Goal: Task Accomplishment & Management: Manage account settings

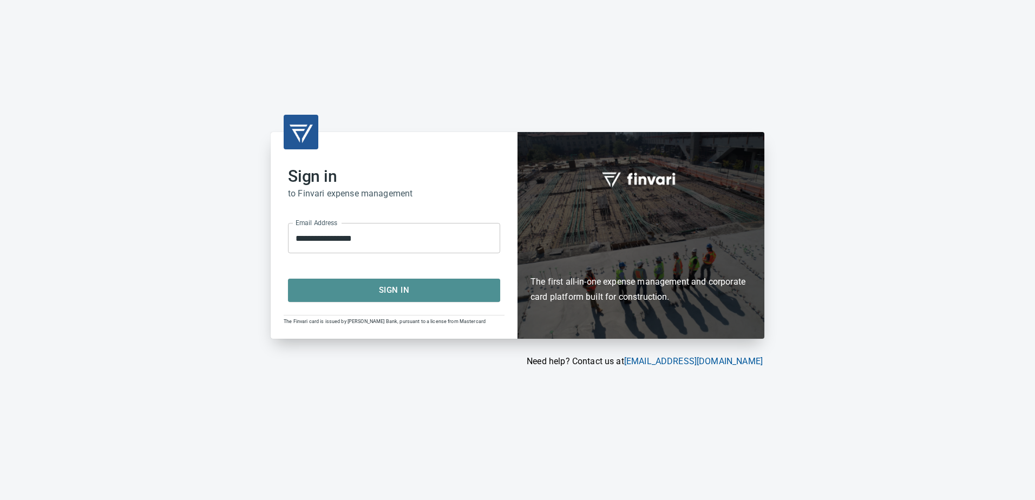
click at [371, 289] on span "Sign In" at bounding box center [394, 290] width 188 height 14
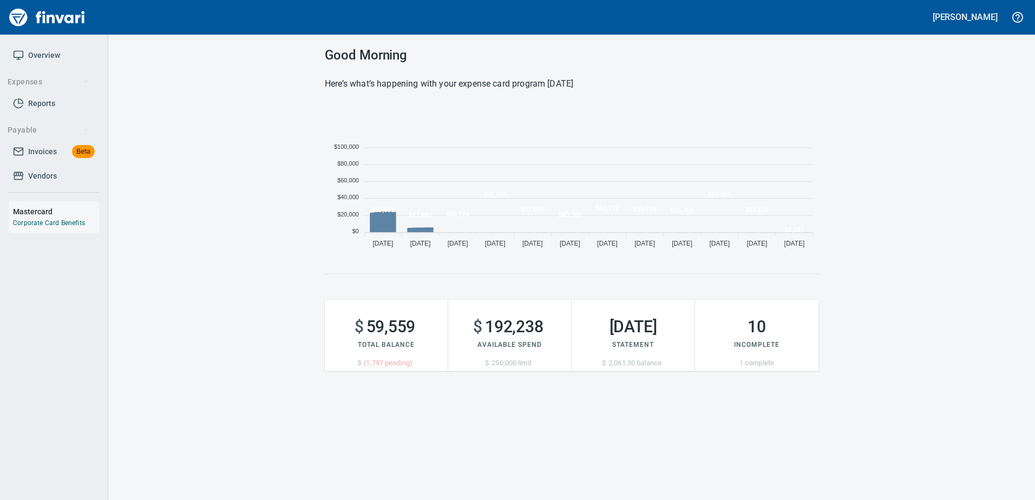
scroll to position [148, 486]
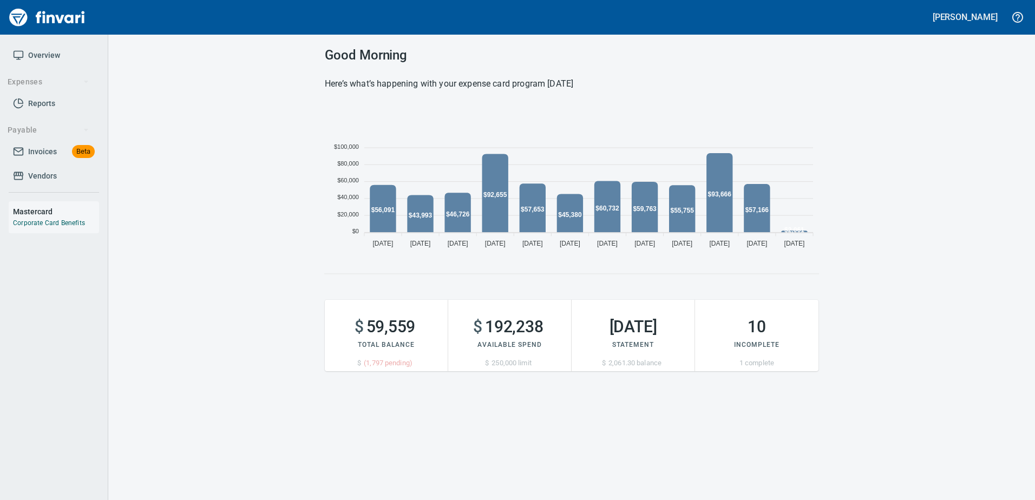
drag, startPoint x: 27, startPoint y: 147, endPoint x: 34, endPoint y: 141, distance: 9.6
click at [27, 147] on span "Invoices Beta" at bounding box center [54, 152] width 82 height 14
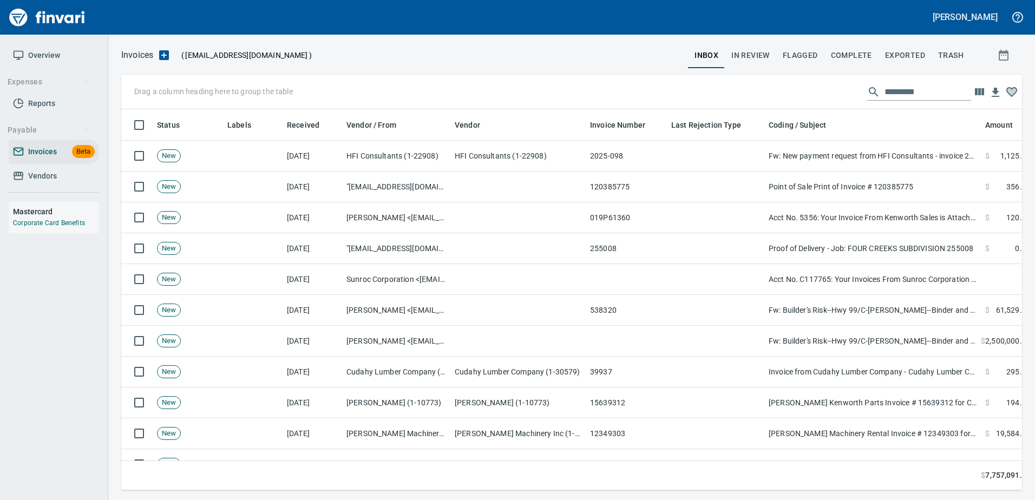
scroll to position [1, 1]
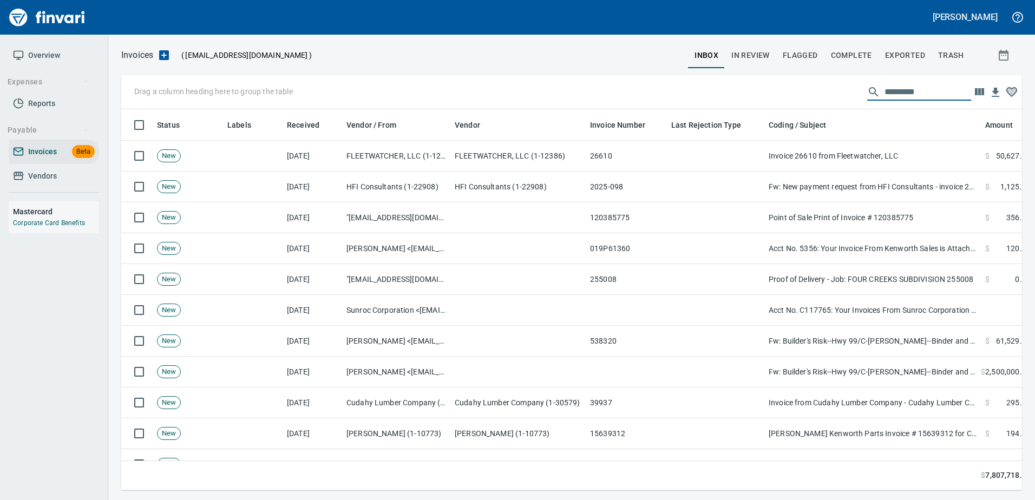
click at [916, 83] on input "text" at bounding box center [928, 91] width 87 height 17
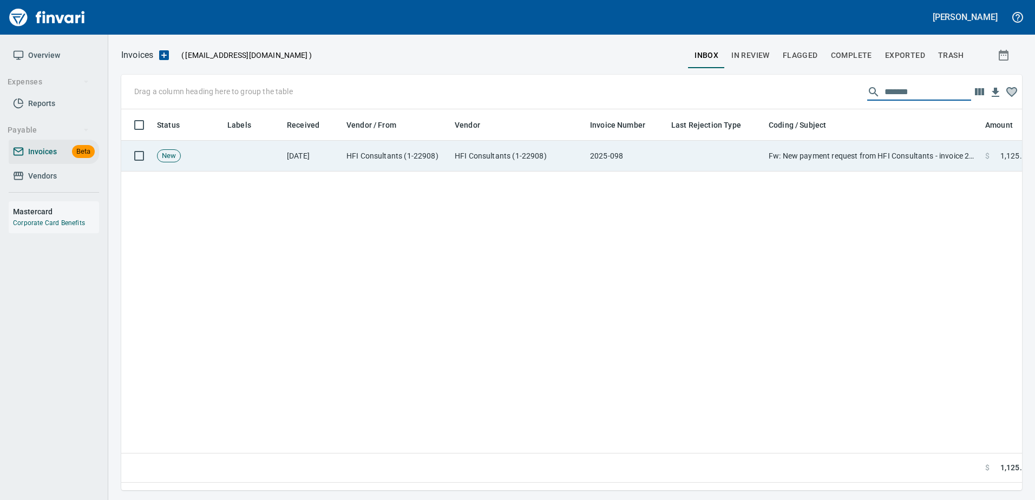
type input "*******"
click at [851, 158] on td "Fw: New payment request from HFI Consultants - invoice 2025-098" at bounding box center [873, 156] width 217 height 31
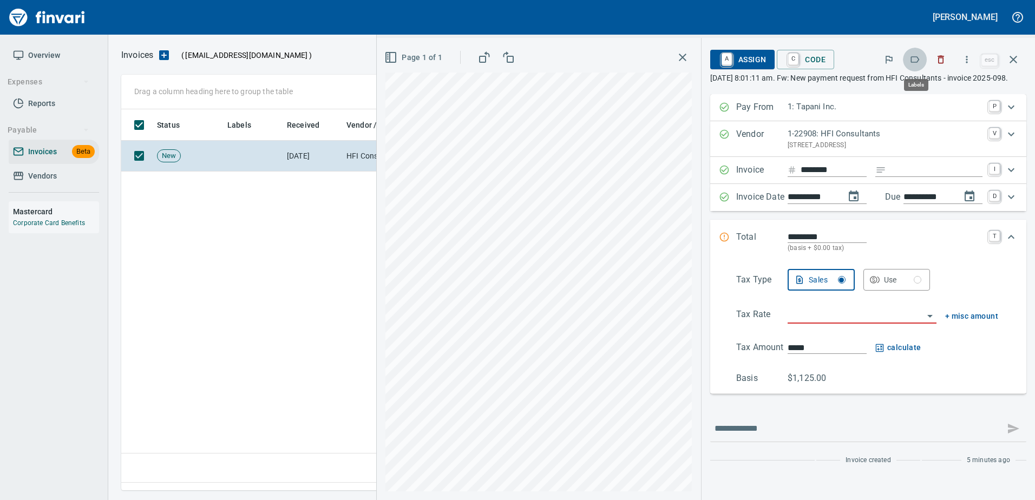
click at [919, 51] on button "button" at bounding box center [915, 60] width 24 height 24
click at [908, 177] on input "Expand" at bounding box center [937, 171] width 92 height 14
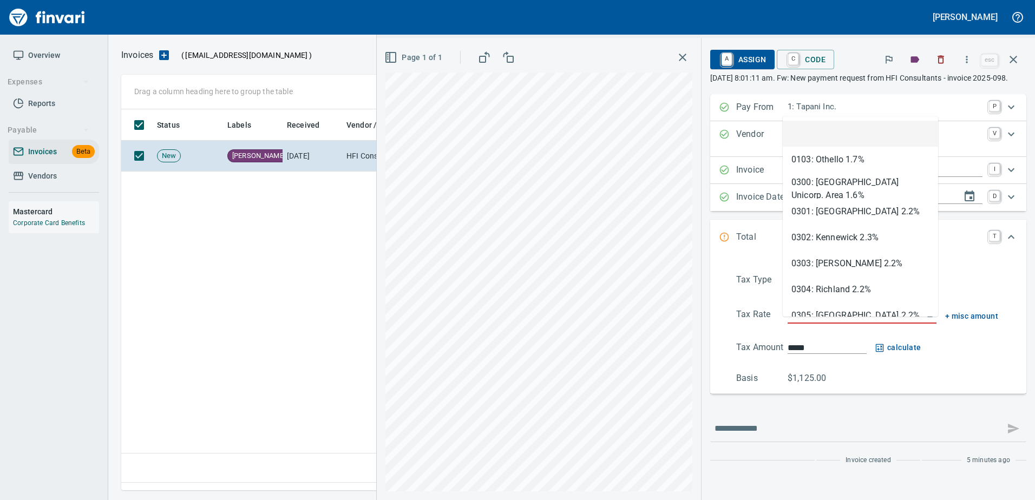
click at [818, 323] on input "search" at bounding box center [856, 315] width 136 height 15
type input "**"
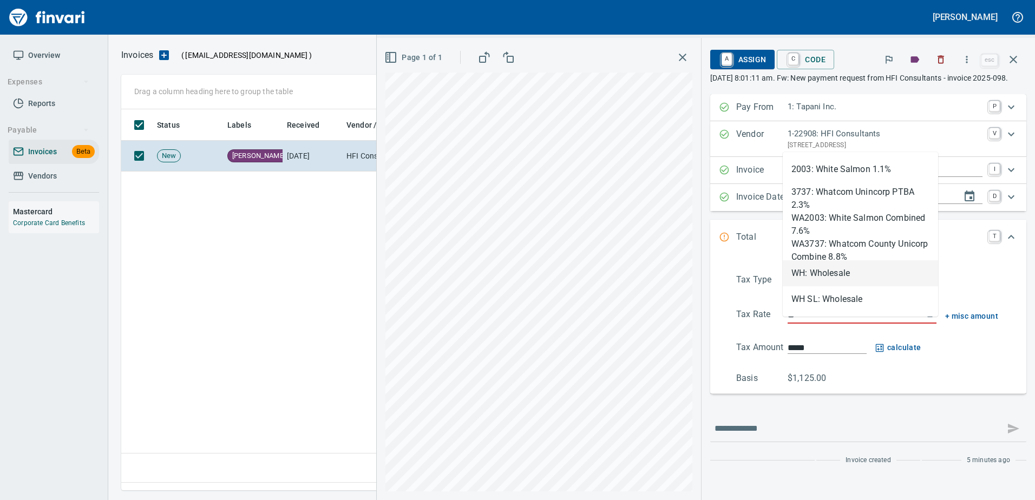
click at [811, 268] on li "WH: Wholesale" at bounding box center [860, 273] width 155 height 26
type input "**********"
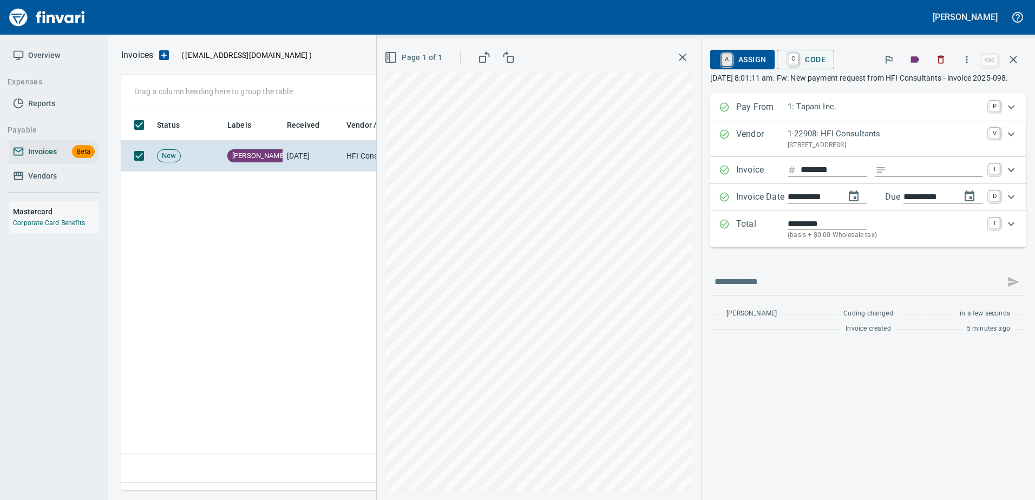
type input "**********"
click at [725, 55] on link "A" at bounding box center [727, 60] width 10 height 12
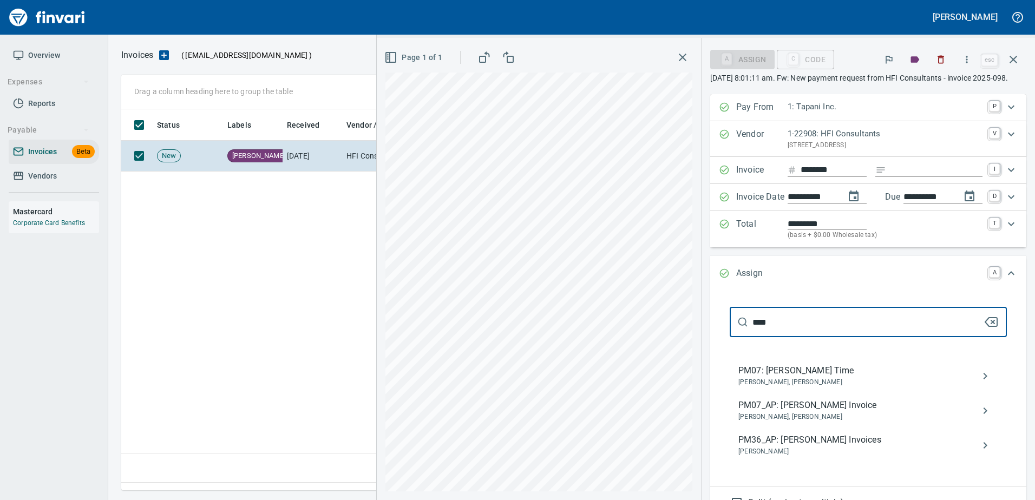
type input "****"
click at [856, 412] on span "PM07_AP: Chad Mahoney Invoice" at bounding box center [860, 405] width 243 height 13
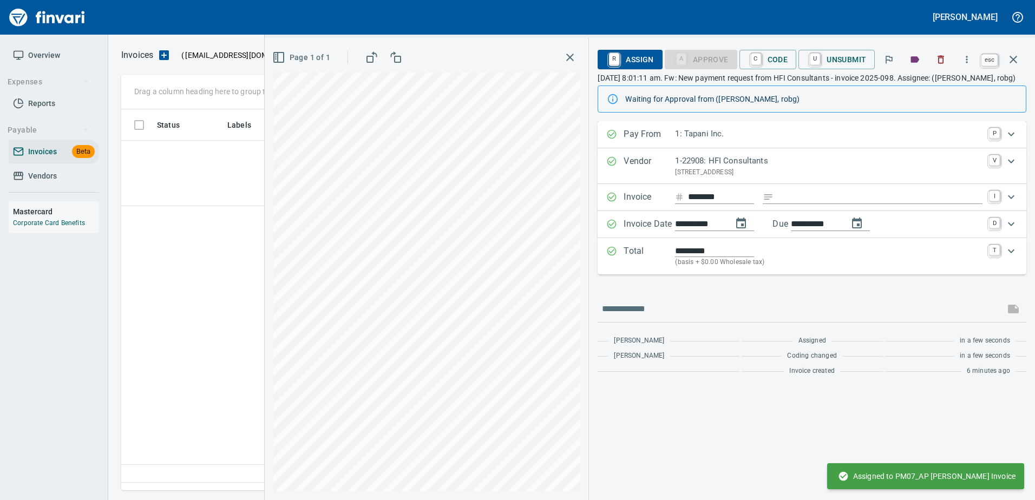
click at [1012, 61] on icon "button" at bounding box center [1013, 59] width 13 height 13
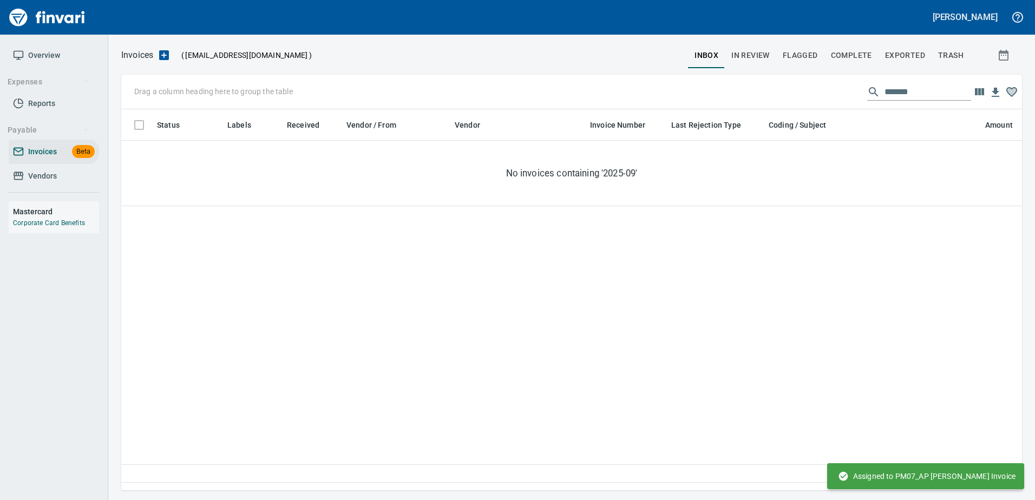
scroll to position [365, 892]
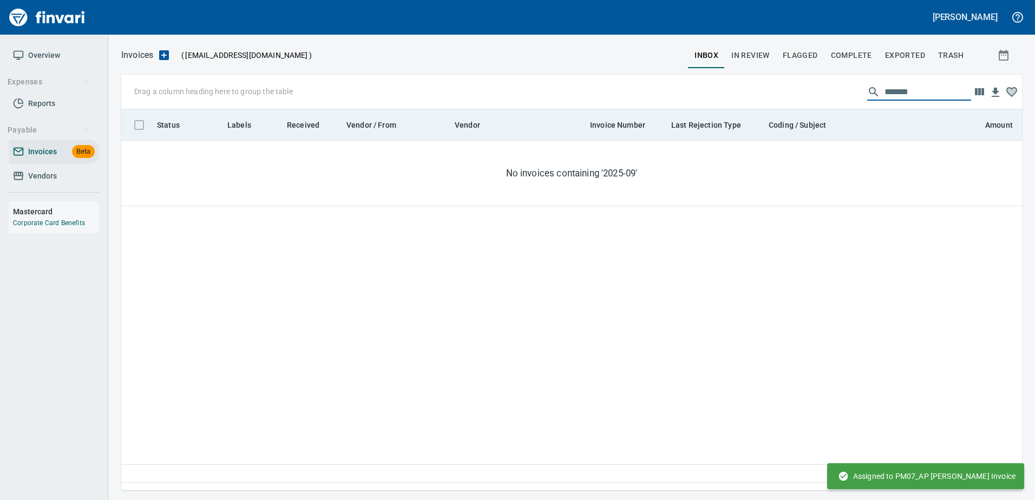
drag, startPoint x: 910, startPoint y: 94, endPoint x: 611, endPoint y: 113, distance: 299.5
click at [611, 113] on div "Drag a column heading here to group the table ******* Status Labels Received Ve…" at bounding box center [571, 283] width 901 height 416
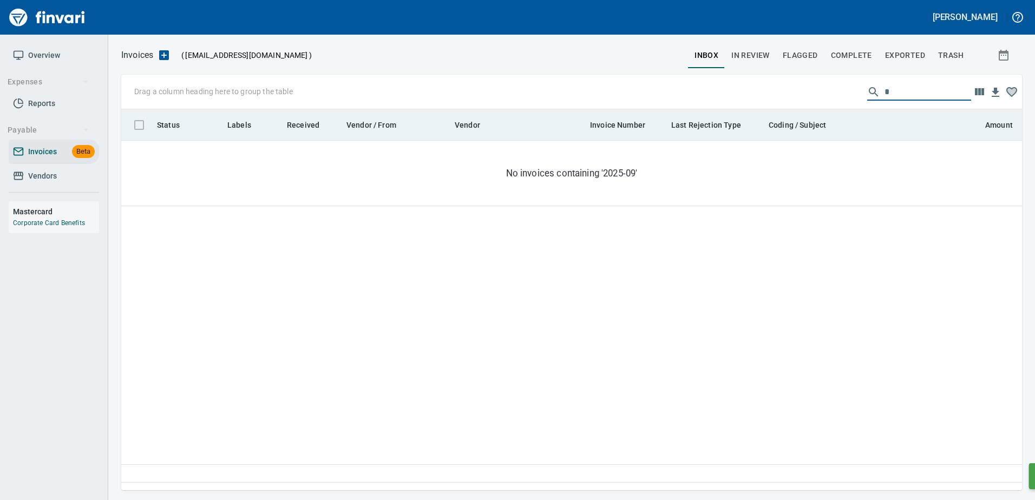
scroll to position [365, 885]
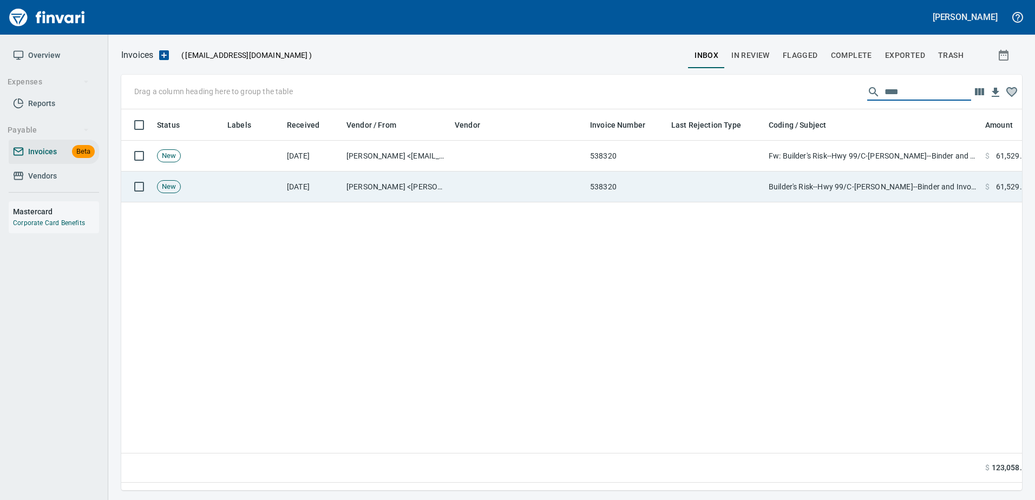
type input "****"
click at [651, 188] on td "538320" at bounding box center [626, 187] width 81 height 31
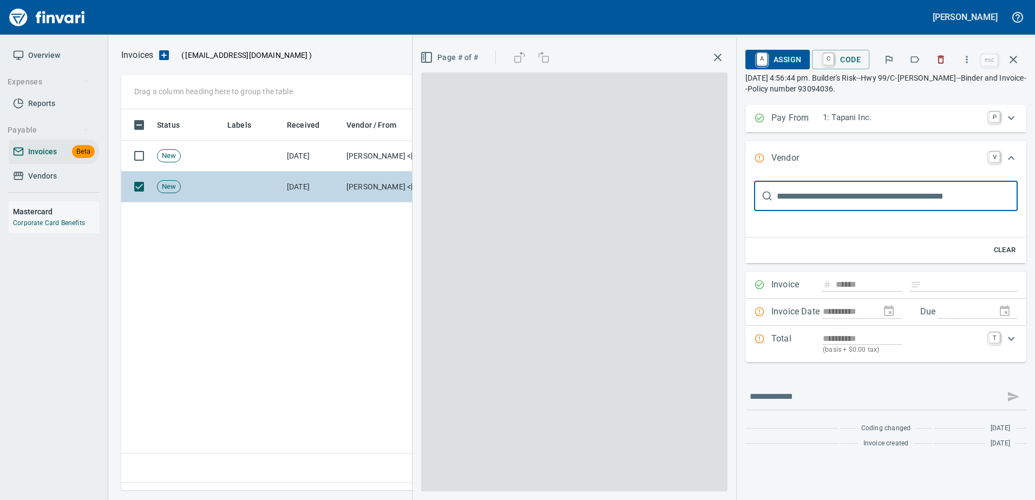
scroll to position [1, 0]
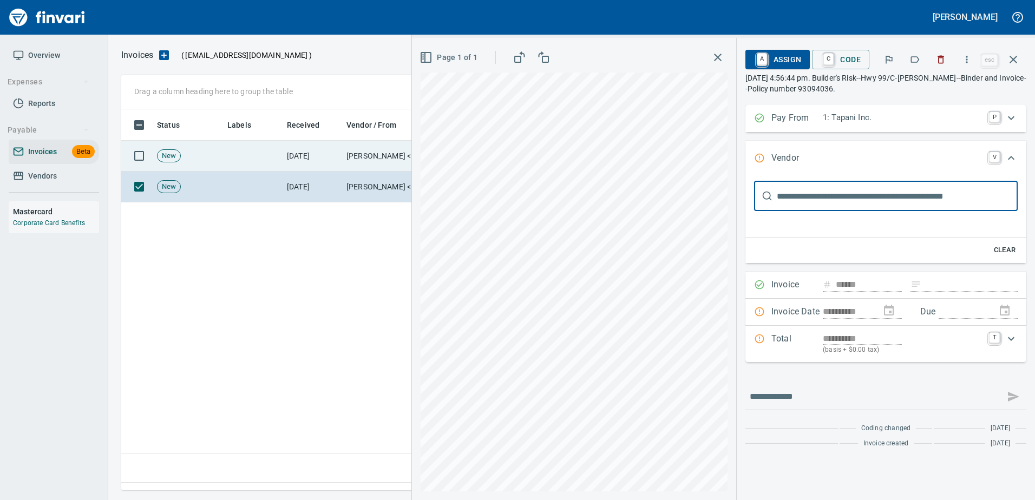
click at [282, 149] on td at bounding box center [253, 156] width 60 height 31
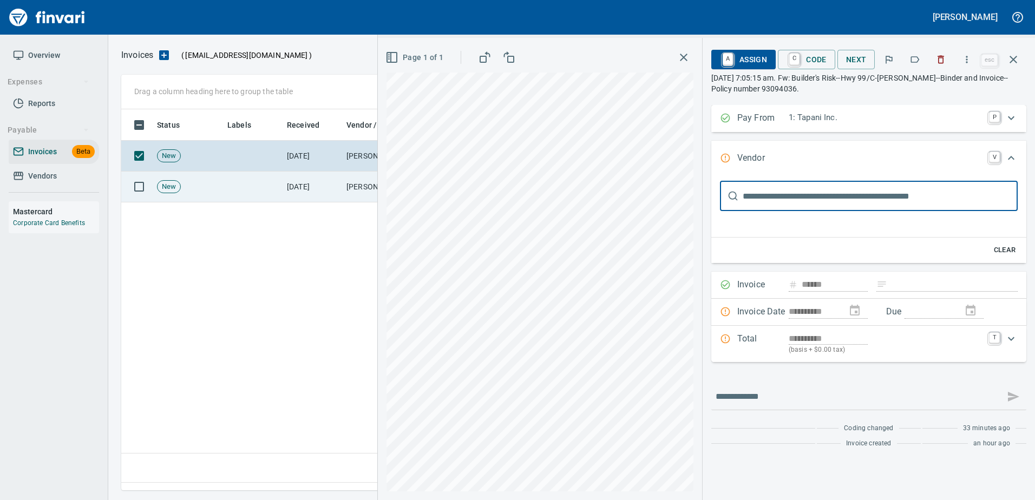
click at [271, 185] on td at bounding box center [253, 187] width 60 height 31
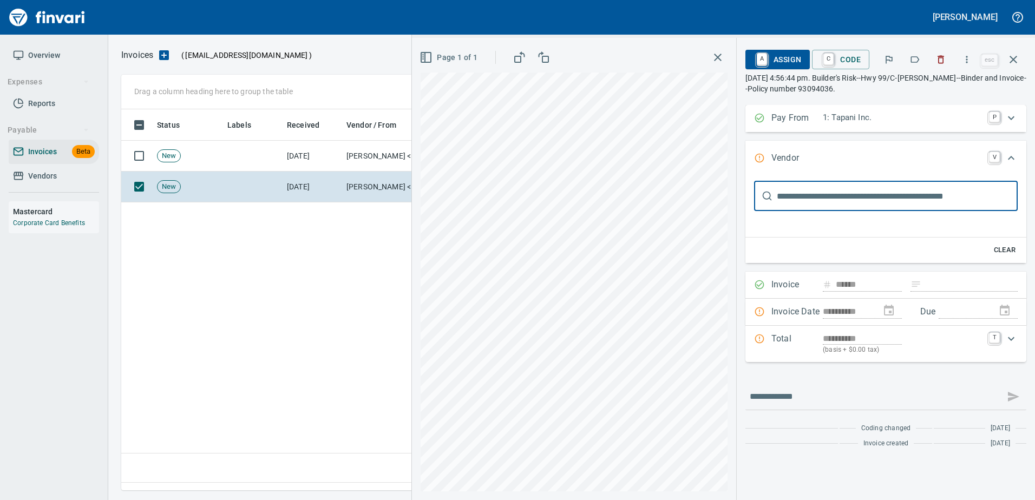
drag, startPoint x: 946, startPoint y: 58, endPoint x: 925, endPoint y: 66, distance: 22.4
click at [946, 58] on icon "button" at bounding box center [941, 59] width 11 height 11
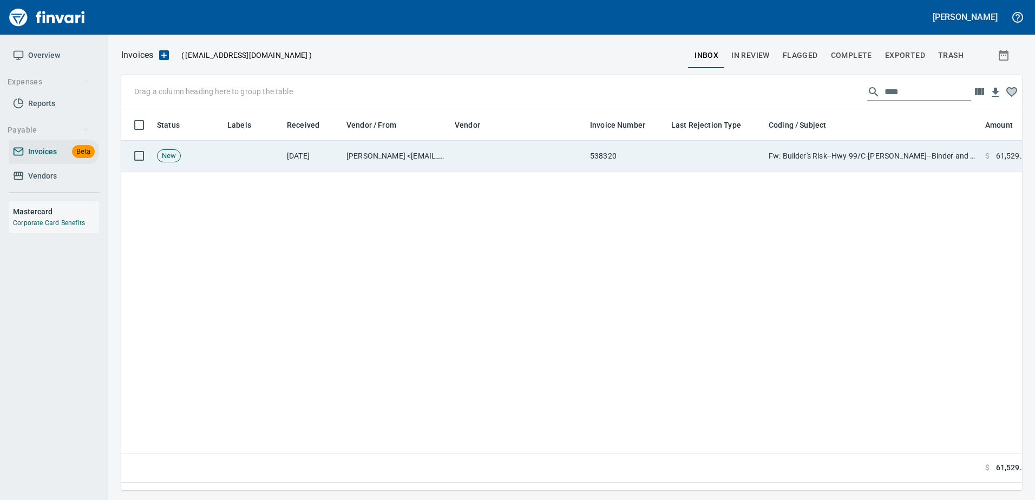
drag, startPoint x: 744, startPoint y: 147, endPoint x: 745, endPoint y: 158, distance: 10.4
click at [744, 149] on td at bounding box center [715, 156] width 97 height 31
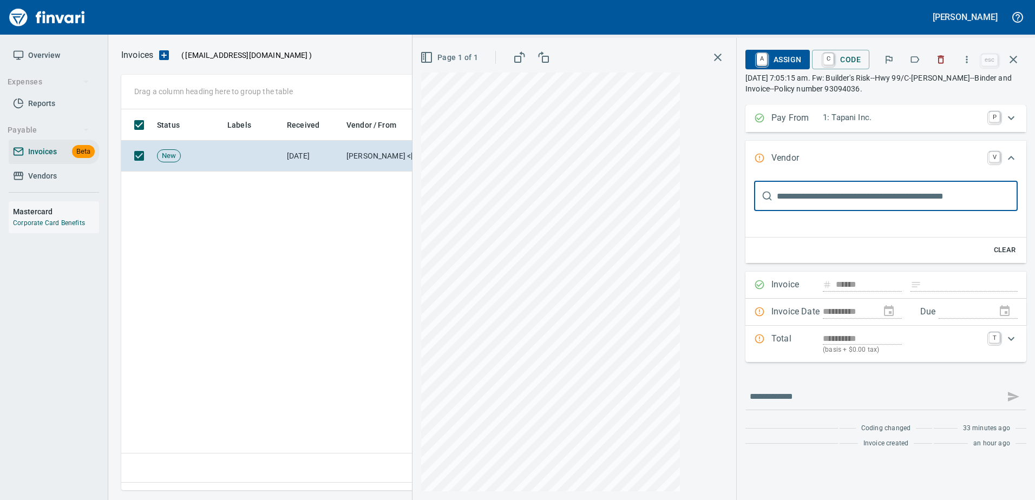
scroll to position [2, 0]
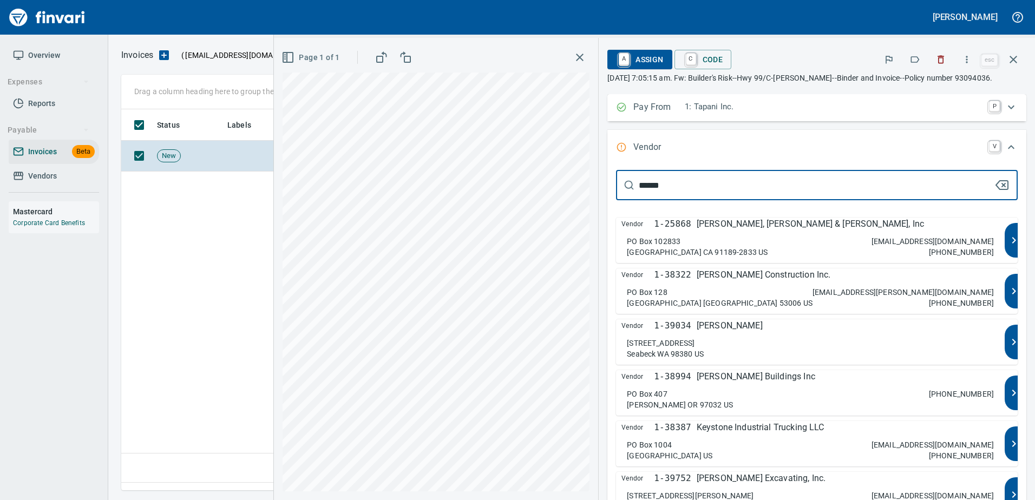
type input "******"
click at [896, 250] on div "PO Box 102833 Pasadena CA 91189-2833 US payments@imacorp.com 503-416-6870" at bounding box center [810, 247] width 367 height 22
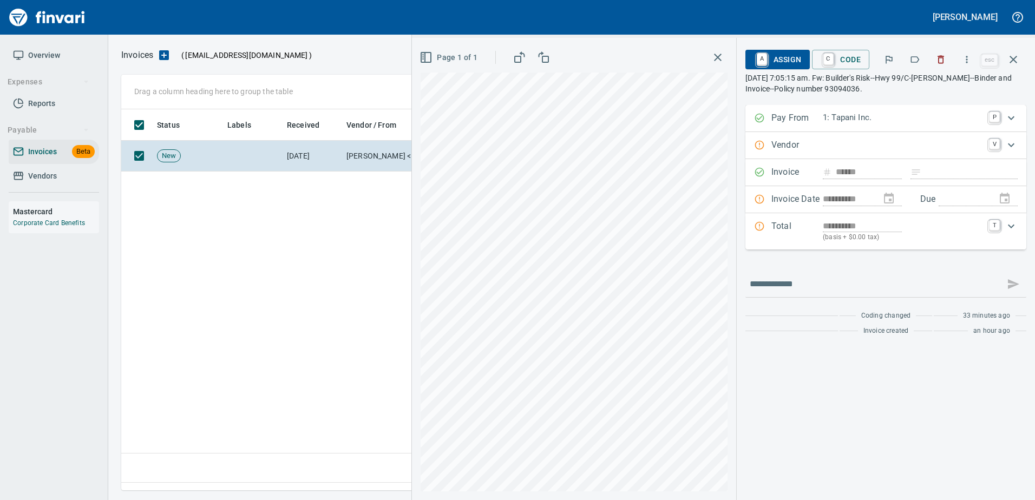
type input "**********"
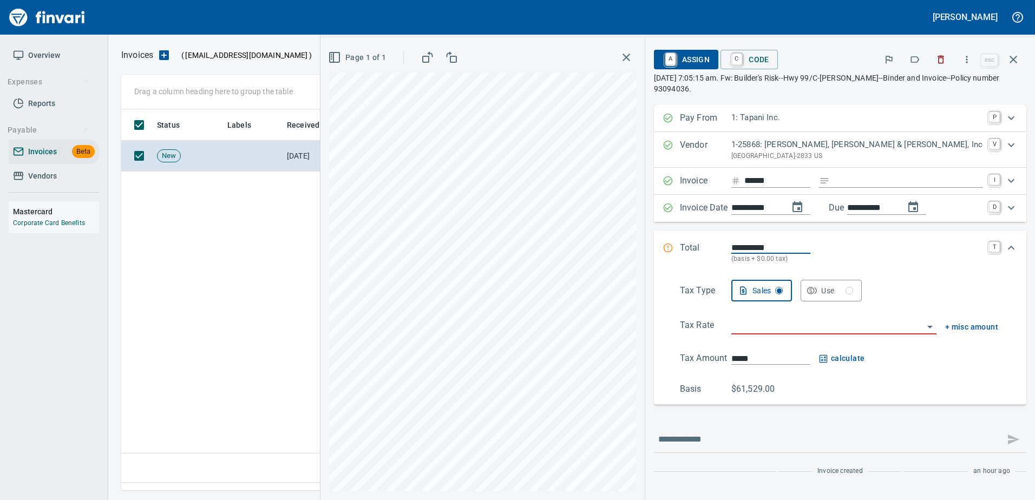
scroll to position [0, 0]
click at [923, 185] on input "Expand" at bounding box center [909, 181] width 148 height 14
type input "******"
click at [824, 330] on input "search" at bounding box center [828, 326] width 192 height 15
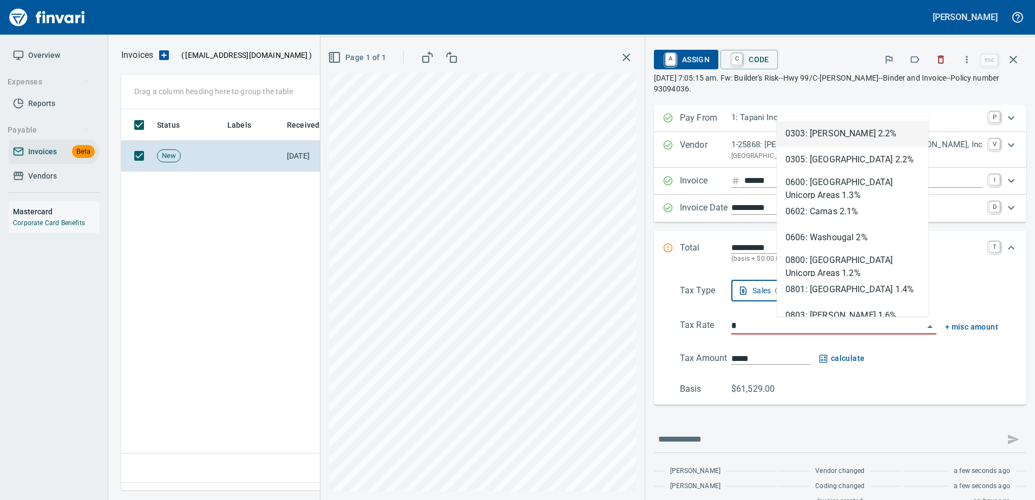
scroll to position [365, 892]
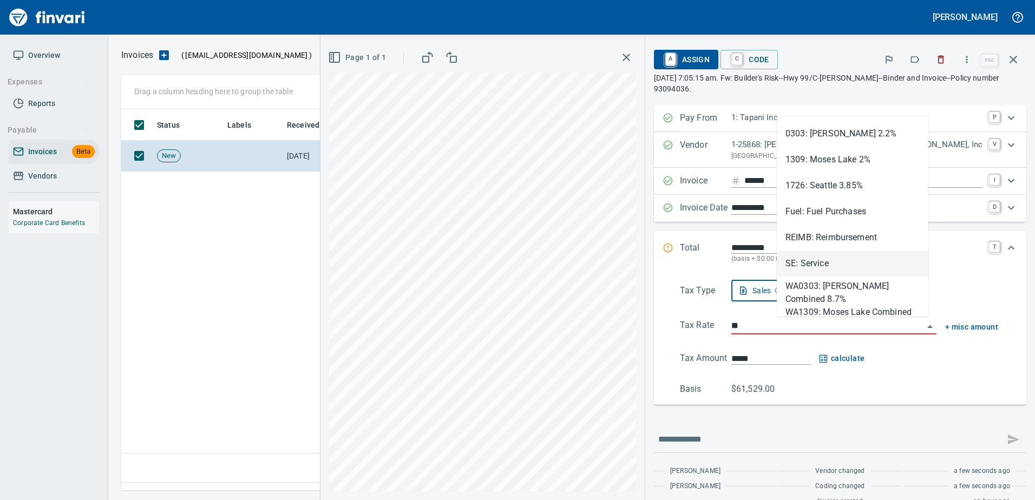
click at [821, 266] on li "SE: Service" at bounding box center [853, 264] width 152 height 26
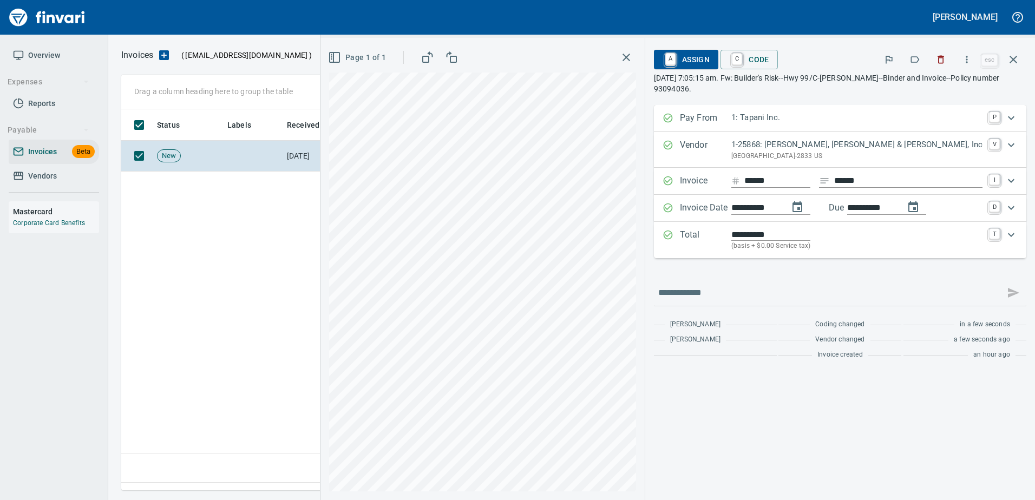
type input "**********"
click at [710, 56] on span "A Assign" at bounding box center [686, 59] width 47 height 18
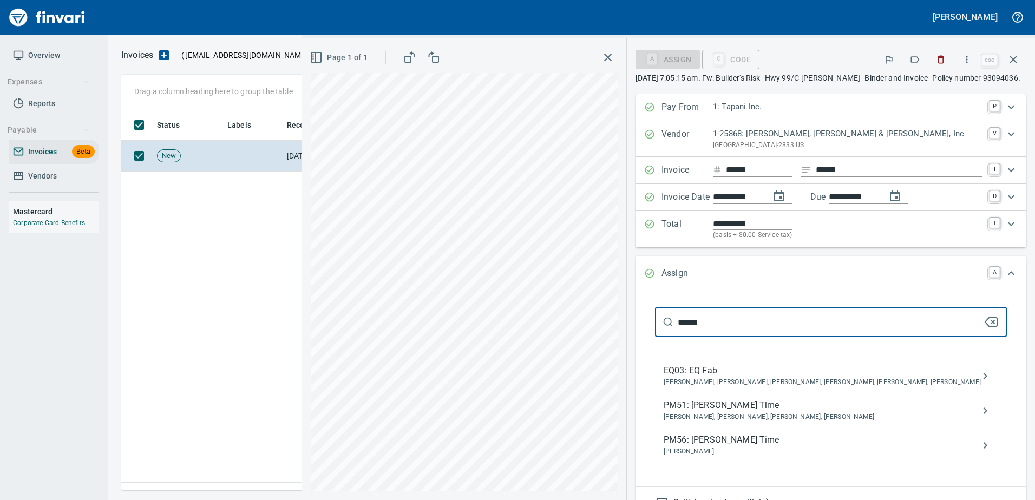
type input "******"
click at [782, 447] on span "PM56: Erik Somers Time" at bounding box center [822, 440] width 317 height 13
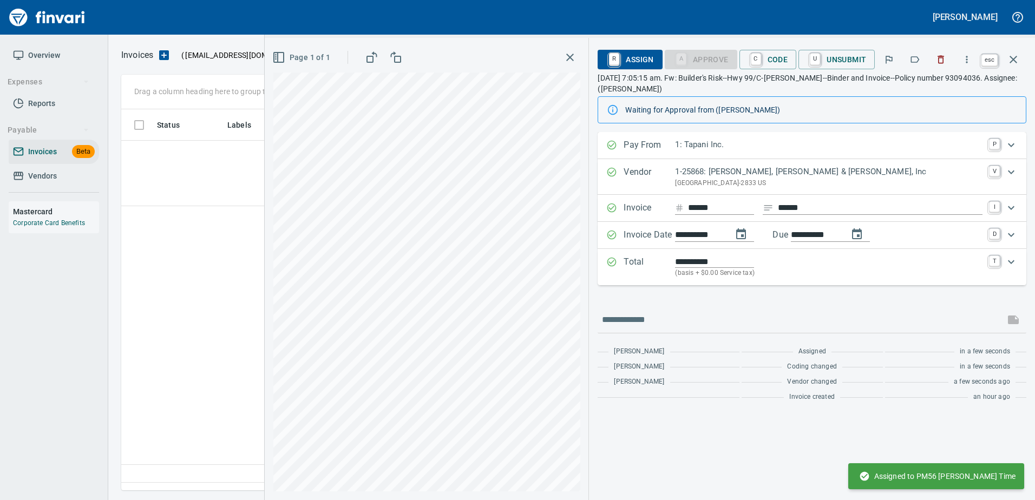
click at [1013, 56] on icon "button" at bounding box center [1013, 59] width 13 height 13
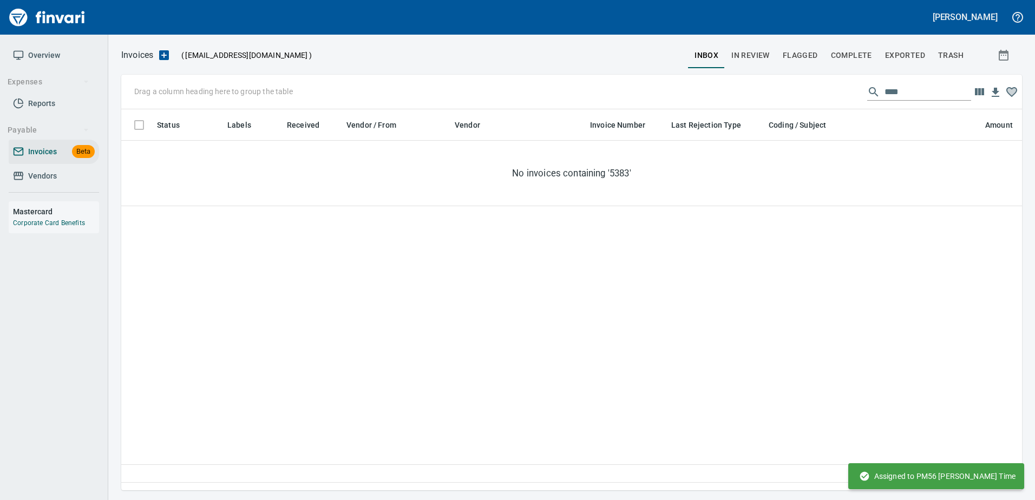
click at [895, 90] on input "****" at bounding box center [928, 91] width 87 height 17
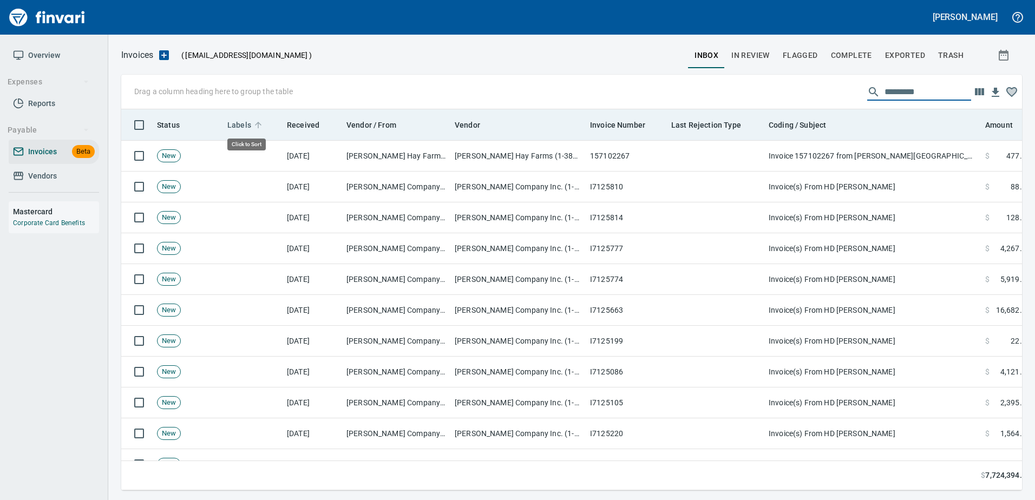
click at [236, 125] on span "Labels" at bounding box center [239, 125] width 24 height 13
click at [234, 123] on span "Labels" at bounding box center [239, 125] width 24 height 13
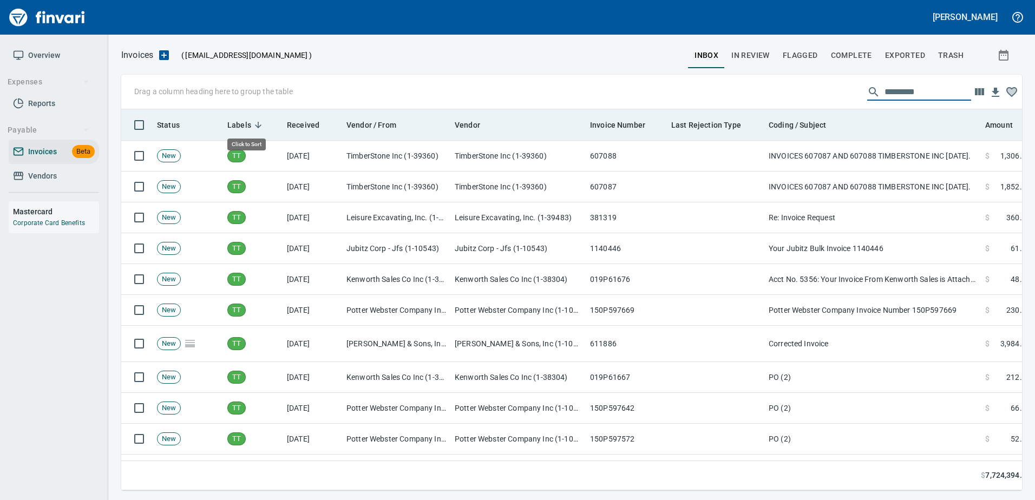
click at [234, 123] on span "Labels" at bounding box center [239, 125] width 24 height 13
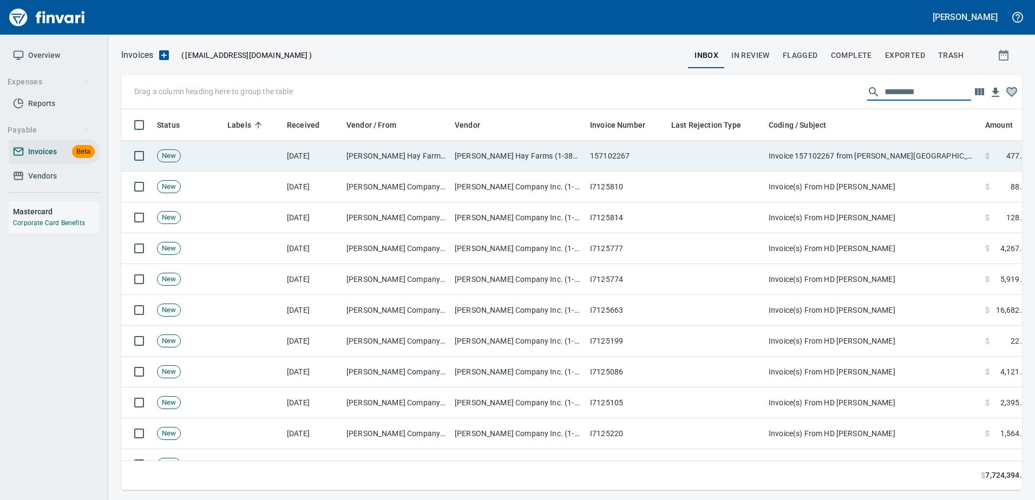
scroll to position [365, 885]
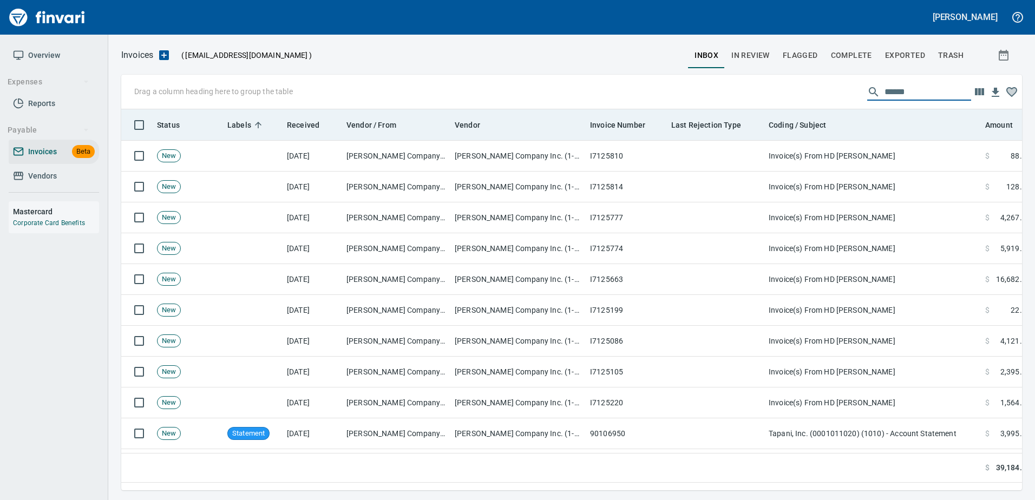
type input "******"
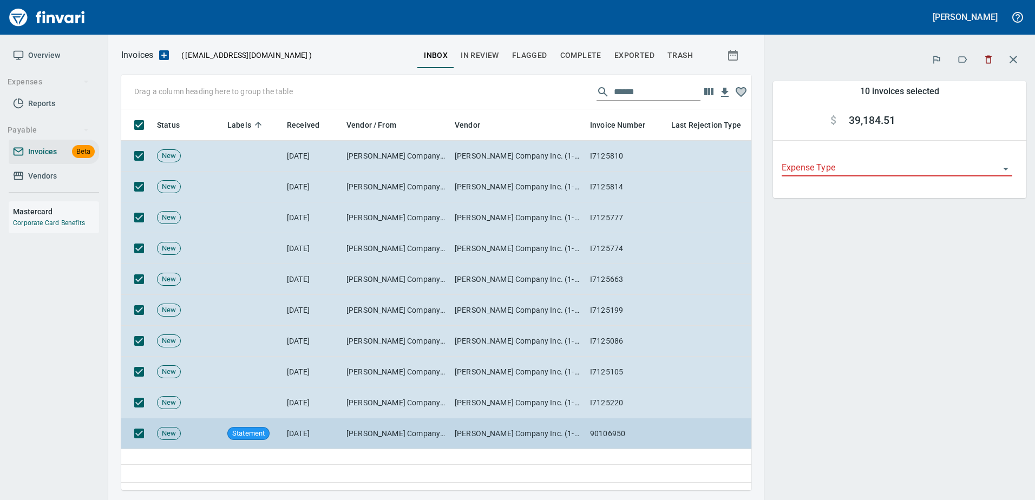
scroll to position [365, 622]
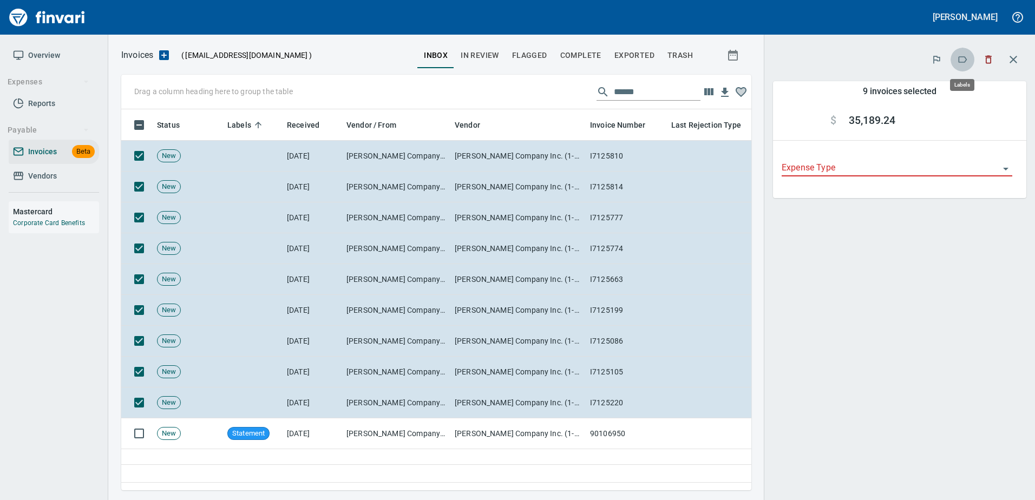
click at [955, 61] on button "button" at bounding box center [963, 60] width 24 height 24
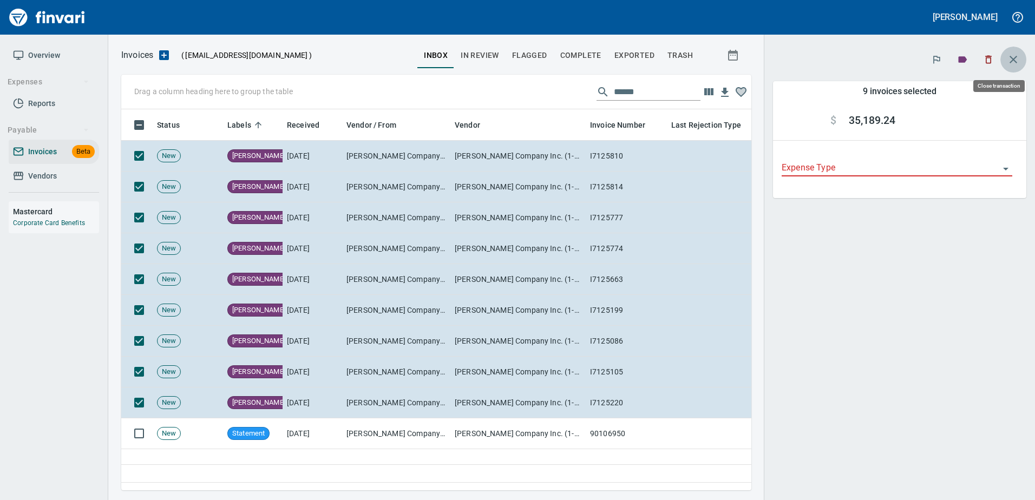
click at [1019, 54] on icon "button" at bounding box center [1013, 59] width 13 height 13
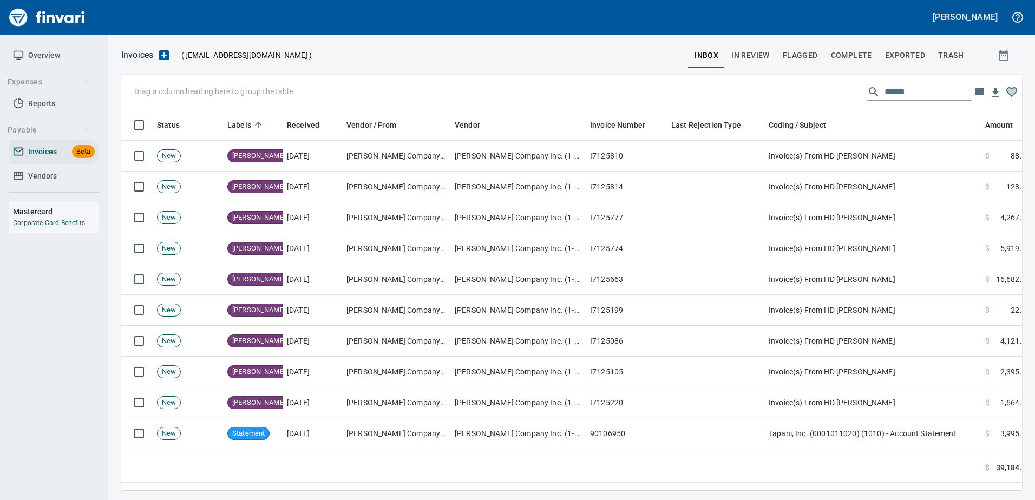
scroll to position [365, 893]
drag, startPoint x: 907, startPoint y: 91, endPoint x: 559, endPoint y: 86, distance: 347.2
click at [559, 86] on div "Drag a column heading here to group the table ******" at bounding box center [571, 92] width 901 height 35
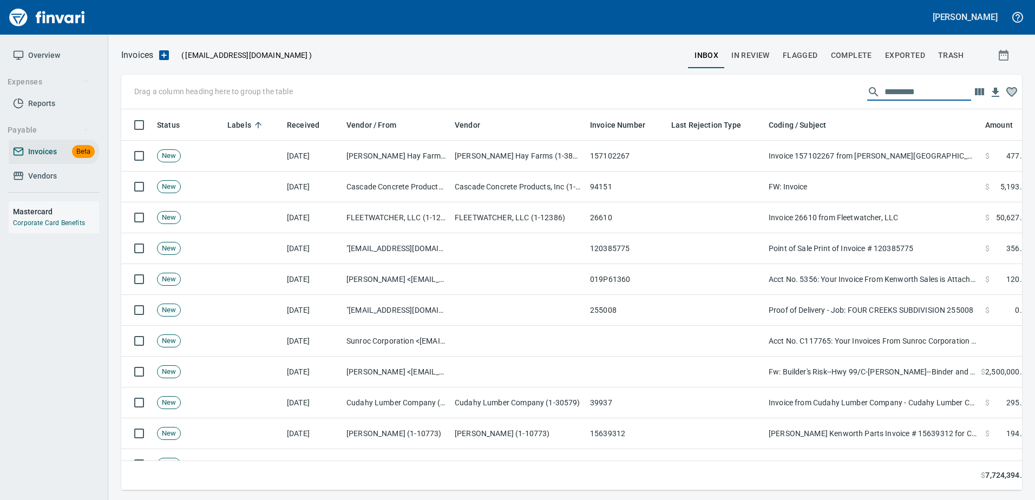
scroll to position [365, 885]
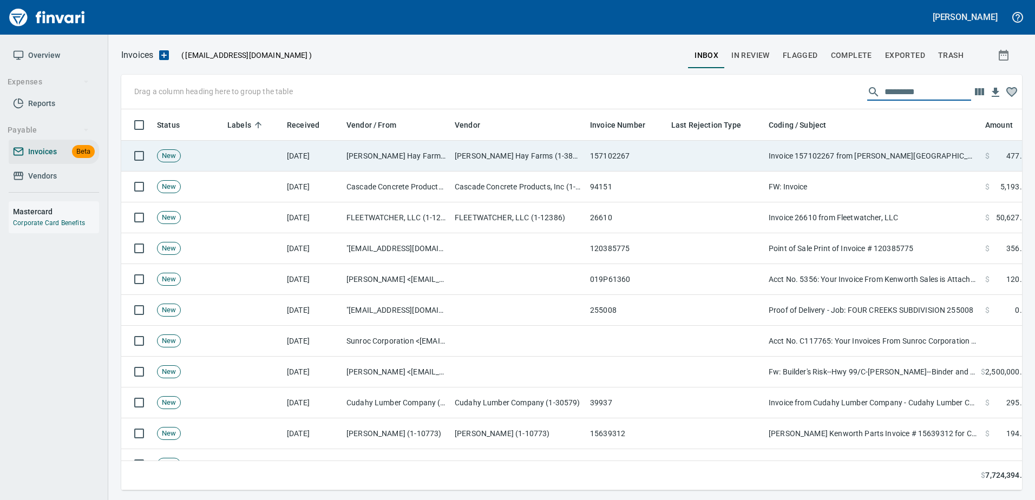
click at [660, 159] on td "157102267" at bounding box center [626, 156] width 81 height 31
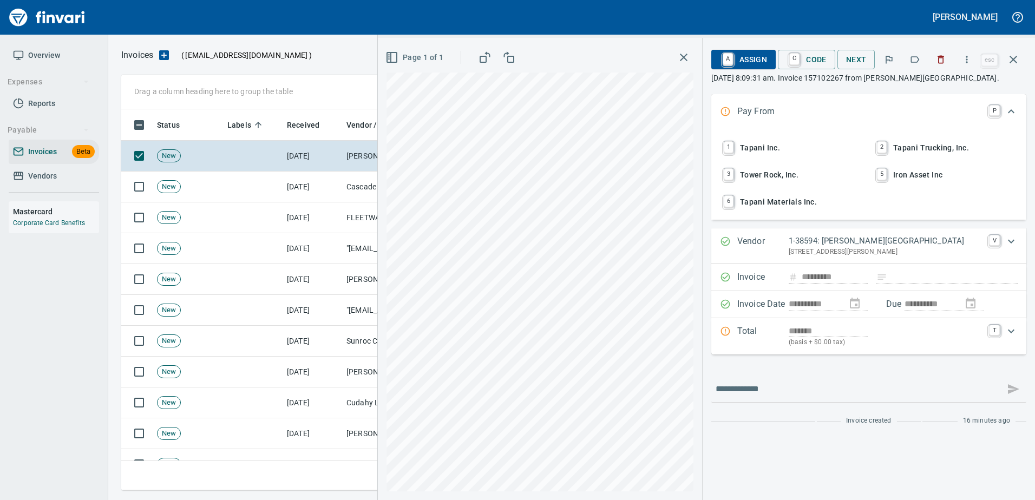
scroll to position [365, 884]
click at [922, 60] on button "button" at bounding box center [915, 60] width 24 height 24
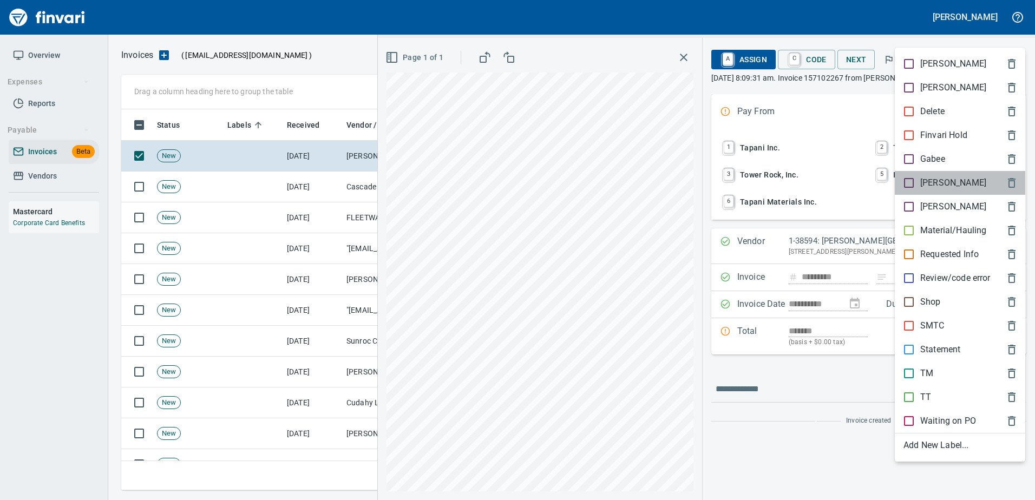
click at [933, 184] on p "[PERSON_NAME]" at bounding box center [954, 183] width 66 height 13
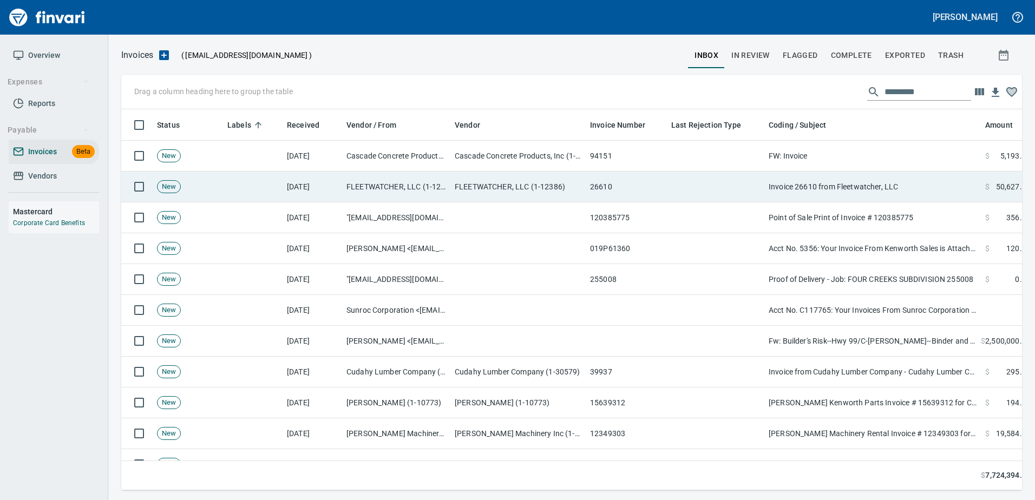
click at [899, 179] on td "Invoice 26610 from Fleetwatcher, LLC" at bounding box center [873, 187] width 217 height 31
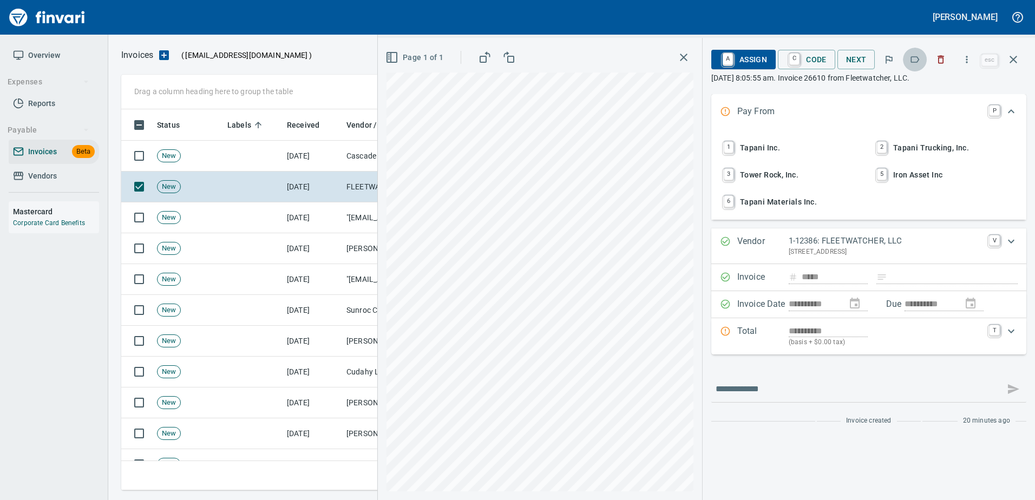
click at [912, 64] on icon "button" at bounding box center [915, 59] width 11 height 11
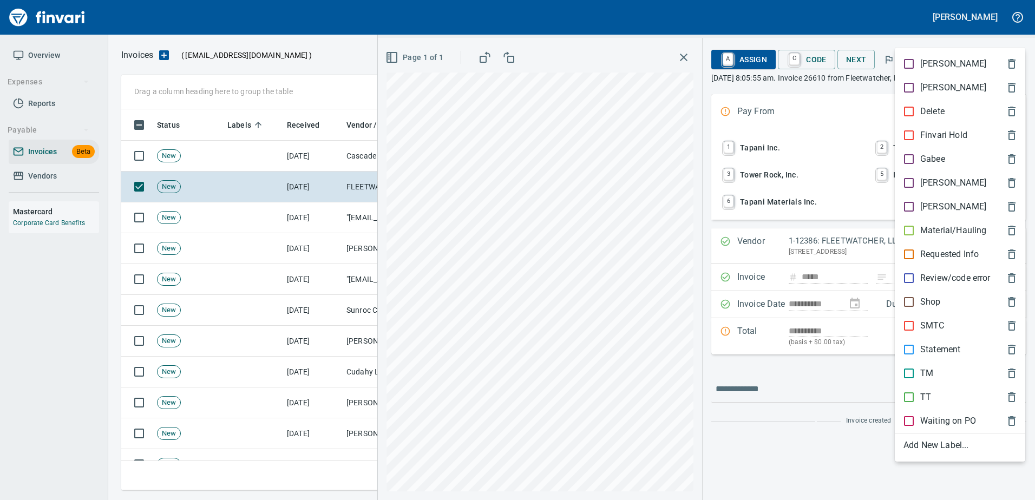
click at [916, 175] on div "[PERSON_NAME]" at bounding box center [960, 183] width 131 height 24
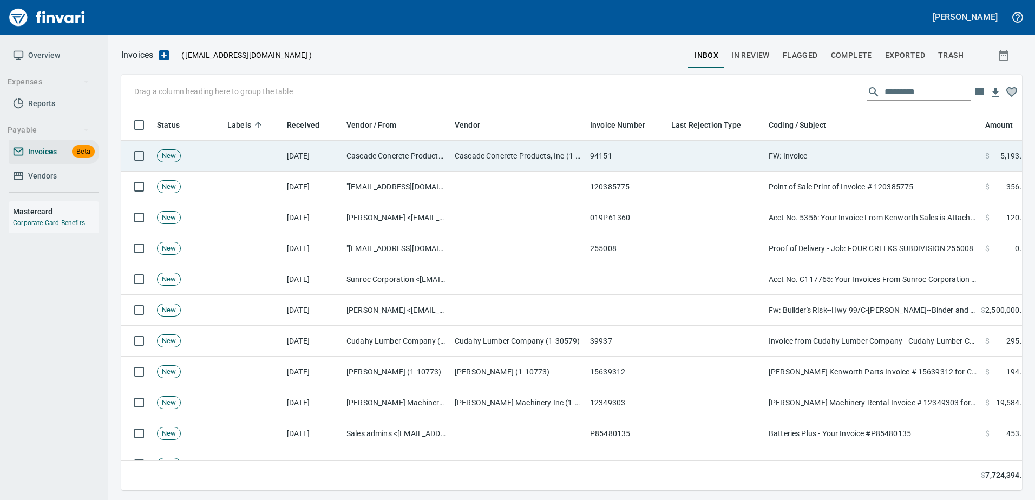
click at [854, 157] on td "FW: Invoice" at bounding box center [873, 156] width 217 height 31
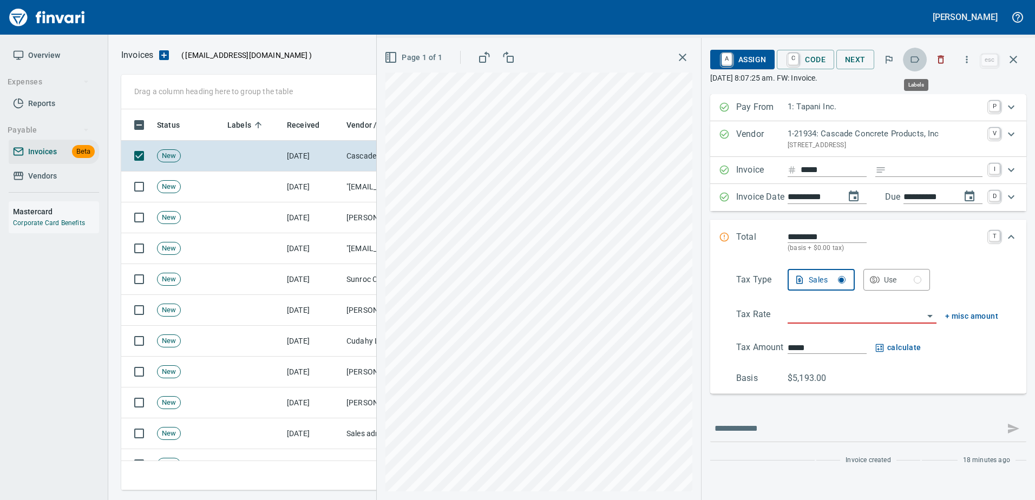
click at [917, 62] on icon "button" at bounding box center [915, 59] width 11 height 11
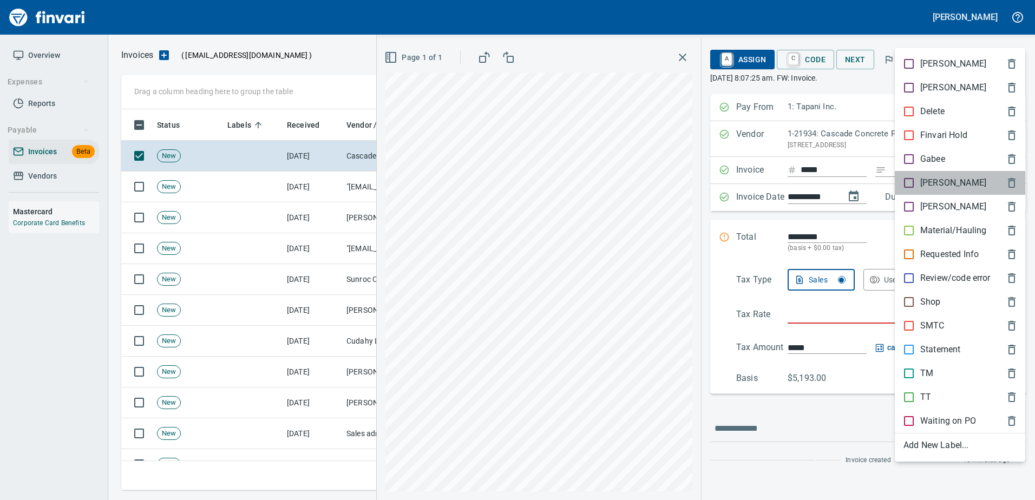
click at [934, 181] on p "[PERSON_NAME]" at bounding box center [954, 183] width 66 height 13
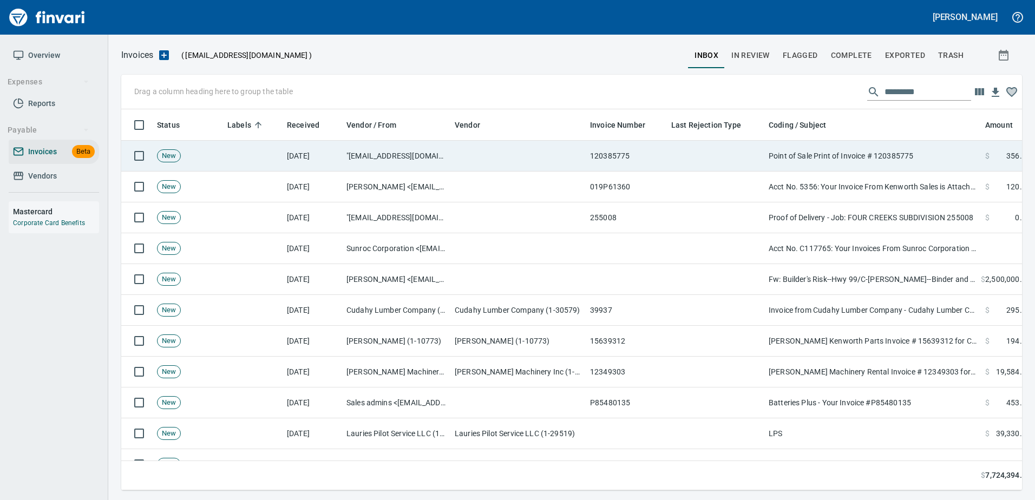
click at [896, 159] on td "Point of Sale Print of Invoice # 120385775" at bounding box center [873, 156] width 217 height 31
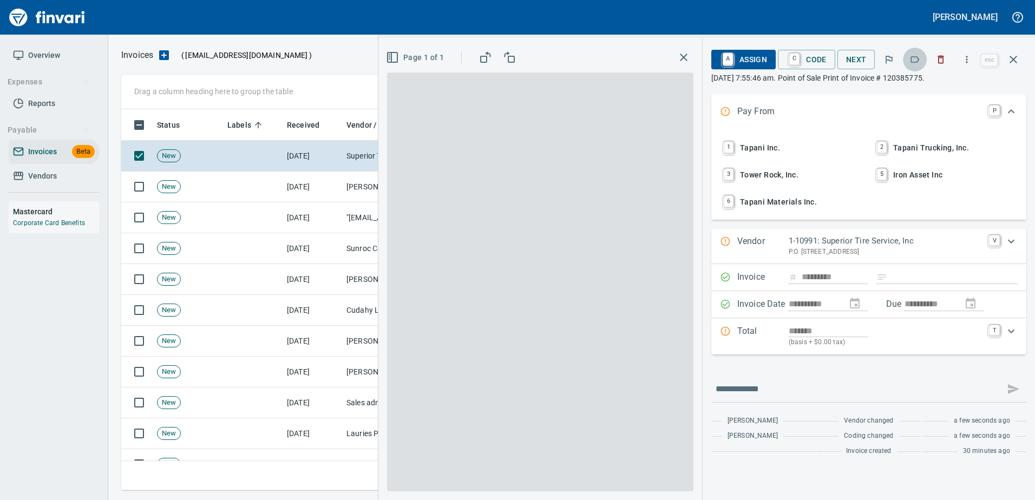
click at [921, 63] on icon "button" at bounding box center [915, 59] width 11 height 11
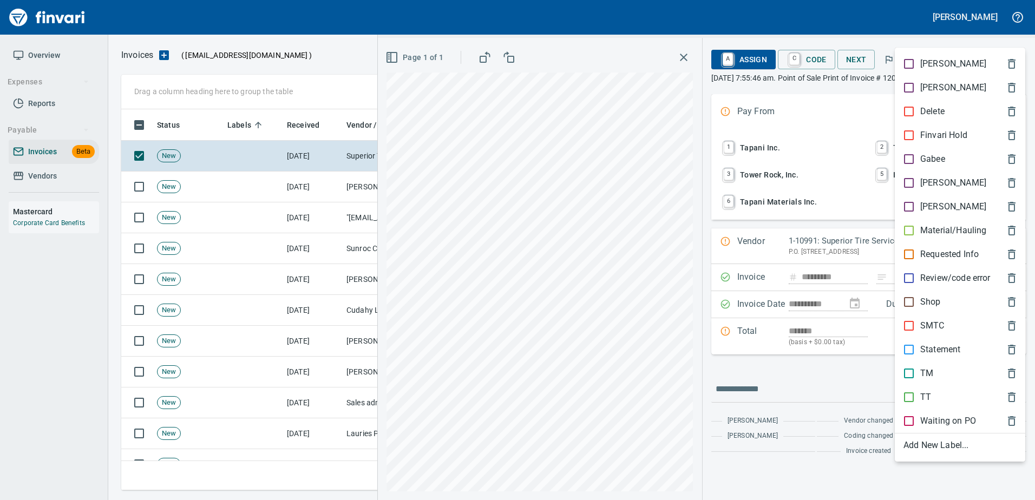
scroll to position [365, 884]
click at [914, 387] on div "TT" at bounding box center [960, 398] width 131 height 24
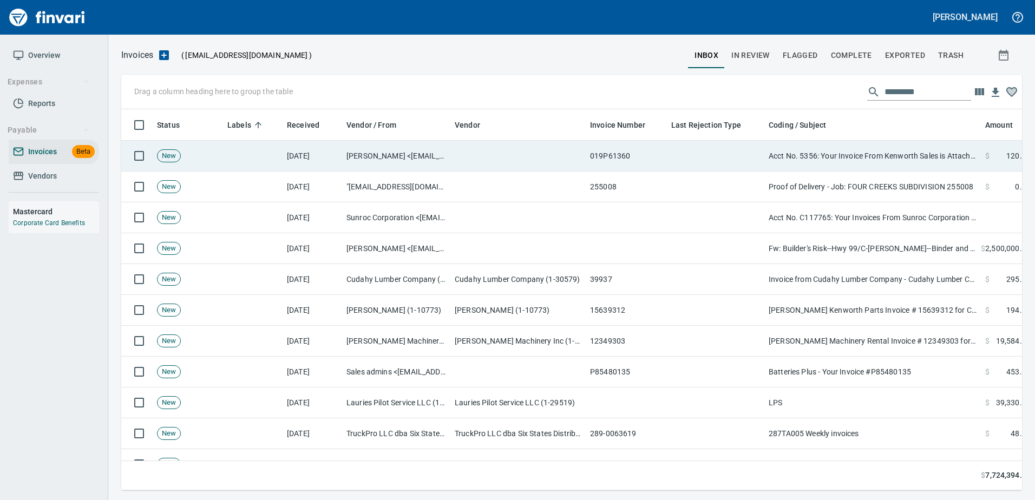
click at [862, 160] on td "Acct No. 5356: Your Invoice From Kenworth Sales is Attached" at bounding box center [873, 156] width 217 height 31
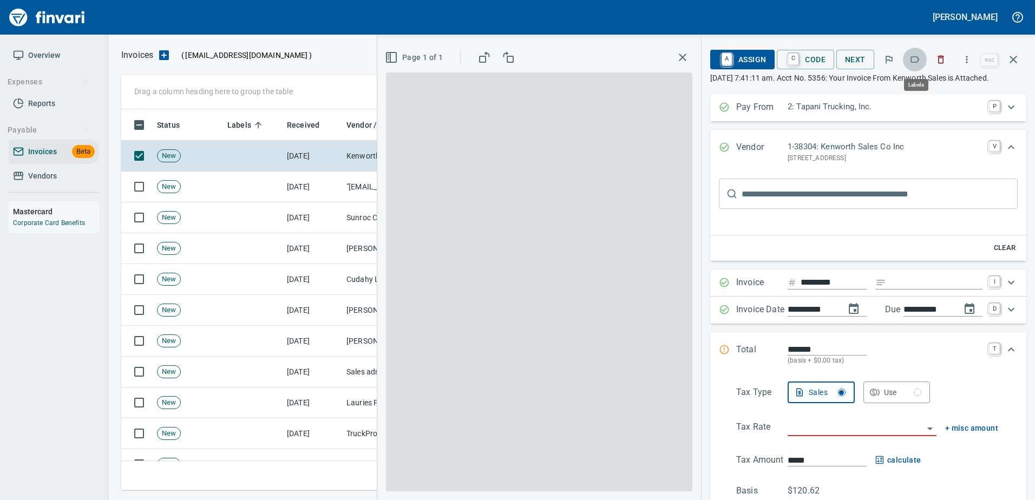
click at [915, 54] on icon "button" at bounding box center [915, 59] width 11 height 11
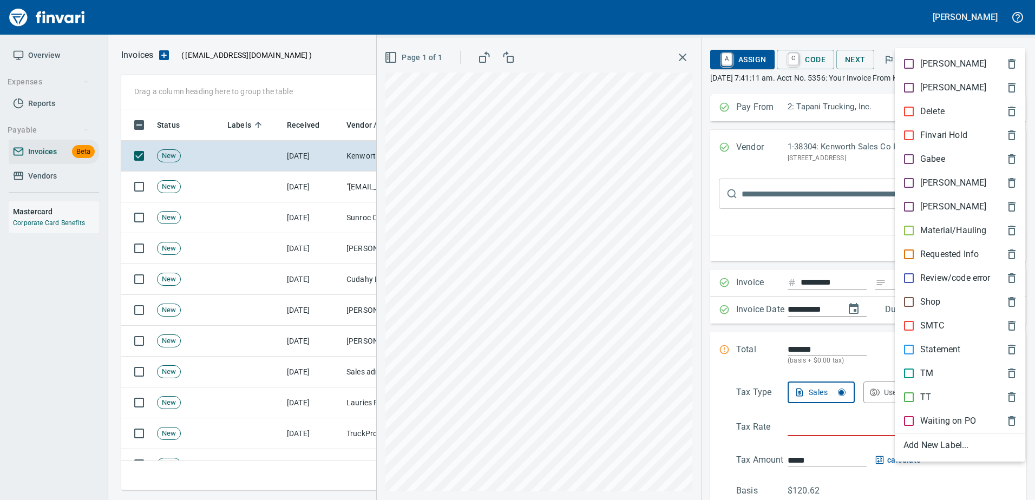
click at [923, 406] on div "TT" at bounding box center [960, 398] width 131 height 24
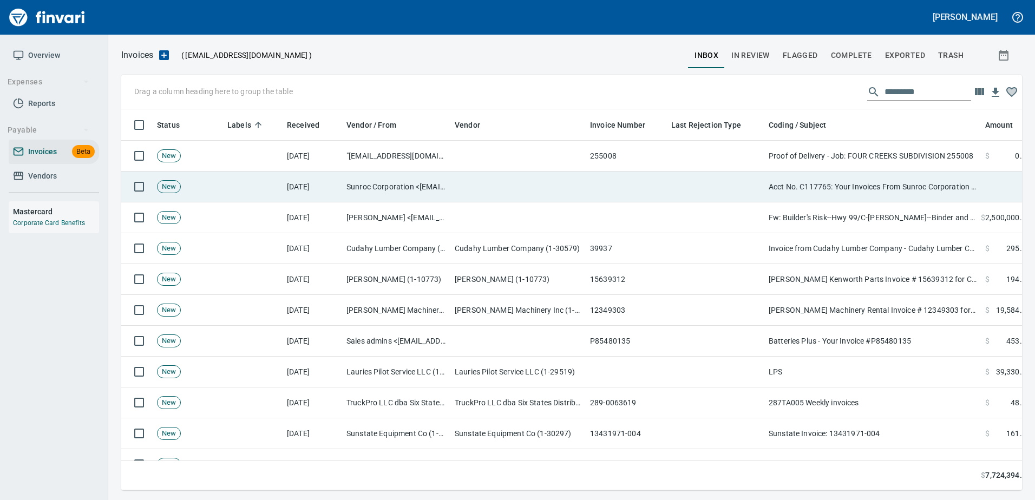
click at [868, 179] on td "Acct No. C117765: Your Invoices From Sunroc Corporation are Attached" at bounding box center [873, 187] width 217 height 31
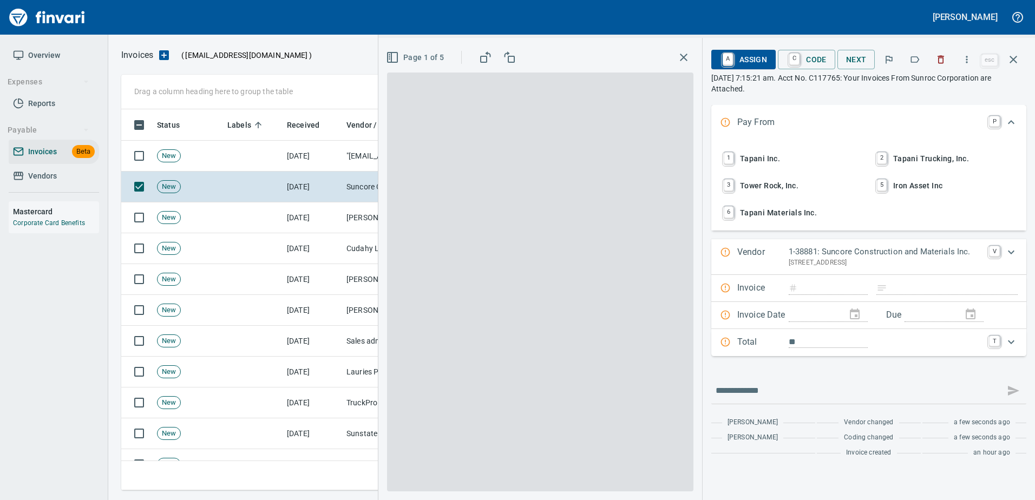
click at [920, 56] on icon "button" at bounding box center [915, 59] width 11 height 11
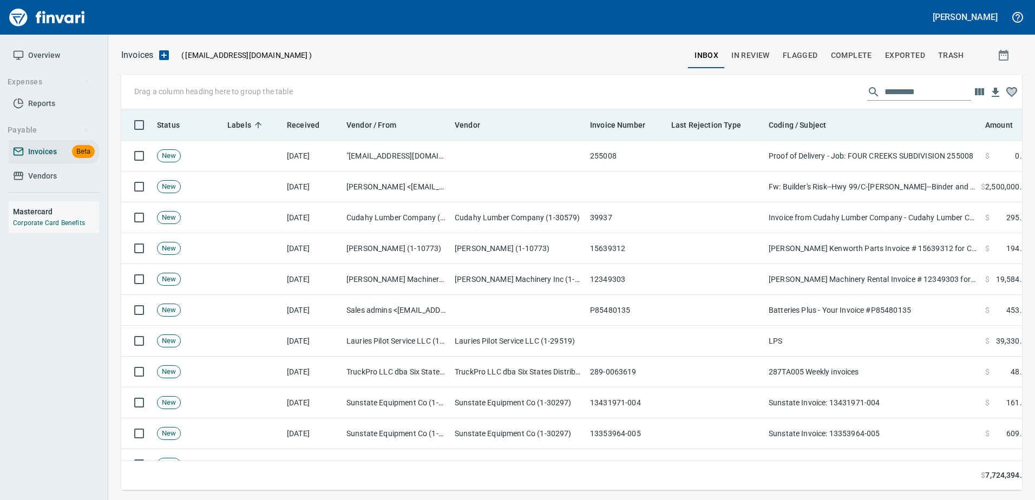
click at [877, 140] on th "Coding / Subject" at bounding box center [873, 124] width 217 height 31
drag, startPoint x: 878, startPoint y: 156, endPoint x: 878, endPoint y: 139, distance: 16.8
click at [878, 150] on td "Proof of Delivery - Job: FOUR CREEKS SUBDIVISION 255008" at bounding box center [873, 156] width 217 height 31
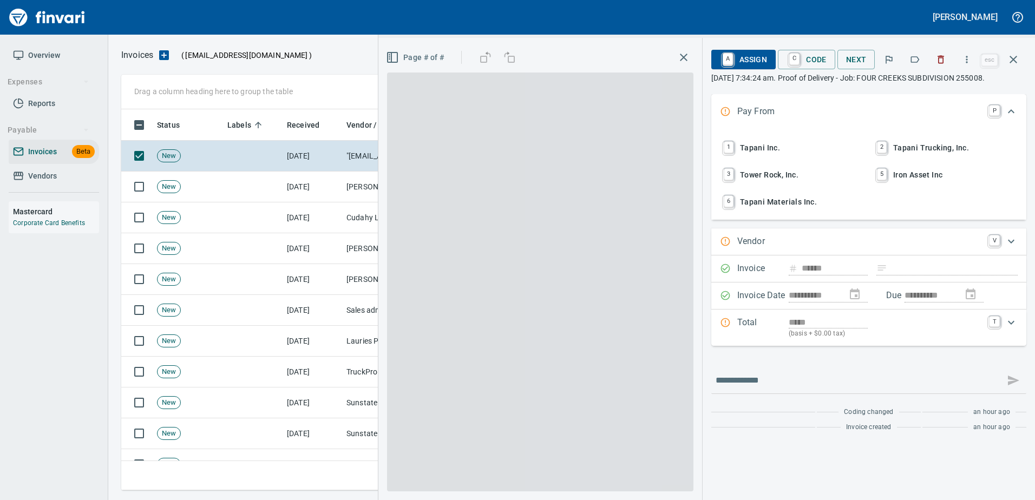
scroll to position [365, 884]
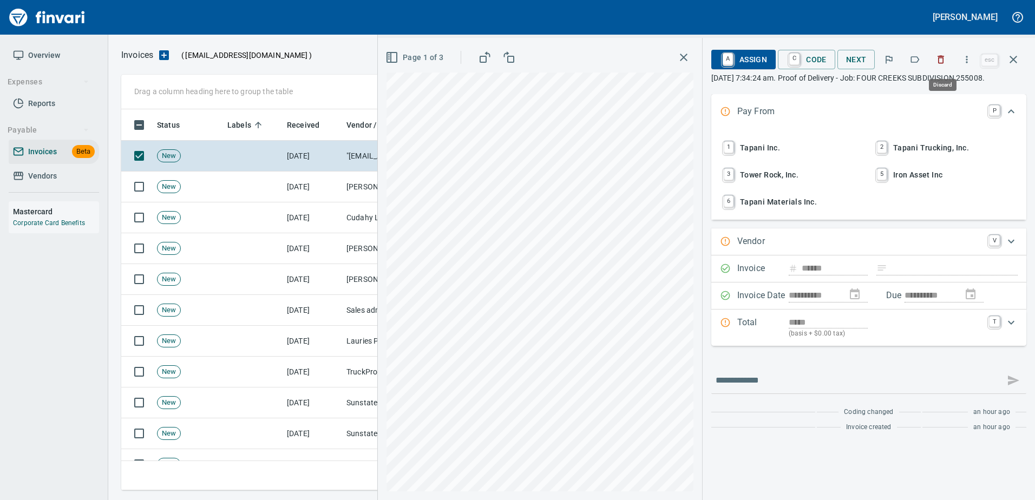
click at [938, 61] on icon "button" at bounding box center [941, 59] width 11 height 11
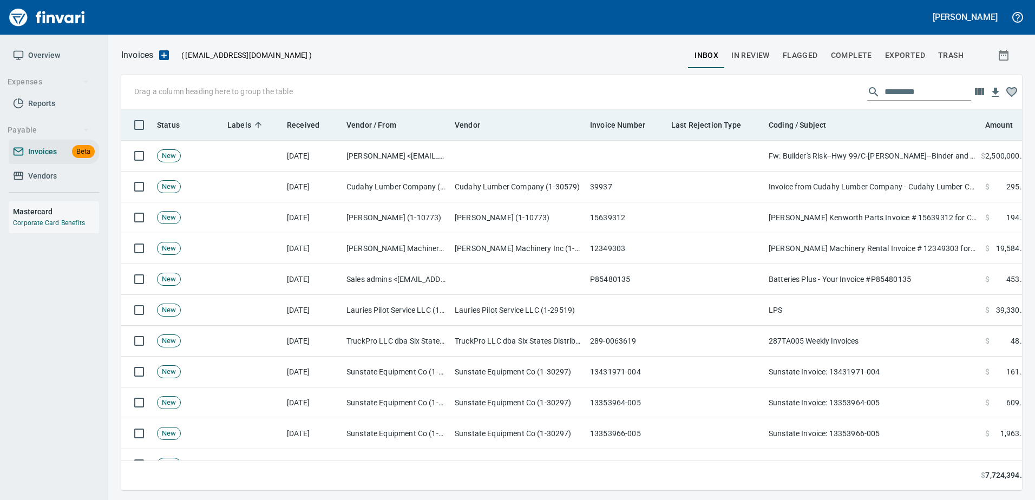
scroll to position [365, 884]
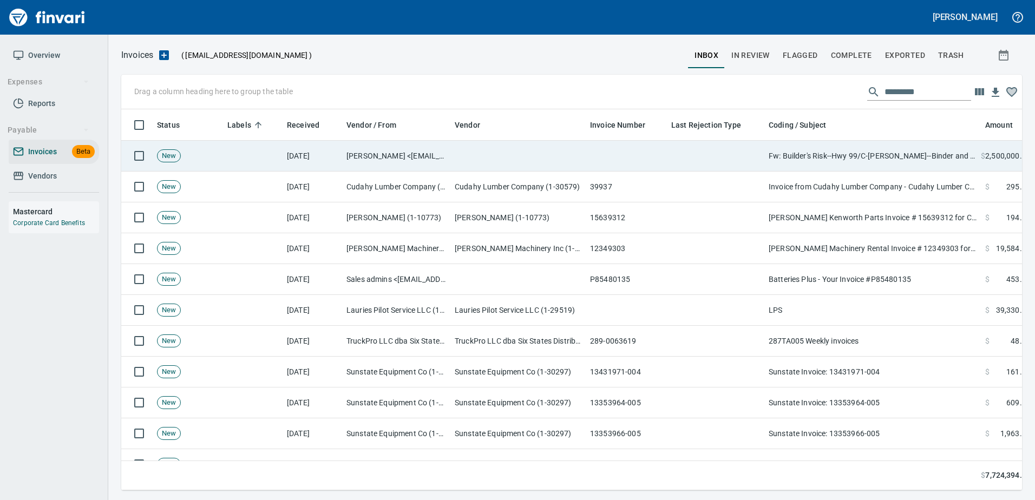
click at [884, 158] on td "Fw: Builder's Risk--Hwy 99/C-Tran--Binder and Invoice--Policy number 93094036" at bounding box center [873, 156] width 217 height 31
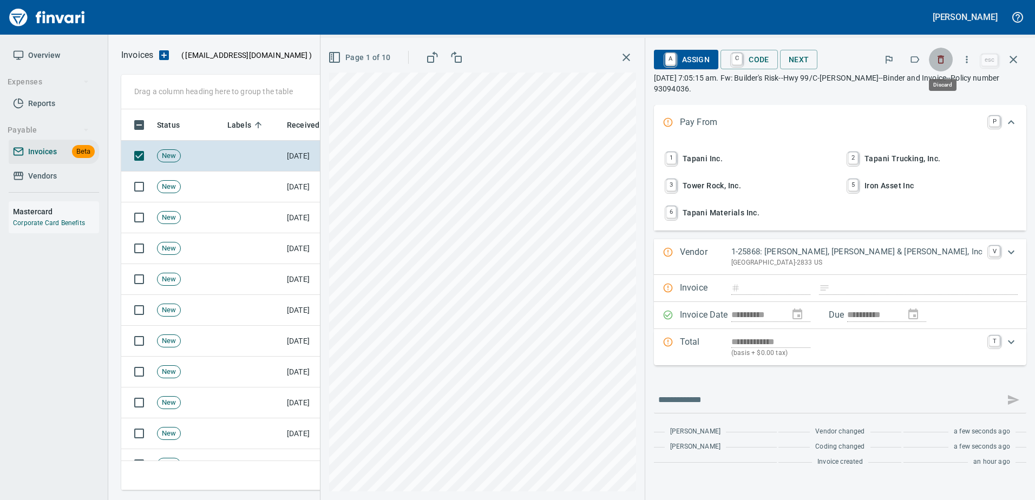
click at [940, 58] on icon "button" at bounding box center [941, 60] width 6 height 8
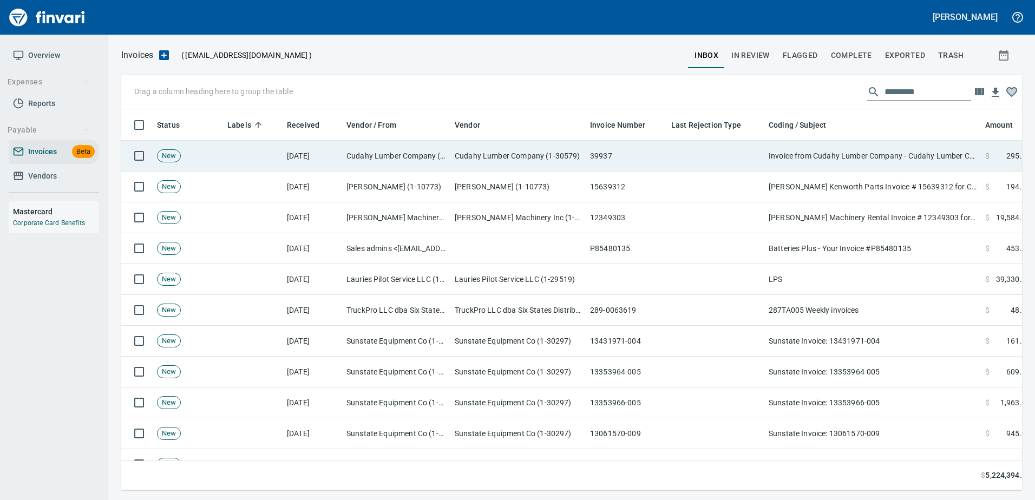
click at [911, 153] on td "Invoice from Cudahy Lumber Company - Cudahy Lumber Company" at bounding box center [873, 156] width 217 height 31
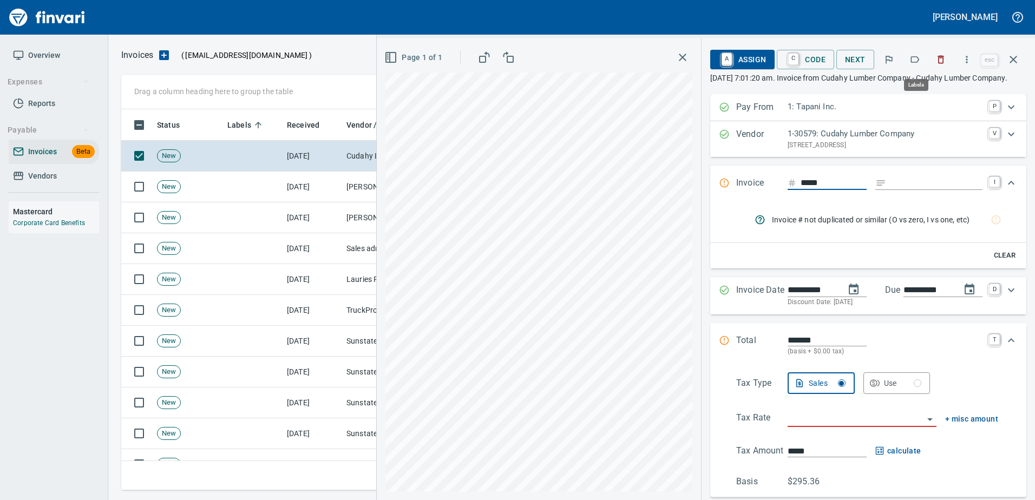
click at [920, 59] on icon "button" at bounding box center [915, 59] width 11 height 11
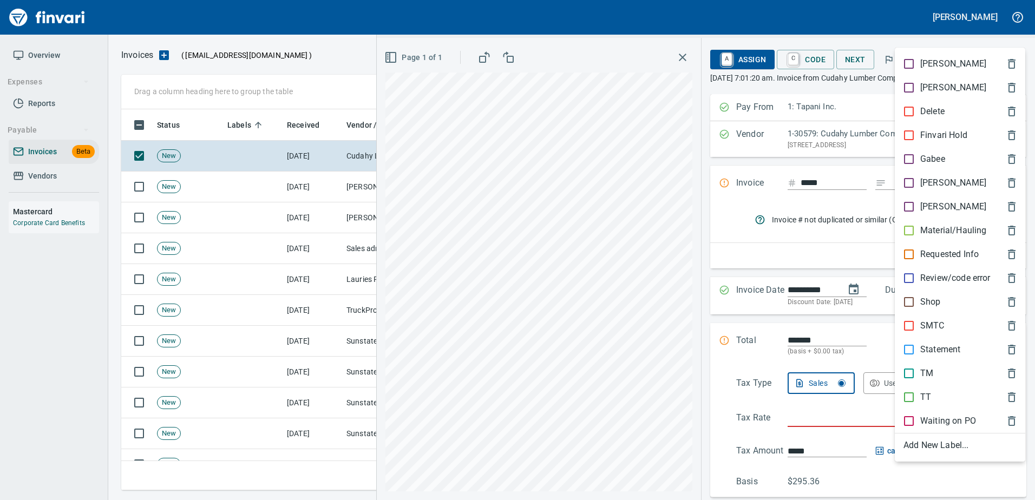
scroll to position [365, 884]
click at [923, 175] on div "[PERSON_NAME]" at bounding box center [960, 183] width 131 height 24
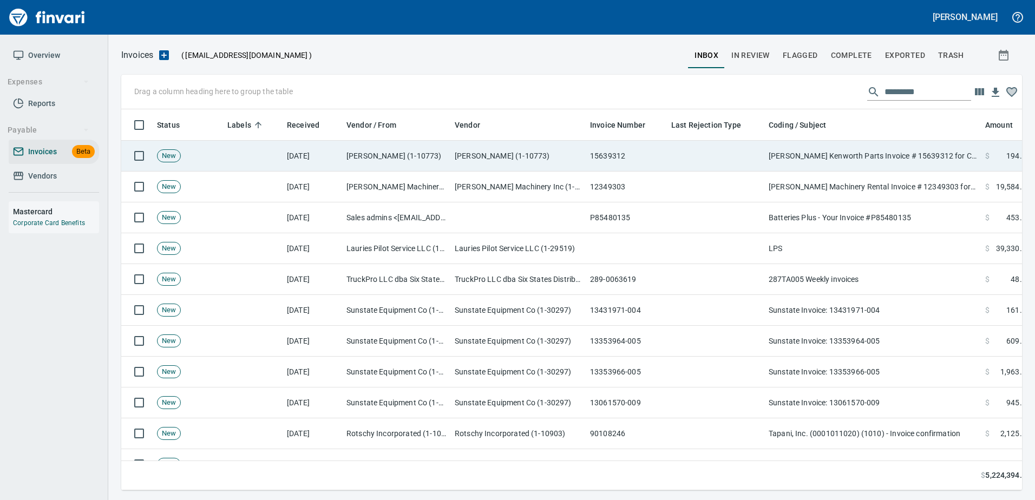
click at [835, 151] on td "Papé Kenworth Parts Invoice # 15639312 for Customer # 2170458 (09/12/2025) PO# …" at bounding box center [873, 156] width 217 height 31
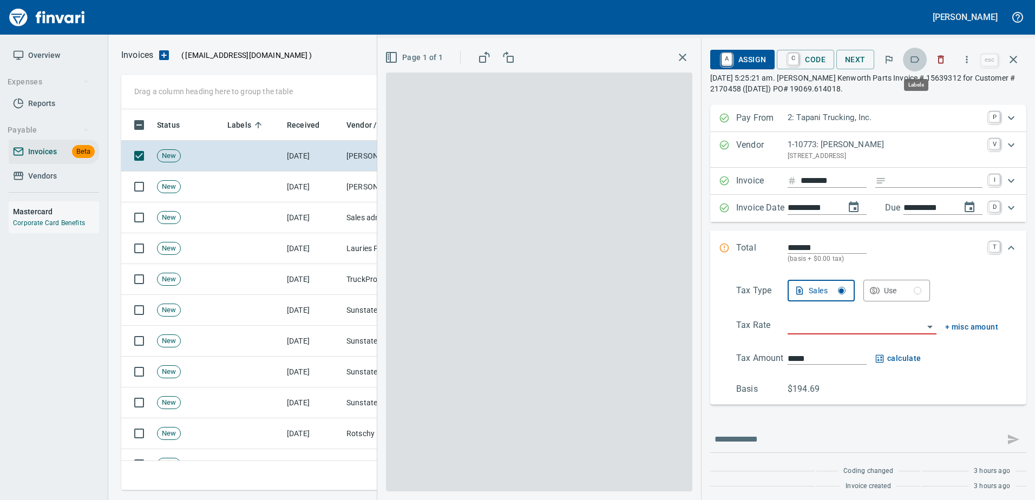
click at [916, 59] on icon "button" at bounding box center [915, 59] width 11 height 11
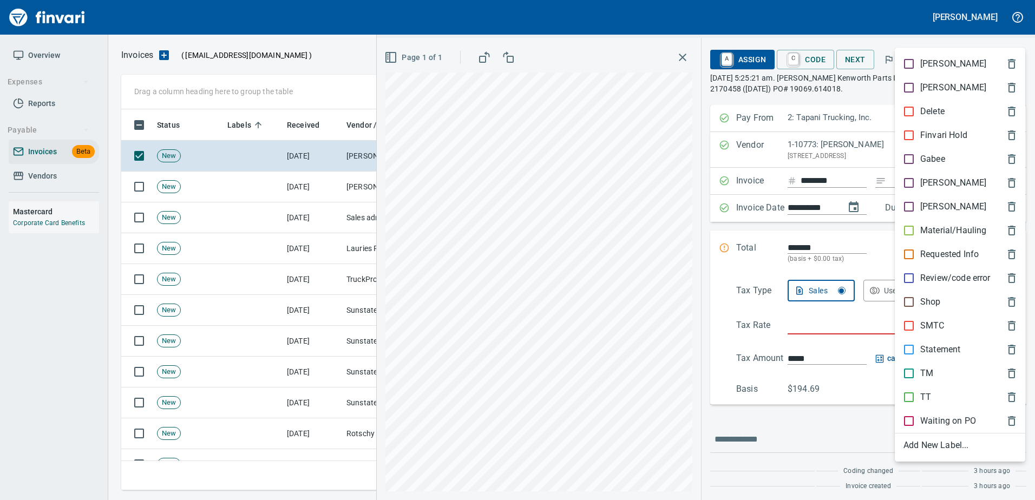
click at [937, 393] on span "TT" at bounding box center [952, 397] width 96 height 13
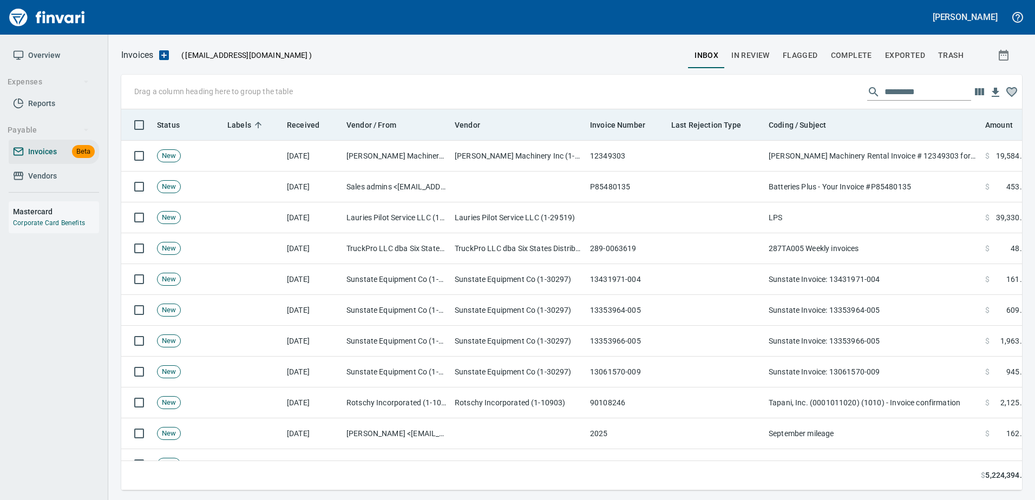
click at [823, 132] on th "Coding / Subject" at bounding box center [873, 124] width 217 height 31
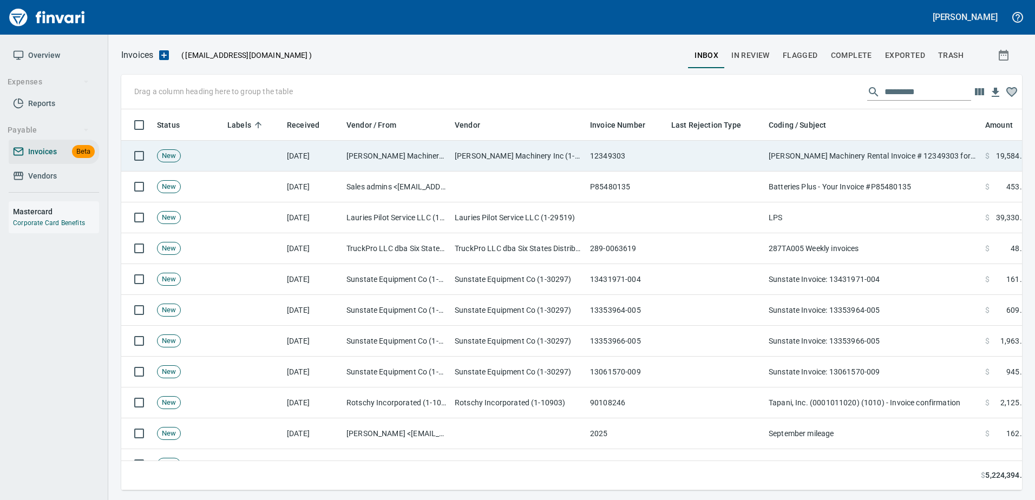
drag, startPoint x: 851, startPoint y: 167, endPoint x: 856, endPoint y: 156, distance: 11.7
click at [853, 163] on td "Papé Machinery Rental Invoice # 12349303 for Customer # 100925 (09/14/2025) PO#…" at bounding box center [873, 156] width 217 height 31
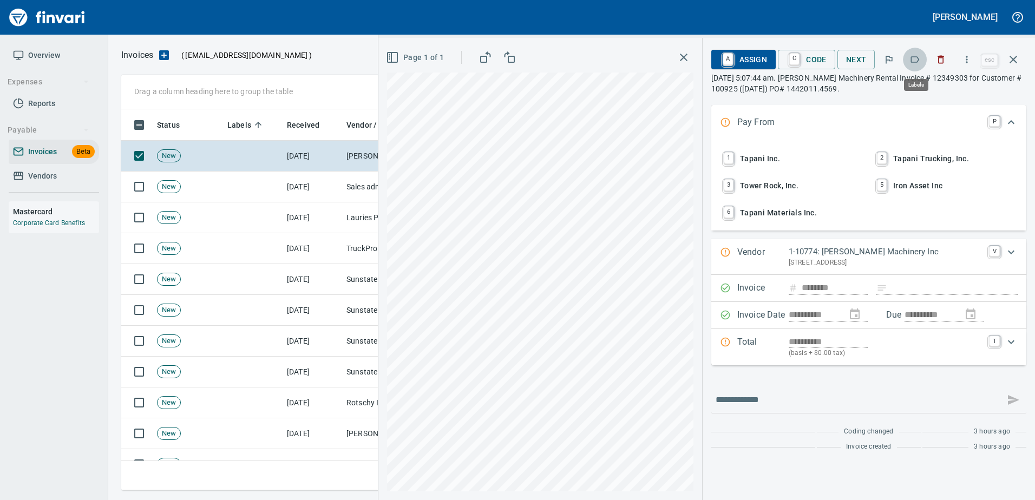
click at [916, 64] on icon "button" at bounding box center [915, 59] width 11 height 11
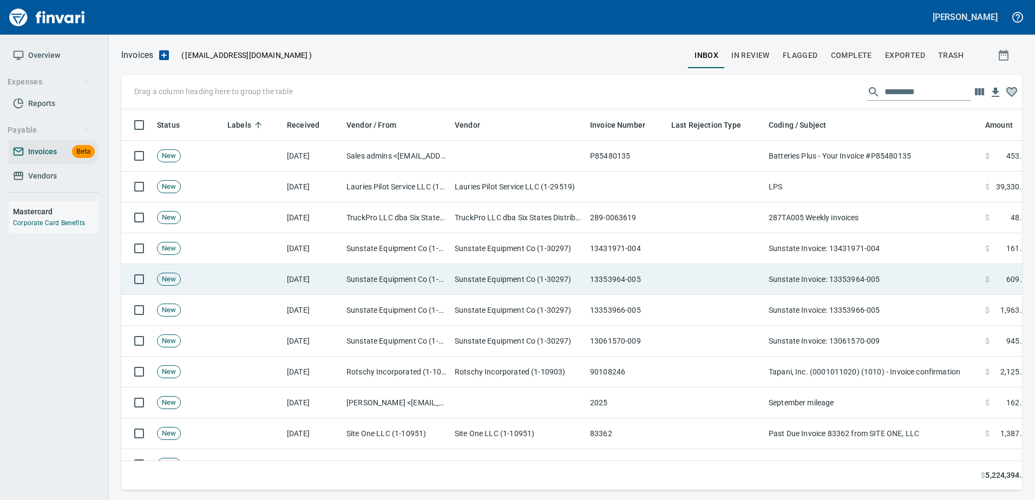
click at [905, 285] on td "Sunstate Invoice: 13353964-005" at bounding box center [873, 279] width 217 height 31
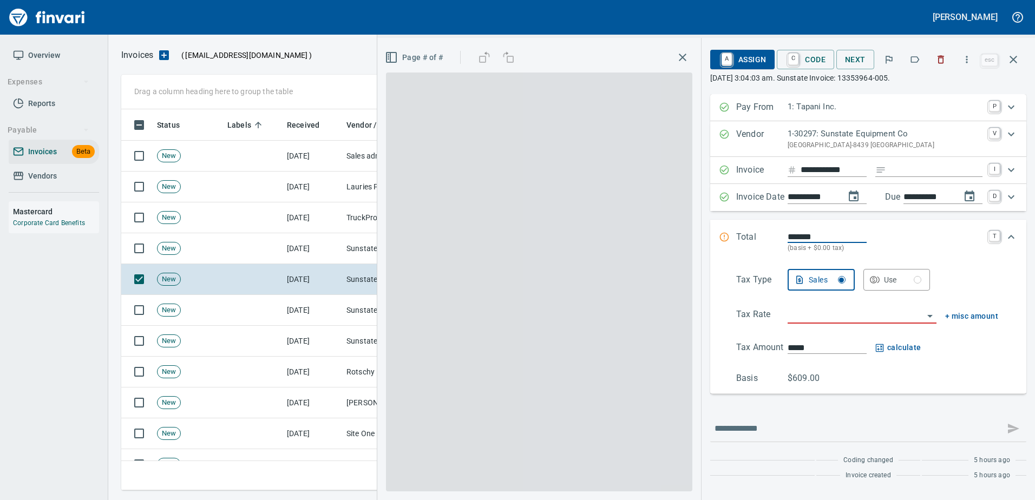
click at [917, 56] on icon "button" at bounding box center [915, 59] width 11 height 11
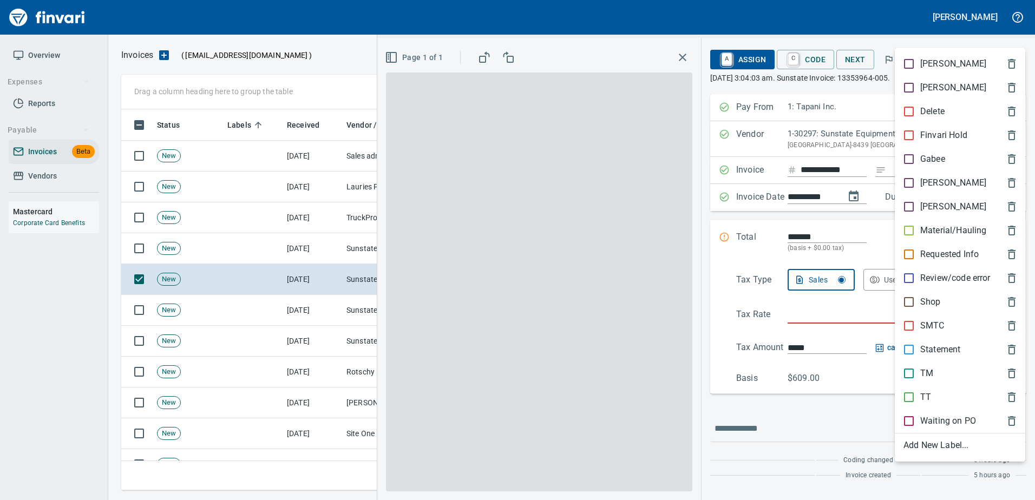
scroll to position [365, 884]
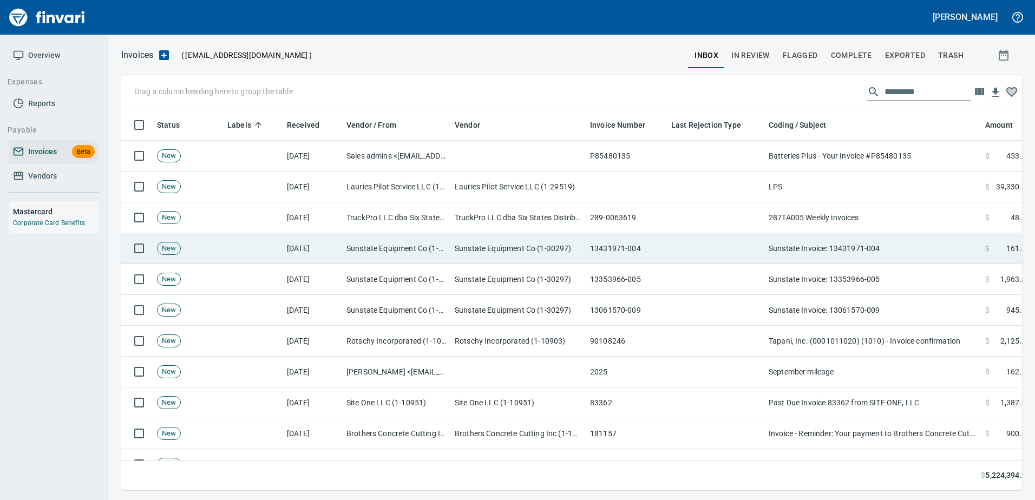
click at [866, 260] on td "Sunstate Invoice: 13431971-004" at bounding box center [873, 248] width 217 height 31
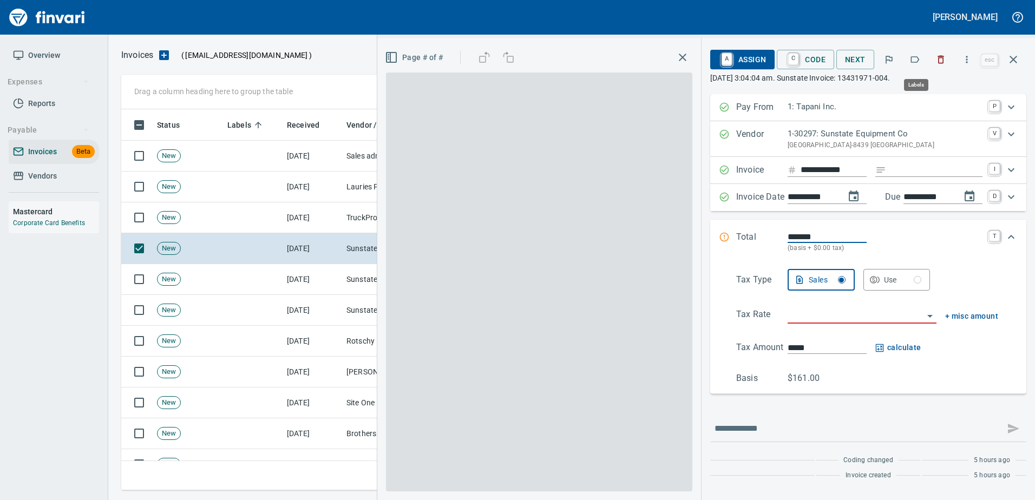
click at [921, 59] on icon "button" at bounding box center [915, 59] width 11 height 11
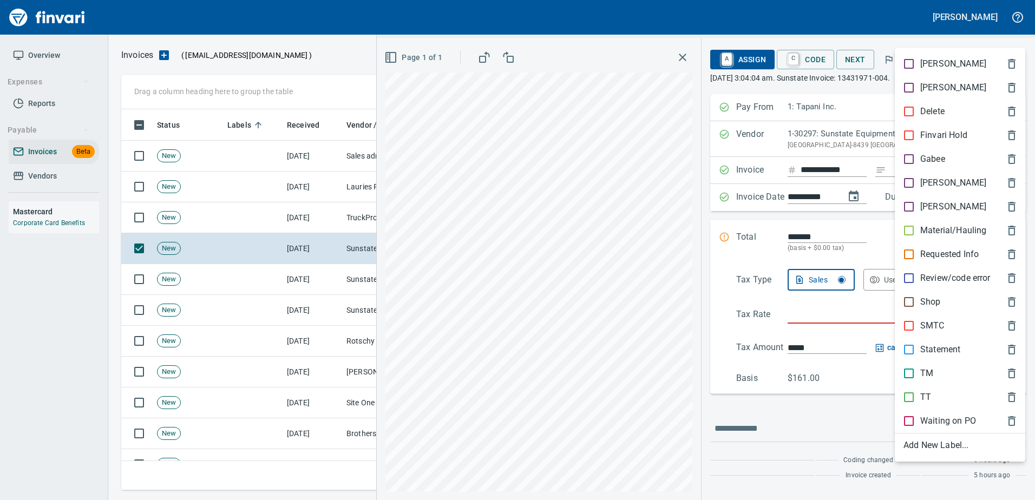
click at [920, 295] on div "Shop" at bounding box center [960, 302] width 131 height 24
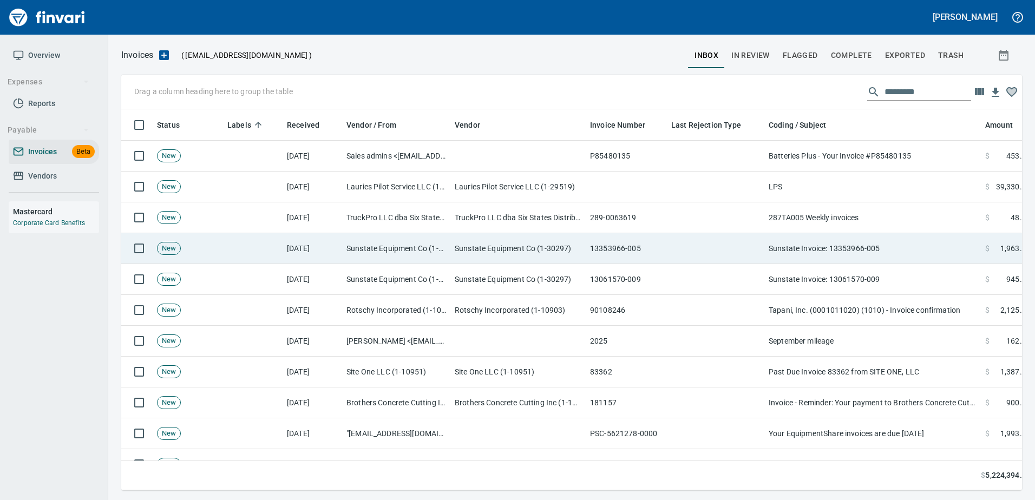
click at [856, 253] on td "Sunstate Invoice: 13353966-005" at bounding box center [873, 248] width 217 height 31
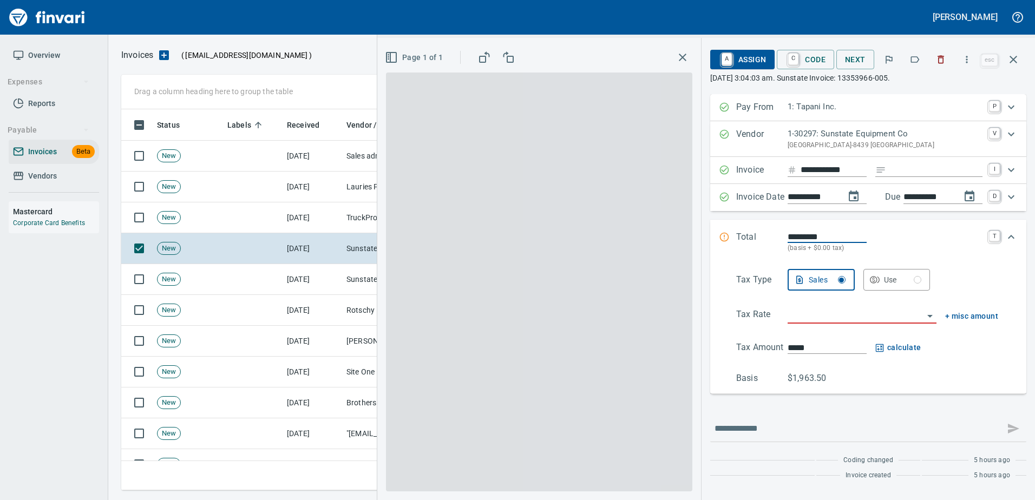
click at [918, 57] on icon "button" at bounding box center [915, 59] width 11 height 11
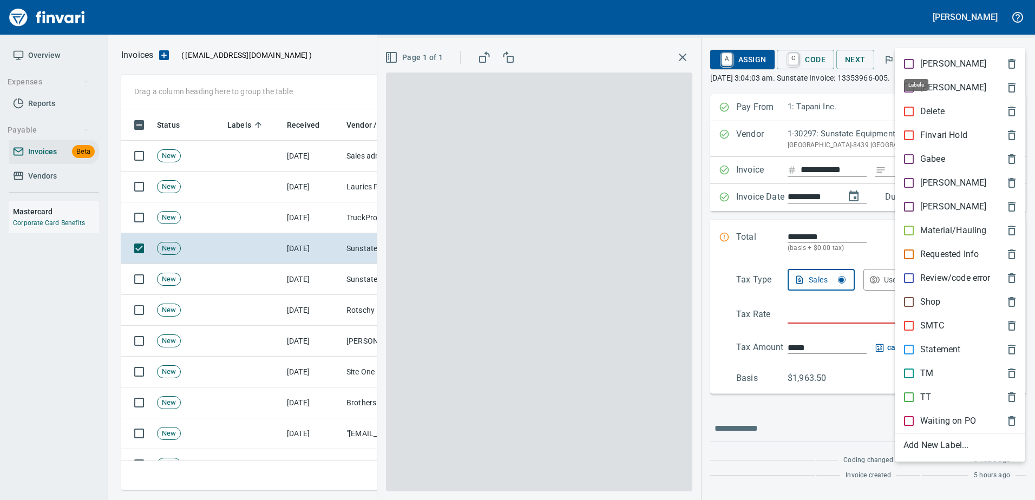
scroll to position [365, 884]
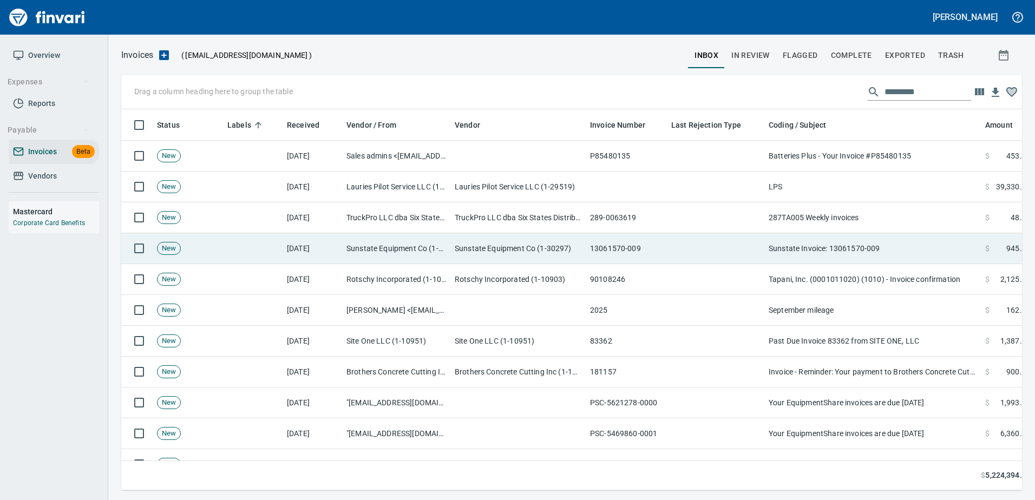
click at [844, 257] on td "Sunstate Invoice: 13061570-009" at bounding box center [873, 248] width 217 height 31
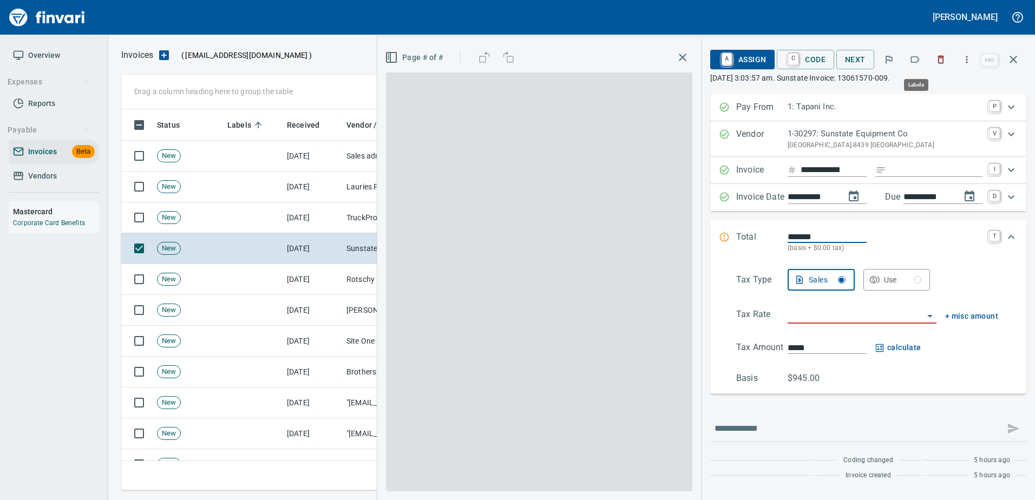
click at [912, 52] on button "button" at bounding box center [915, 60] width 24 height 24
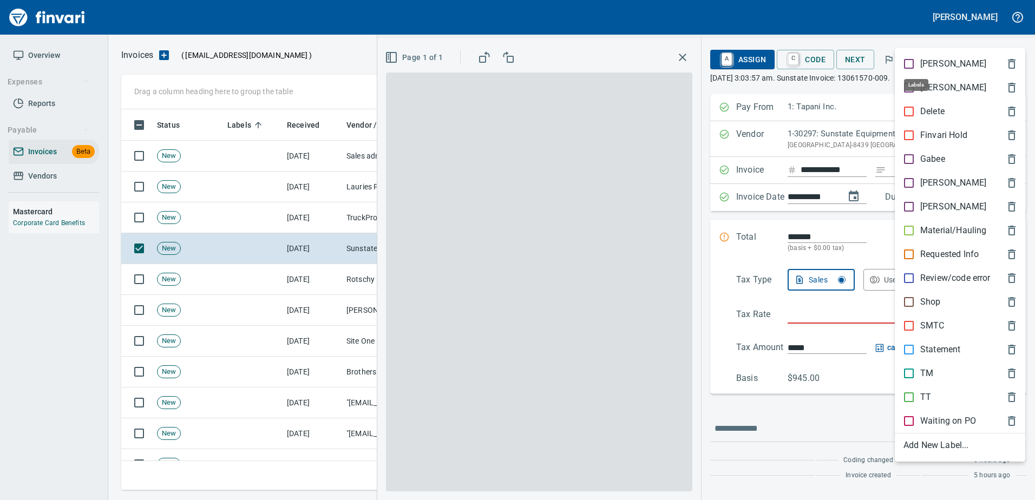
scroll to position [365, 884]
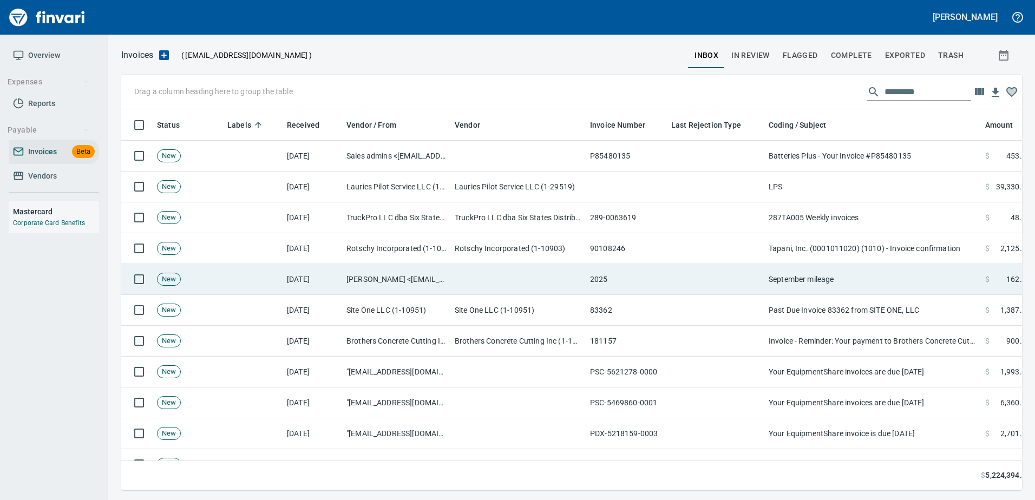
click at [826, 274] on td "September mileage" at bounding box center [873, 279] width 217 height 31
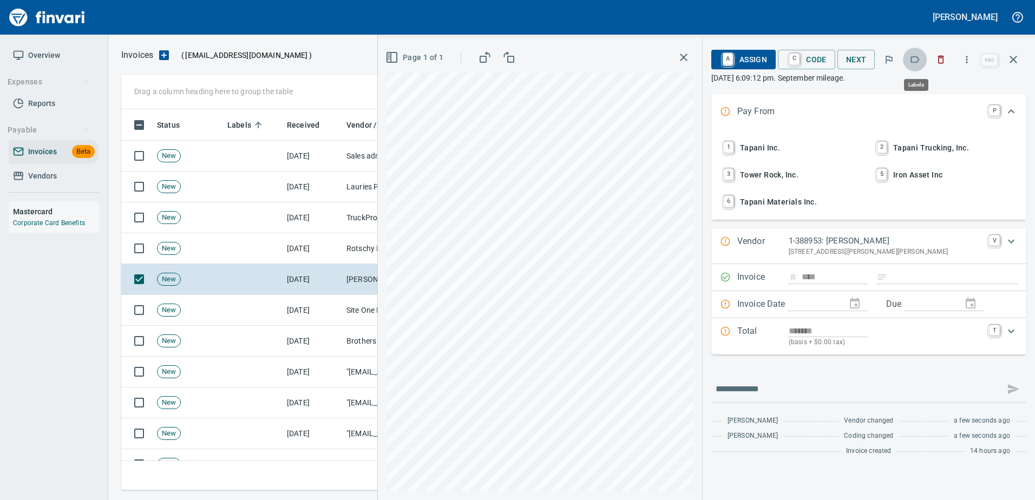
click at [916, 61] on icon "button" at bounding box center [915, 59] width 11 height 11
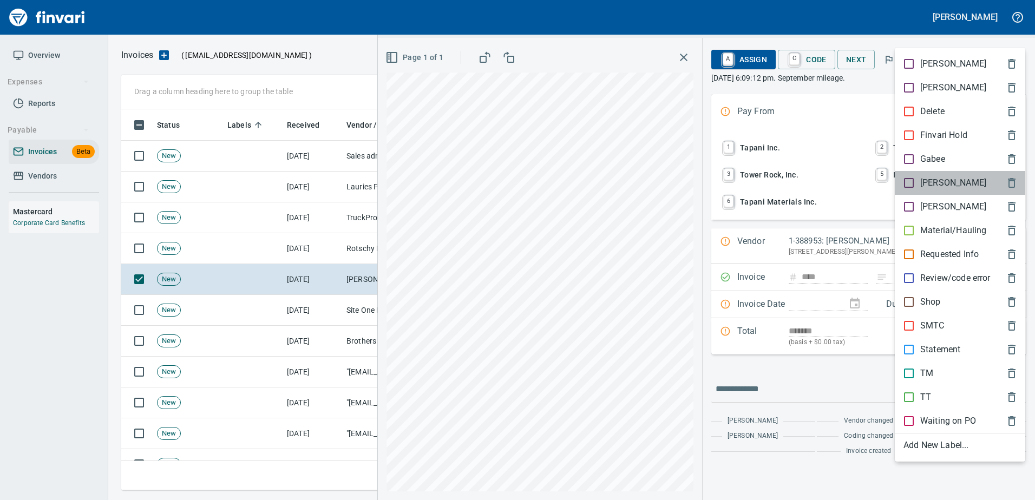
click at [921, 184] on p "[PERSON_NAME]" at bounding box center [954, 183] width 66 height 13
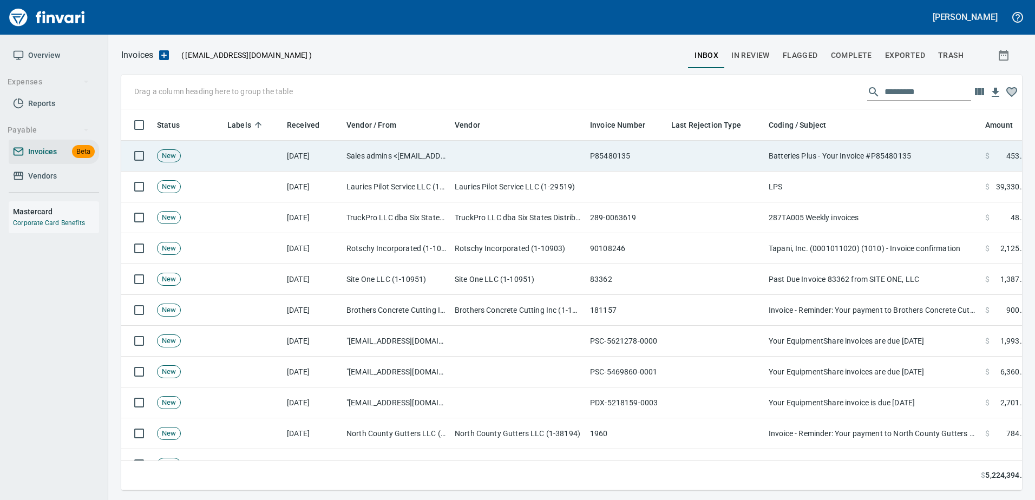
click at [862, 166] on td "Batteries Plus - Your Invoice #P85480135" at bounding box center [873, 156] width 217 height 31
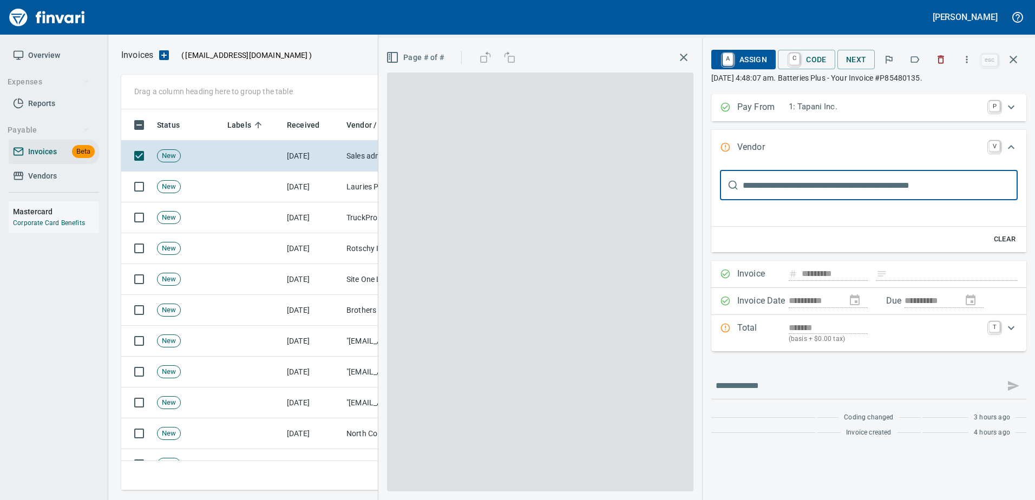
scroll to position [19, 0]
type input "**********"
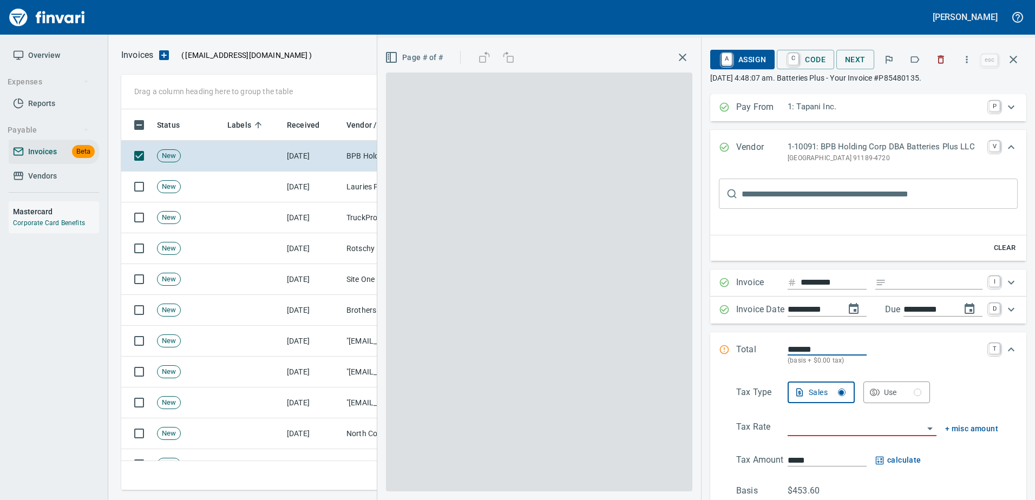
scroll to position [0, 0]
click at [940, 53] on button "button" at bounding box center [941, 60] width 24 height 24
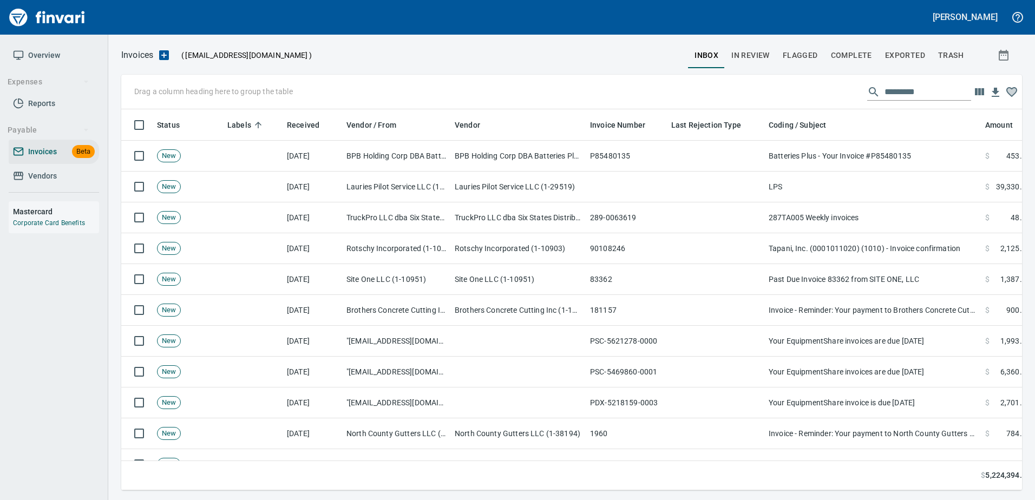
scroll to position [365, 884]
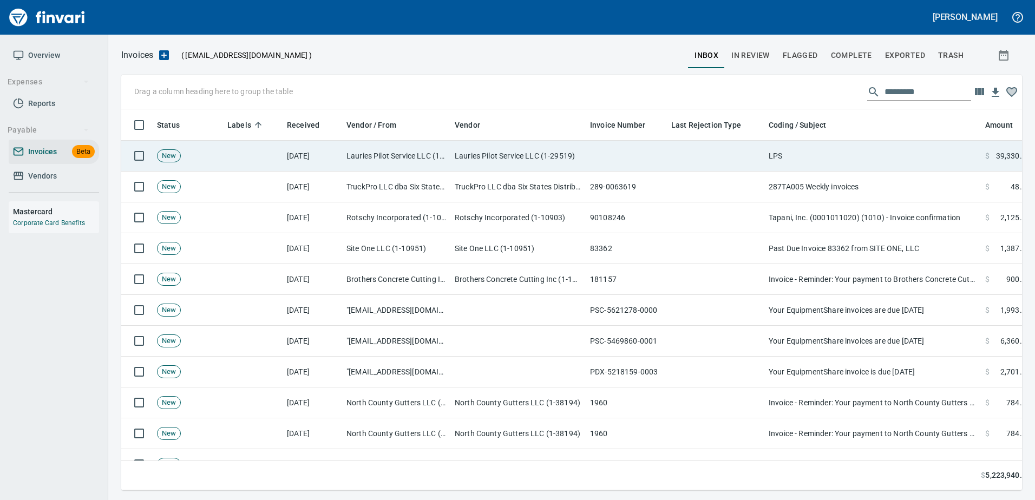
click at [865, 152] on td "LPS" at bounding box center [873, 156] width 217 height 31
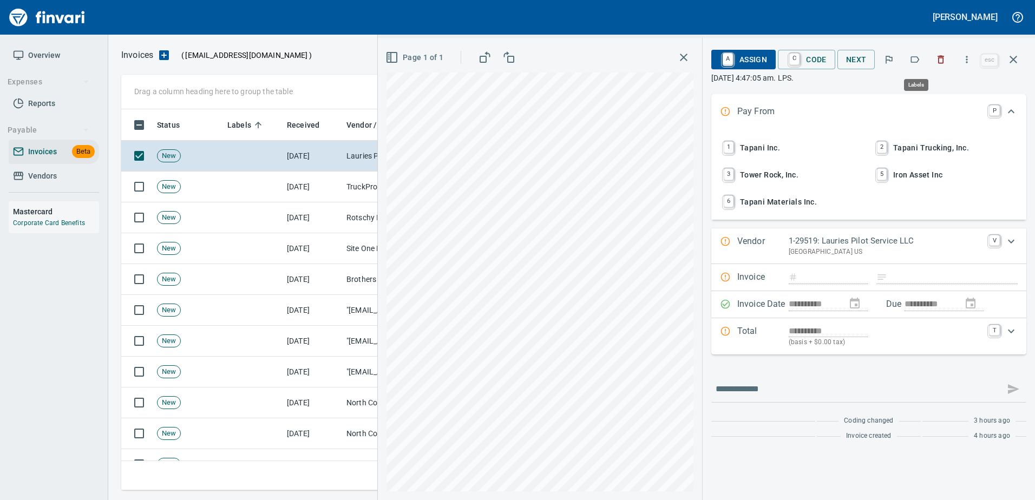
click at [912, 63] on icon "button" at bounding box center [915, 59] width 11 height 11
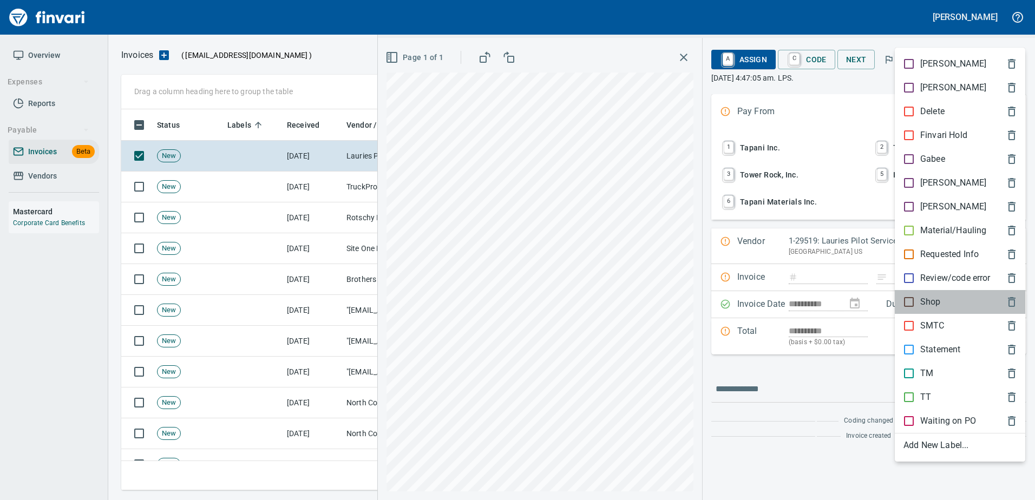
click at [921, 300] on p "Shop" at bounding box center [931, 302] width 21 height 13
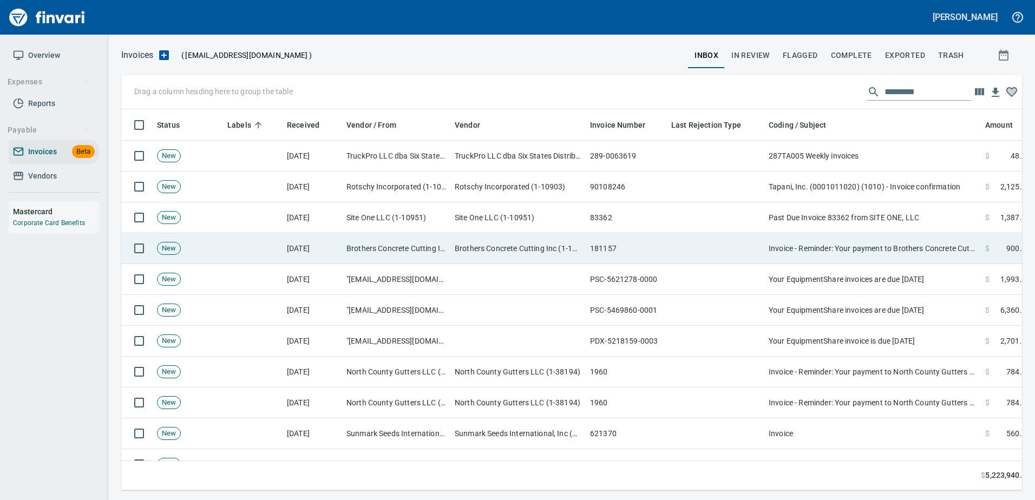
click at [848, 263] on td "Invoice - Reminder: Your payment to Brothers Concrete Cutting, Inc is Due" at bounding box center [873, 248] width 217 height 31
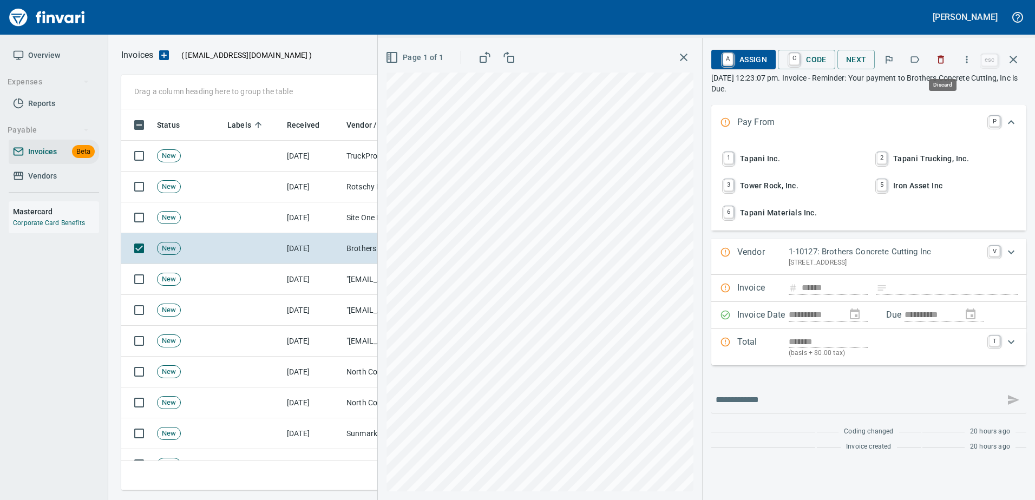
click at [941, 58] on icon "button" at bounding box center [941, 60] width 6 height 8
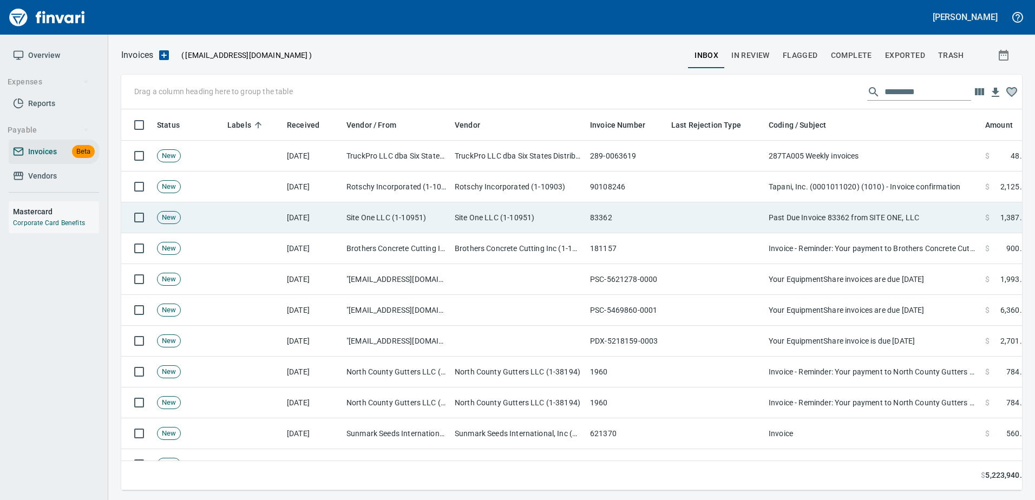
scroll to position [365, 884]
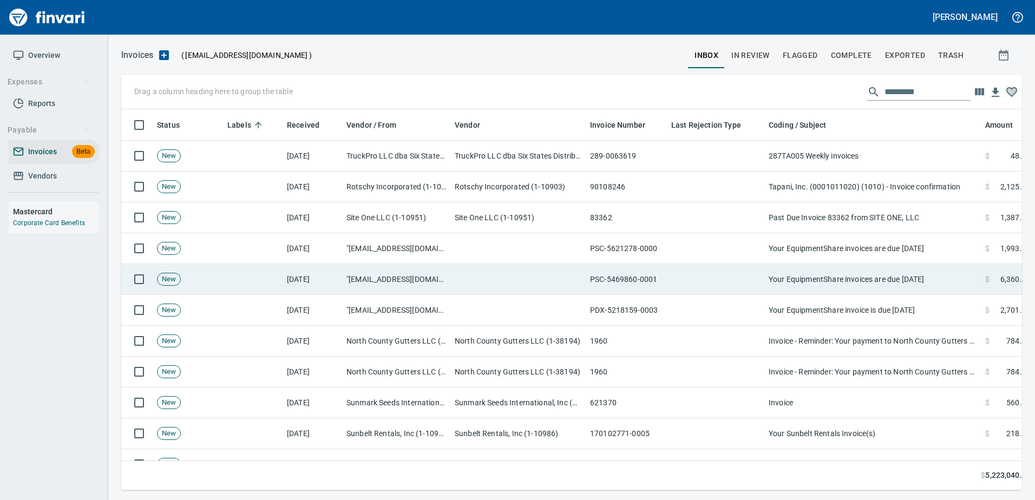
click at [870, 271] on td "Your EquipmentShare invoices are due in 6 days" at bounding box center [873, 279] width 217 height 31
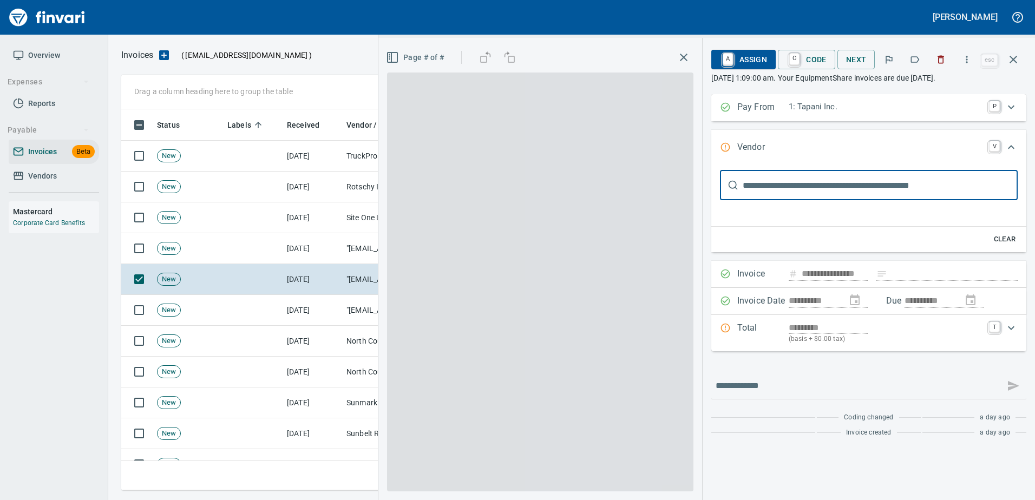
scroll to position [1, 0]
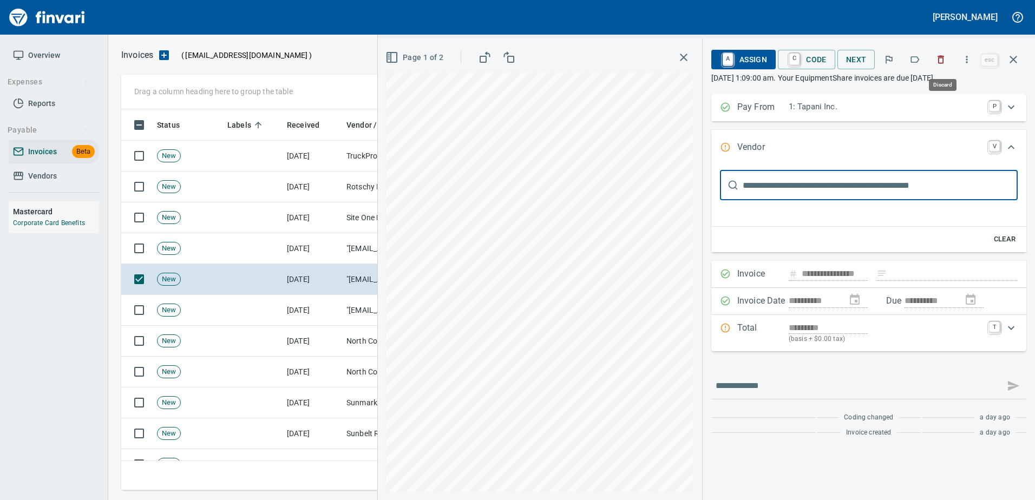
click at [943, 62] on icon "button" at bounding box center [941, 59] width 11 height 11
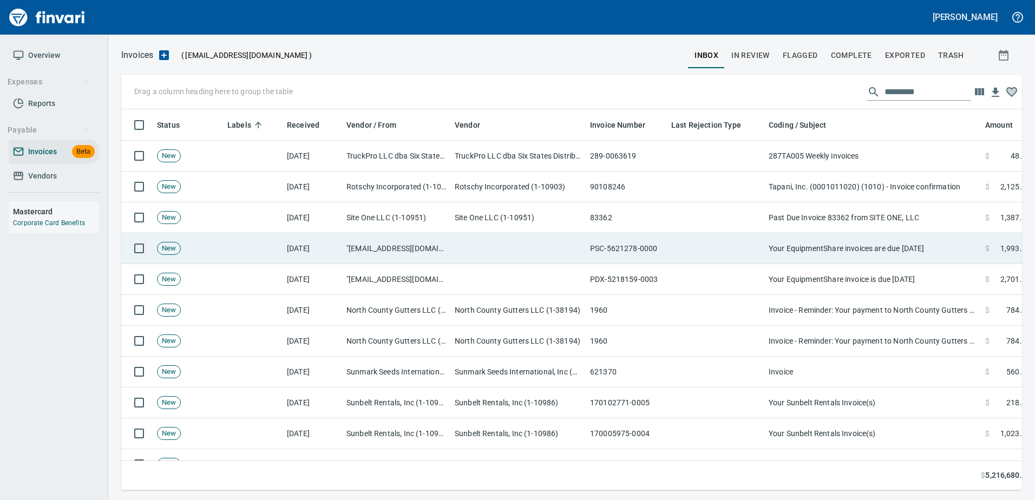
click at [866, 252] on td "Your EquipmentShare invoices are due in 6 days" at bounding box center [873, 248] width 217 height 31
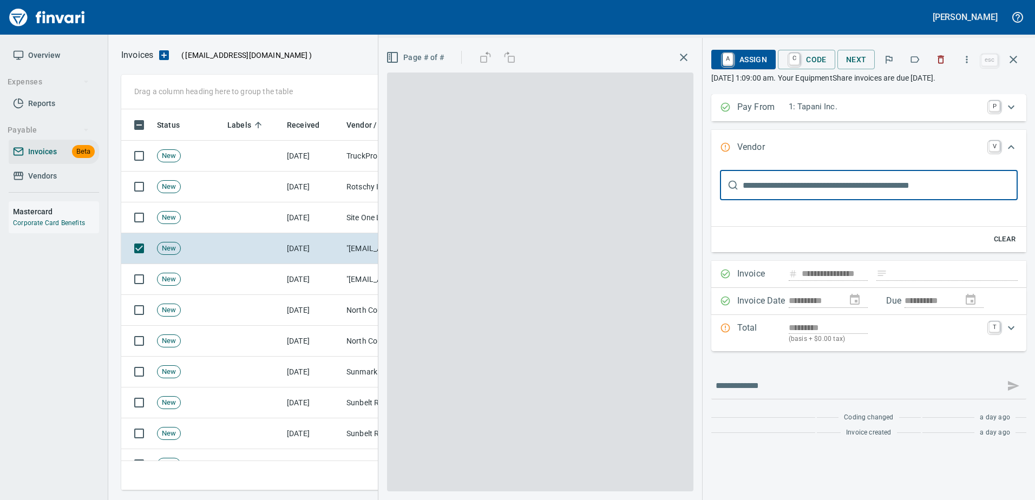
scroll to position [365, 884]
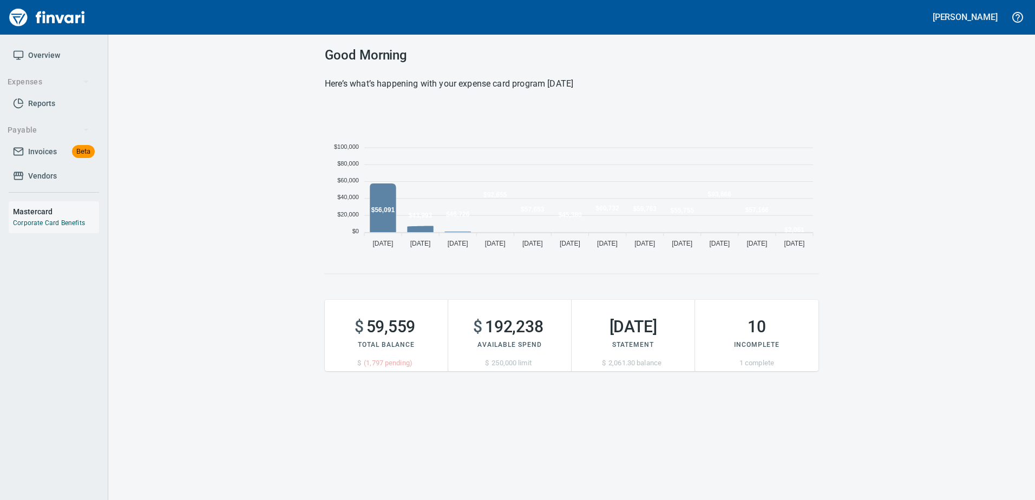
scroll to position [9, 9]
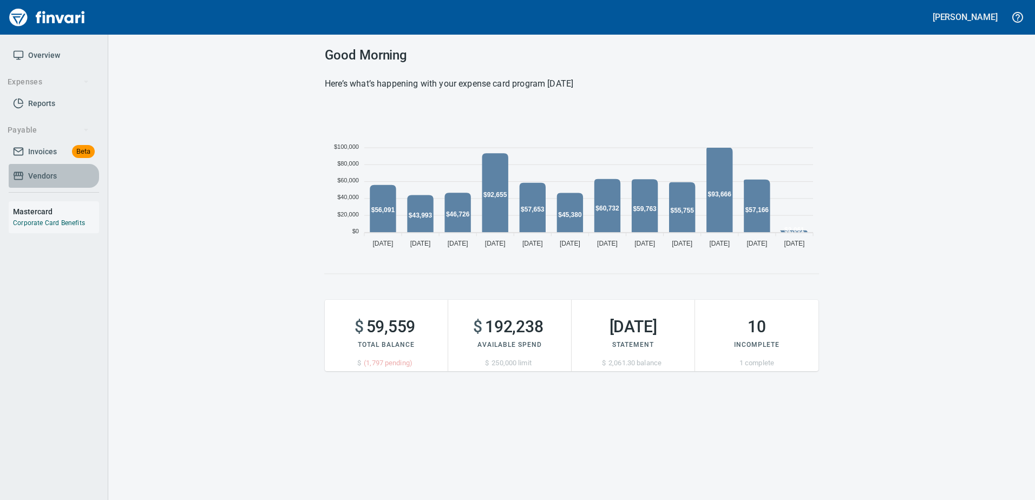
click at [46, 179] on span "Vendors" at bounding box center [42, 177] width 29 height 14
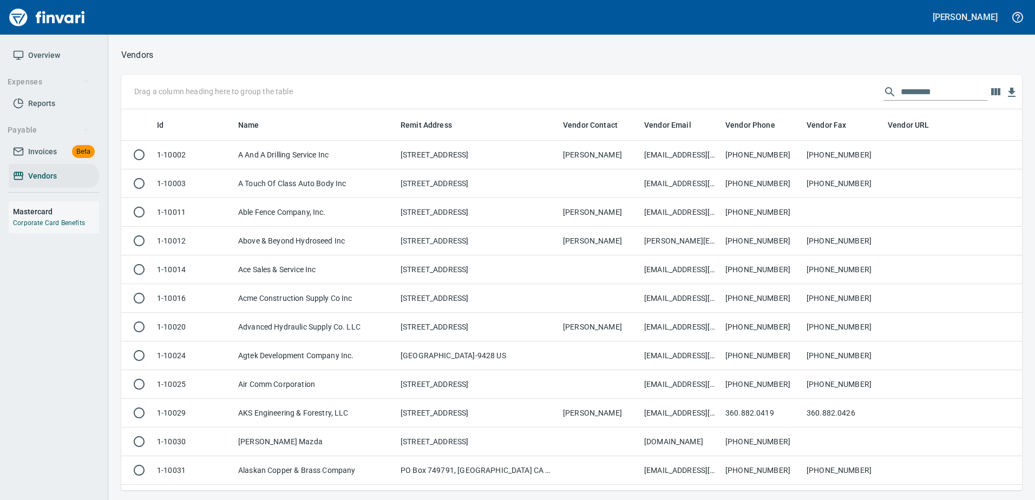
scroll to position [1, 1]
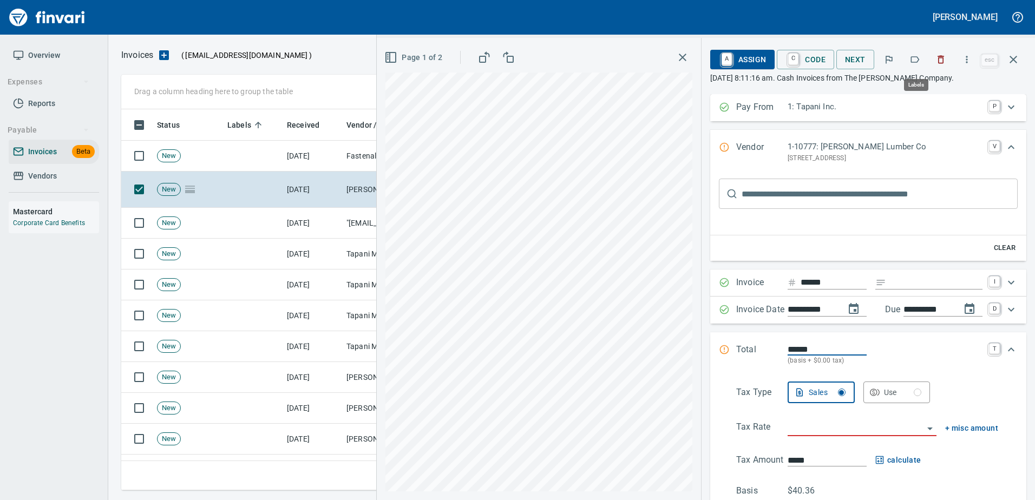
scroll to position [1, 1]
click at [918, 57] on icon "button" at bounding box center [915, 59] width 11 height 11
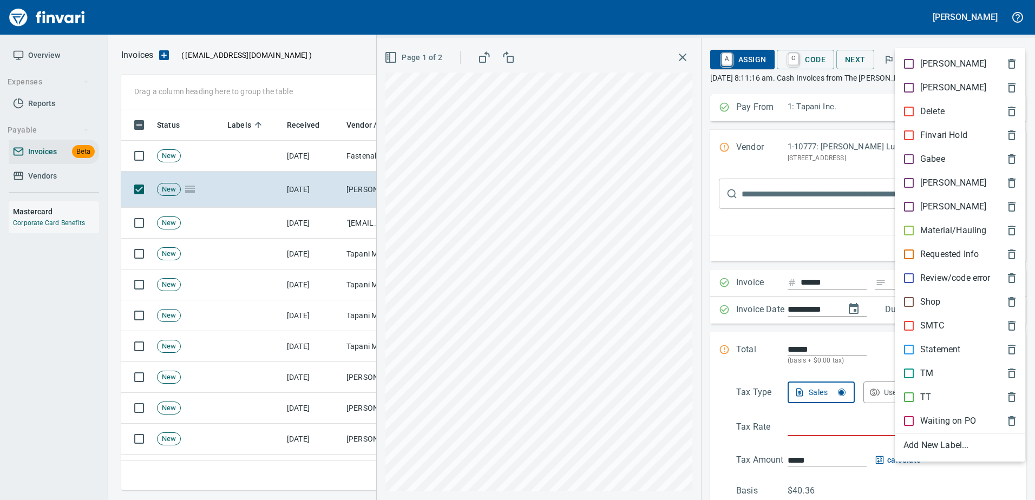
click at [933, 180] on p "[PERSON_NAME]" at bounding box center [954, 183] width 66 height 13
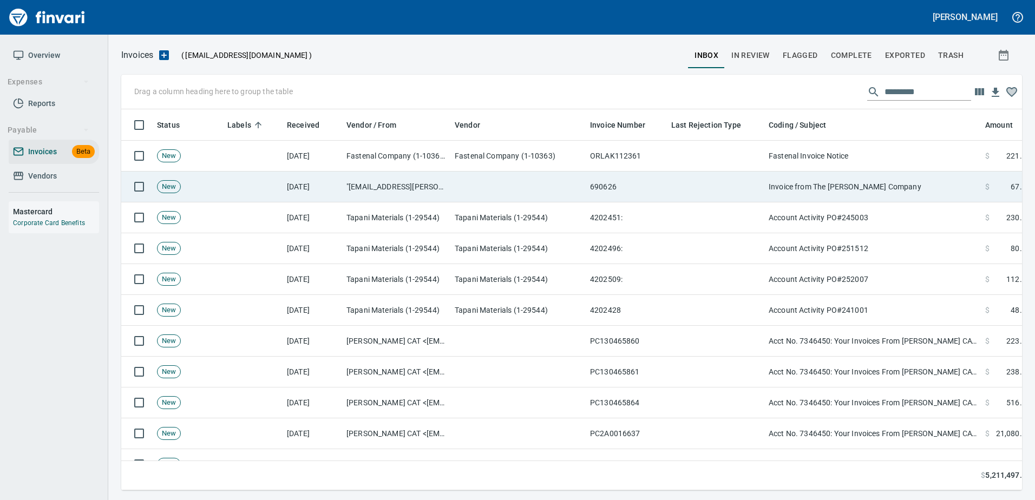
click at [863, 192] on td "Invoice from The Parr Company" at bounding box center [873, 187] width 217 height 31
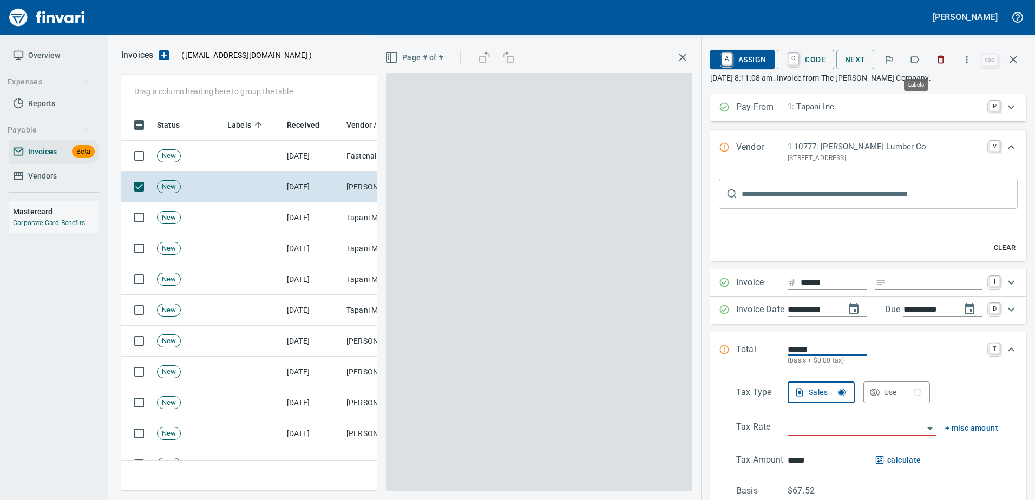
click at [909, 56] on button "button" at bounding box center [915, 60] width 24 height 24
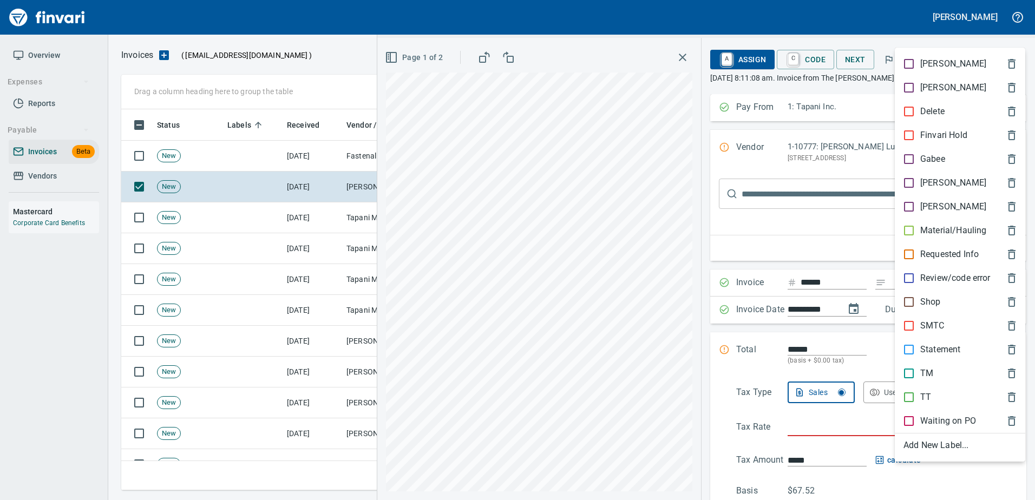
scroll to position [365, 884]
click at [924, 180] on p "[PERSON_NAME]" at bounding box center [954, 183] width 66 height 13
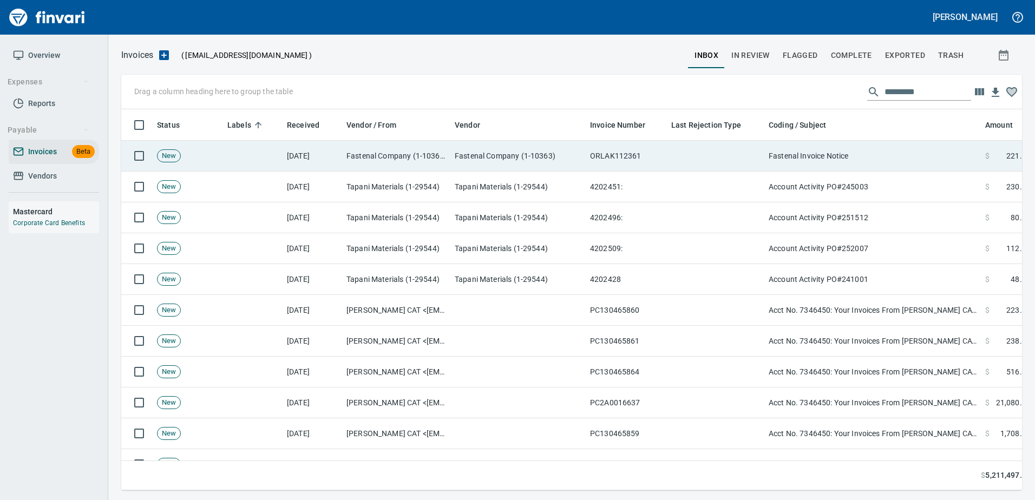
click at [817, 160] on td "Fastenal Invoice Notice" at bounding box center [873, 156] width 217 height 31
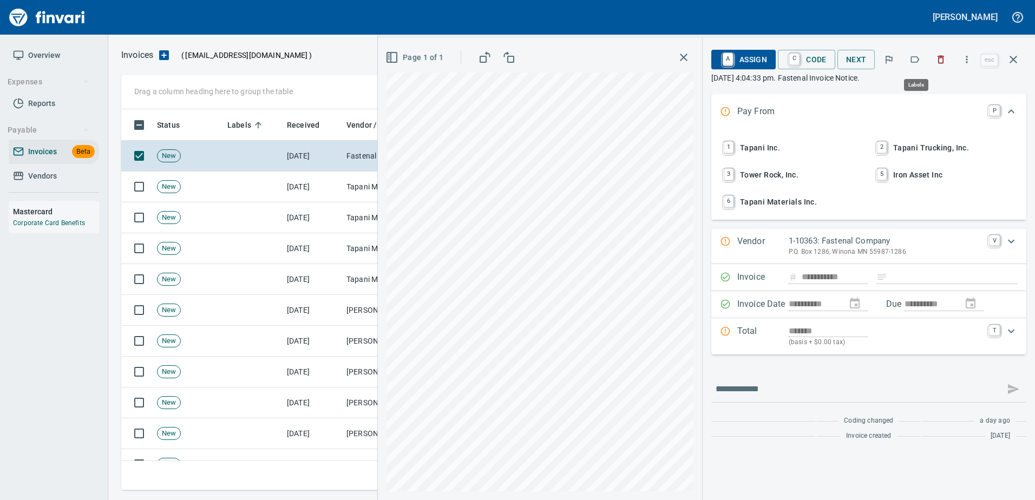
click at [917, 51] on button "button" at bounding box center [915, 60] width 24 height 24
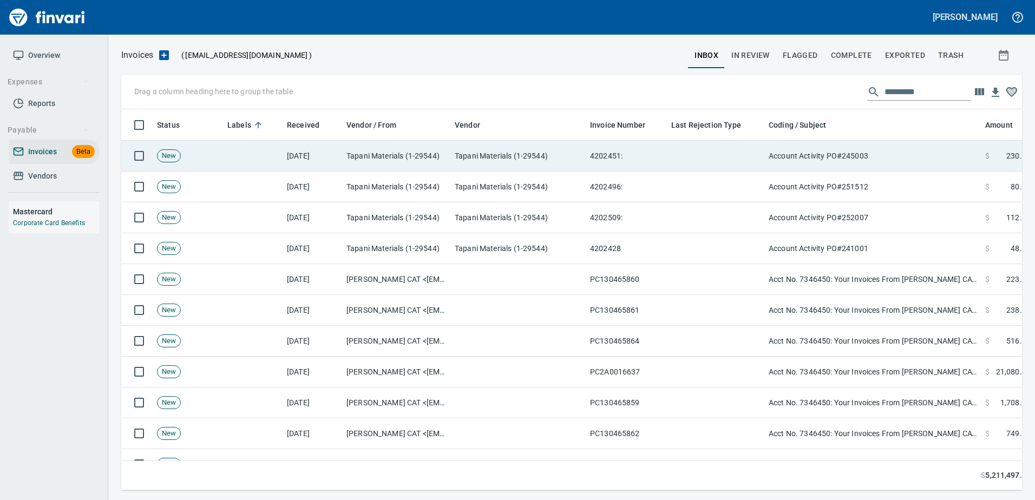
click at [874, 149] on td "Account Activity PO#245003" at bounding box center [873, 156] width 217 height 31
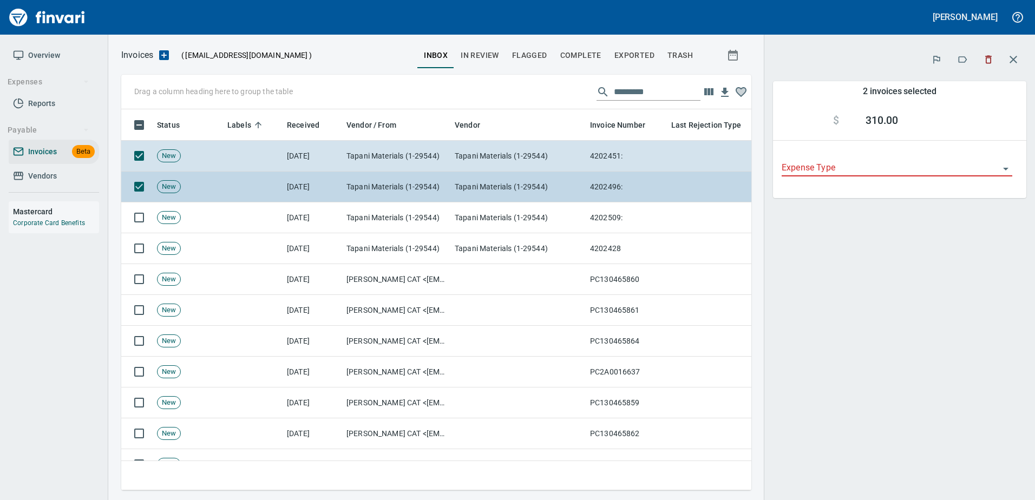
scroll to position [365, 614]
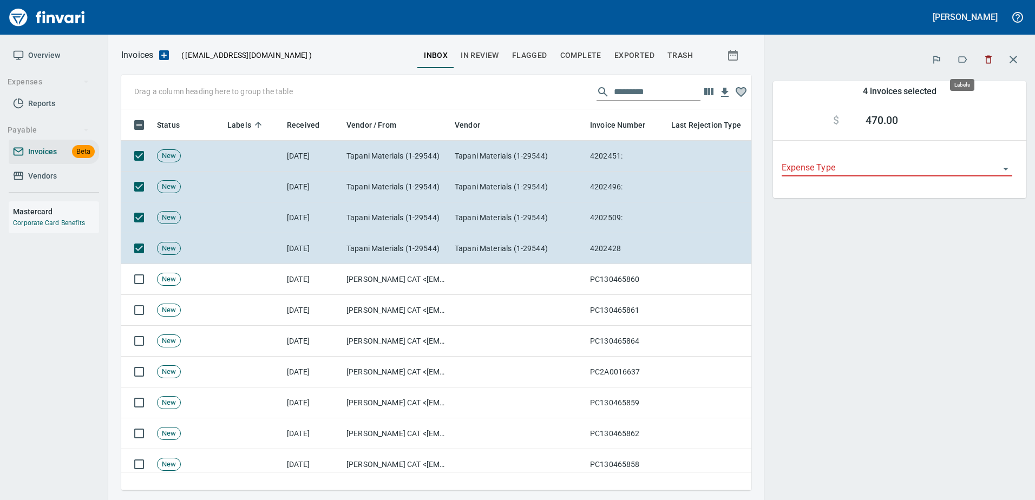
click at [957, 58] on button "button" at bounding box center [963, 60] width 24 height 24
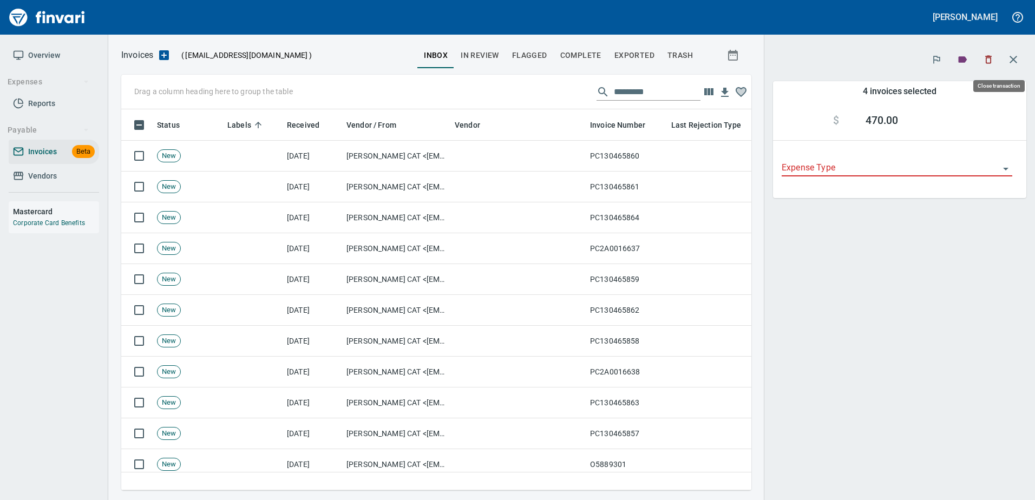
click at [1013, 67] on button "button" at bounding box center [1014, 60] width 26 height 26
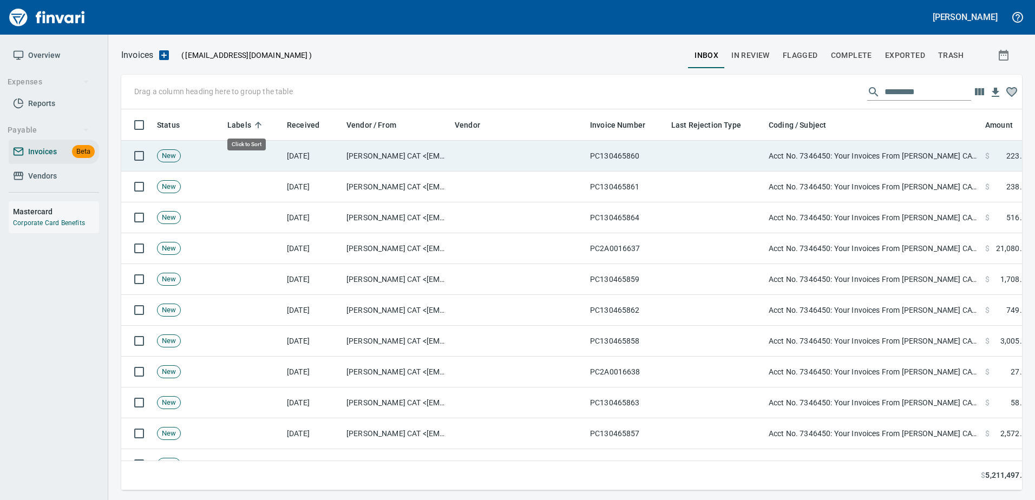
scroll to position [365, 885]
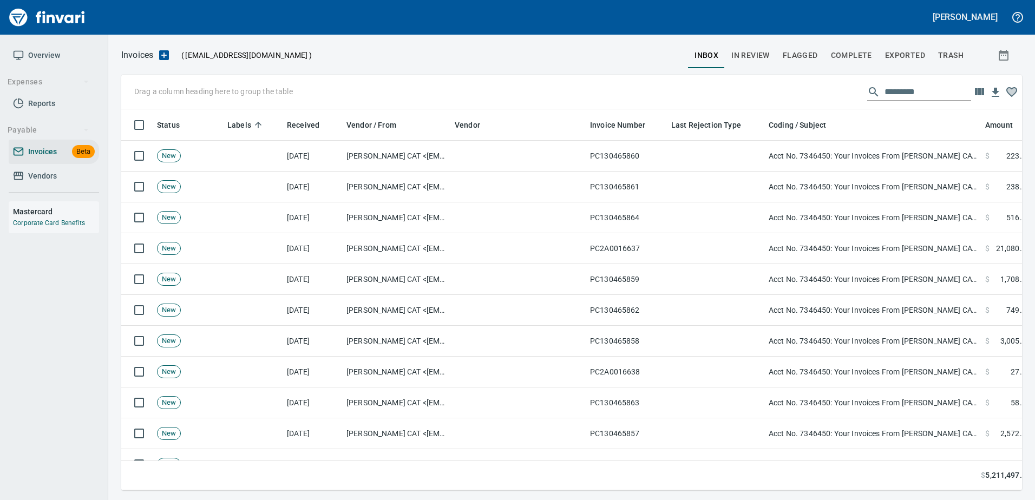
click at [927, 91] on input "text" at bounding box center [928, 91] width 87 height 17
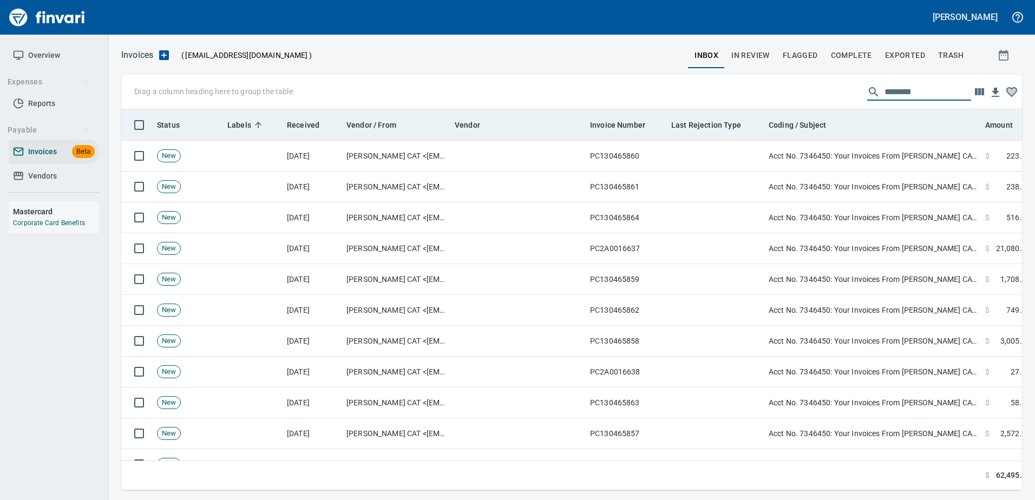
type input "********"
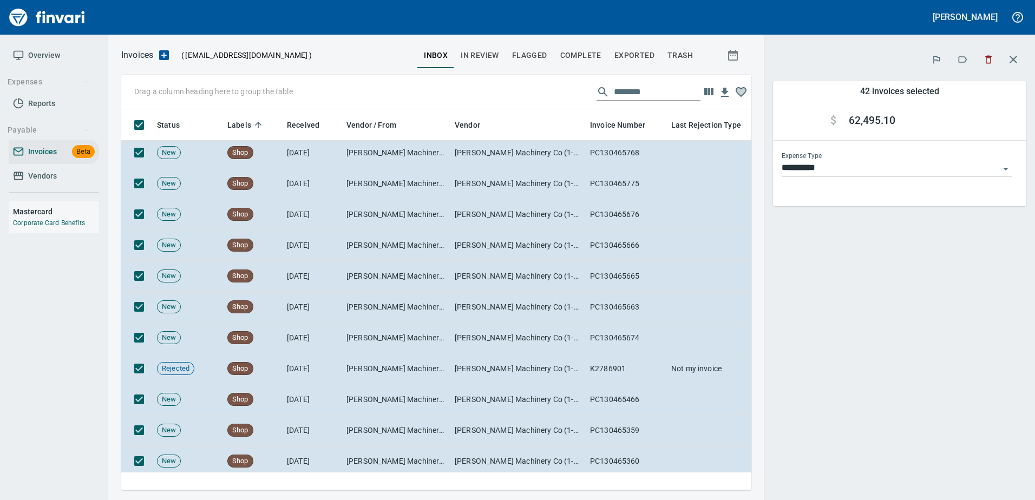
scroll to position [365, 614]
click at [960, 61] on icon "button" at bounding box center [962, 59] width 11 height 11
click at [1007, 64] on button "button" at bounding box center [1014, 60] width 26 height 26
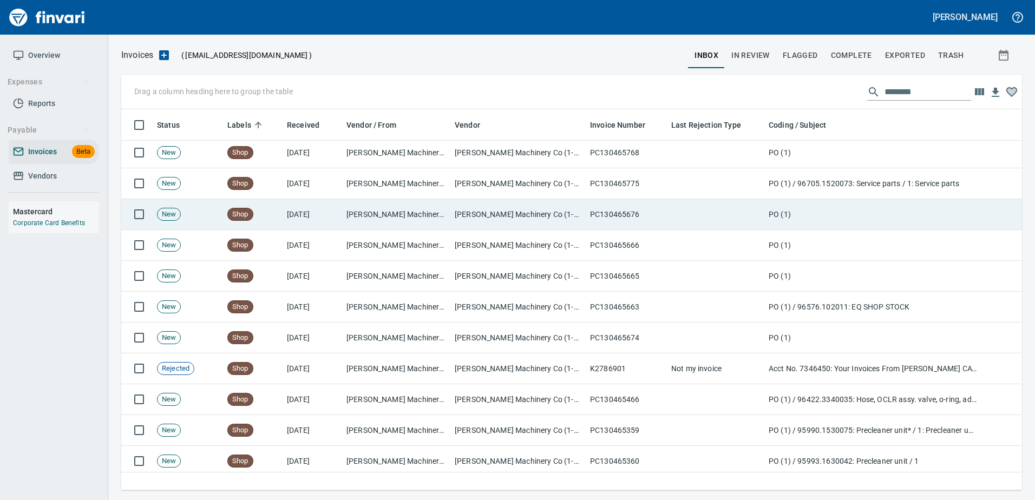
scroll to position [365, 883]
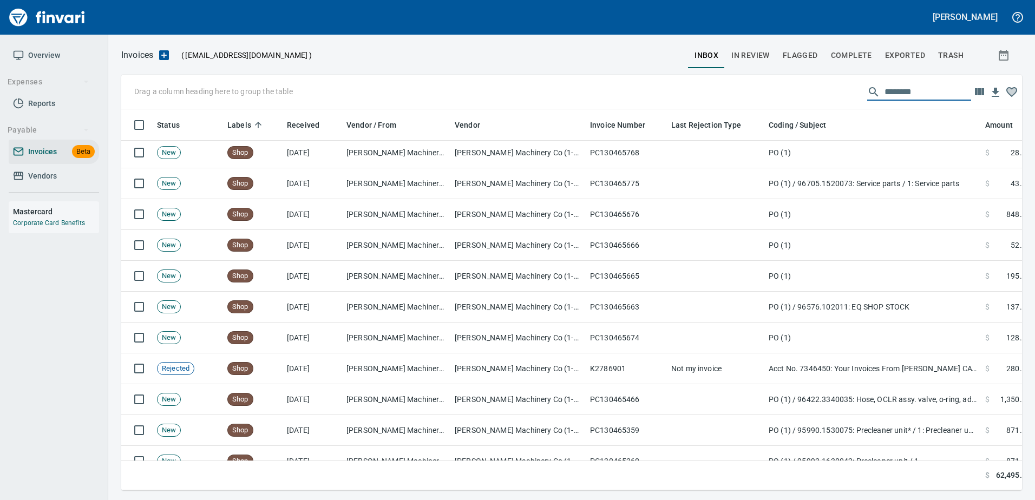
drag, startPoint x: 912, startPoint y: 87, endPoint x: 755, endPoint y: 89, distance: 157.1
click at [755, 89] on div "Drag a column heading here to group the table ********" at bounding box center [571, 92] width 901 height 35
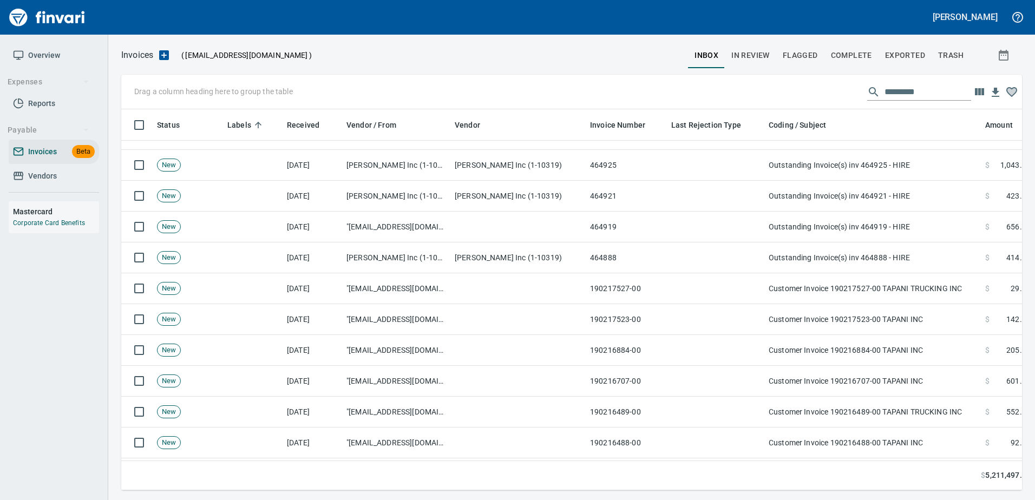
scroll to position [0, 0]
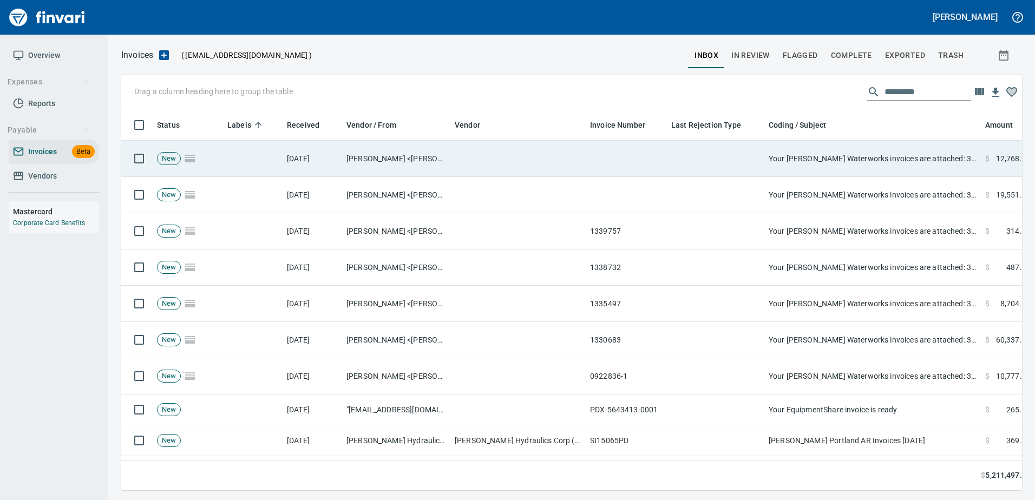
click at [899, 158] on td "Your Ferguson Waterworks invoices are attached: 3011B CM153758" at bounding box center [873, 159] width 217 height 36
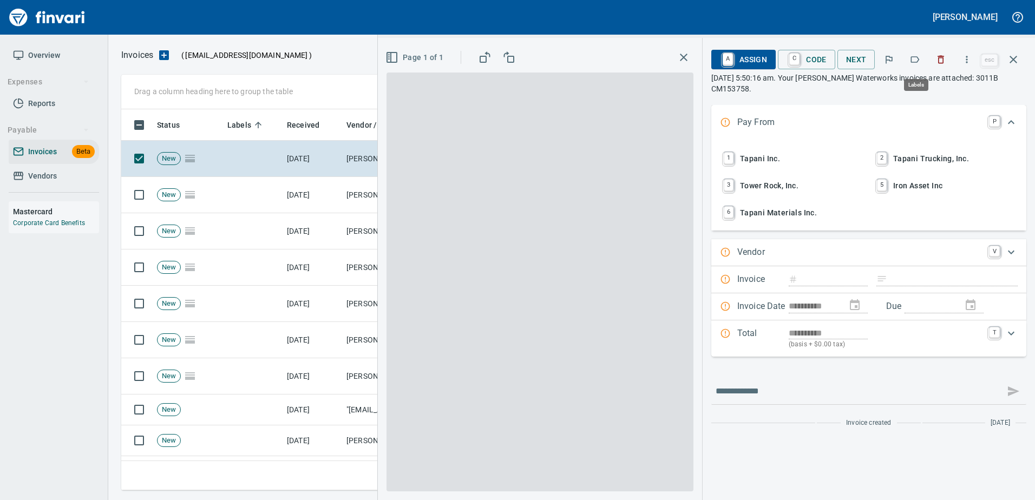
scroll to position [365, 884]
click at [918, 57] on icon "button" at bounding box center [915, 59] width 11 height 11
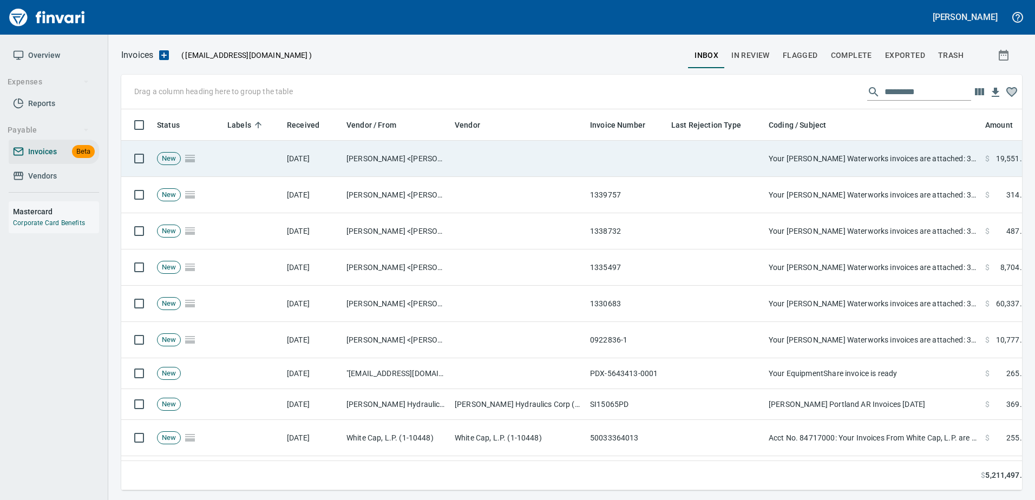
click at [849, 170] on td "Your Ferguson Waterworks invoices are attached: 3011B CM153758" at bounding box center [873, 159] width 217 height 36
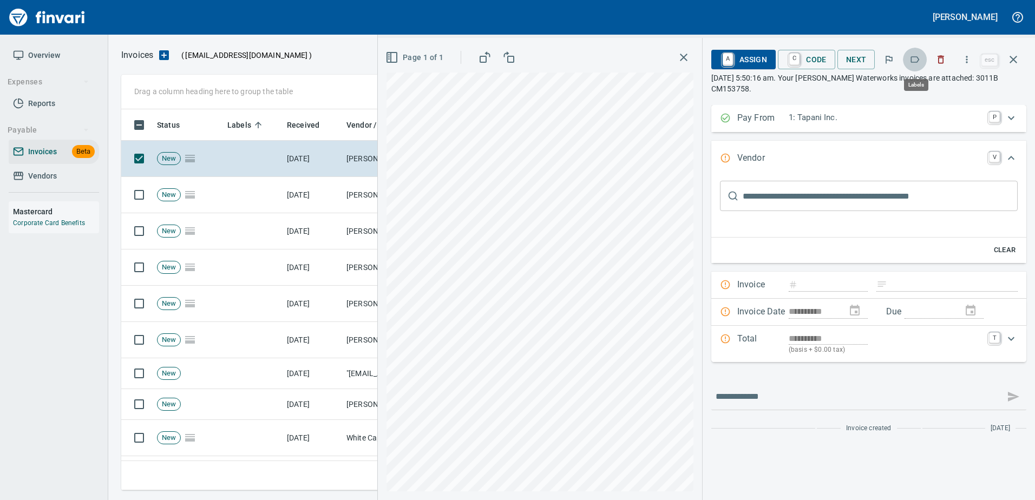
scroll to position [365, 884]
click at [910, 63] on button "button" at bounding box center [915, 60] width 24 height 24
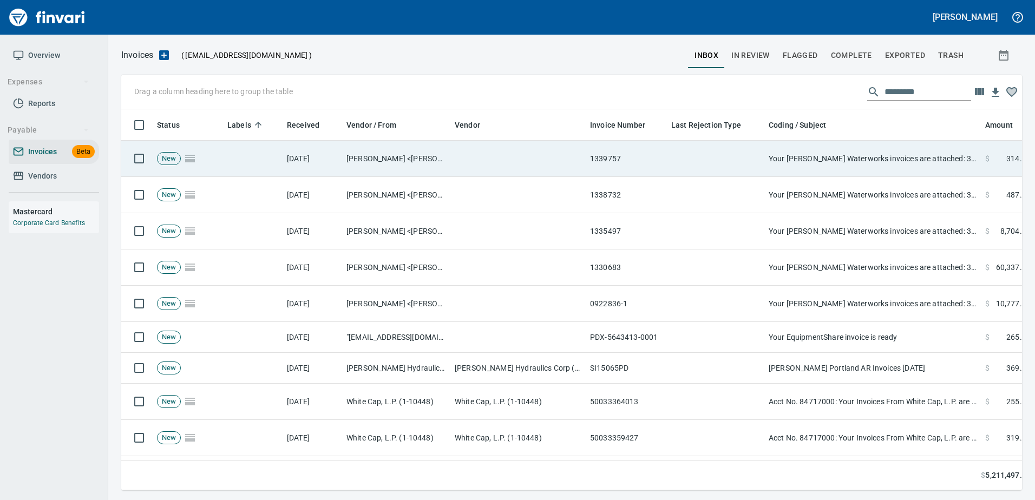
click at [903, 168] on td "Your Ferguson Waterworks invoices are attached: 3011B CM153758" at bounding box center [873, 159] width 217 height 36
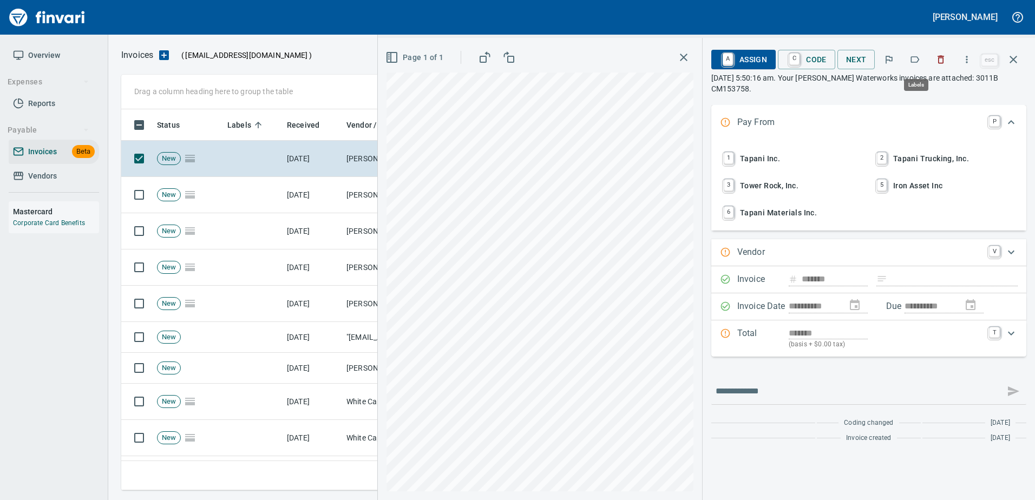
click at [910, 59] on button "button" at bounding box center [915, 60] width 24 height 24
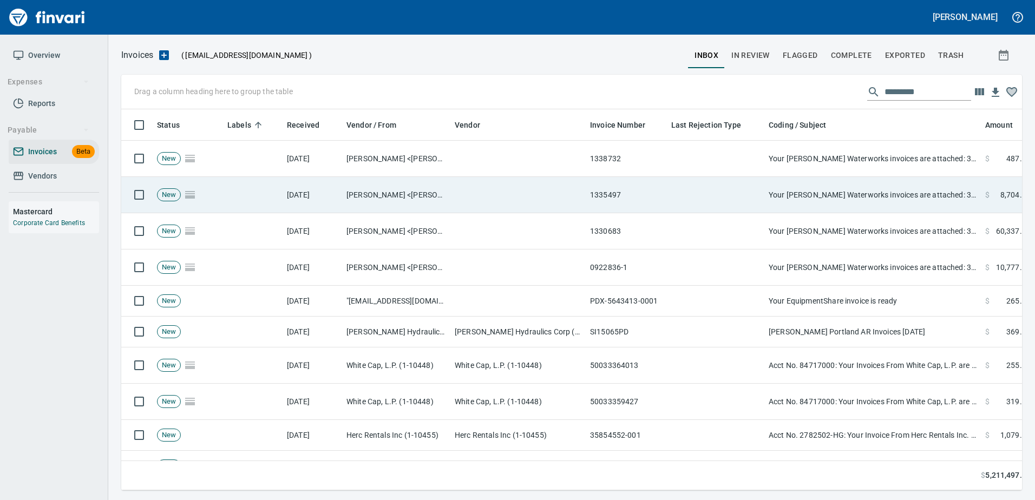
click at [909, 187] on td "Your Ferguson Waterworks invoices are attached: 3011B CM153758" at bounding box center [873, 195] width 217 height 36
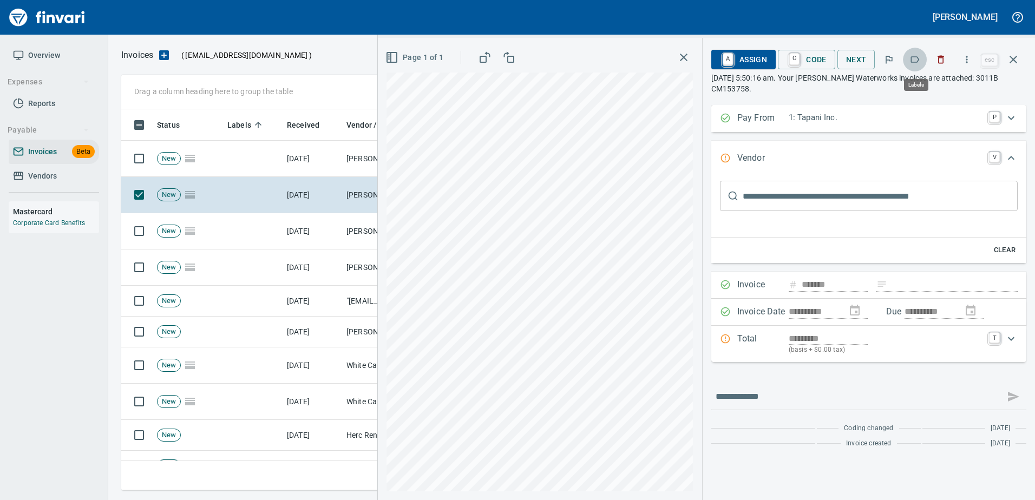
click at [918, 60] on icon "button" at bounding box center [915, 59] width 11 height 11
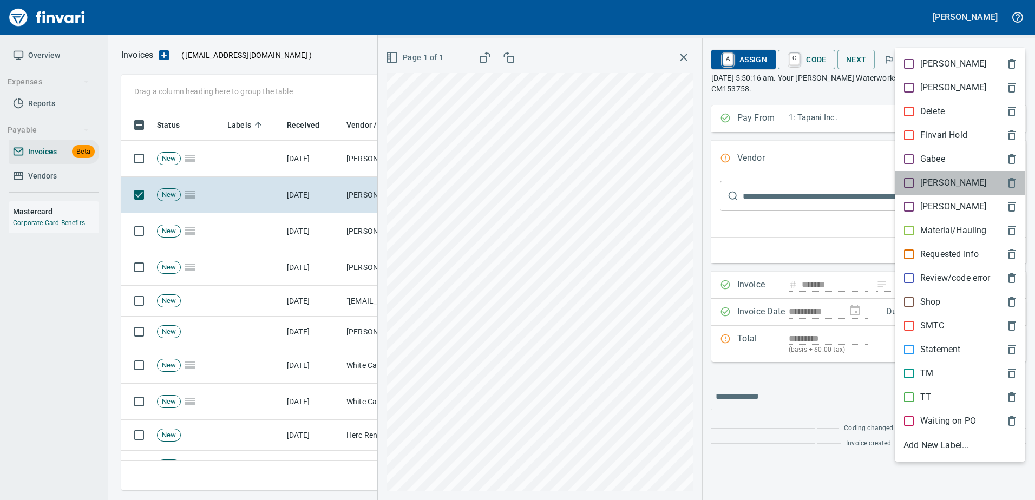
click at [923, 189] on p "[PERSON_NAME]" at bounding box center [954, 183] width 66 height 13
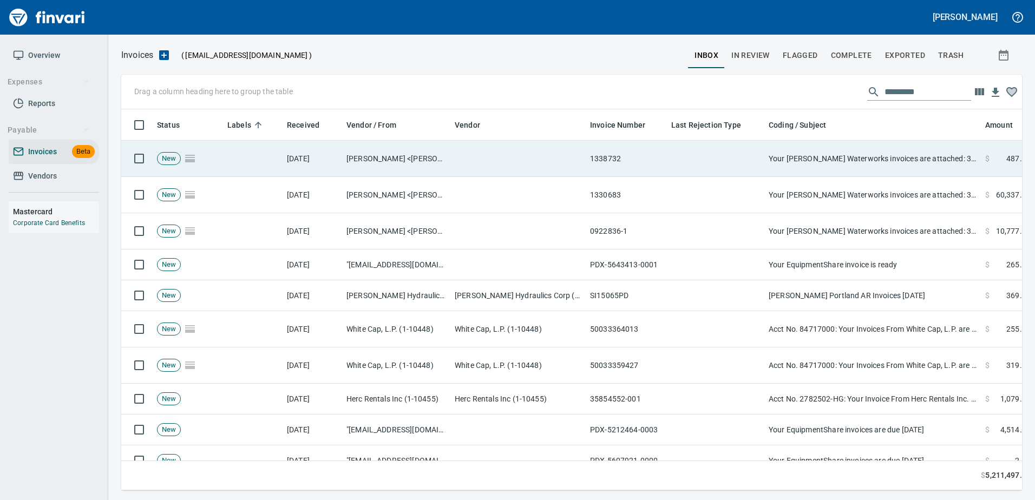
click at [883, 158] on td "Your Ferguson Waterworks invoices are attached: 3011B CM153758" at bounding box center [873, 159] width 217 height 36
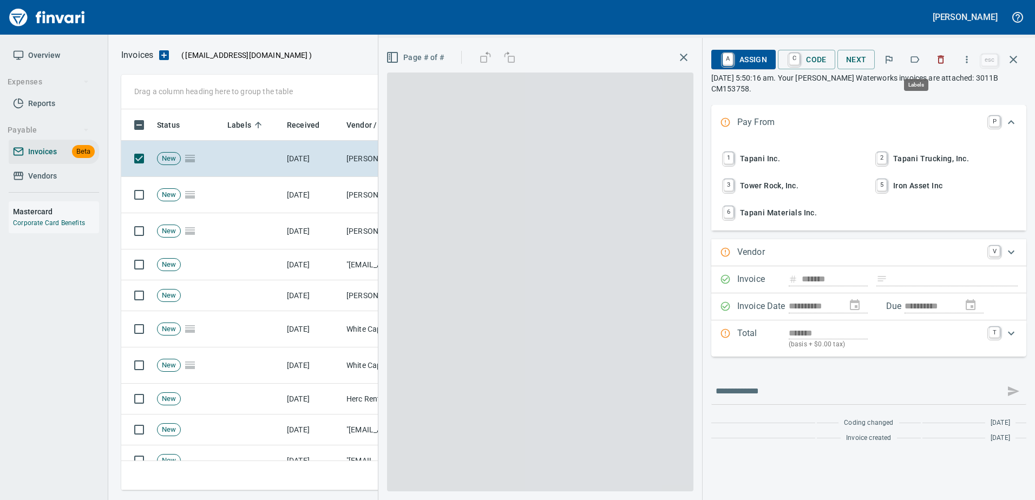
click at [923, 56] on button "button" at bounding box center [915, 60] width 24 height 24
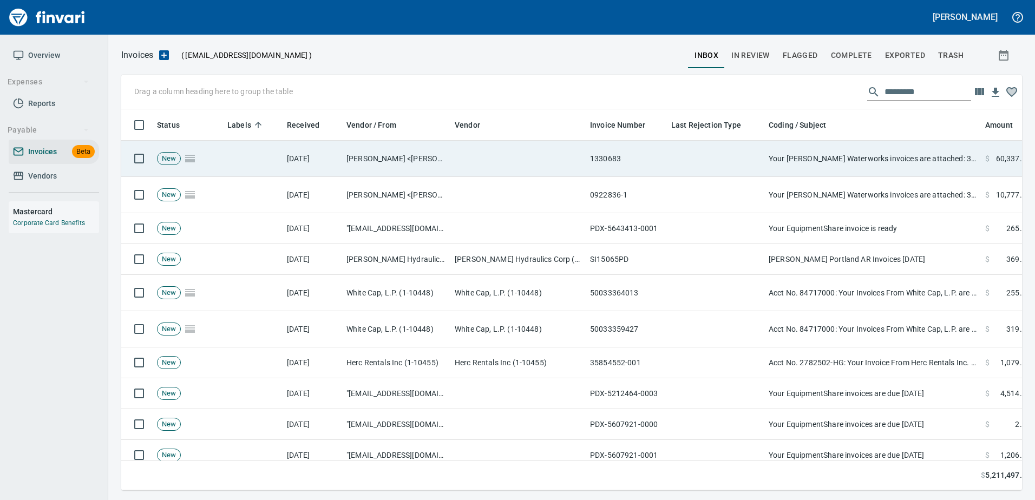
click at [889, 165] on td "Your Ferguson Waterworks invoices are attached: 3011B CM153758" at bounding box center [873, 159] width 217 height 36
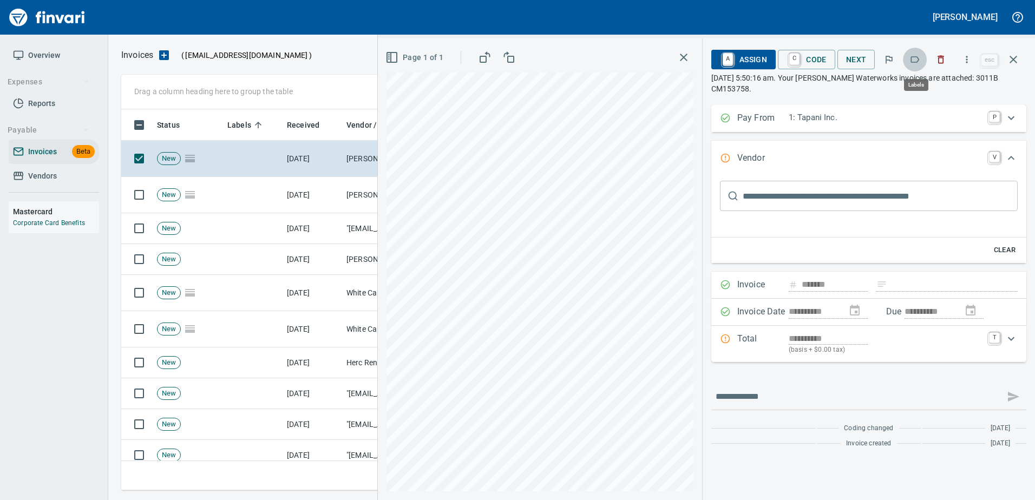
click at [917, 67] on button "button" at bounding box center [915, 60] width 24 height 24
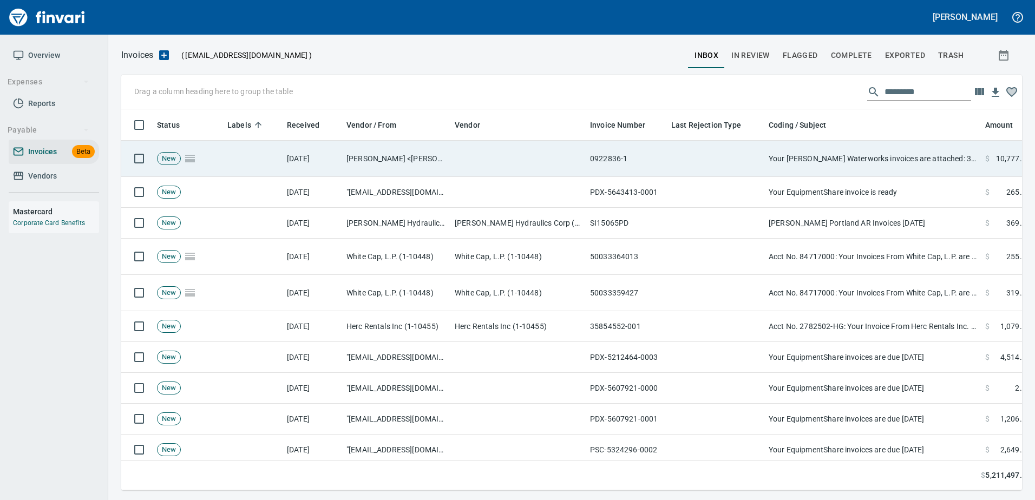
click at [881, 165] on td "Your Ferguson Waterworks invoices are attached: 3011B CM153758" at bounding box center [873, 159] width 217 height 36
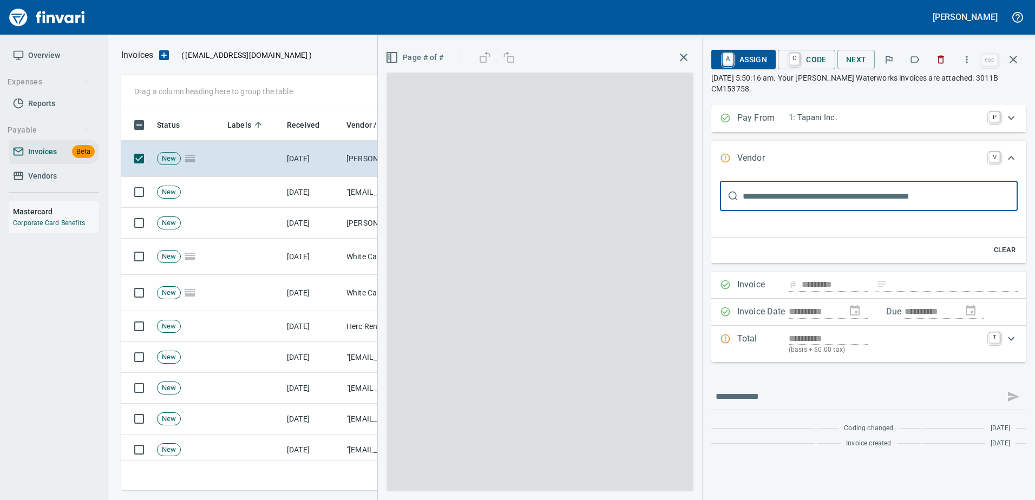
click at [917, 60] on icon "button" at bounding box center [915, 59] width 11 height 11
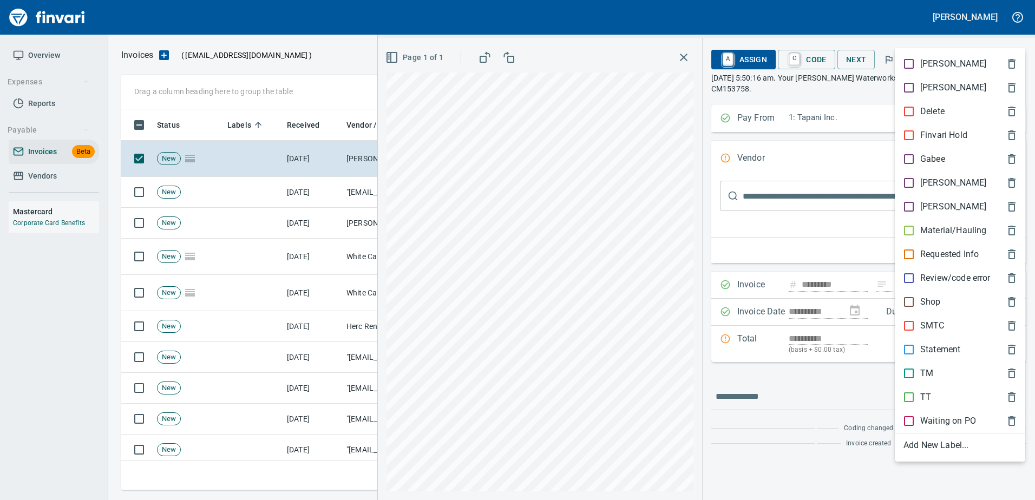
click at [925, 174] on div "[PERSON_NAME]" at bounding box center [960, 183] width 131 height 24
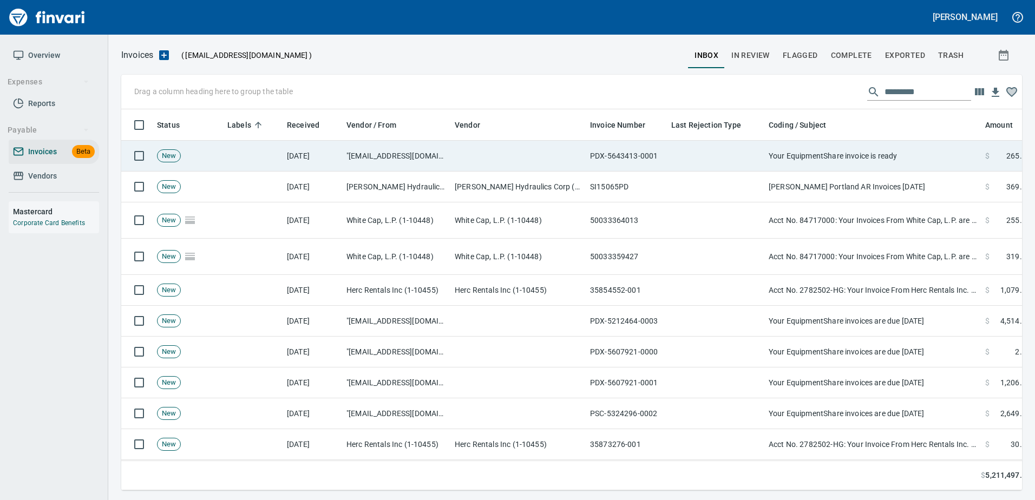
click at [833, 158] on td "Your EquipmentShare invoice is ready" at bounding box center [873, 156] width 217 height 31
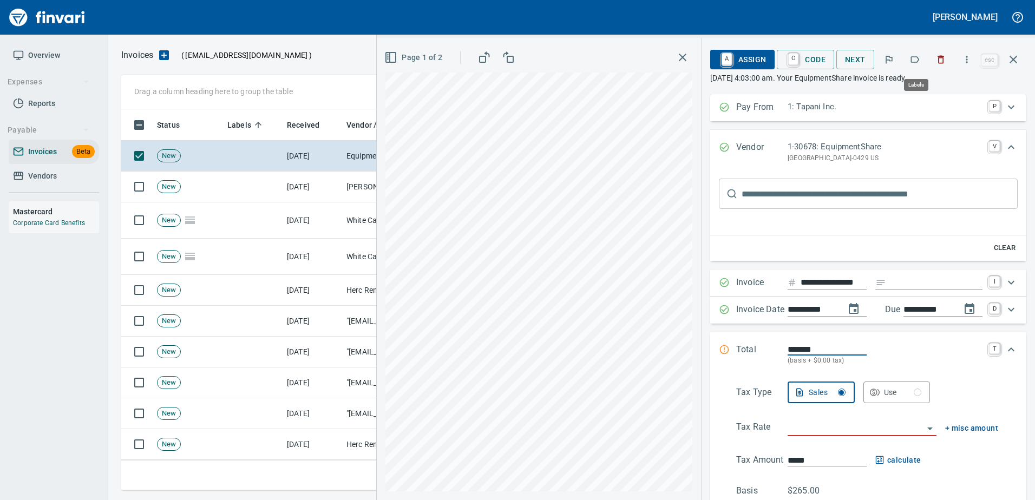
click at [923, 64] on button "button" at bounding box center [915, 60] width 24 height 24
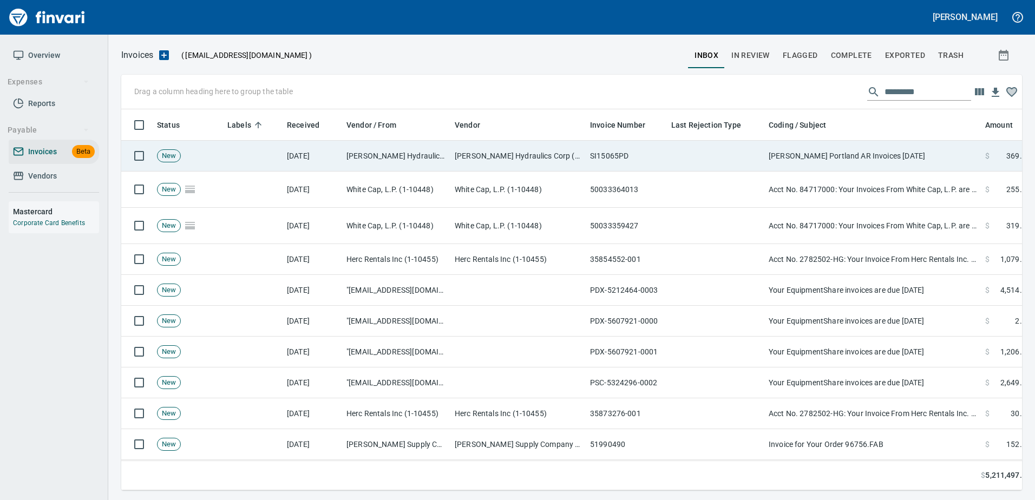
click at [796, 161] on td "Morse Portland AR Invoices 09/12/2025" at bounding box center [873, 156] width 217 height 31
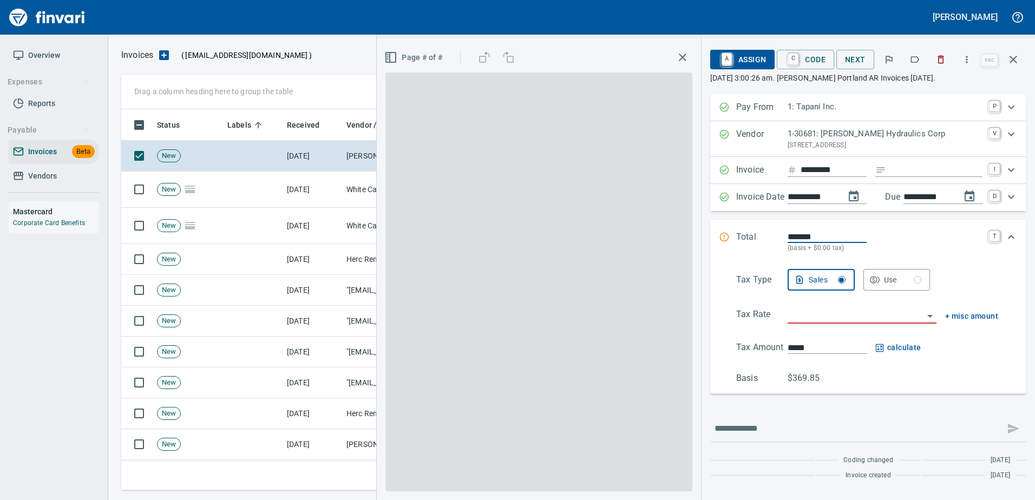
click at [916, 57] on icon "button" at bounding box center [915, 59] width 9 height 6
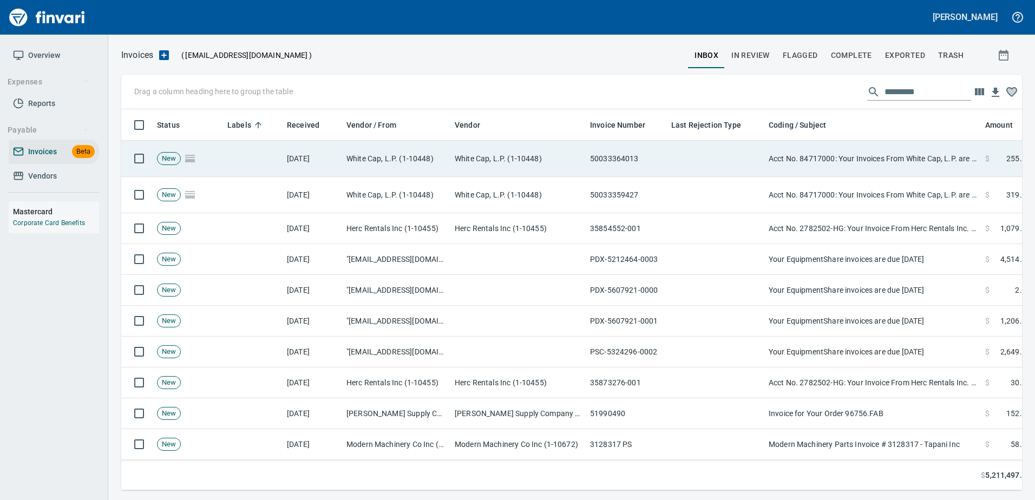
click at [813, 165] on td "Acct No. 84717000: Your Invoices From White Cap, L.P. are Attached" at bounding box center [873, 159] width 217 height 36
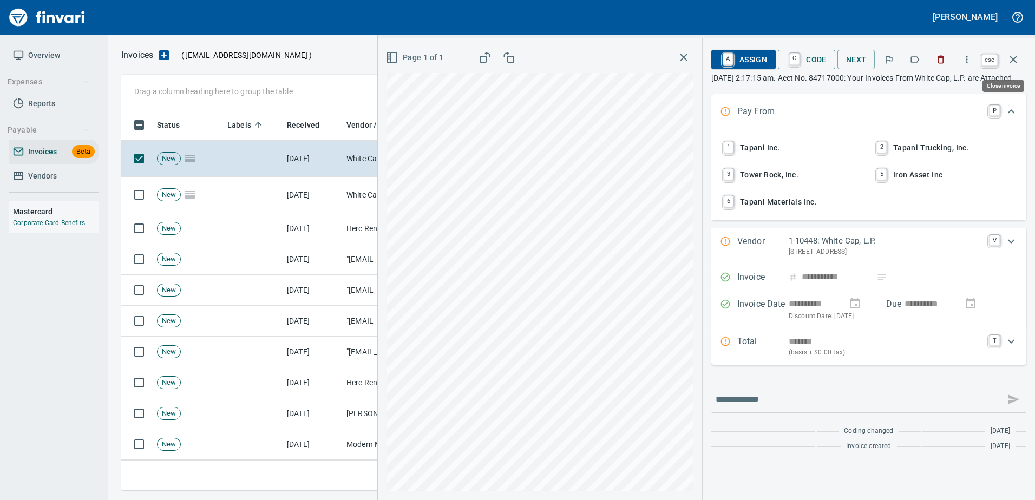
click at [1024, 60] on button "button" at bounding box center [1014, 60] width 26 height 26
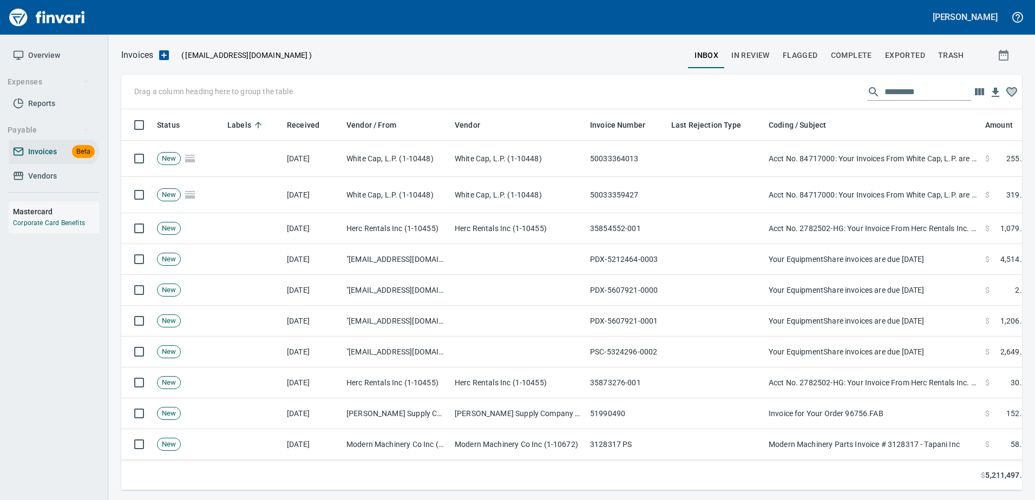
click at [948, 92] on input "text" at bounding box center [928, 91] width 87 height 17
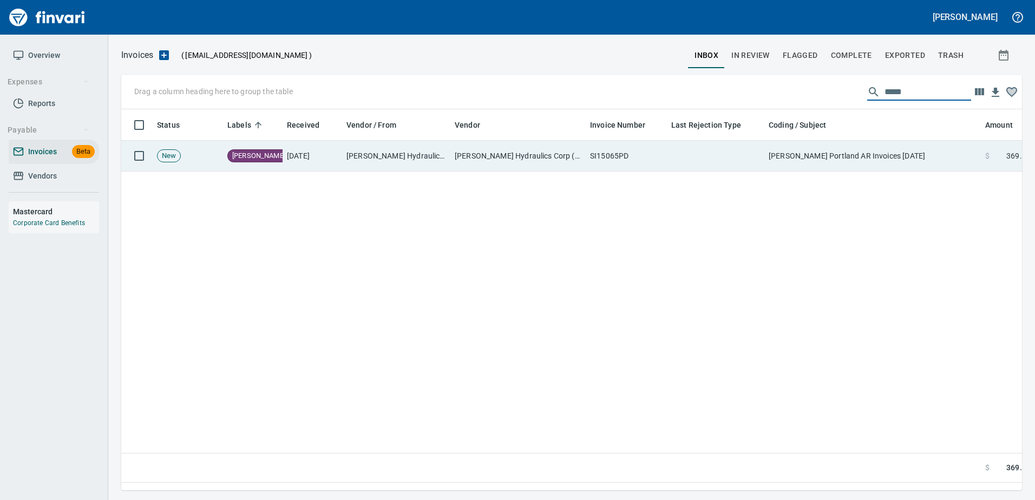
type input "*****"
click at [928, 148] on td "Morse Portland AR Invoices 09/12/2025" at bounding box center [873, 156] width 217 height 31
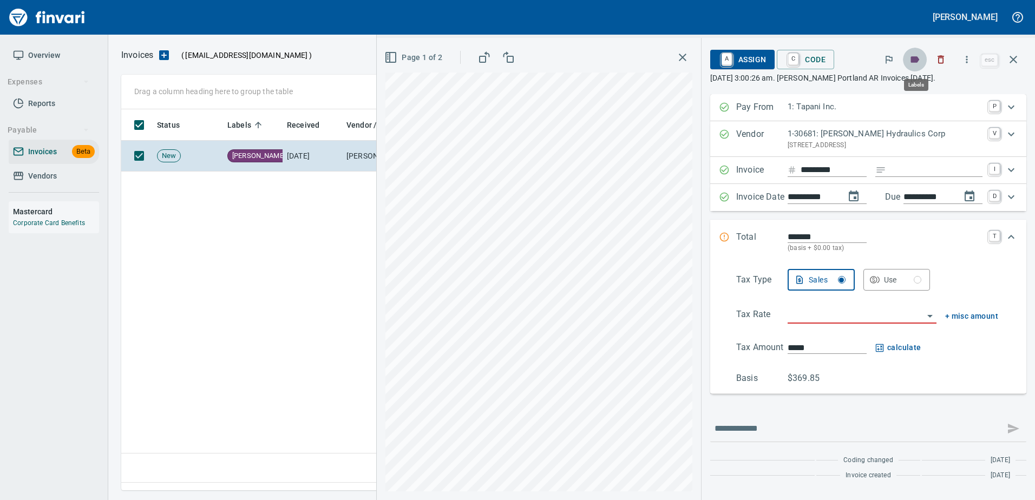
click at [920, 55] on icon "button" at bounding box center [915, 59] width 11 height 11
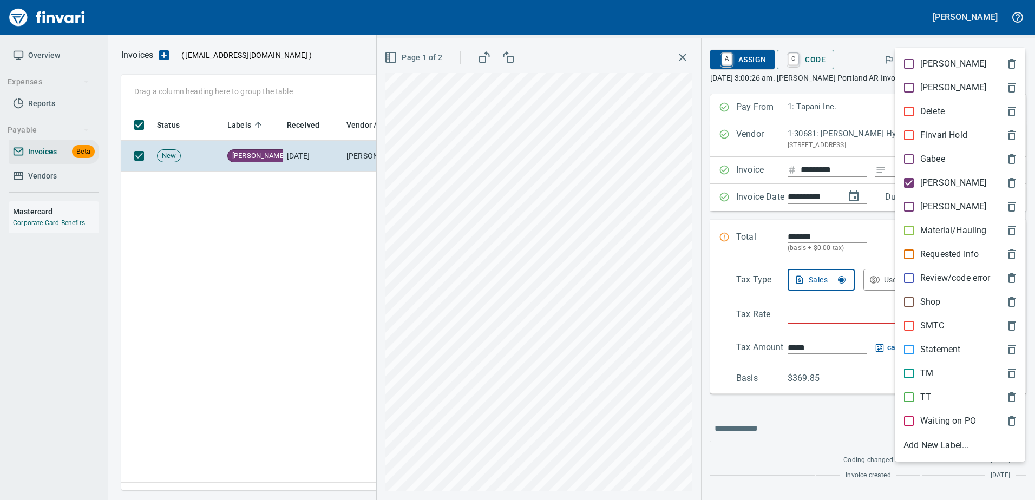
drag, startPoint x: 927, startPoint y: 186, endPoint x: 907, endPoint y: 130, distance: 59.6
click at [926, 182] on p "[PERSON_NAME]" at bounding box center [954, 183] width 66 height 13
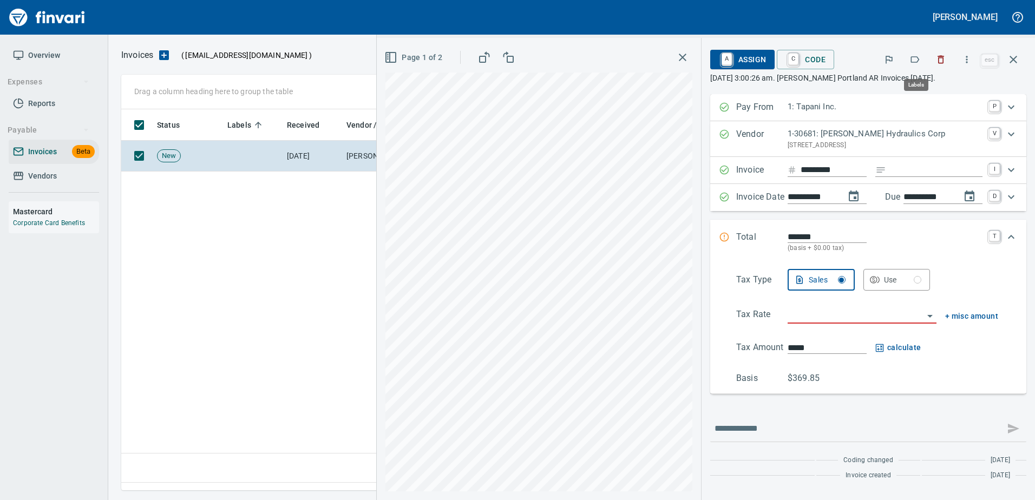
click at [916, 55] on icon "button" at bounding box center [915, 59] width 11 height 11
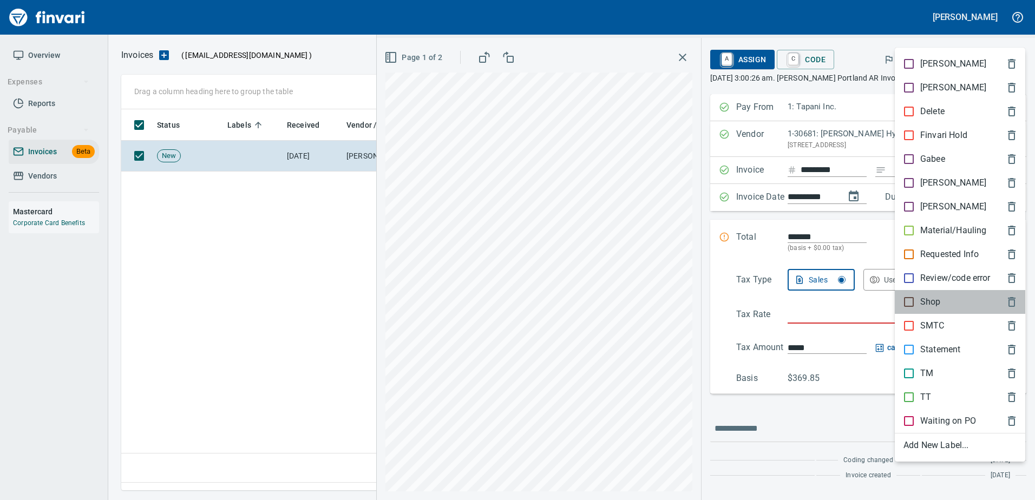
click at [921, 303] on p "Shop" at bounding box center [931, 302] width 21 height 13
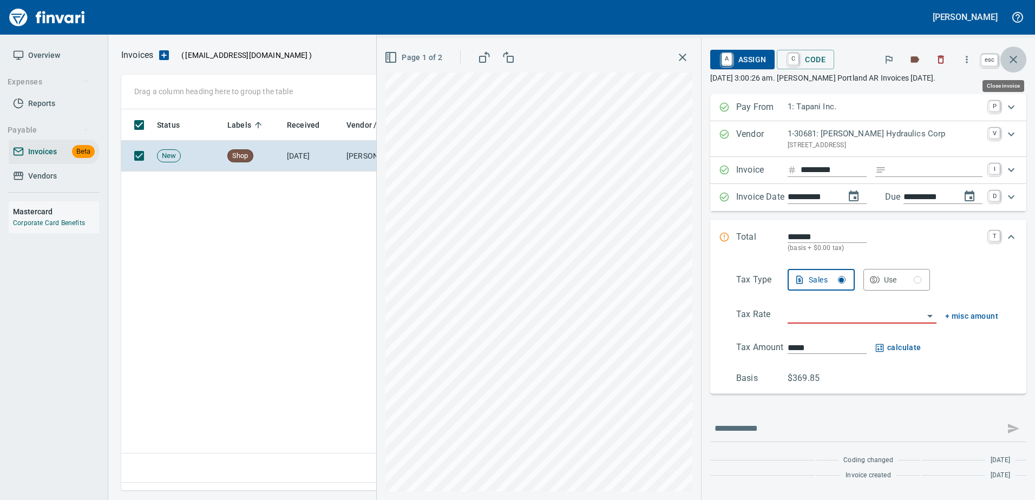
click at [1020, 59] on button "button" at bounding box center [1014, 60] width 26 height 26
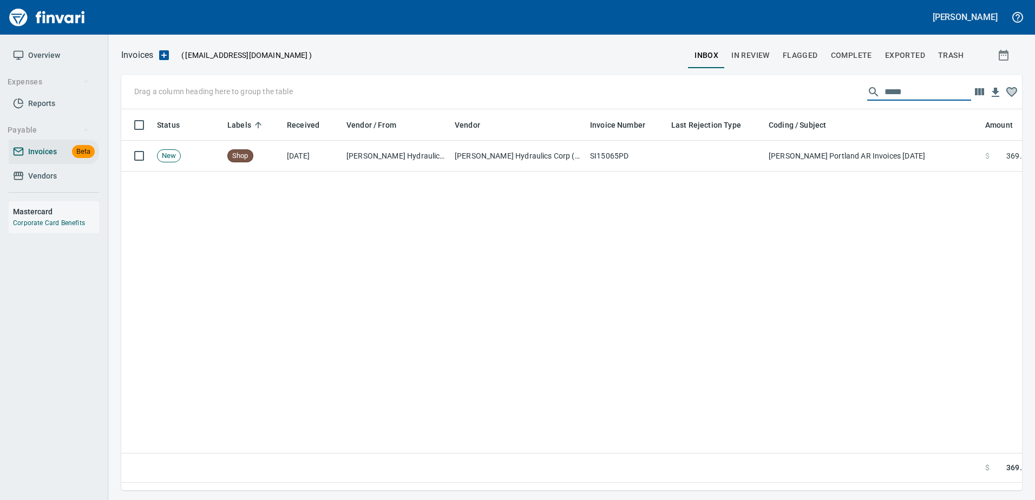
drag, startPoint x: 927, startPoint y: 91, endPoint x: 748, endPoint y: 96, distance: 178.8
click at [775, 99] on div "Drag a column heading here to group the table *****" at bounding box center [571, 92] width 901 height 35
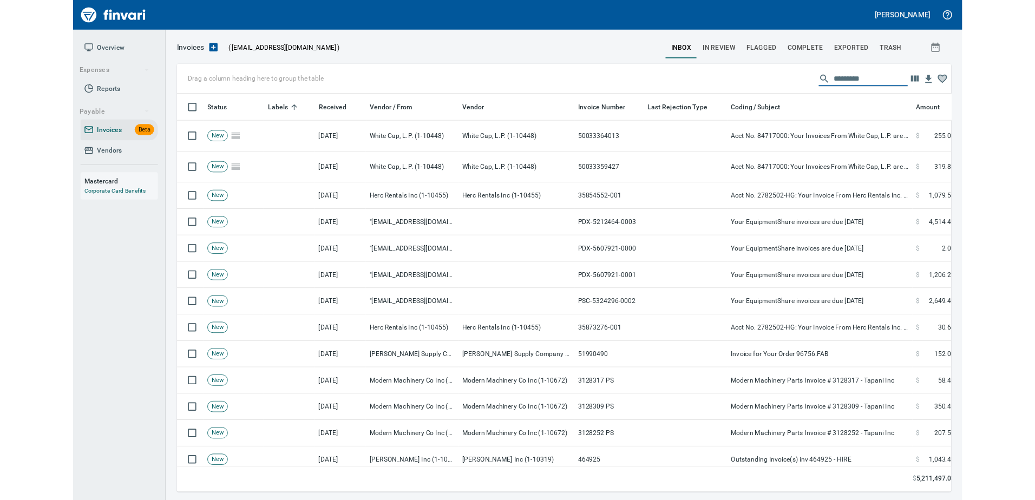
scroll to position [365, 885]
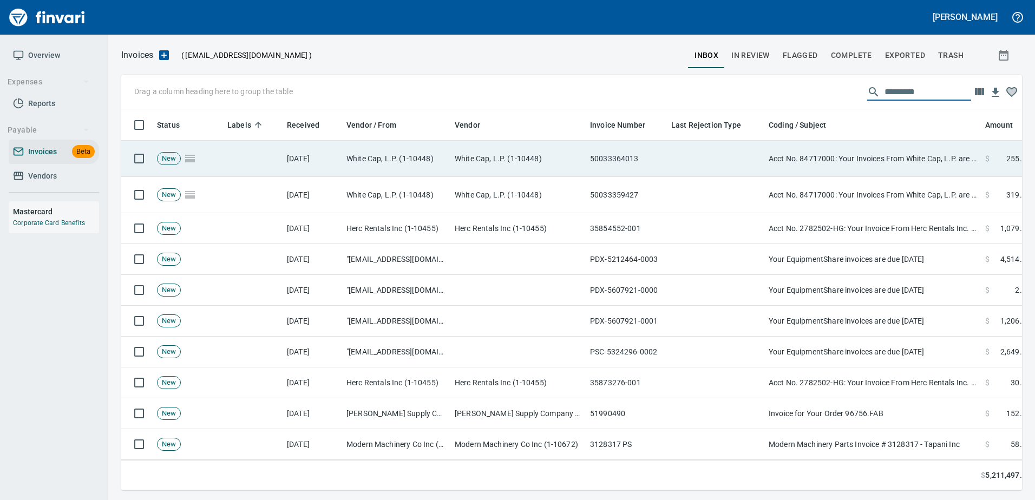
click at [872, 165] on td "Acct No. 84717000: Your Invoices From White Cap, L.P. are Attached" at bounding box center [873, 159] width 217 height 36
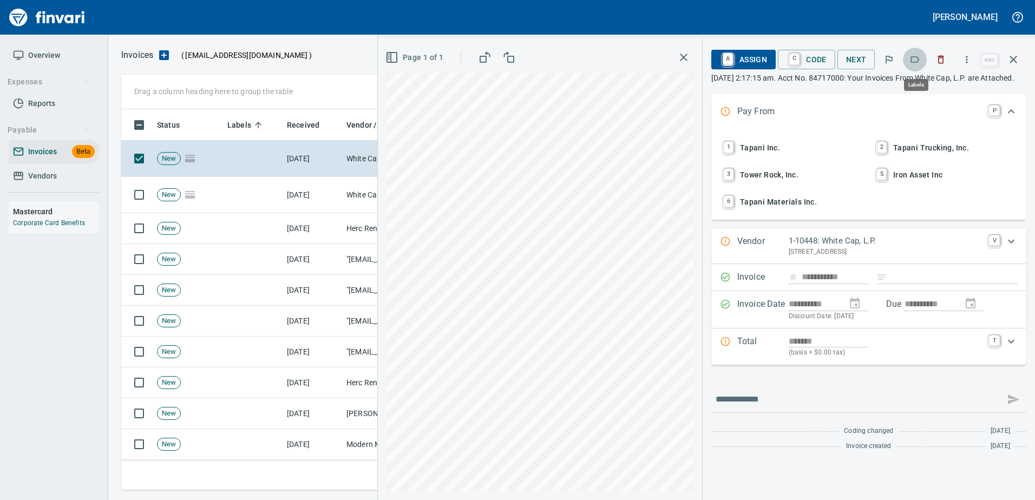
click at [920, 56] on icon "button" at bounding box center [915, 59] width 11 height 11
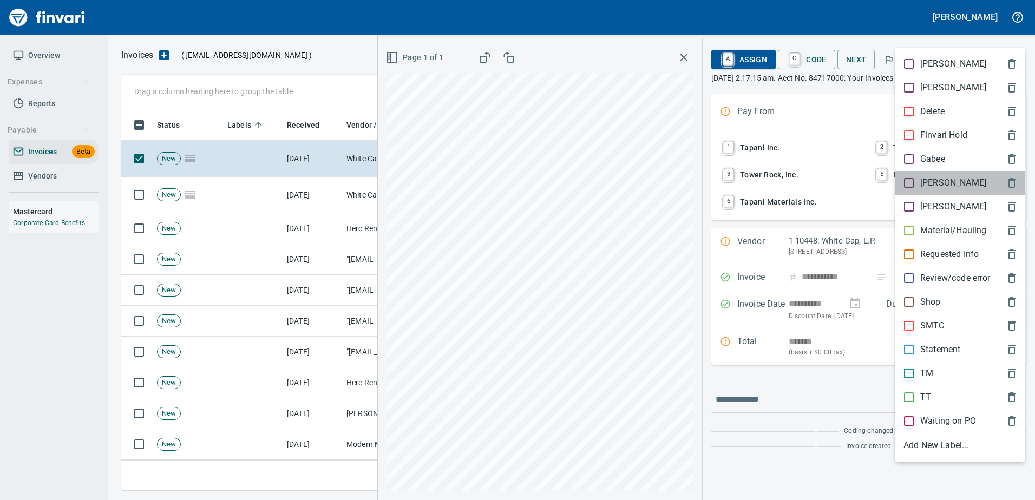
click at [933, 179] on p "[PERSON_NAME]" at bounding box center [954, 183] width 66 height 13
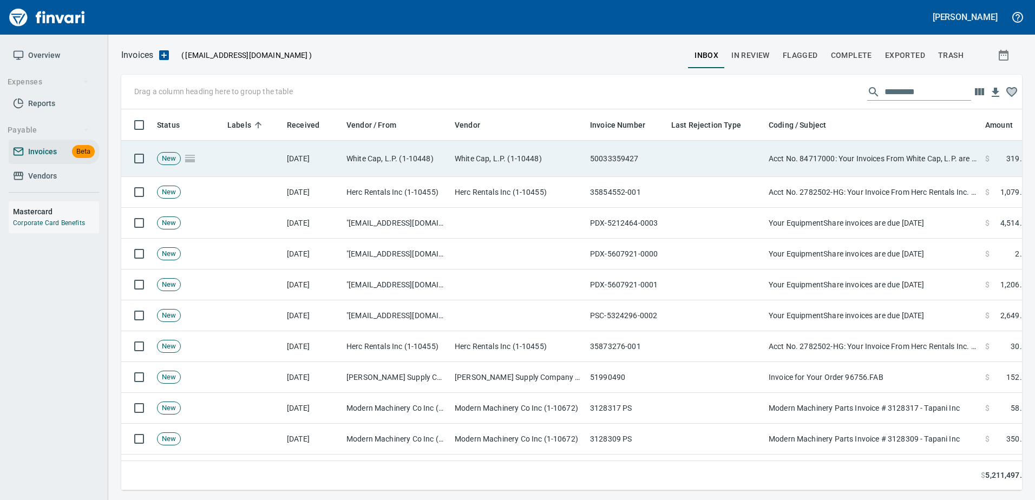
drag, startPoint x: 895, startPoint y: 160, endPoint x: 892, endPoint y: 153, distance: 6.9
click at [894, 158] on td "Acct No. 84717000: Your Invoices From White Cap, L.P. are Attached" at bounding box center [873, 159] width 217 height 36
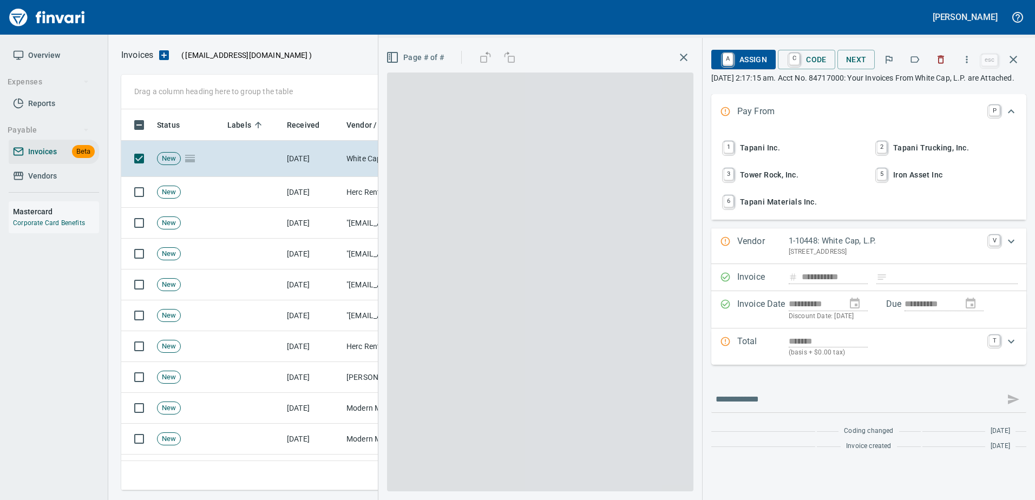
click at [923, 60] on button "button" at bounding box center [915, 60] width 24 height 24
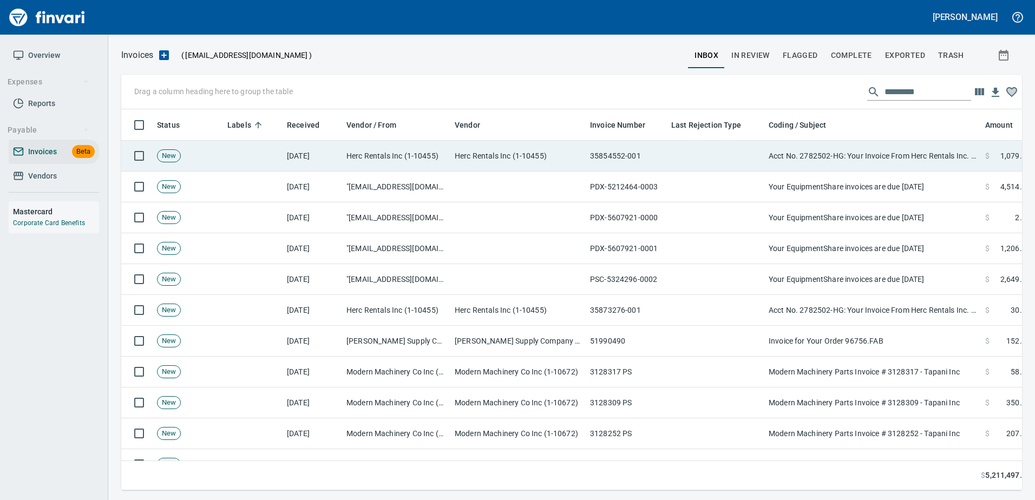
click at [771, 165] on td "Acct No. 2782502-HG: Your Invoice From Herc Rentals Inc. is Attached" at bounding box center [873, 156] width 217 height 31
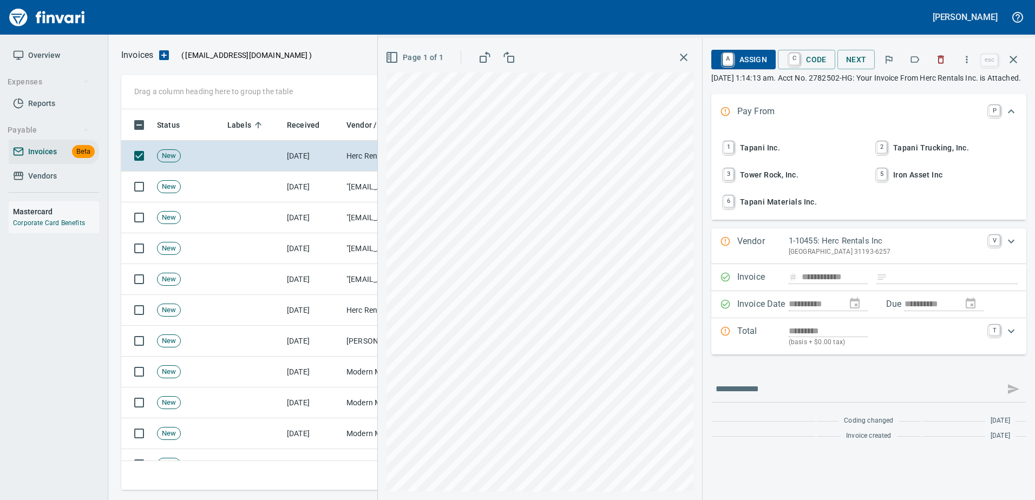
click at [915, 61] on icon "button" at bounding box center [915, 59] width 11 height 11
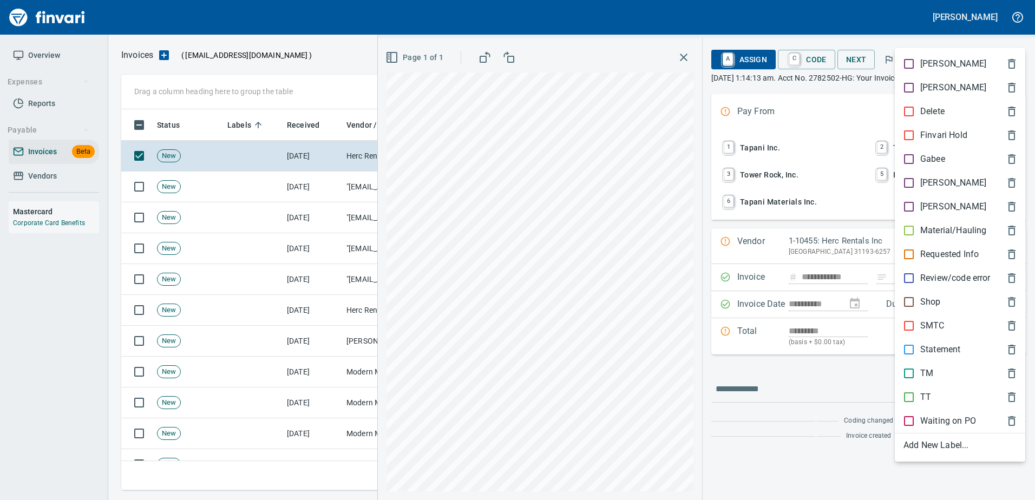
click at [922, 330] on p "SMTC" at bounding box center [933, 326] width 24 height 13
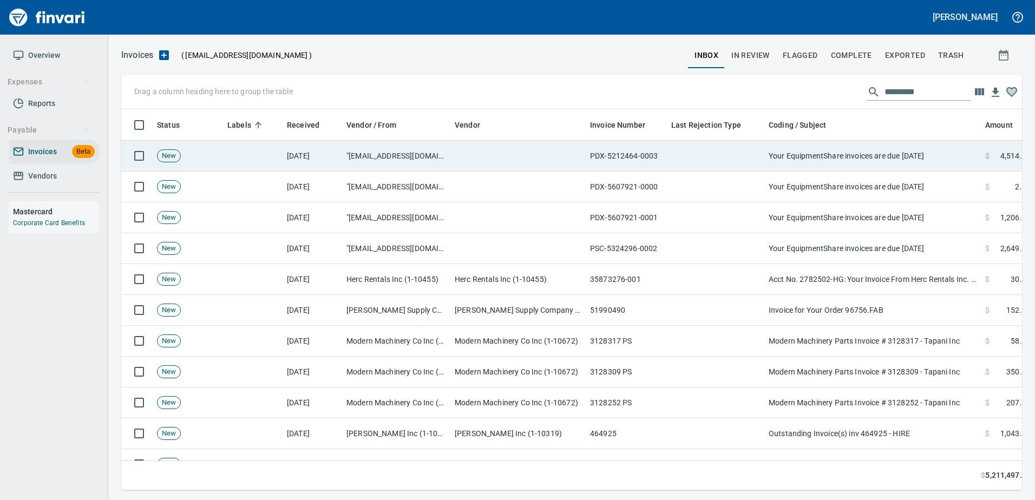
click at [796, 157] on td "Your EquipmentShare invoices are due today" at bounding box center [873, 156] width 217 height 31
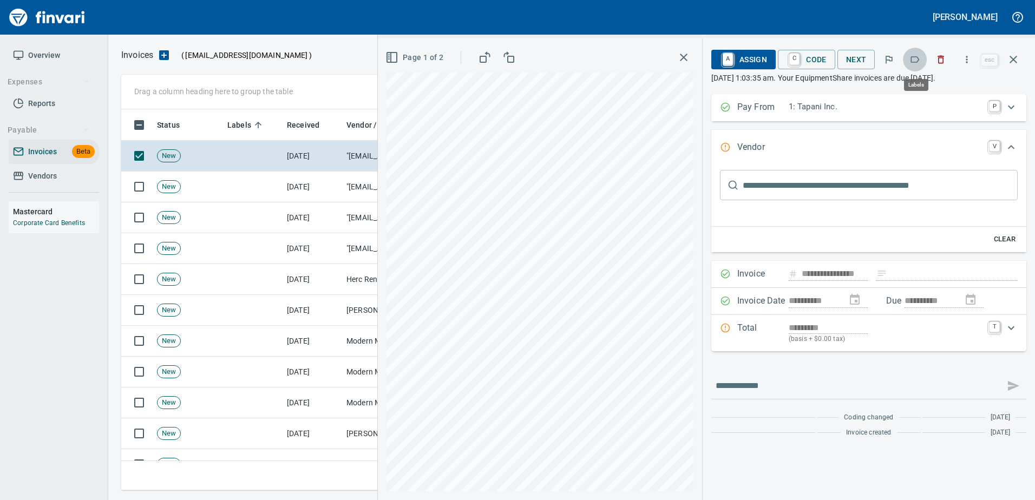
click at [915, 61] on icon "button" at bounding box center [915, 59] width 11 height 11
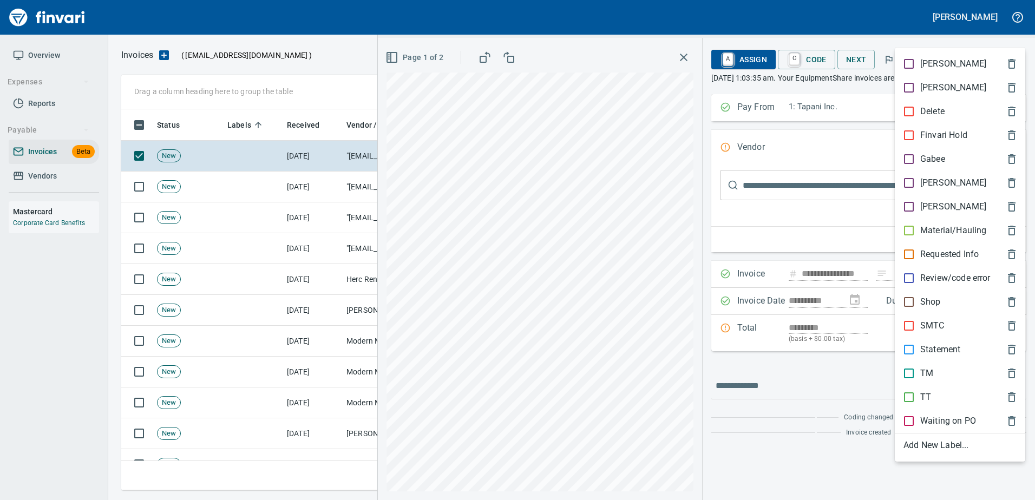
drag, startPoint x: 876, startPoint y: 41, endPoint x: 930, endPoint y: 50, distance: 54.9
click at [880, 41] on div at bounding box center [517, 250] width 1035 height 500
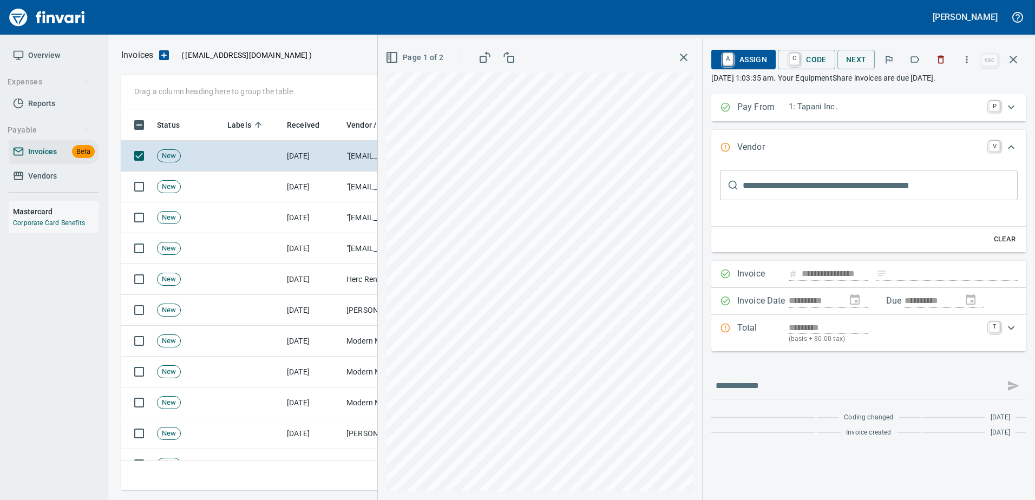
click at [937, 57] on icon "button" at bounding box center [941, 59] width 11 height 11
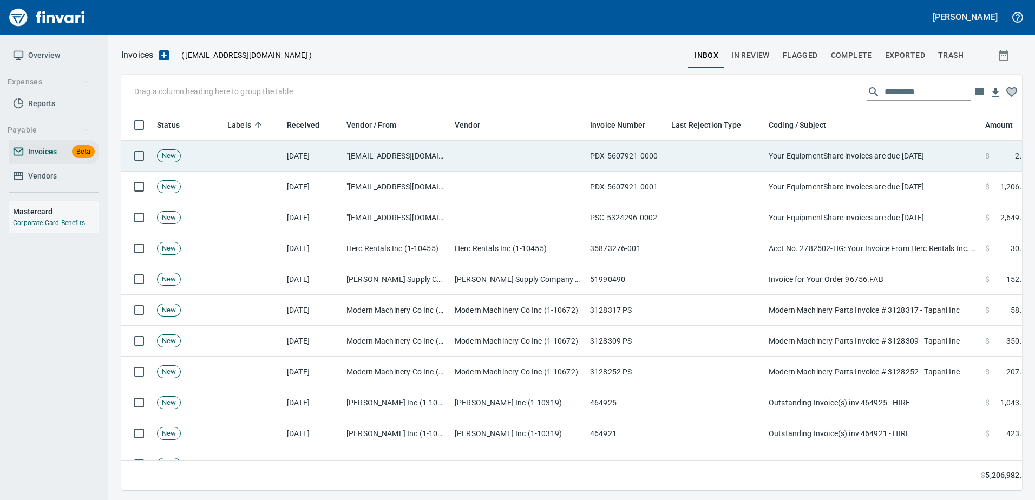
click at [897, 160] on td "Your EquipmentShare invoices are due today" at bounding box center [873, 156] width 217 height 31
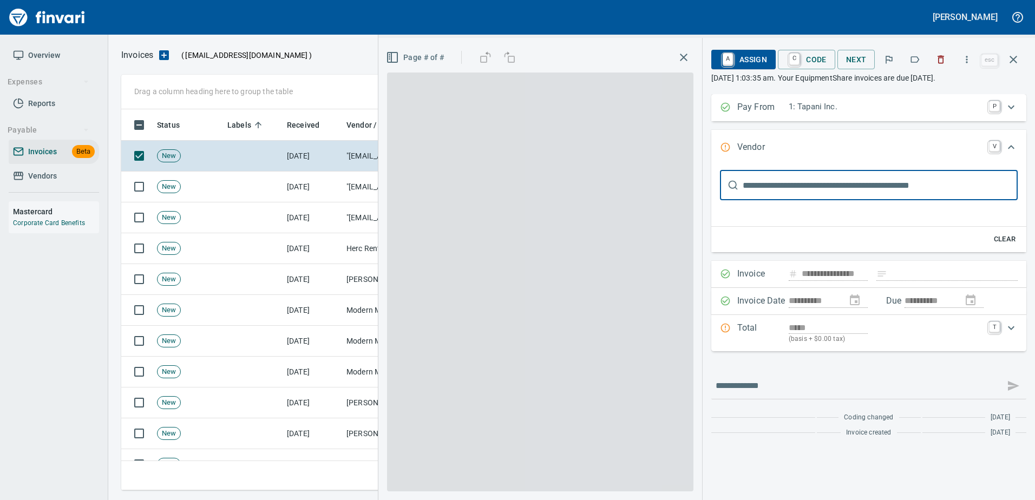
scroll to position [365, 884]
click at [937, 59] on icon "button" at bounding box center [941, 59] width 11 height 11
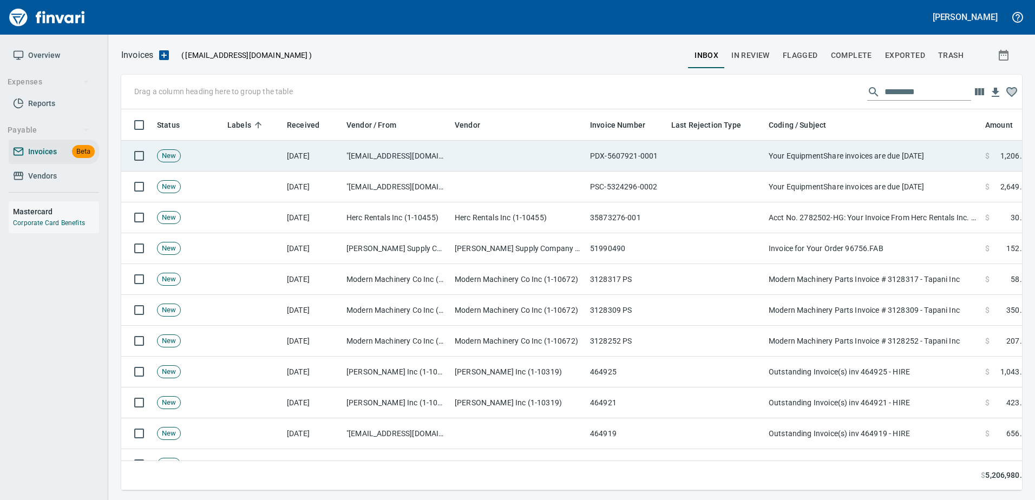
drag, startPoint x: 902, startPoint y: 149, endPoint x: 902, endPoint y: 142, distance: 7.0
click at [902, 148] on td "Your EquipmentShare invoices are due today" at bounding box center [873, 156] width 217 height 31
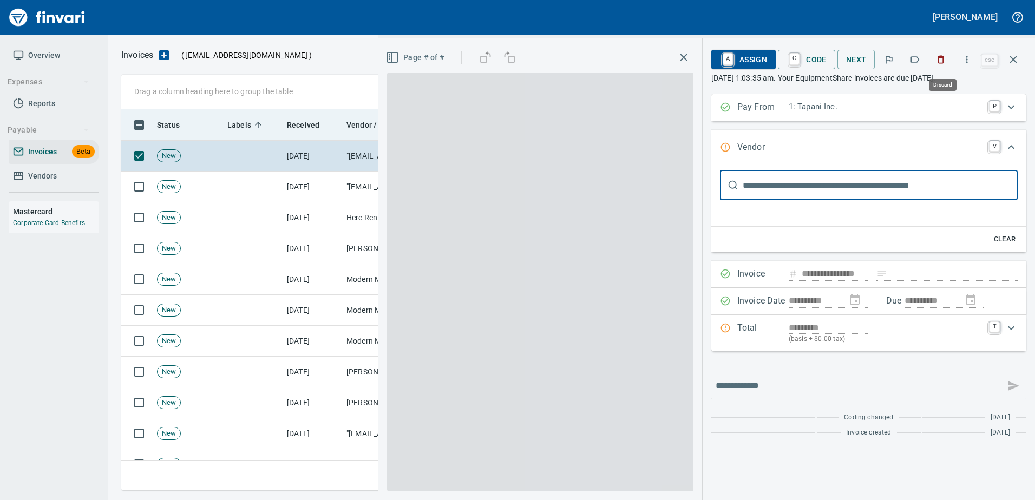
drag, startPoint x: 949, startPoint y: 62, endPoint x: 936, endPoint y: 127, distance: 66.3
click at [949, 63] on button "button" at bounding box center [941, 60] width 24 height 24
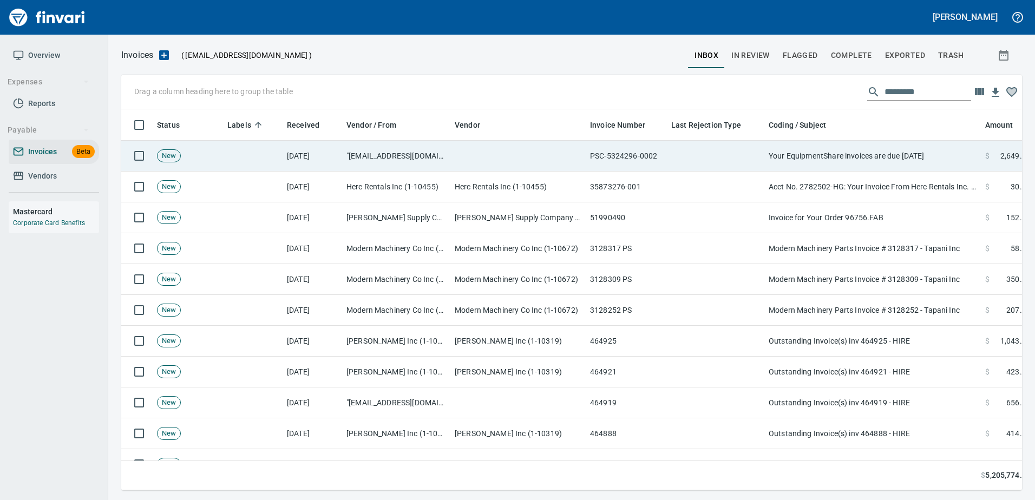
drag, startPoint x: 911, startPoint y: 151, endPoint x: 911, endPoint y: 141, distance: 10.3
click at [911, 148] on td "Your EquipmentShare invoices are due today" at bounding box center [873, 156] width 217 height 31
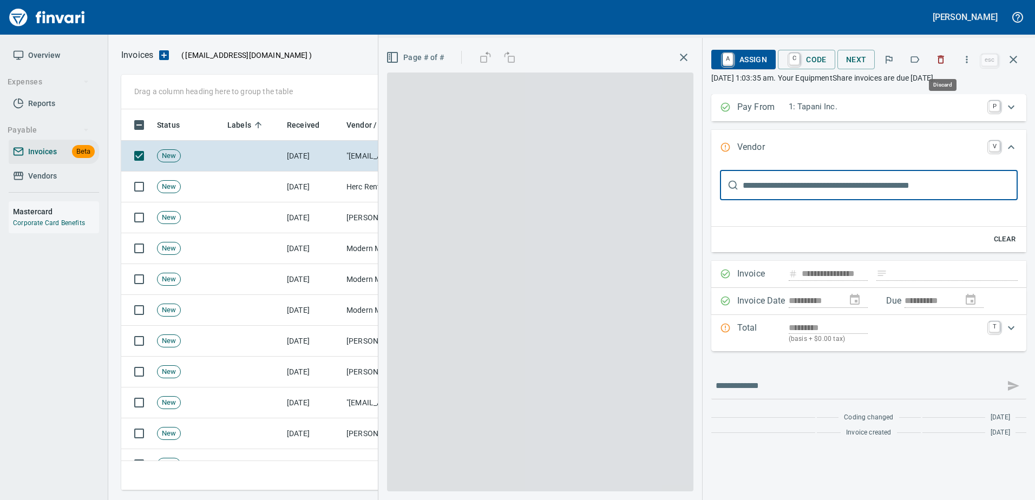
click at [944, 59] on icon "button" at bounding box center [941, 59] width 11 height 11
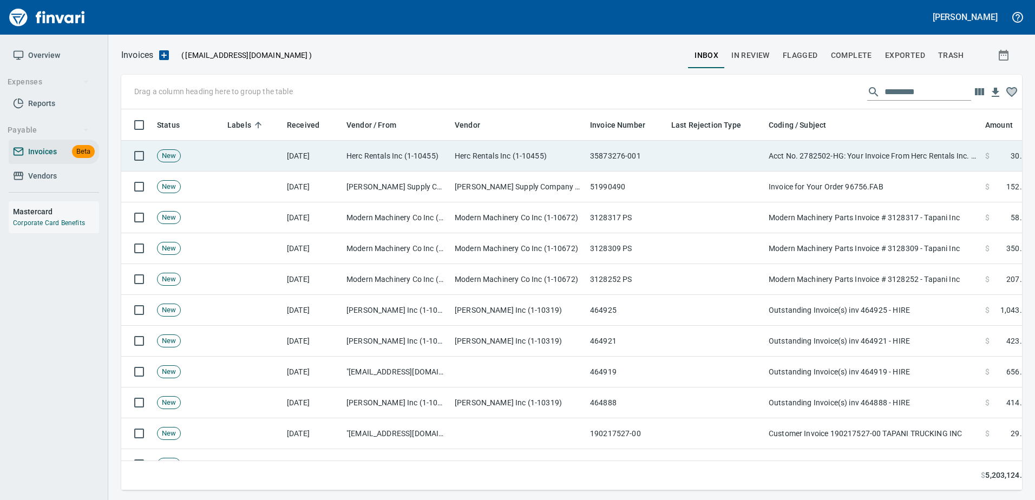
click at [903, 146] on td "Acct No. 2782502-HG: Your Invoice From Herc Rentals Inc. is Attached" at bounding box center [873, 156] width 217 height 31
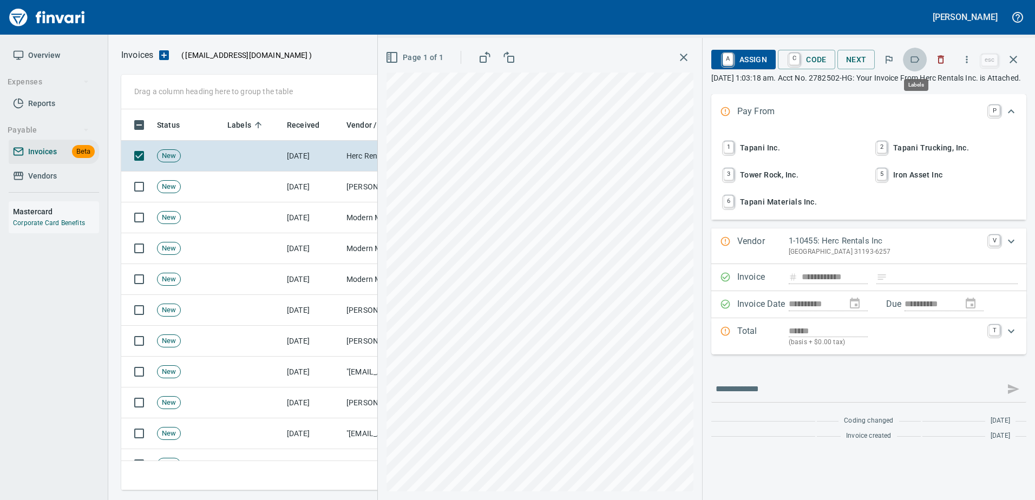
click at [921, 58] on icon "button" at bounding box center [915, 59] width 11 height 11
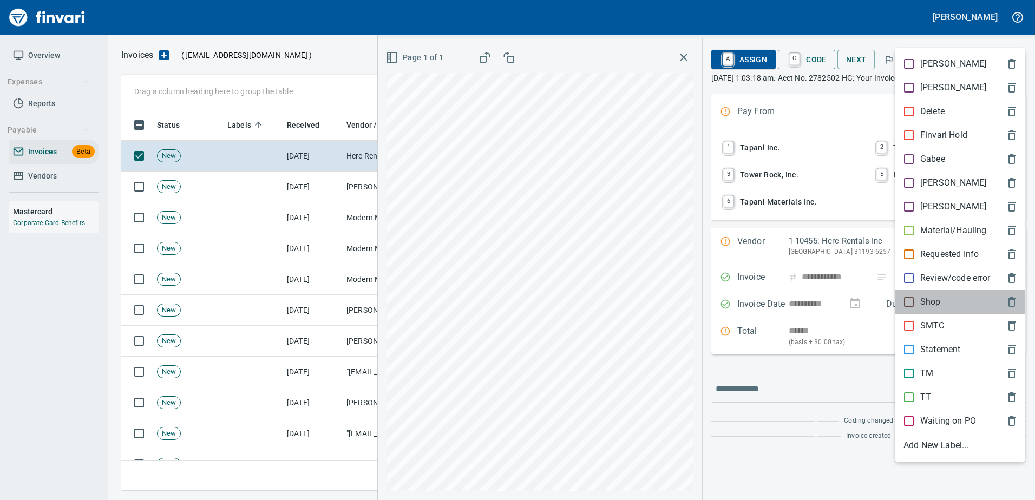
click at [925, 300] on p "Shop" at bounding box center [931, 302] width 21 height 13
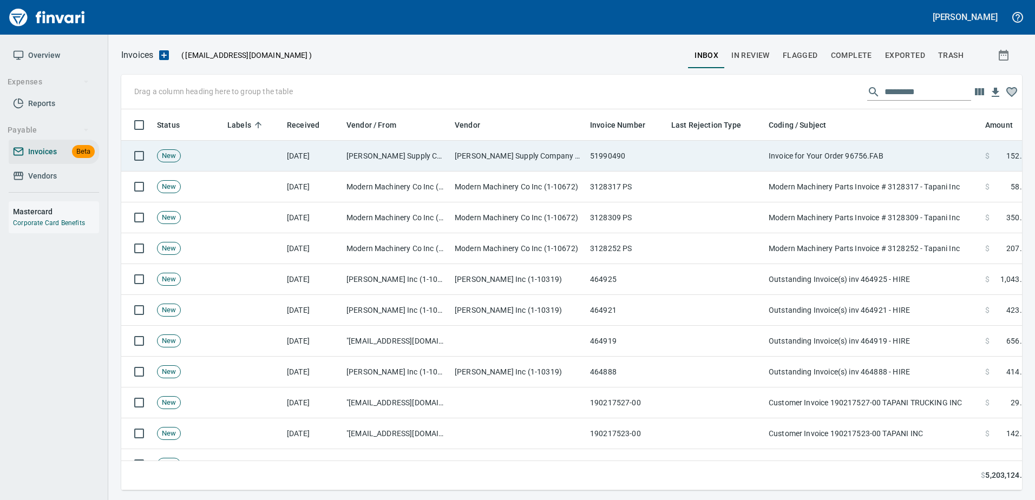
click at [818, 148] on td "Invoice for Your Order 96756.FAB" at bounding box center [873, 156] width 217 height 31
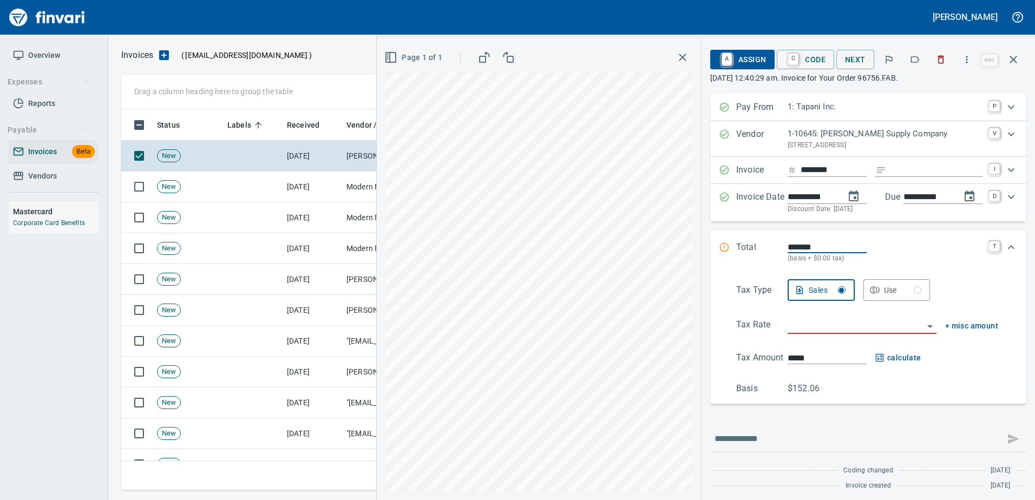
click at [920, 62] on icon "button" at bounding box center [915, 59] width 11 height 11
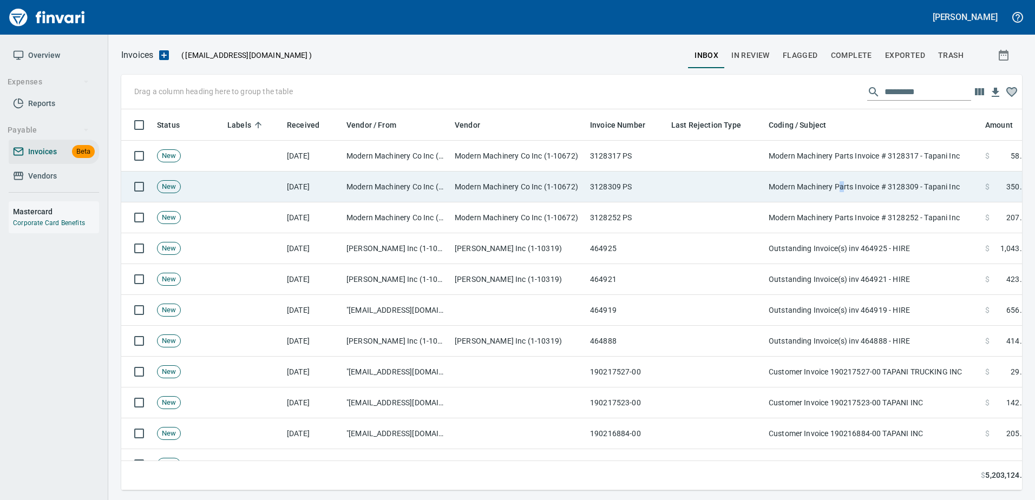
click at [843, 174] on td "Modern Machinery Parts Invoice # 3128309 - Tapani Inc" at bounding box center [873, 187] width 217 height 31
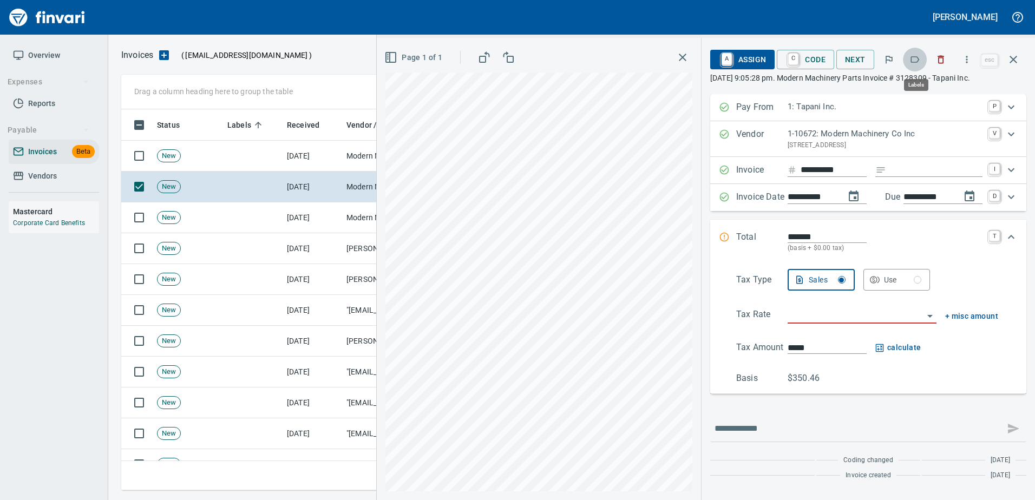
drag, startPoint x: 844, startPoint y: 174, endPoint x: 921, endPoint y: 57, distance: 140.4
click at [921, 57] on icon "button" at bounding box center [915, 59] width 11 height 11
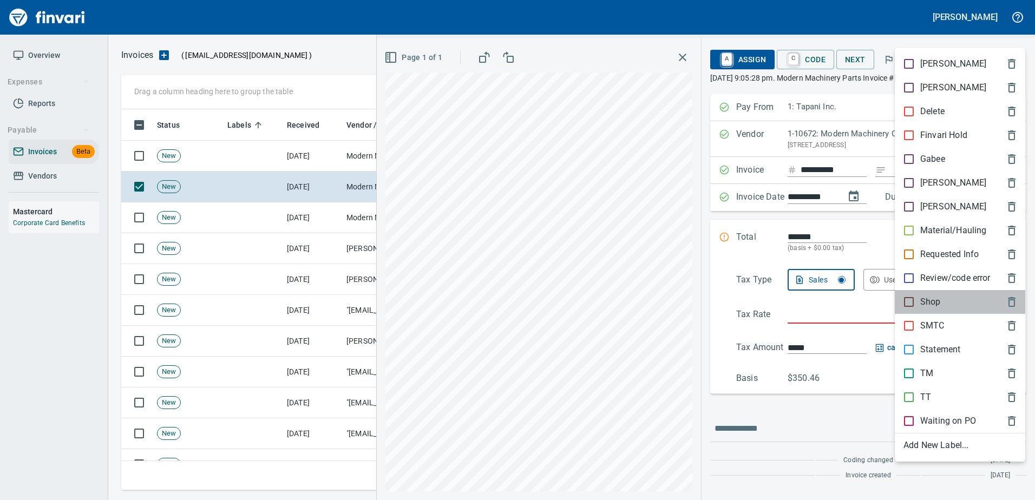
click at [927, 294] on div "Shop" at bounding box center [960, 302] width 131 height 24
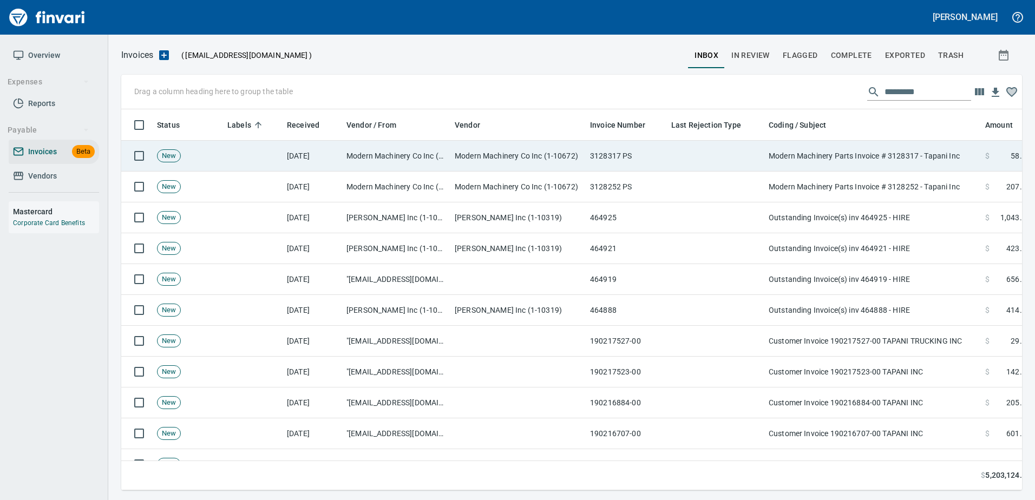
click at [832, 141] on td "Modern Machinery Parts Invoice # 3128317 - Tapani Inc" at bounding box center [873, 156] width 217 height 31
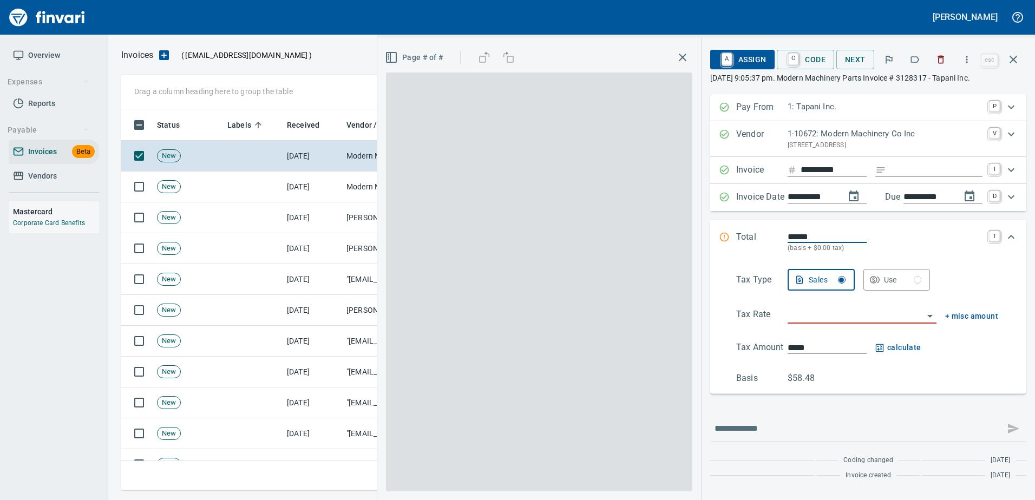
click at [908, 53] on button "button" at bounding box center [915, 60] width 24 height 24
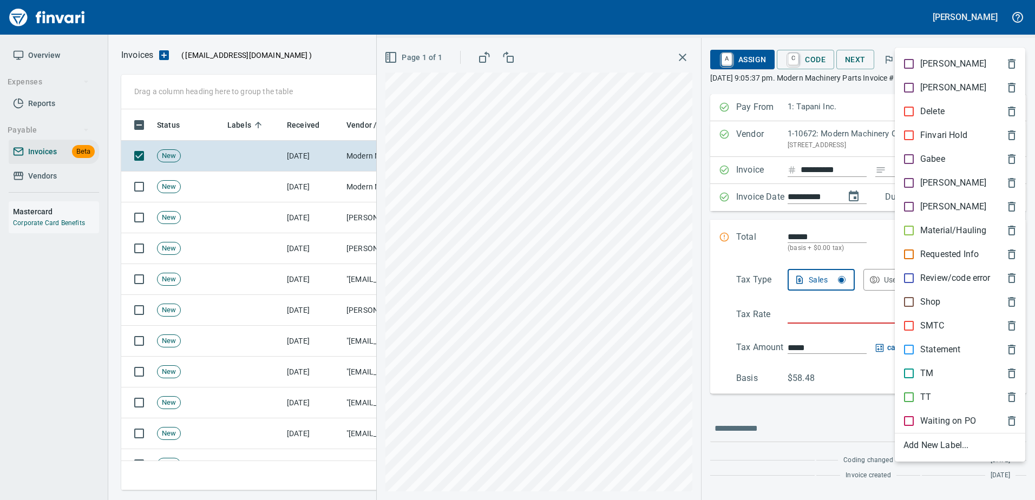
click at [921, 302] on p "Shop" at bounding box center [931, 302] width 21 height 13
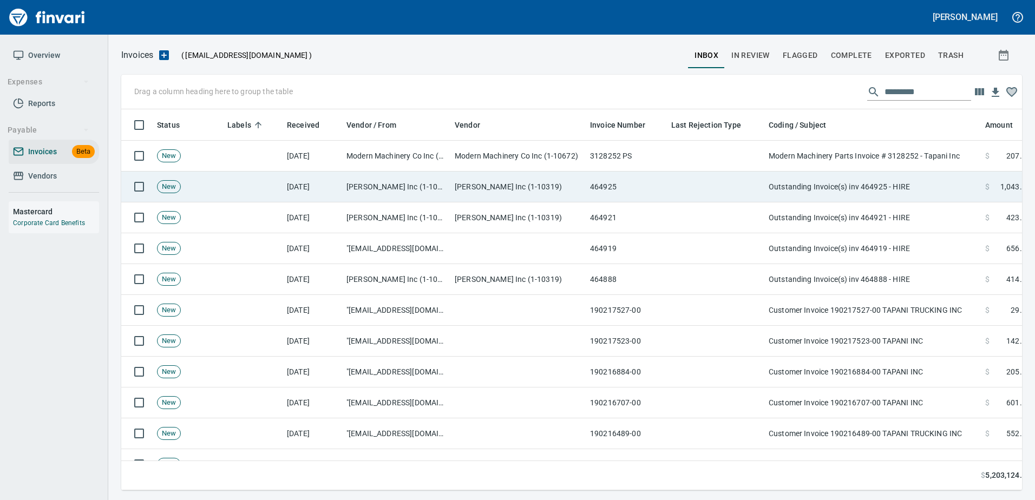
click at [852, 180] on td "Outstanding Invoice(s) inv 464925 - HIRE" at bounding box center [873, 187] width 217 height 31
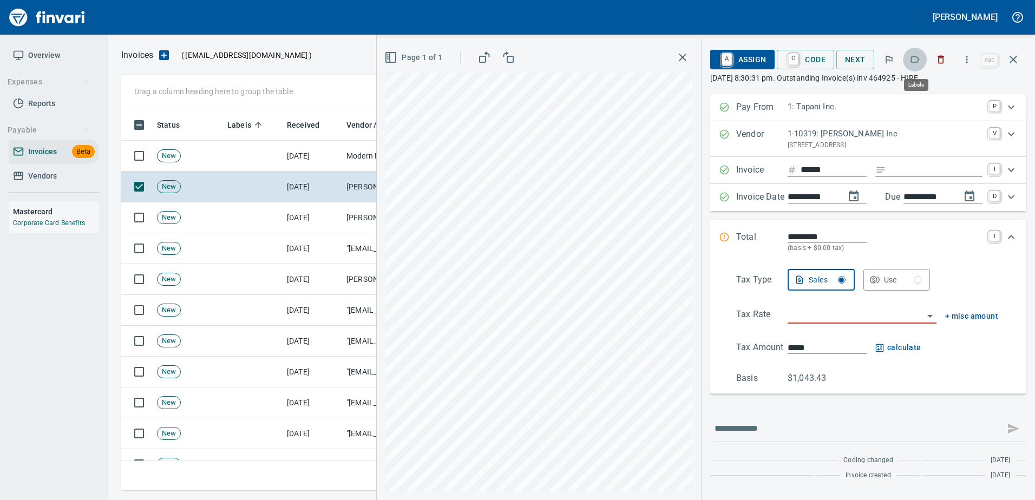
click at [912, 56] on icon "button" at bounding box center [915, 59] width 11 height 11
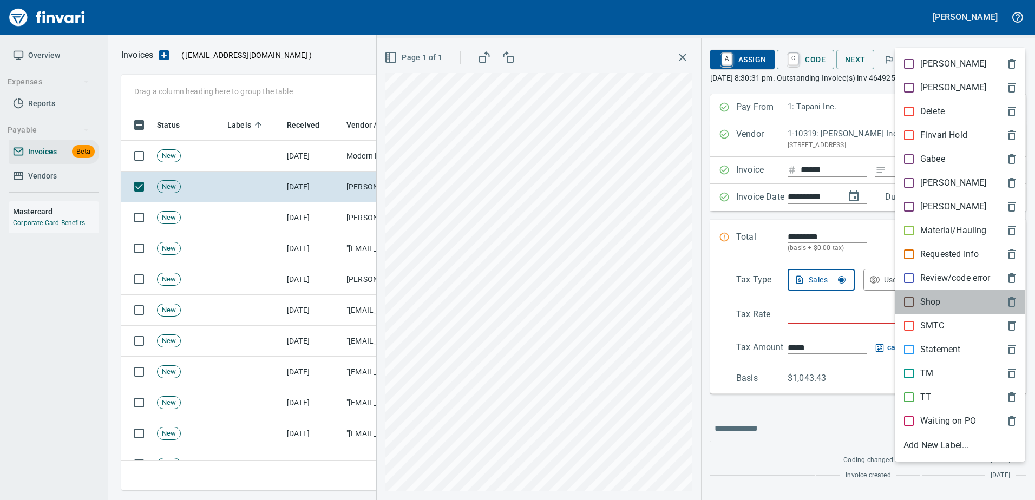
click at [933, 303] on p "Shop" at bounding box center [931, 302] width 21 height 13
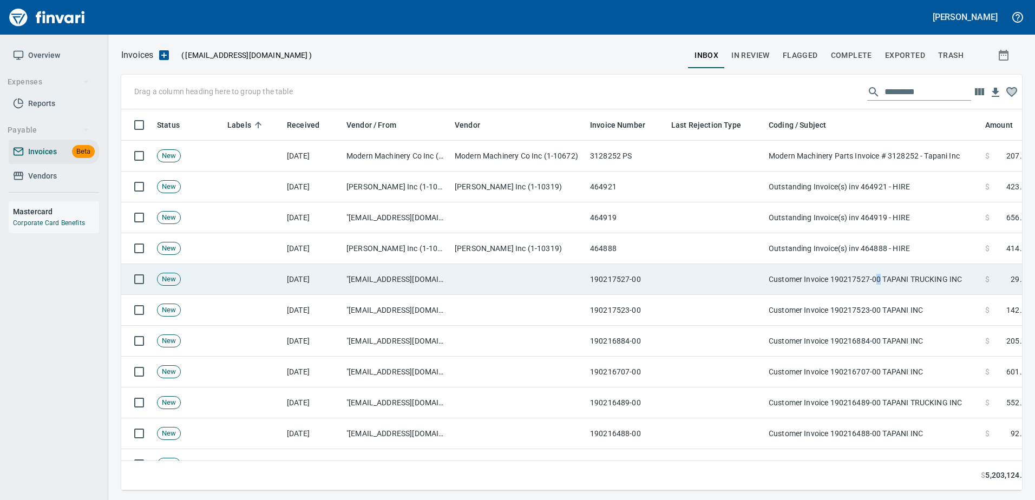
click at [878, 271] on td "Customer Invoice 190217527-00 TAPANI TRUCKING INC" at bounding box center [873, 279] width 217 height 31
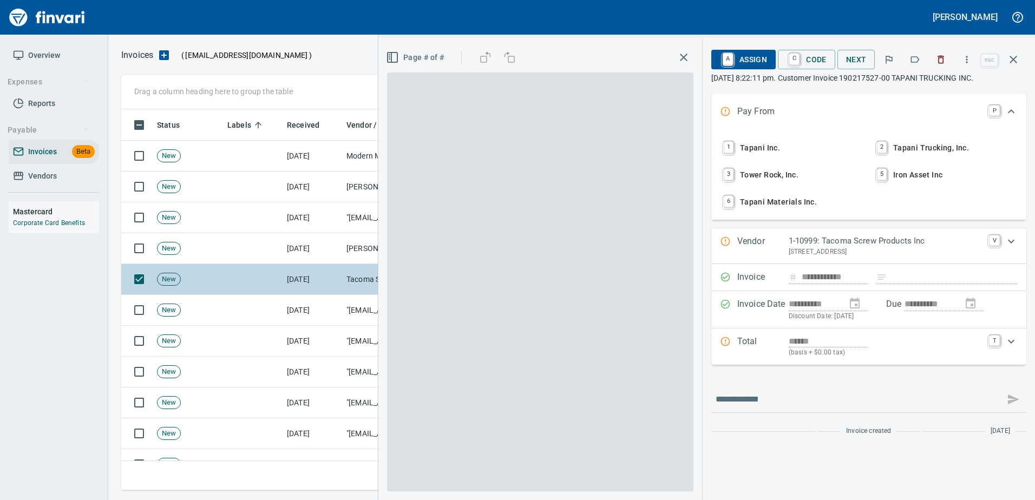
type input "**********"
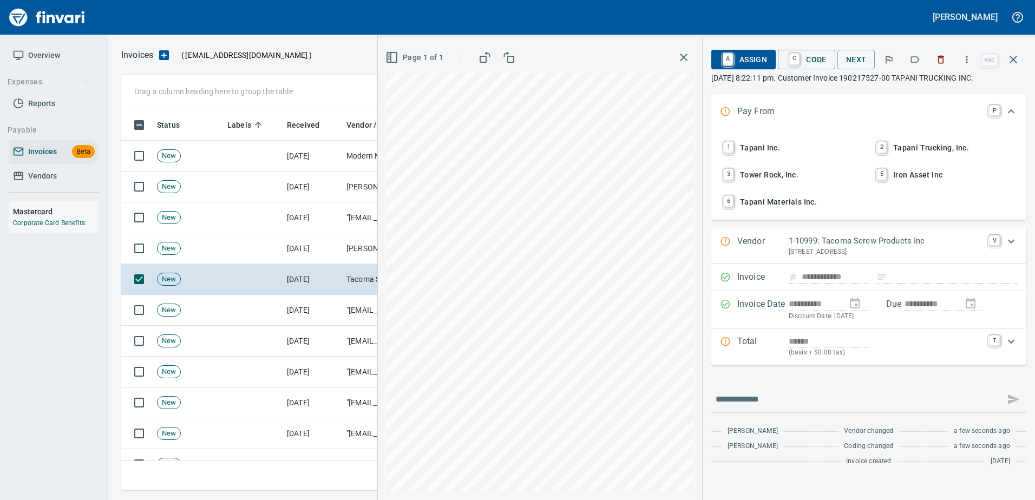
click at [915, 57] on icon "button" at bounding box center [915, 59] width 9 height 6
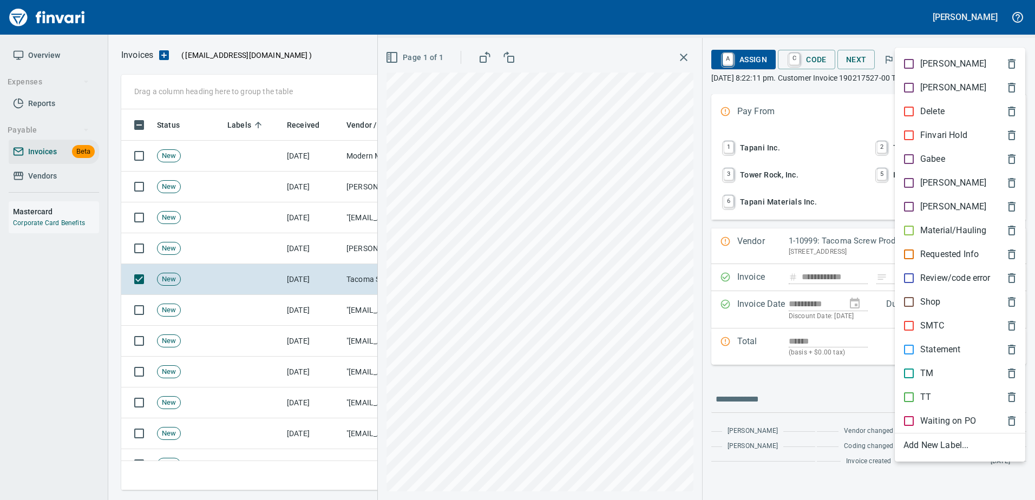
scroll to position [365, 884]
click at [927, 401] on p "TT" at bounding box center [926, 397] width 11 height 13
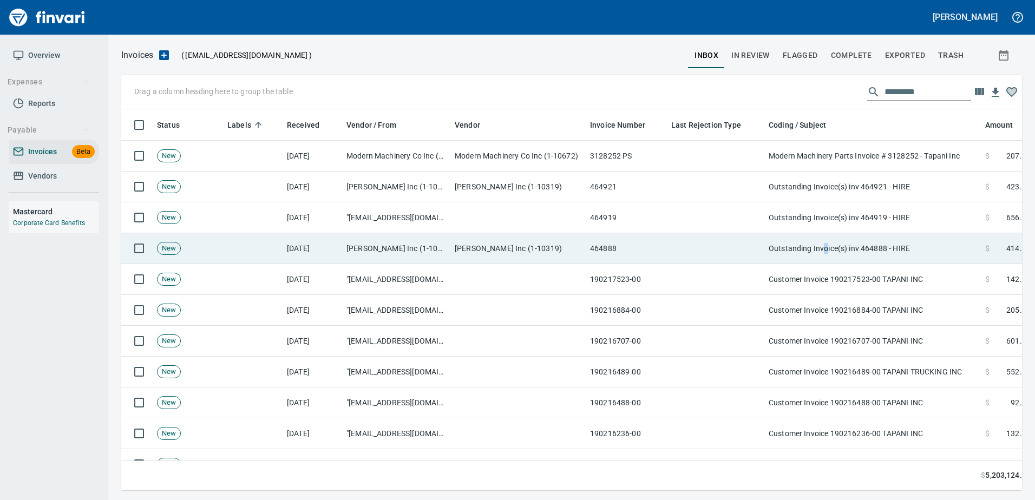
click at [825, 247] on td "Outstanding Invoice(s) inv 464888 - HIRE" at bounding box center [873, 248] width 217 height 31
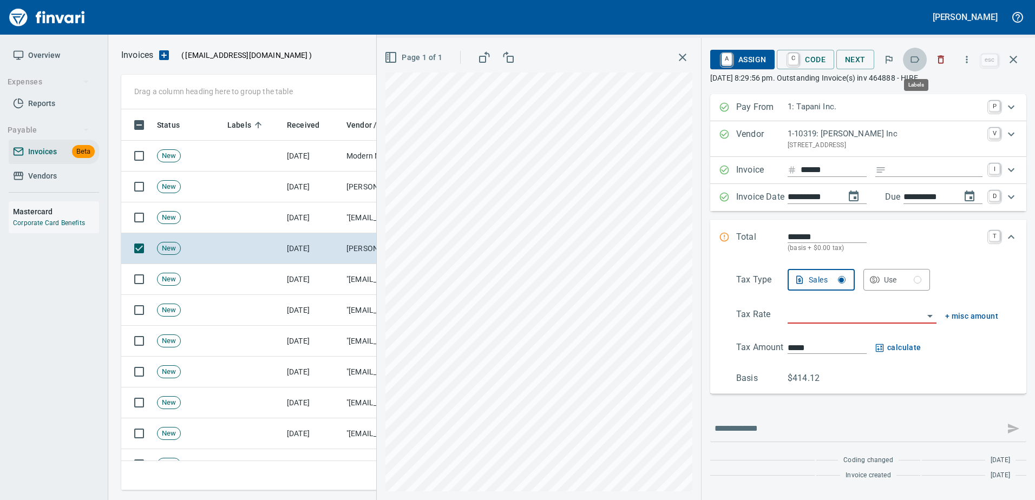
click at [912, 64] on icon "button" at bounding box center [915, 59] width 11 height 11
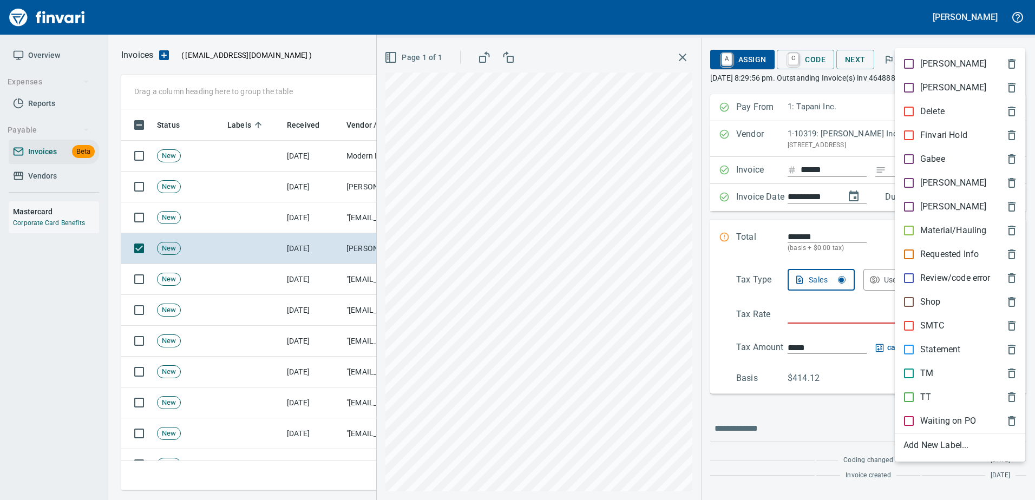
click at [923, 310] on div "Shop" at bounding box center [960, 302] width 131 height 24
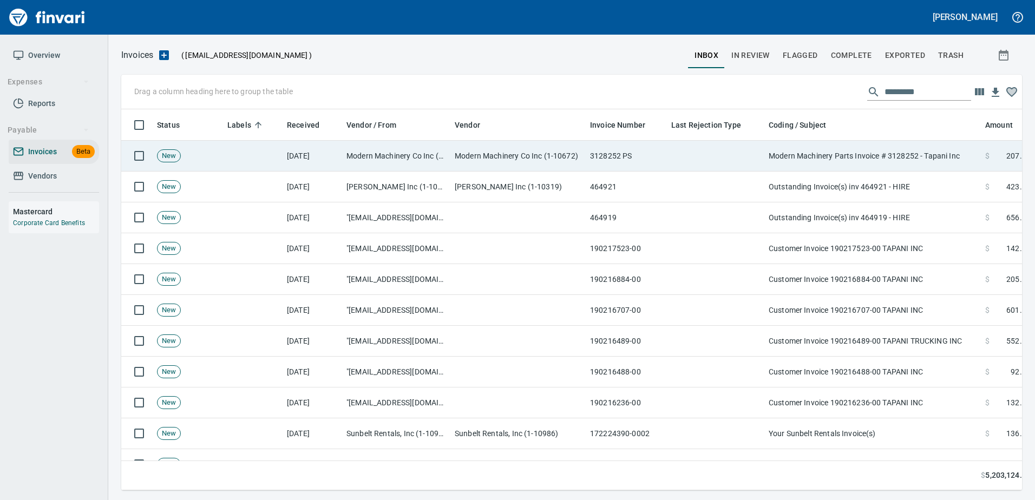
click at [907, 148] on td "Modern Machinery Parts Invoice # 3128252 - Tapani Inc" at bounding box center [873, 156] width 217 height 31
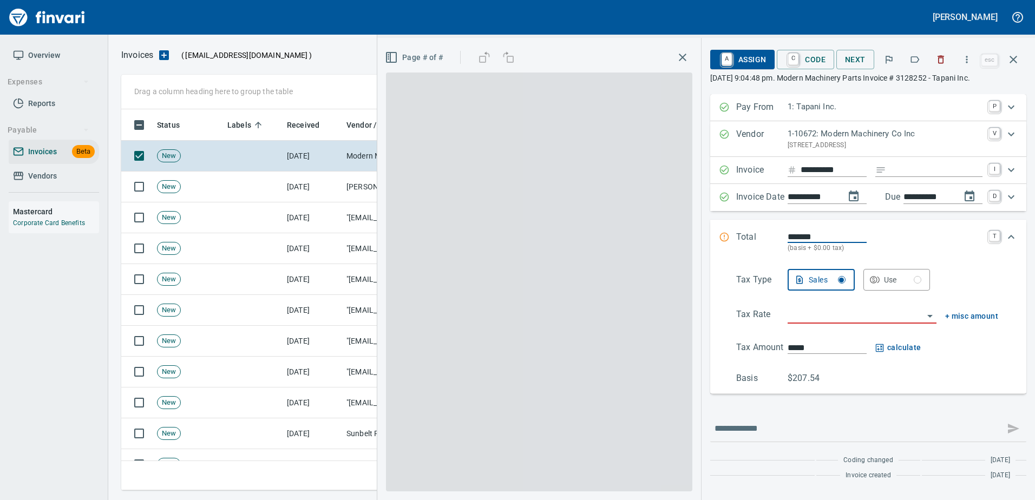
click at [910, 58] on button "button" at bounding box center [915, 60] width 24 height 24
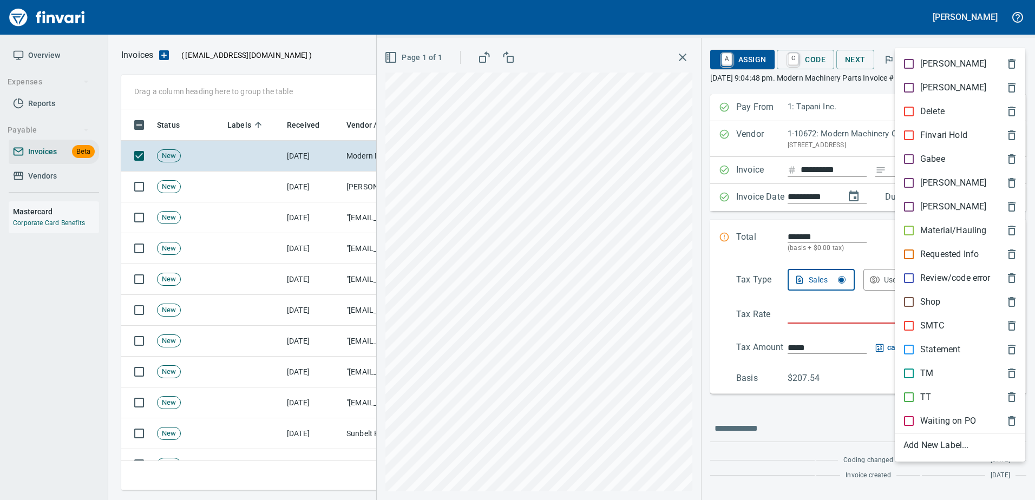
click at [927, 298] on p "Shop" at bounding box center [931, 302] width 21 height 13
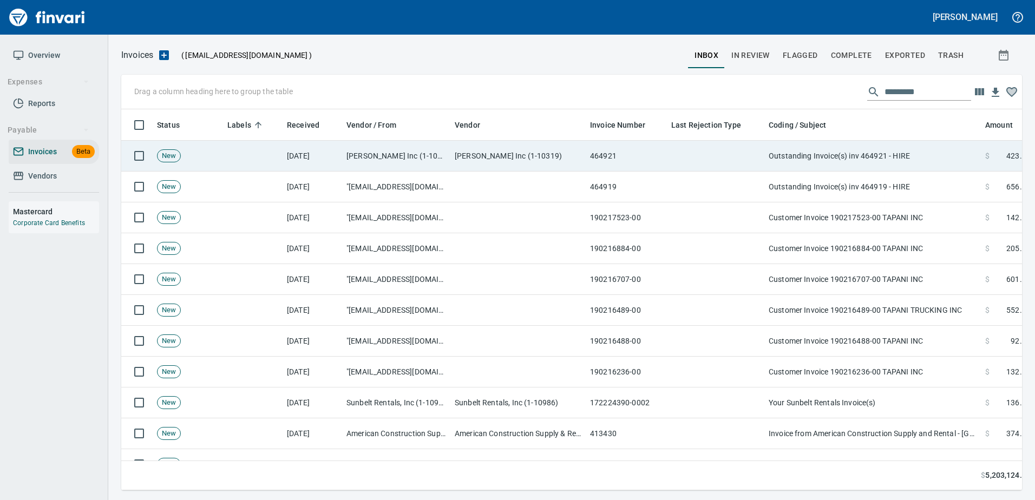
click at [857, 145] on td "Outstanding Invoice(s) inv 464921 - HIRE" at bounding box center [873, 156] width 217 height 31
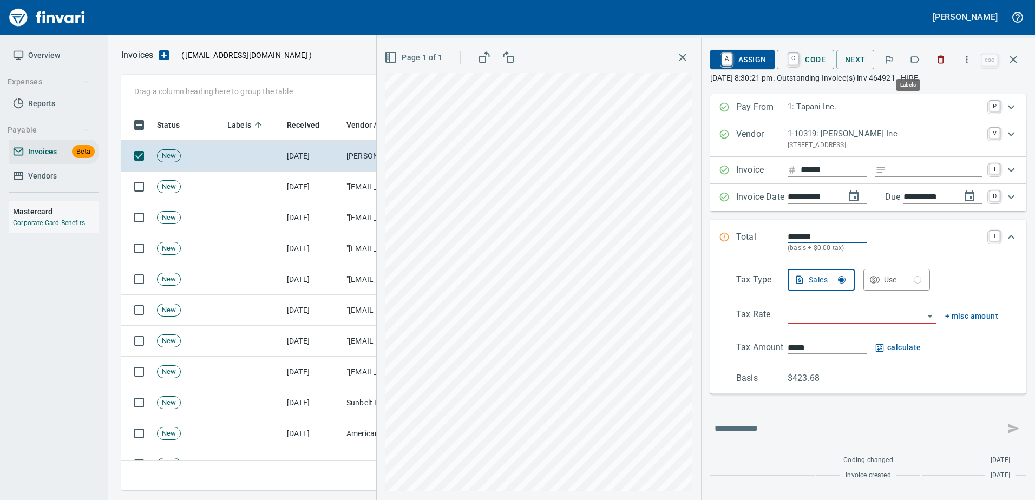
click at [916, 63] on icon "button" at bounding box center [915, 59] width 11 height 11
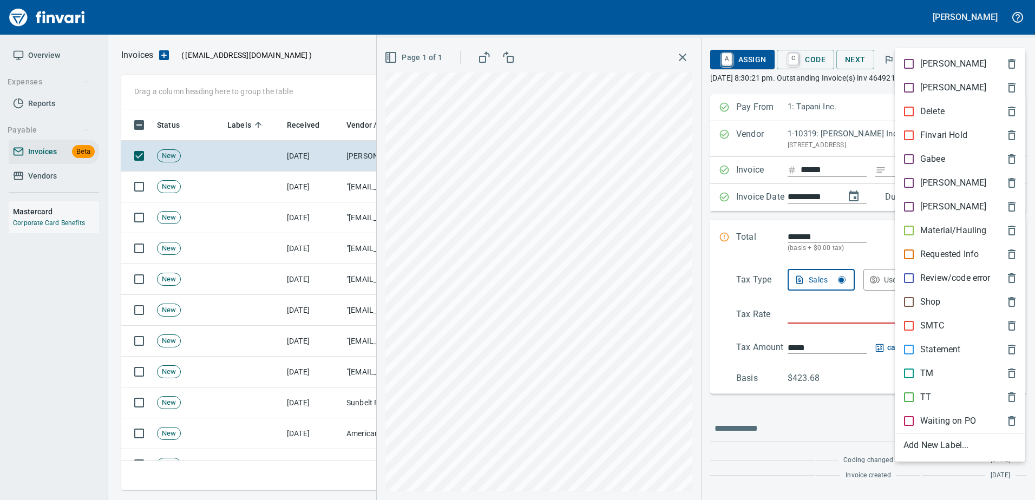
scroll to position [365, 884]
click at [931, 307] on p "Shop" at bounding box center [931, 302] width 21 height 13
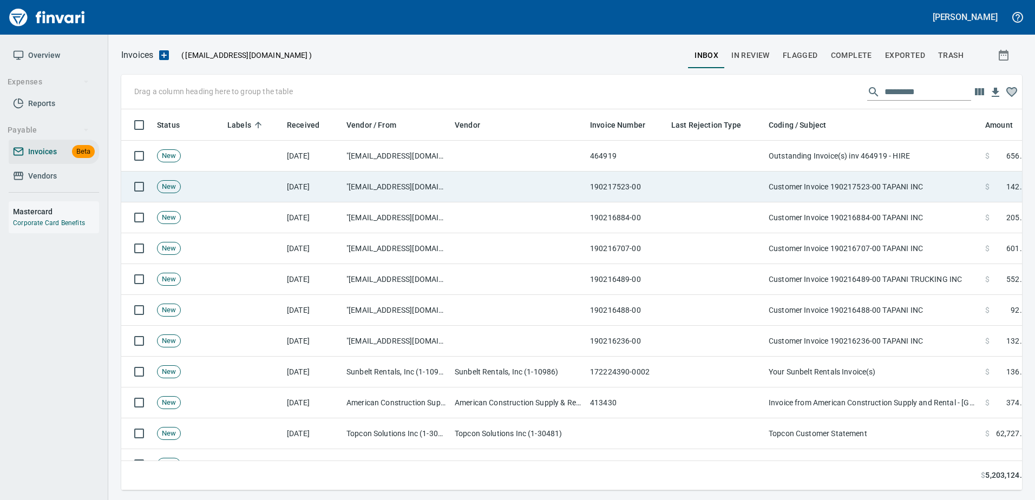
drag, startPoint x: 879, startPoint y: 210, endPoint x: 887, endPoint y: 199, distance: 12.8
drag, startPoint x: 887, startPoint y: 199, endPoint x: 858, endPoint y: 198, distance: 28.7
click at [858, 198] on td "Customer Invoice 190217523-00 TAPANI INC" at bounding box center [873, 187] width 217 height 31
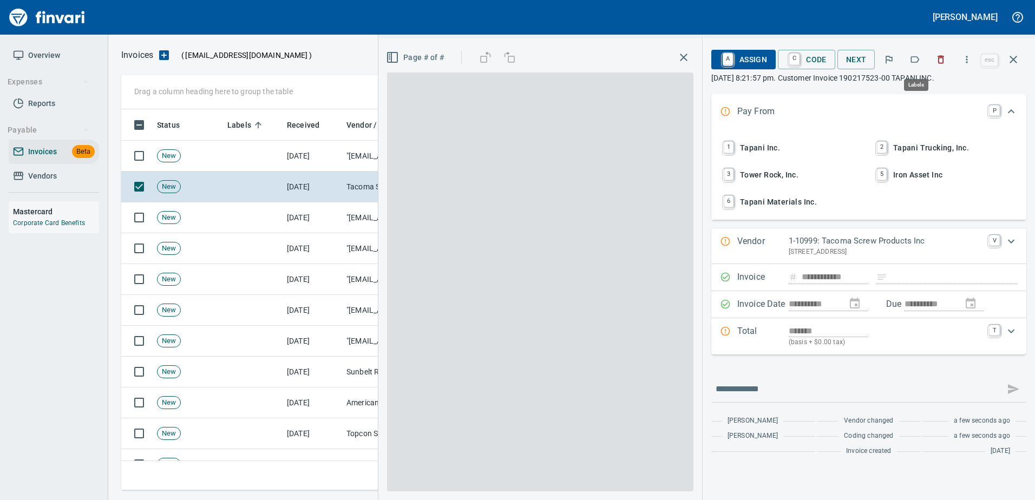
click at [916, 61] on icon "button" at bounding box center [915, 59] width 11 height 11
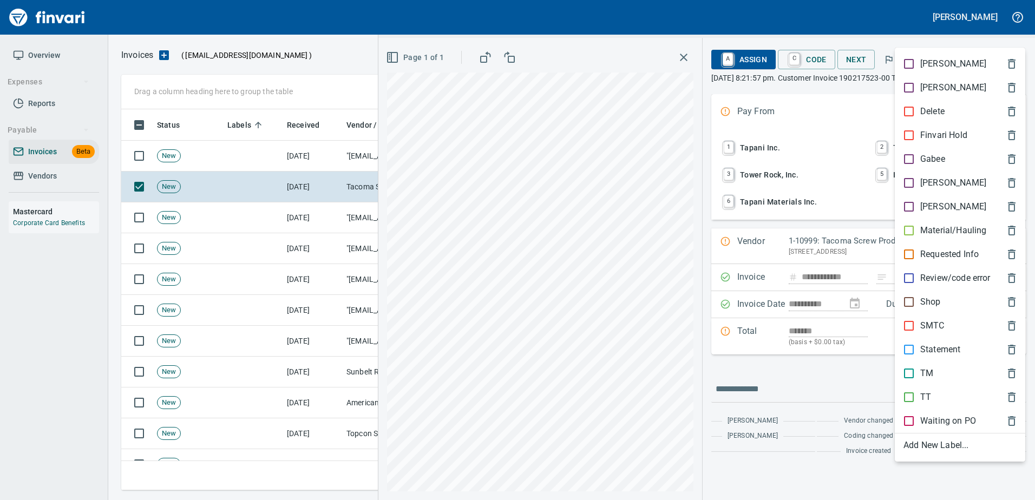
scroll to position [365, 884]
click at [921, 305] on p "Shop" at bounding box center [931, 302] width 21 height 13
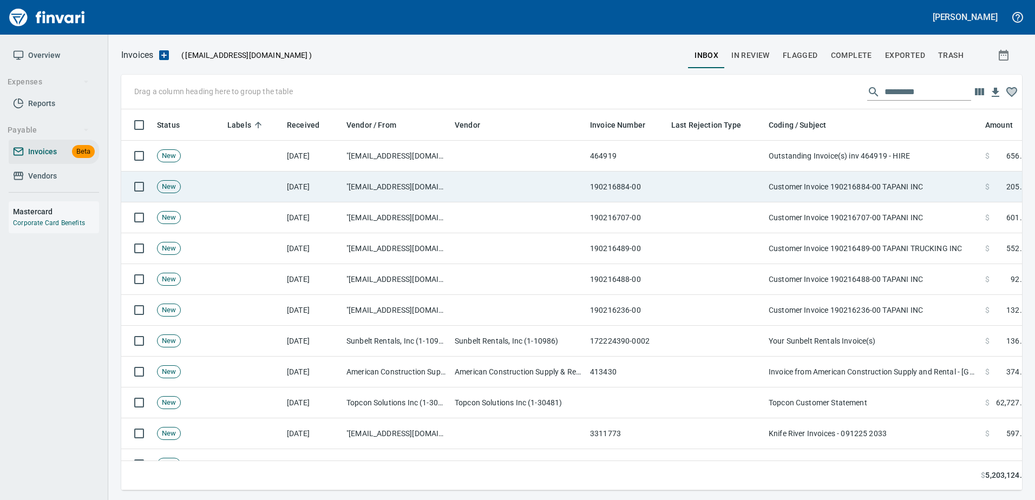
click at [848, 185] on td "Customer Invoice 190216884-00 TAPANI INC" at bounding box center [873, 187] width 217 height 31
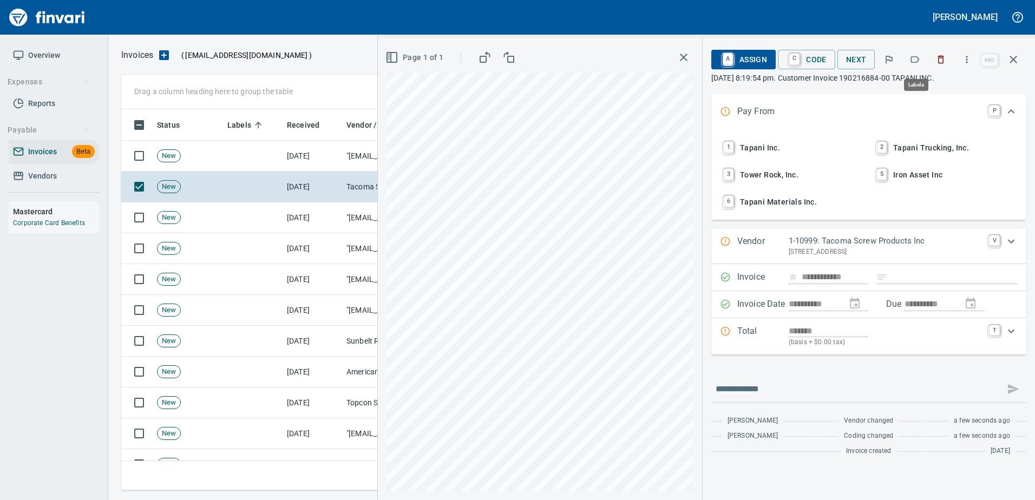
click at [907, 54] on button "button" at bounding box center [915, 60] width 24 height 24
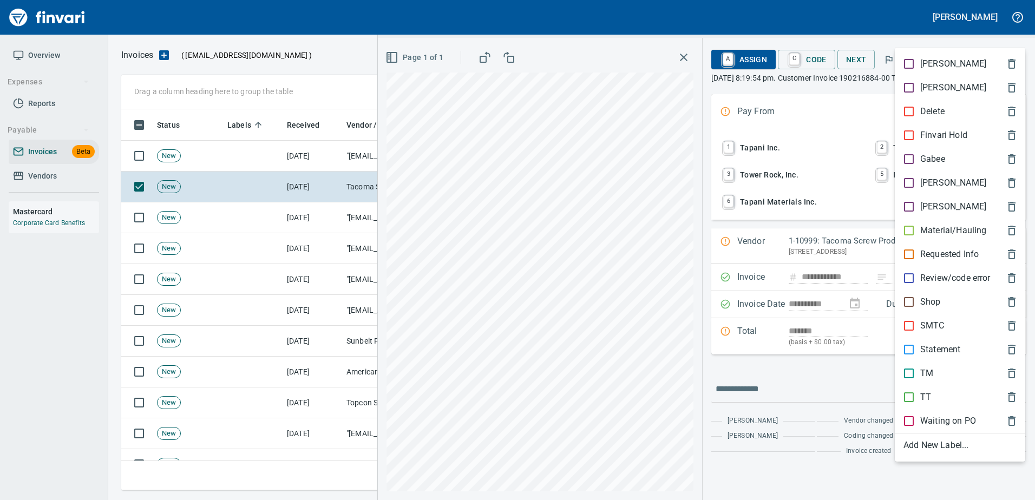
scroll to position [365, 884]
click at [931, 296] on p "Shop" at bounding box center [931, 302] width 21 height 13
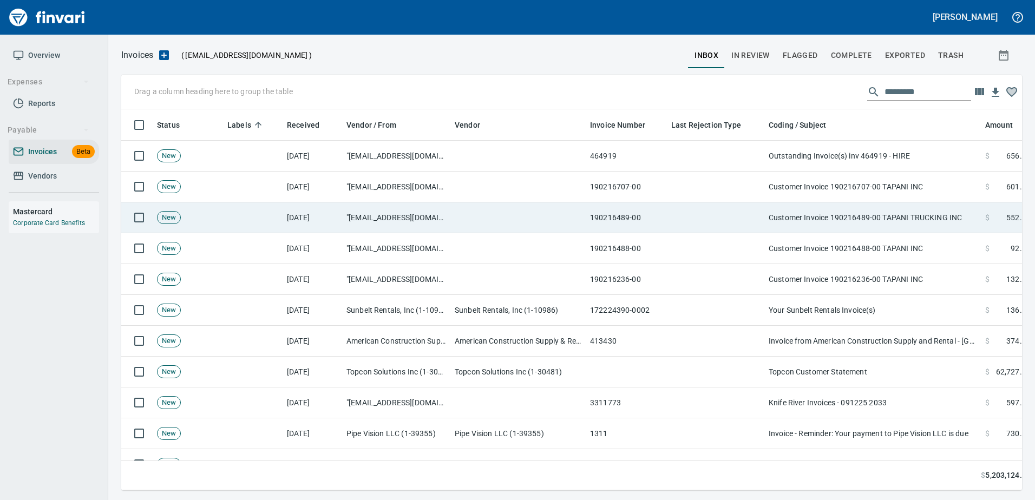
click at [883, 217] on td "Customer Invoice 190216489-00 TAPANI TRUCKING INC" at bounding box center [873, 218] width 217 height 31
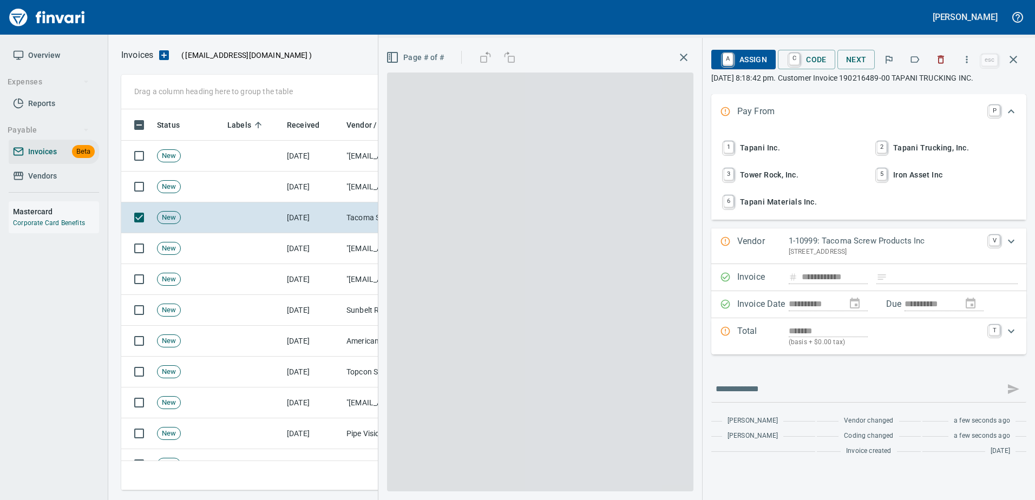
click at [912, 60] on icon "button" at bounding box center [915, 59] width 11 height 11
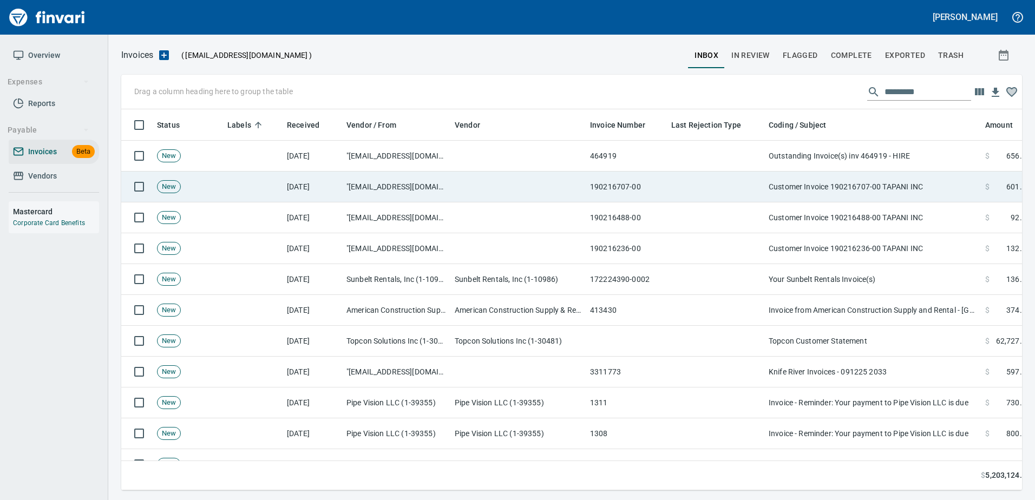
click at [853, 192] on td "Customer Invoice 190216707-00 TAPANI INC" at bounding box center [873, 187] width 217 height 31
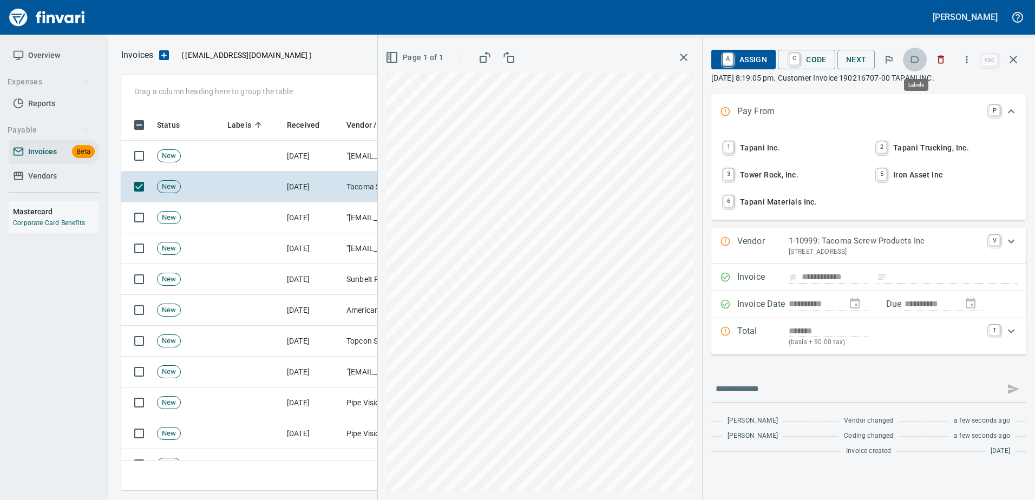
click at [913, 60] on icon "button" at bounding box center [915, 59] width 9 height 6
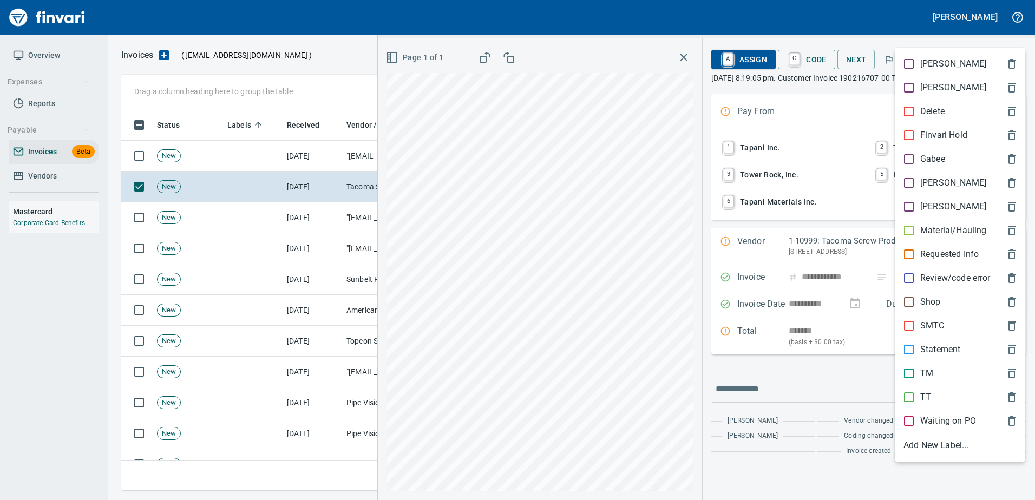
click at [937, 301] on p "Shop" at bounding box center [931, 302] width 21 height 13
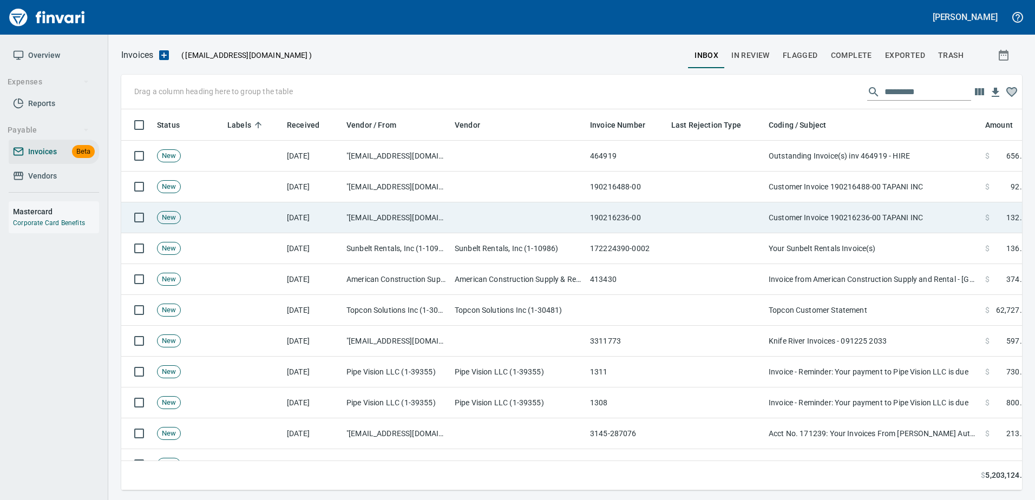
click at [879, 204] on td "Customer Invoice 190216236-00 TAPANI INC" at bounding box center [873, 218] width 217 height 31
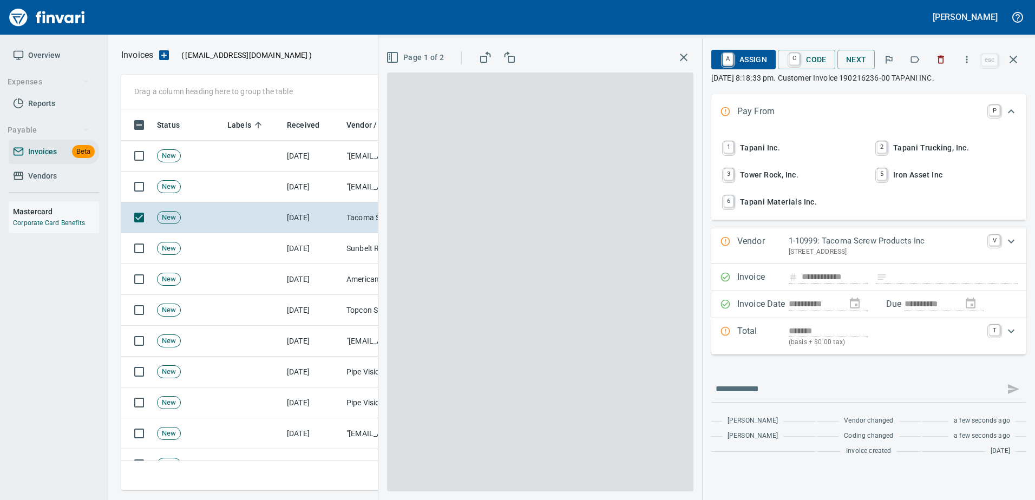
click at [916, 55] on icon "button" at bounding box center [915, 59] width 11 height 11
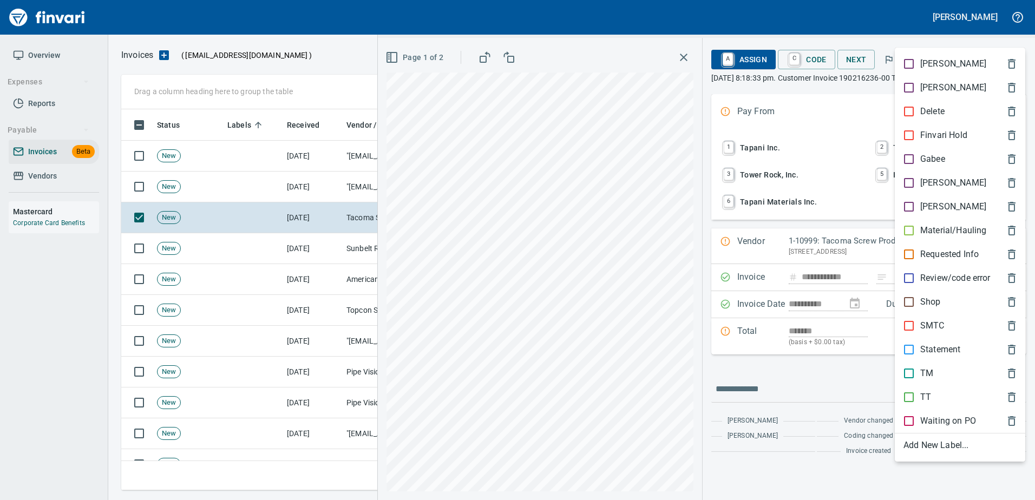
click at [922, 305] on p "Shop" at bounding box center [931, 302] width 21 height 13
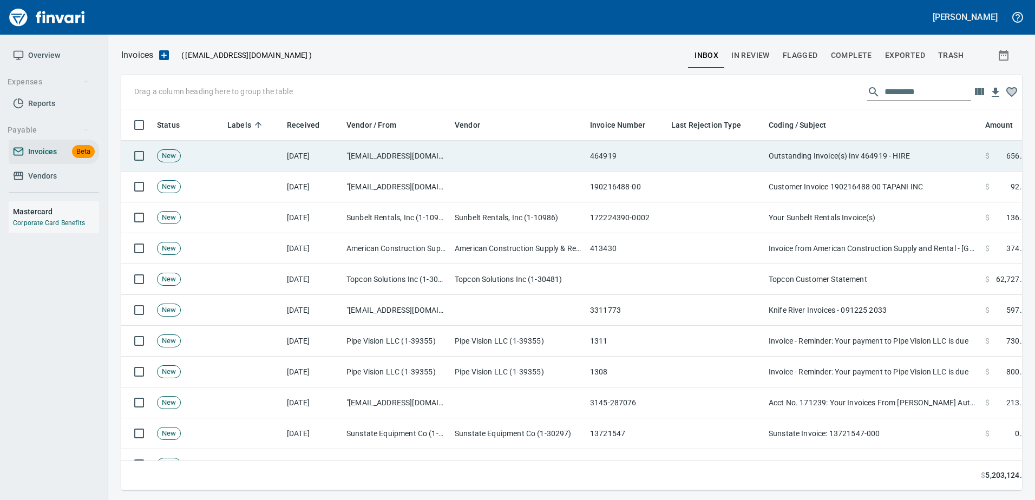
click at [898, 153] on td "Outstanding Invoice(s) inv 464919 - HIRE" at bounding box center [873, 156] width 217 height 31
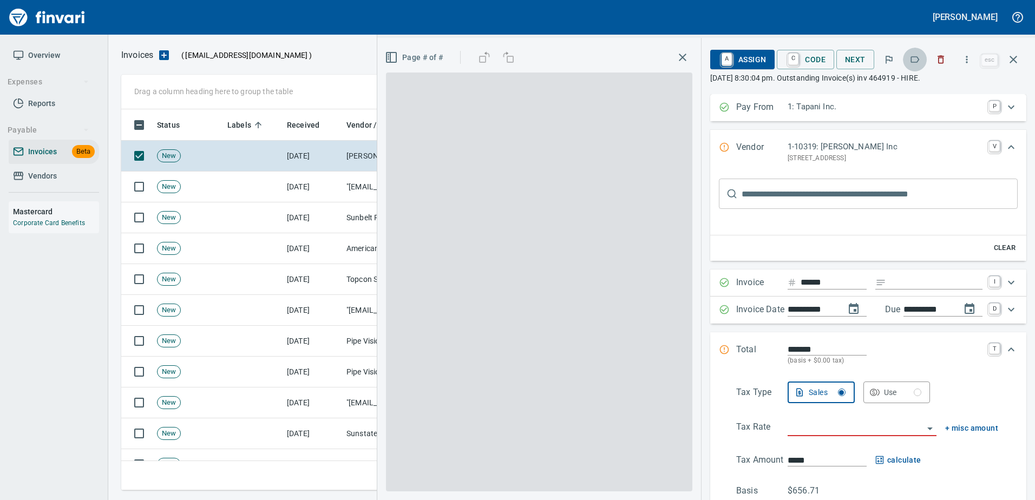
click at [915, 63] on icon "button" at bounding box center [915, 59] width 11 height 11
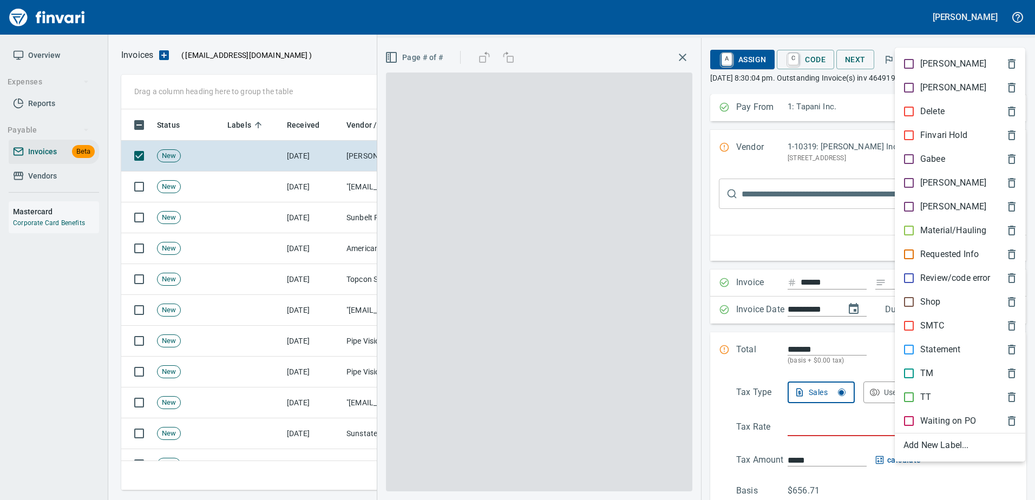
scroll to position [365, 884]
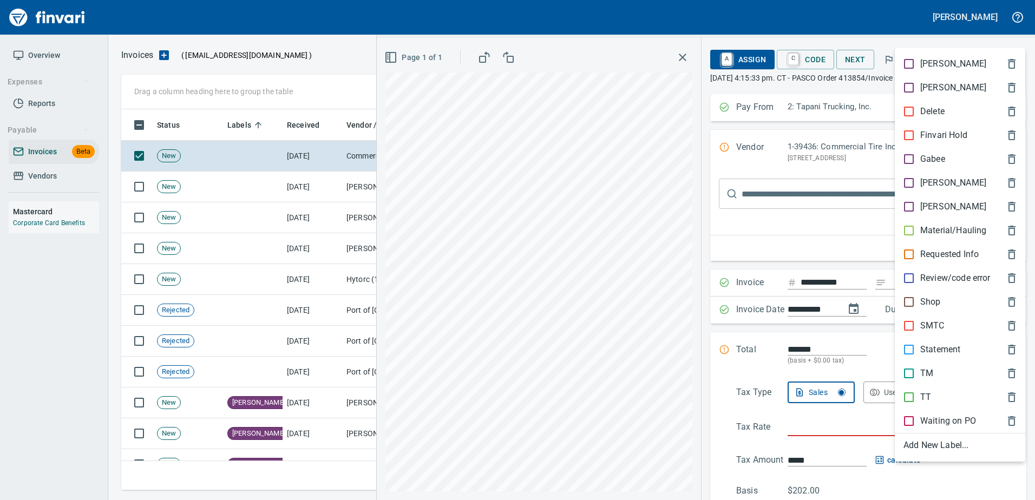
scroll to position [365, 884]
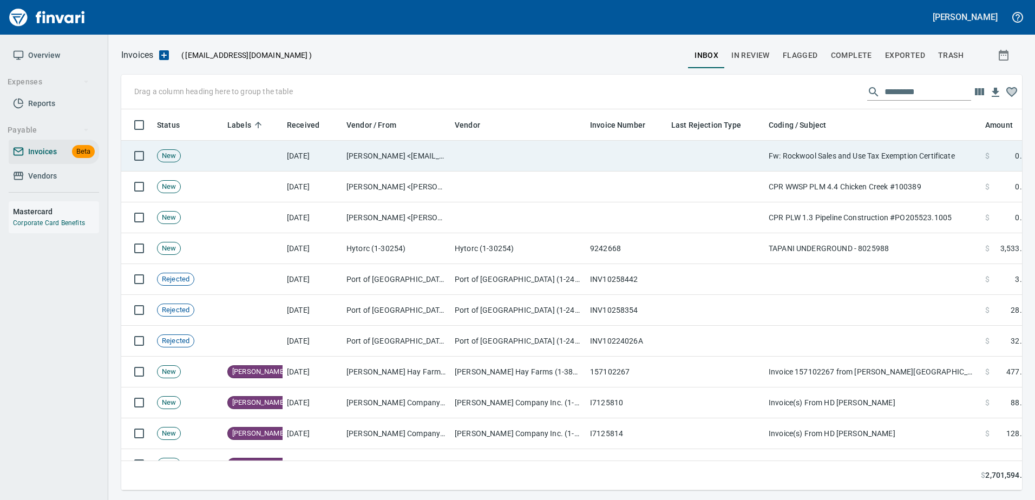
click at [887, 148] on td "Fw: Rockwool Sales and Use Tax Exemption Certificate" at bounding box center [873, 156] width 217 height 31
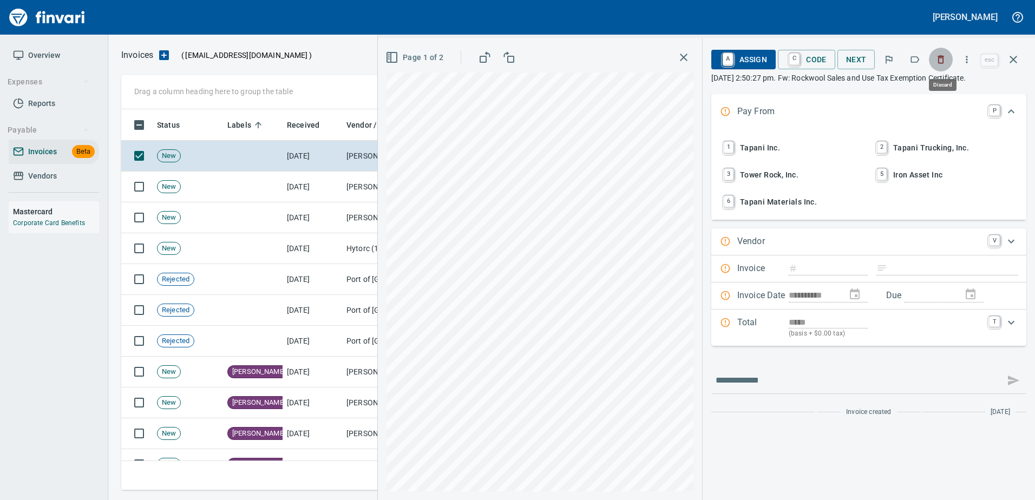
click at [944, 58] on icon "button" at bounding box center [941, 59] width 11 height 11
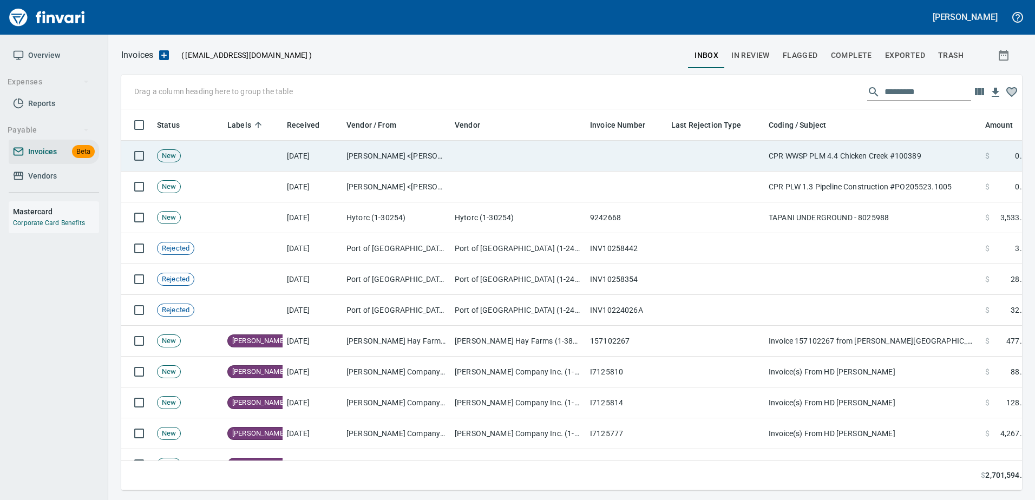
click at [923, 165] on td "CPR WWSP PLM 4.4 Chicken Creek #100389" at bounding box center [873, 156] width 217 height 31
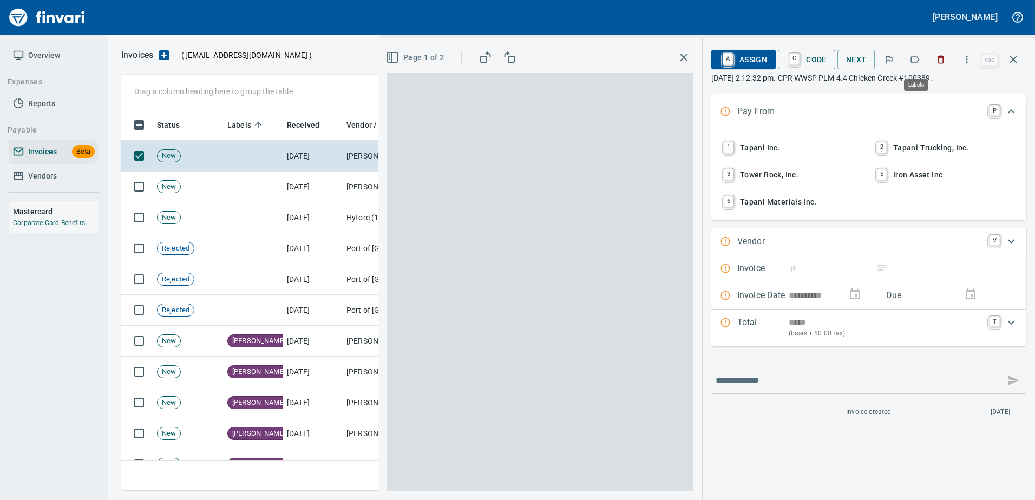
scroll to position [365, 884]
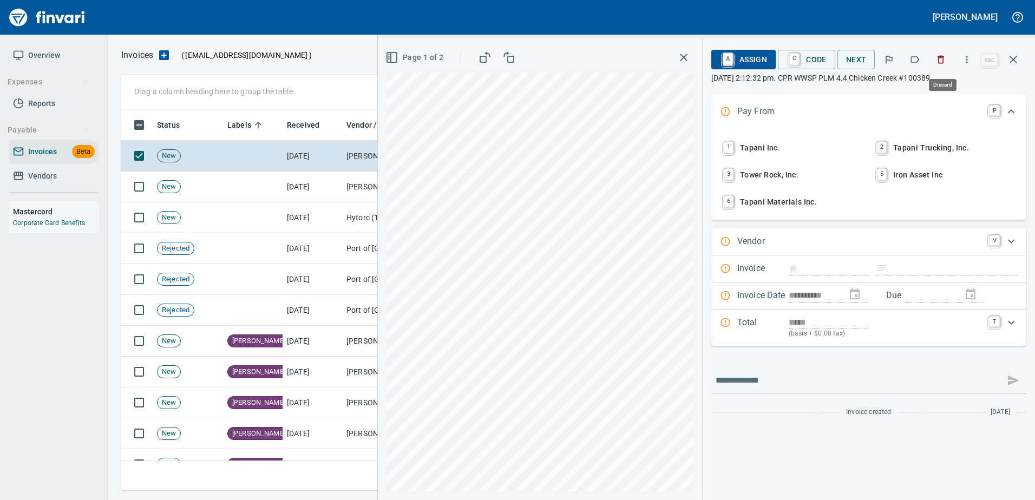
click at [945, 63] on icon "button" at bounding box center [941, 60] width 6 height 8
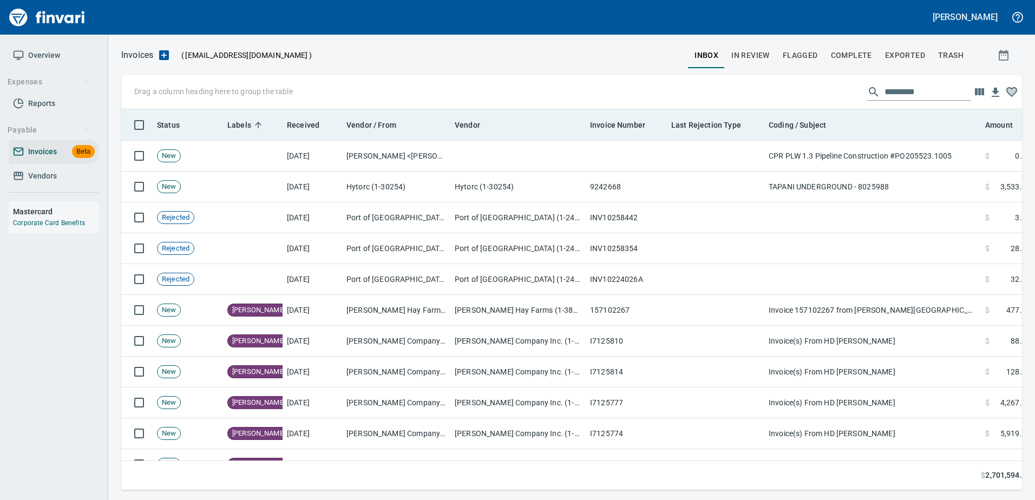
drag, startPoint x: 890, startPoint y: 159, endPoint x: 897, endPoint y: 139, distance: 20.9
click at [890, 154] on td "CPR PLW 1.3 Pipeline Construction #PO205523.1005" at bounding box center [873, 156] width 217 height 31
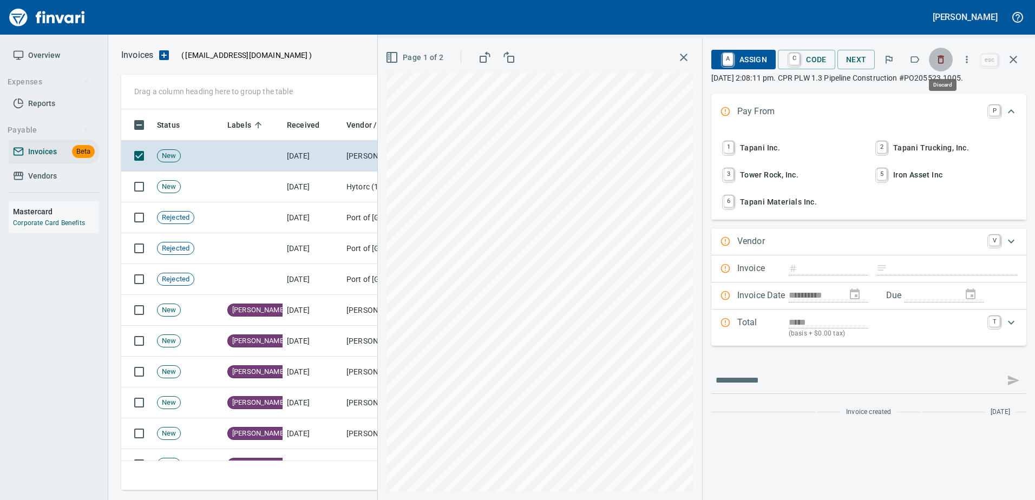
click at [939, 60] on icon "button" at bounding box center [941, 59] width 11 height 11
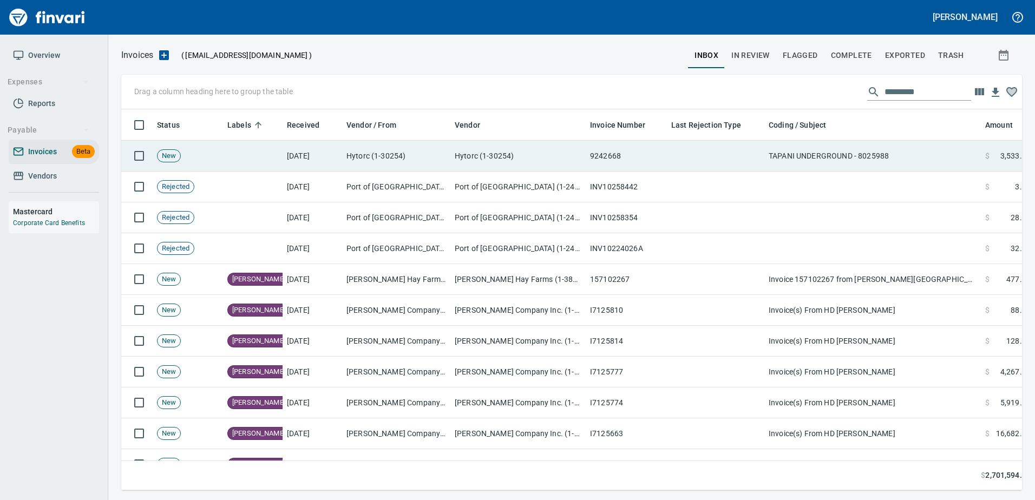
click at [892, 158] on td "TAPANI UNDERGROUND - 8025988" at bounding box center [873, 156] width 217 height 31
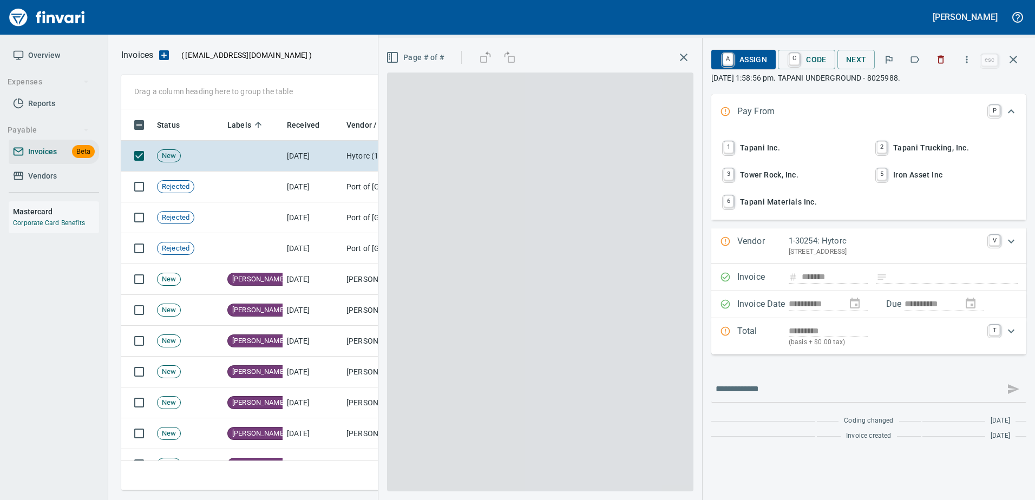
scroll to position [365, 884]
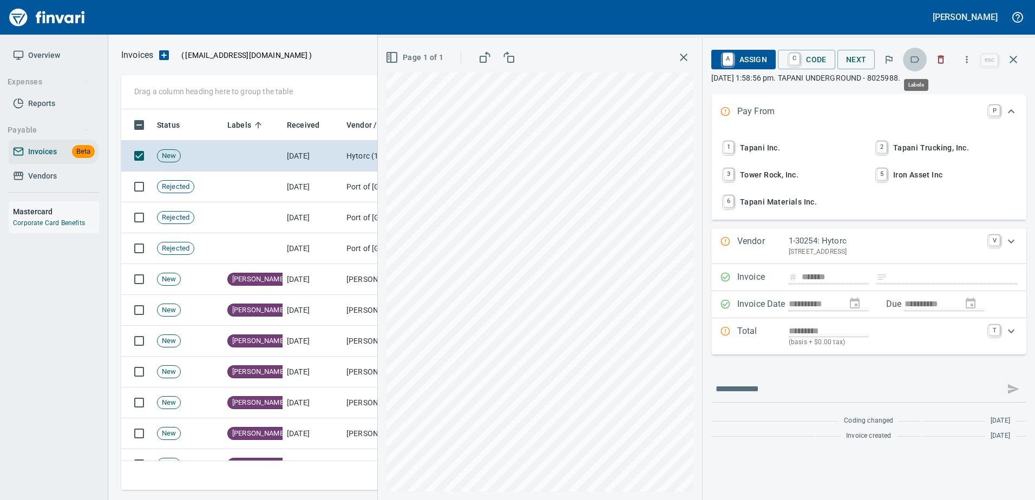
click at [920, 56] on icon "button" at bounding box center [915, 59] width 11 height 11
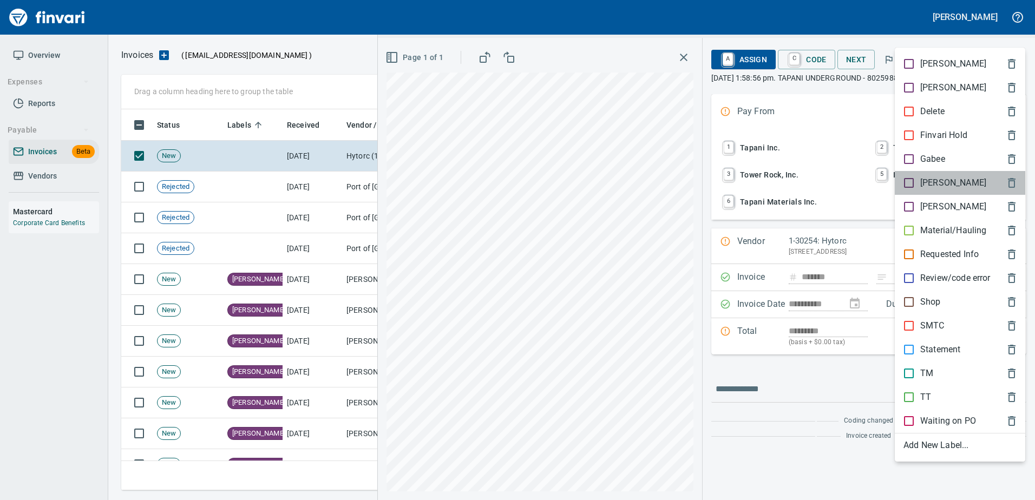
click at [922, 179] on p "[PERSON_NAME]" at bounding box center [954, 183] width 66 height 13
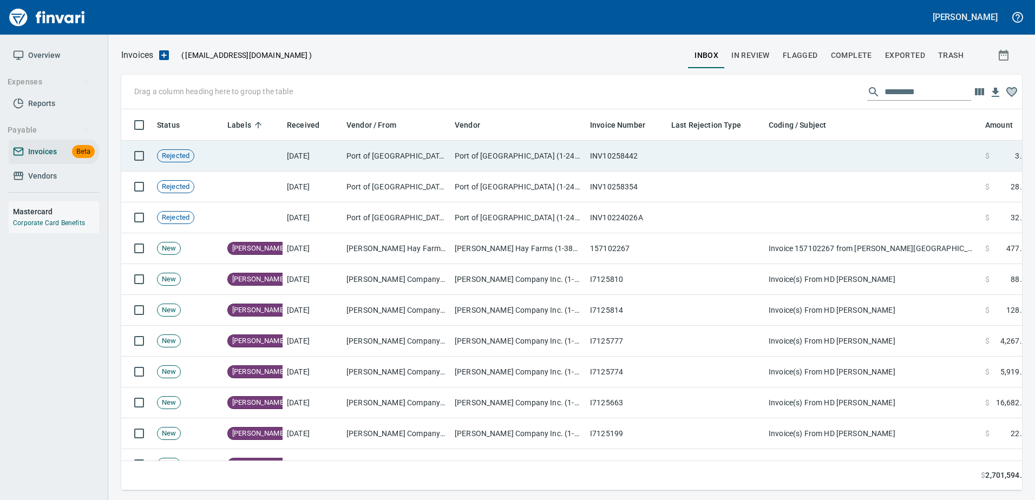
click at [875, 160] on td at bounding box center [873, 156] width 217 height 31
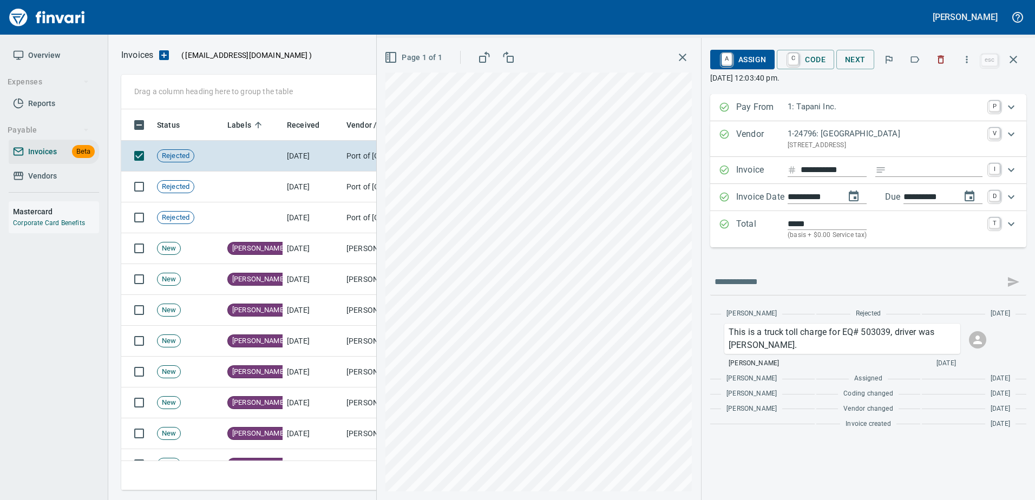
click at [917, 56] on icon "button" at bounding box center [915, 59] width 11 height 11
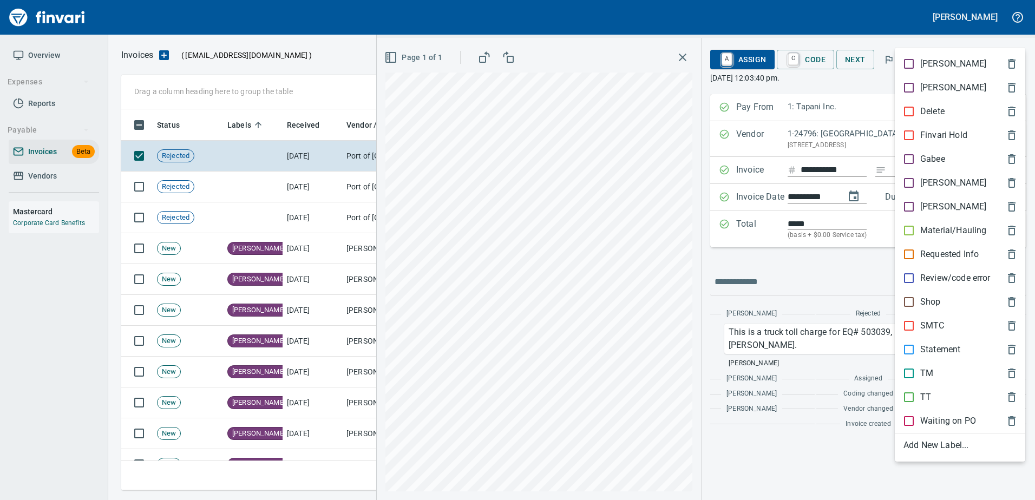
click at [866, 37] on div at bounding box center [517, 250] width 1035 height 500
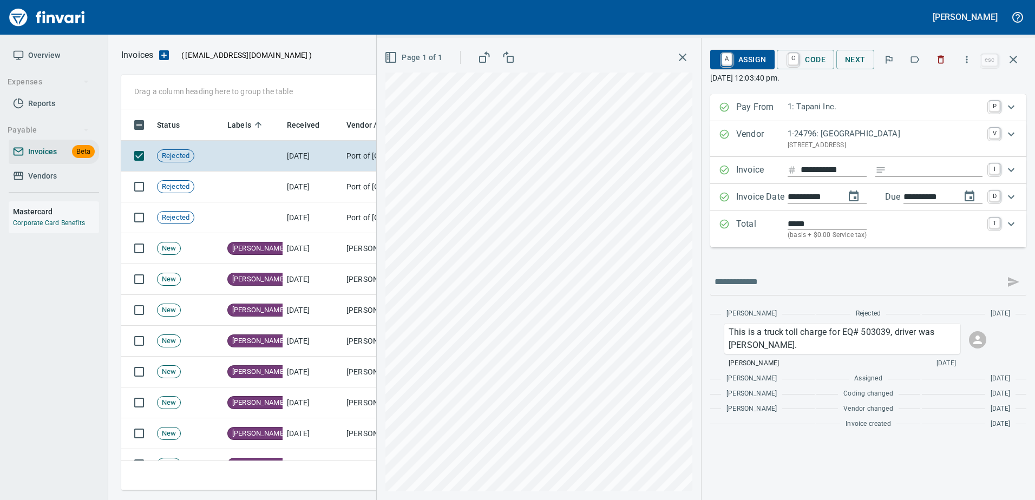
click at [738, 61] on span "A Assign" at bounding box center [742, 59] width 47 height 18
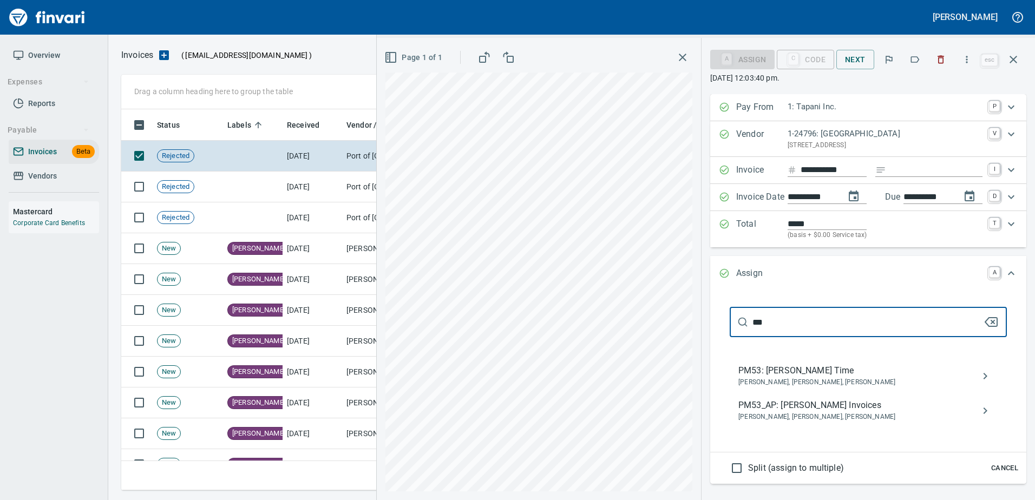
type input "***"
click at [784, 396] on div "PM53_AP: Jon Hardt Invoices Anthony Pierre, Jonathon Hardt, Thomas Hansen" at bounding box center [868, 411] width 277 height 35
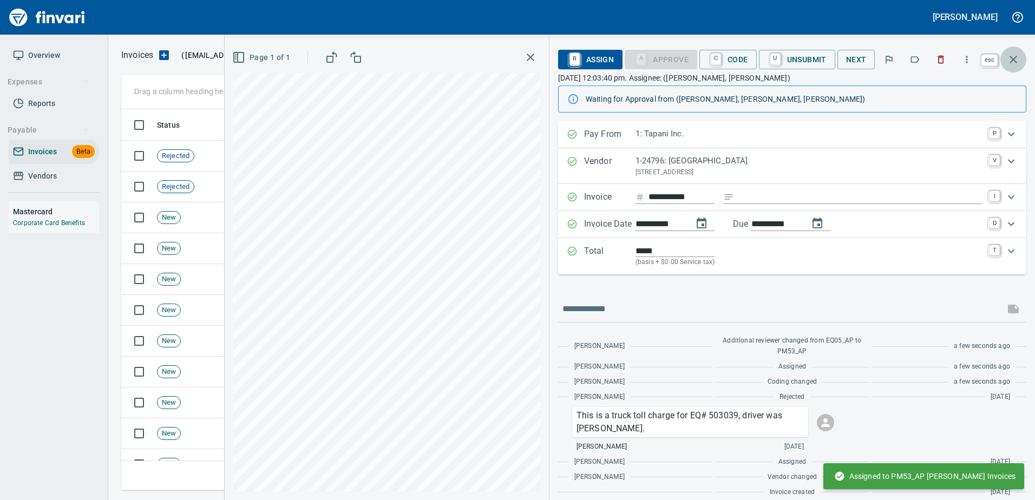
click at [1019, 51] on button "button" at bounding box center [1014, 60] width 26 height 26
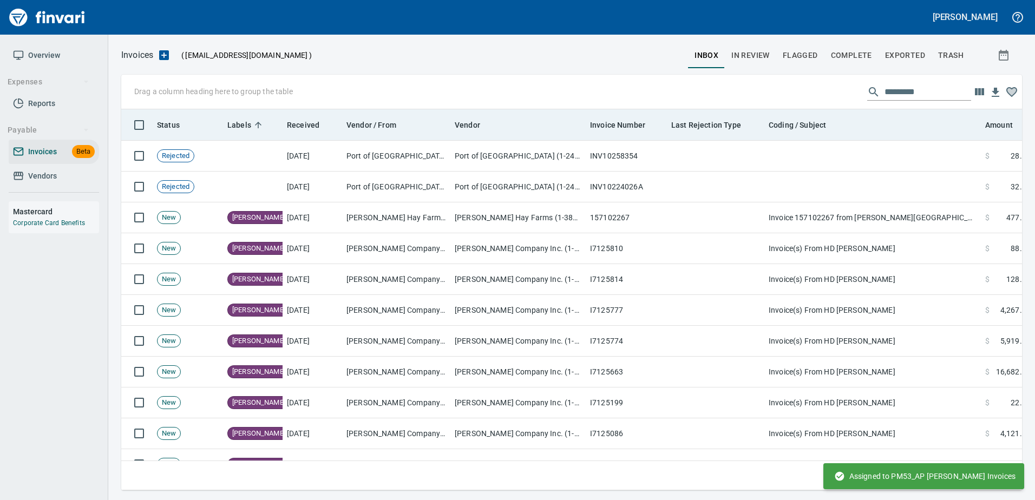
scroll to position [365, 884]
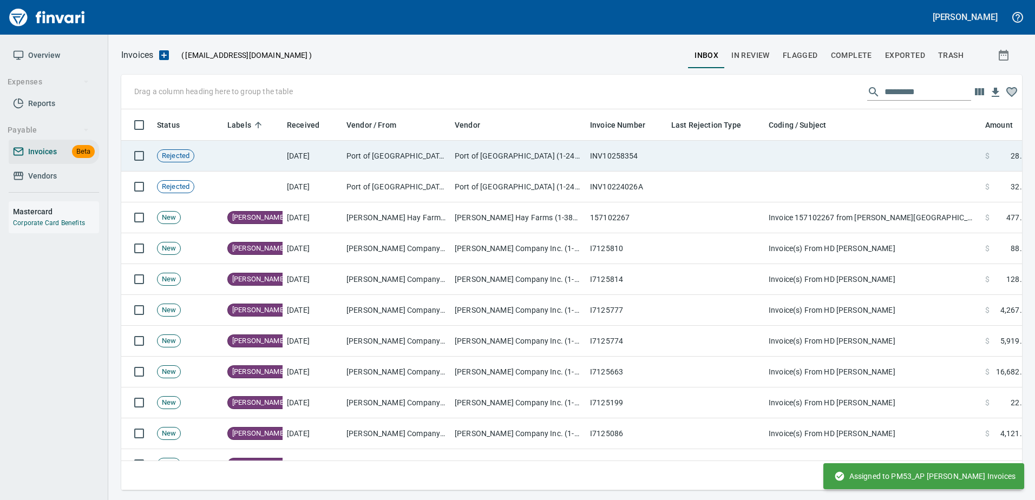
click at [836, 166] on td at bounding box center [873, 156] width 217 height 31
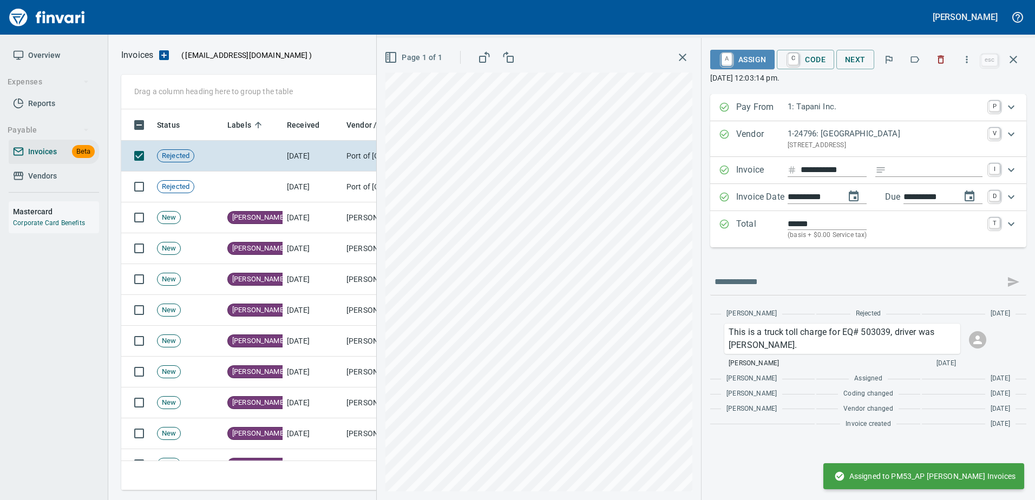
click at [764, 62] on span "A Assign" at bounding box center [742, 59] width 47 height 18
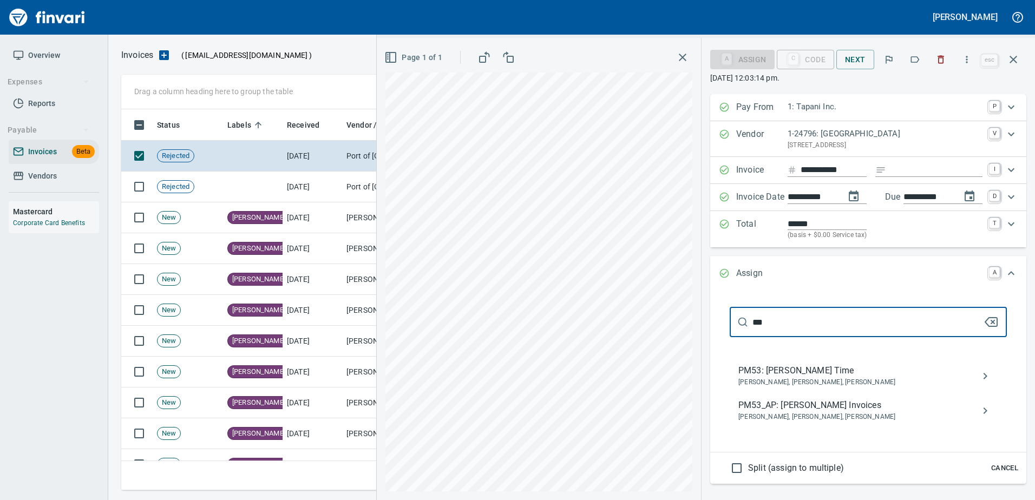
scroll to position [365, 884]
type input "***"
click at [810, 403] on span "PM53_AP: Jon Hardt Invoices" at bounding box center [860, 405] width 243 height 13
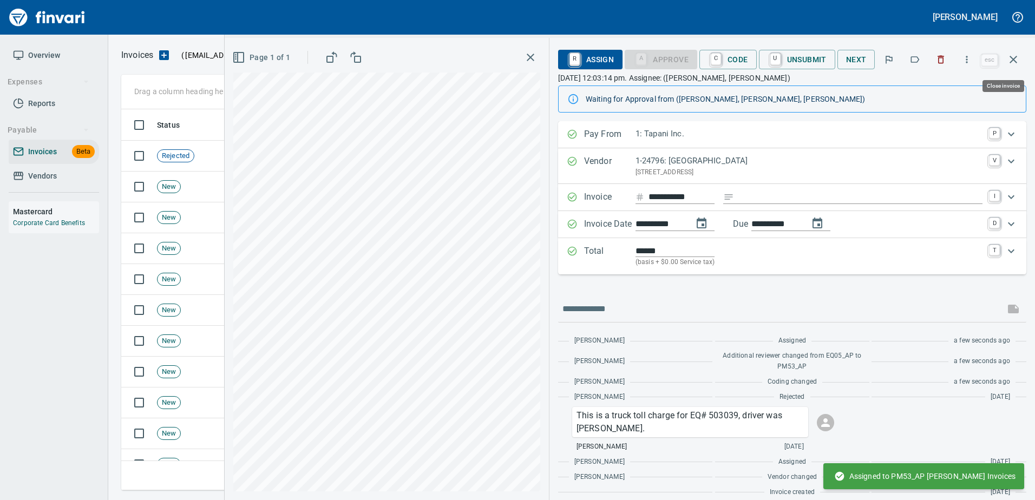
click at [1010, 62] on icon "button" at bounding box center [1013, 59] width 13 height 13
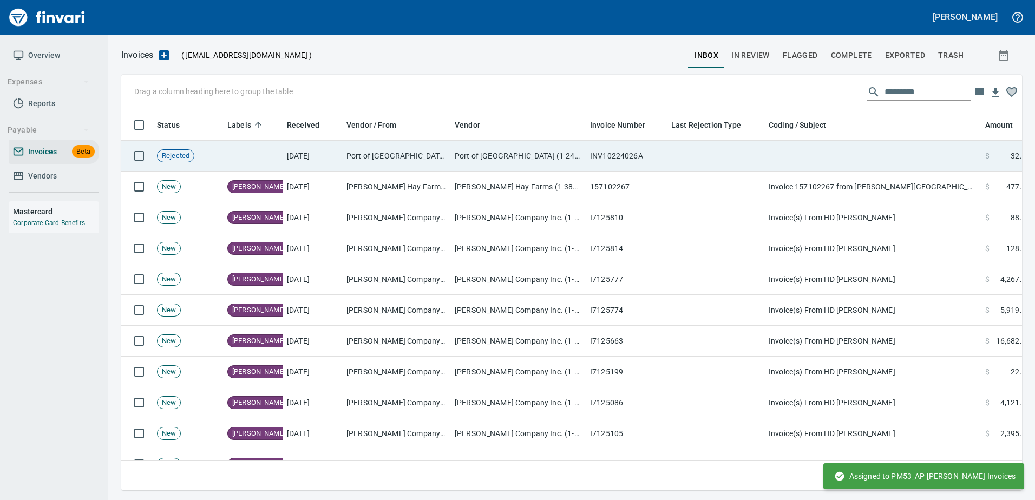
click at [786, 159] on td at bounding box center [873, 156] width 217 height 31
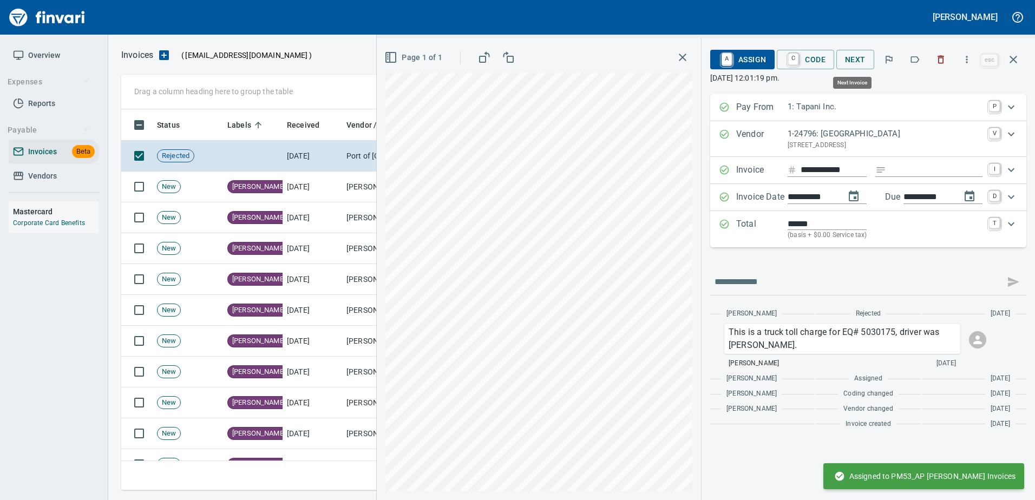
scroll to position [365, 884]
click at [755, 63] on span "A Assign" at bounding box center [742, 59] width 47 height 18
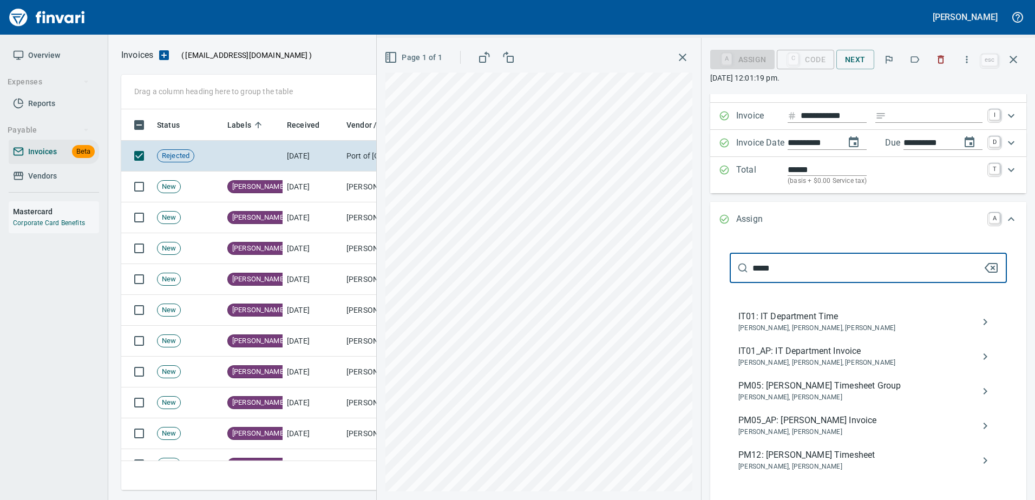
type input "*****"
click at [838, 420] on span "PM05_AP: Aaron Halling Invoice" at bounding box center [860, 420] width 243 height 13
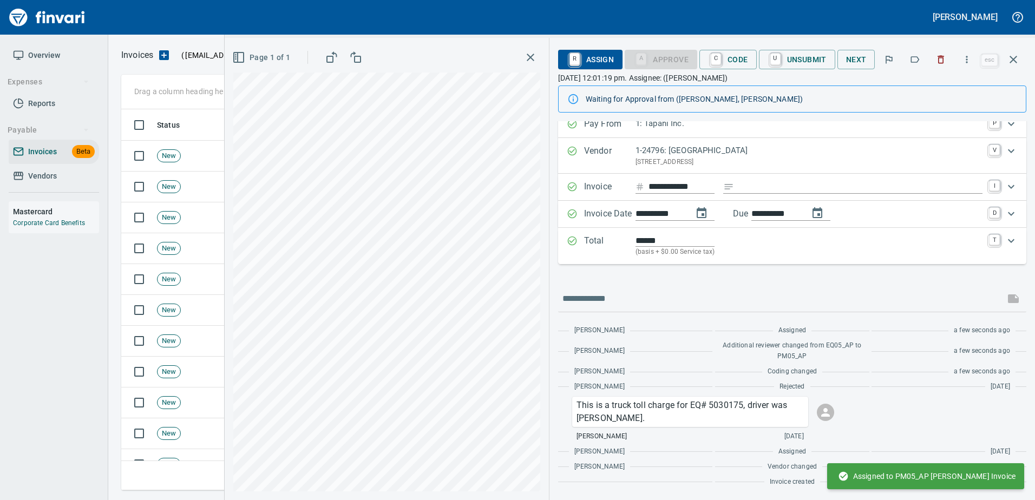
scroll to position [10, 0]
click at [1009, 57] on icon "button" at bounding box center [1013, 59] width 13 height 13
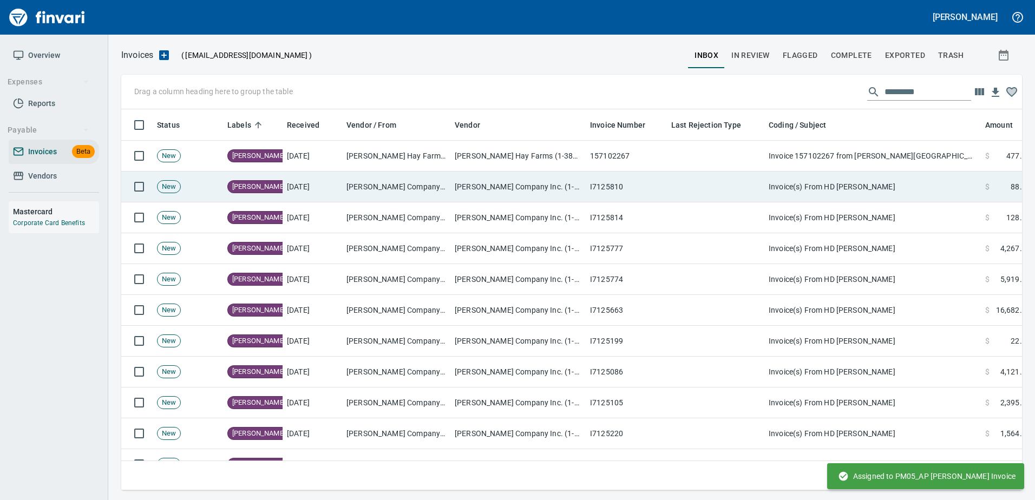
scroll to position [365, 885]
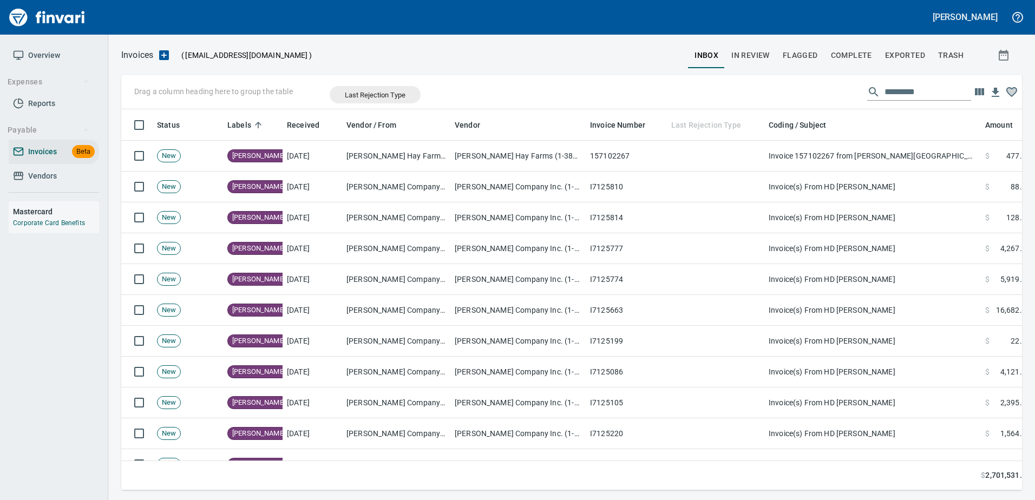
drag, startPoint x: 708, startPoint y: 123, endPoint x: 369, endPoint y: 92, distance: 340.0
click at [369, 92] on body "Heidi Ek Overview Expenses Reports Payable Invoices Beta Vendors Mastercard Cor…" at bounding box center [517, 250] width 1035 height 500
drag, startPoint x: 716, startPoint y: 126, endPoint x: 178, endPoint y: 92, distance: 539.9
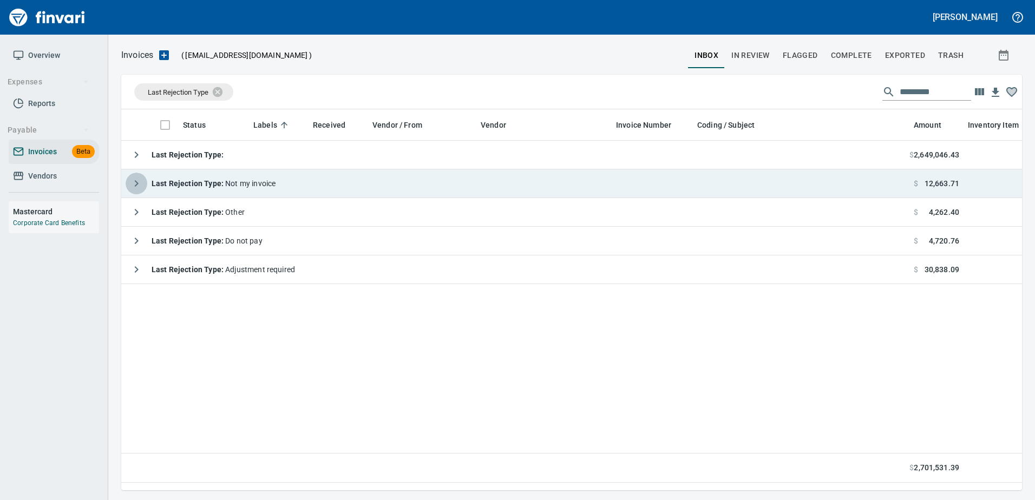
click at [140, 190] on icon "button" at bounding box center [136, 183] width 13 height 13
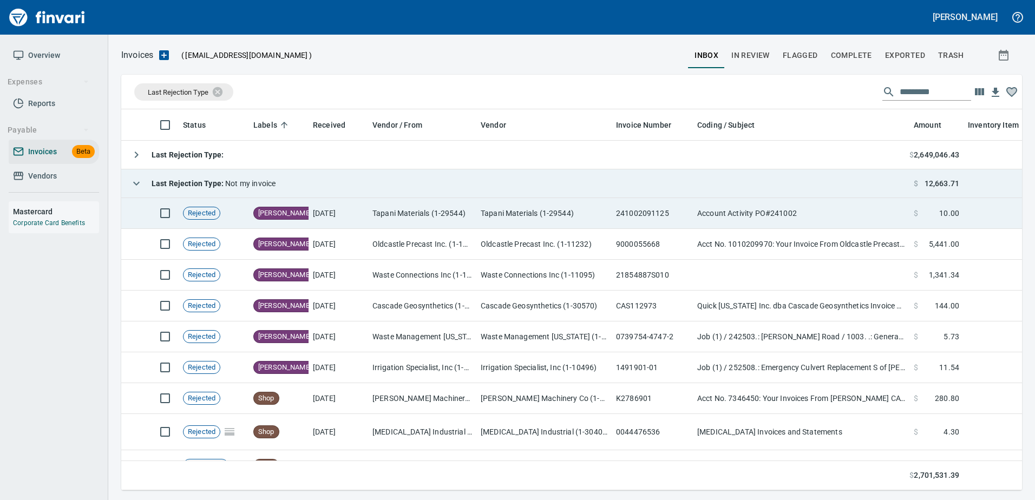
click at [412, 224] on td "Tapani Materials (1-29544)" at bounding box center [422, 213] width 108 height 31
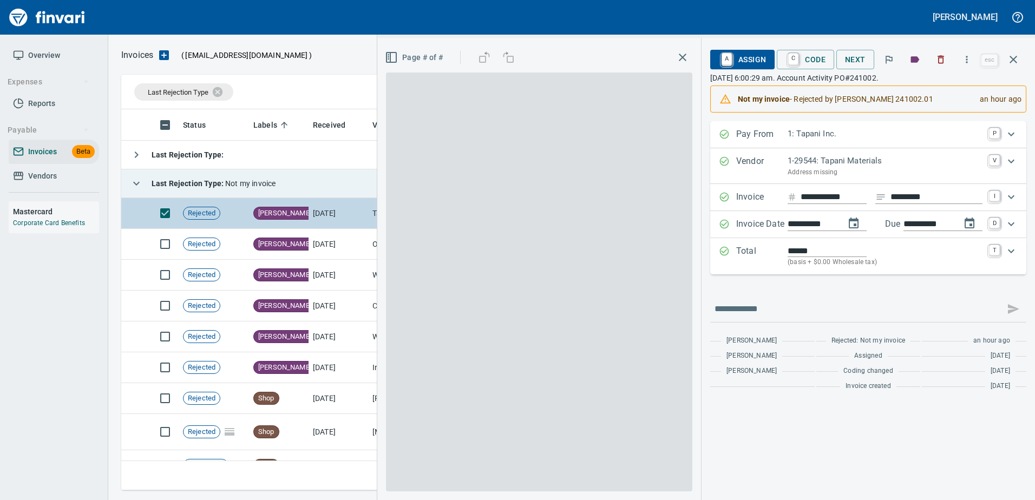
scroll to position [365, 884]
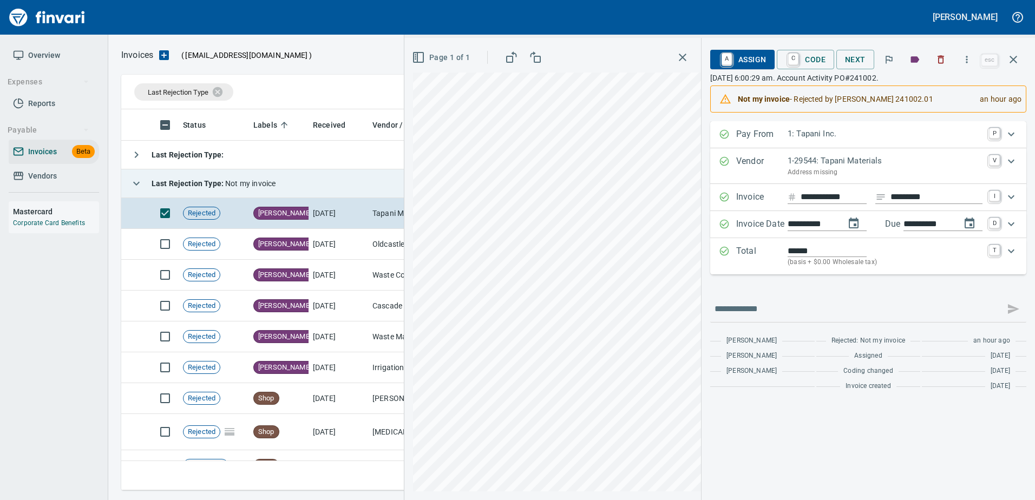
click at [747, 56] on span "A Assign" at bounding box center [742, 59] width 47 height 18
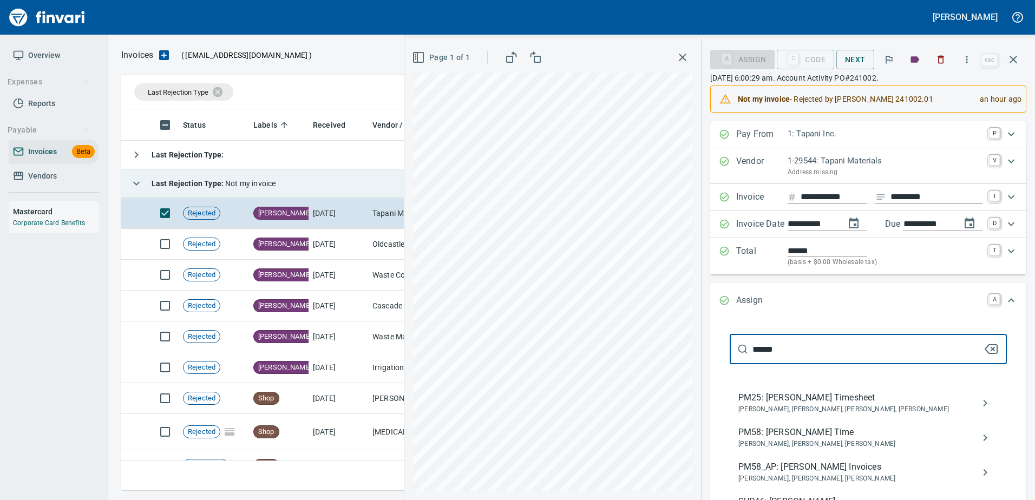
type input "******"
drag, startPoint x: 851, startPoint y: 439, endPoint x: 834, endPoint y: 463, distance: 29.6
click at [845, 450] on div "PM58: Walker Toliver Time Jeremy Brown, Mark Tapani, Walker Toliver" at bounding box center [860, 438] width 243 height 24
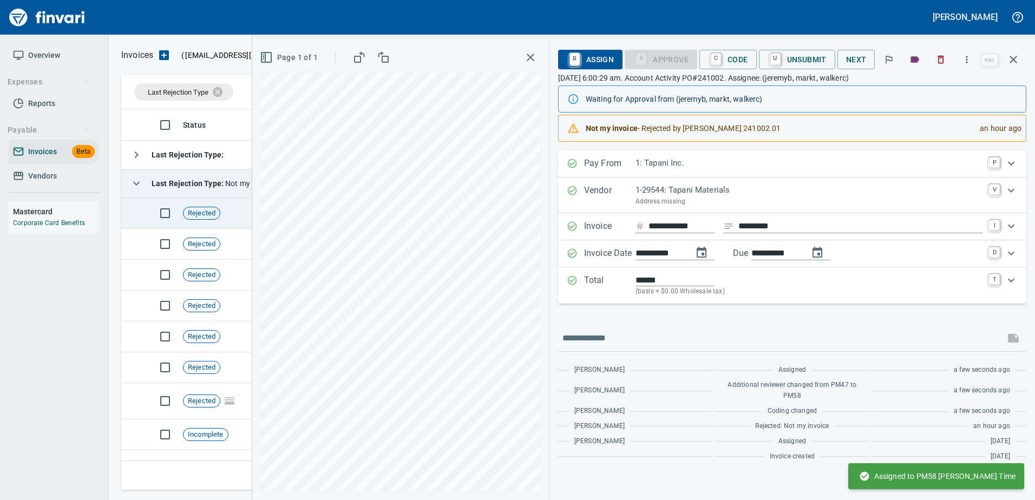
click at [245, 210] on td "Rejected" at bounding box center [214, 213] width 70 height 31
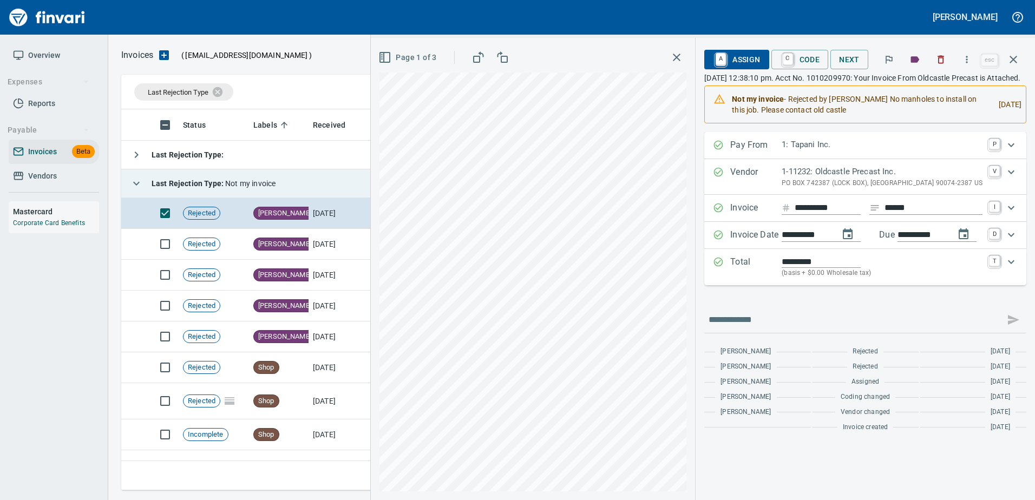
scroll to position [365, 884]
click at [330, 234] on td "[DATE]" at bounding box center [339, 244] width 60 height 31
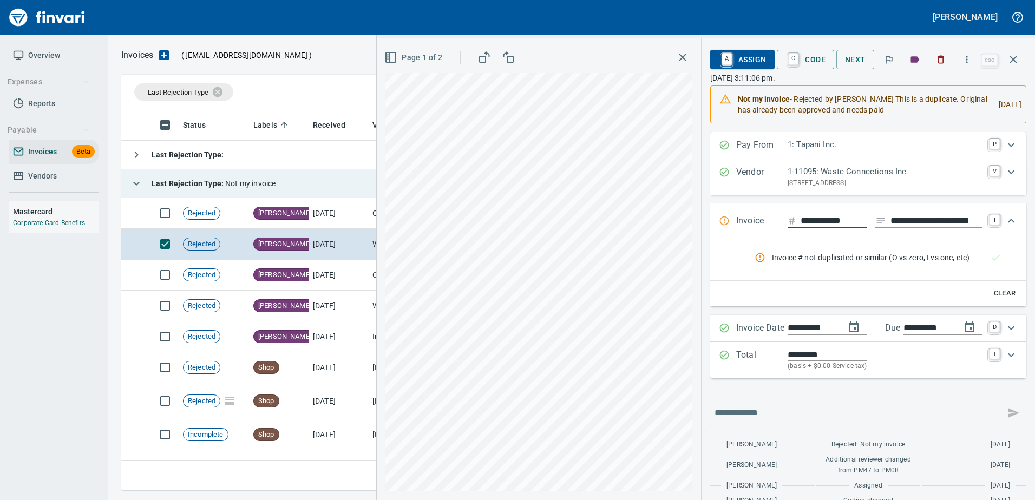
click at [946, 60] on icon "button" at bounding box center [941, 59] width 11 height 11
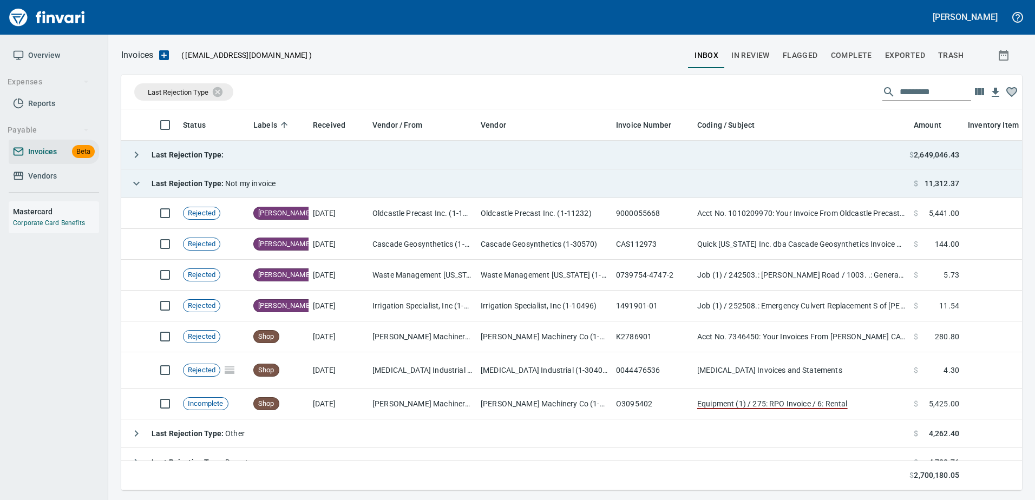
scroll to position [365, 884]
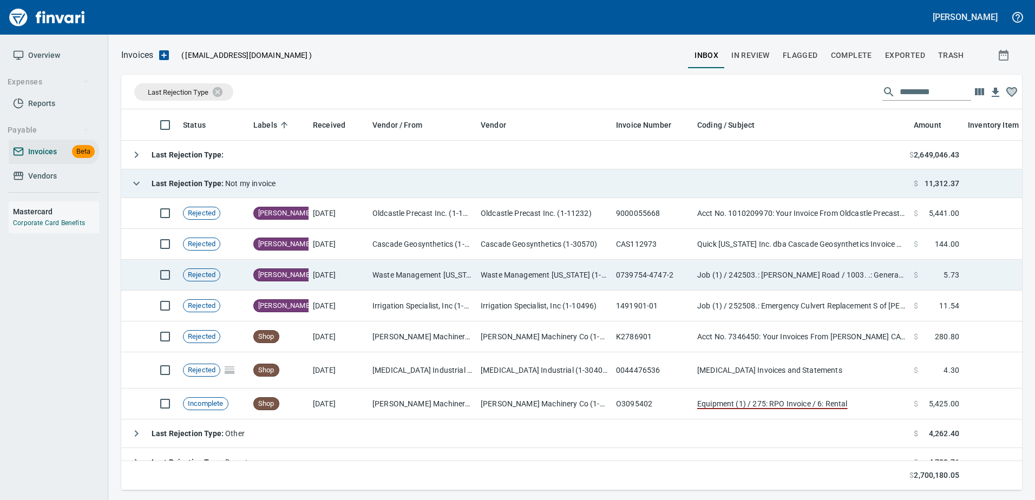
click at [431, 260] on td "Waste Management Oregon (1-11097)" at bounding box center [422, 275] width 108 height 31
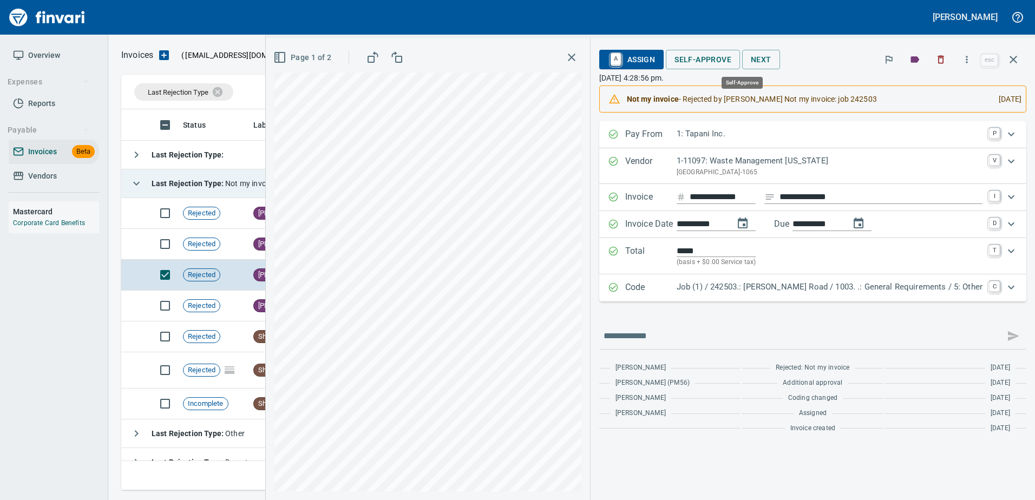
scroll to position [365, 884]
click at [903, 290] on p "Job (1) / 242503.: Moore Road / 1003. .: General Requirements / 5: Other" at bounding box center [830, 287] width 306 height 12
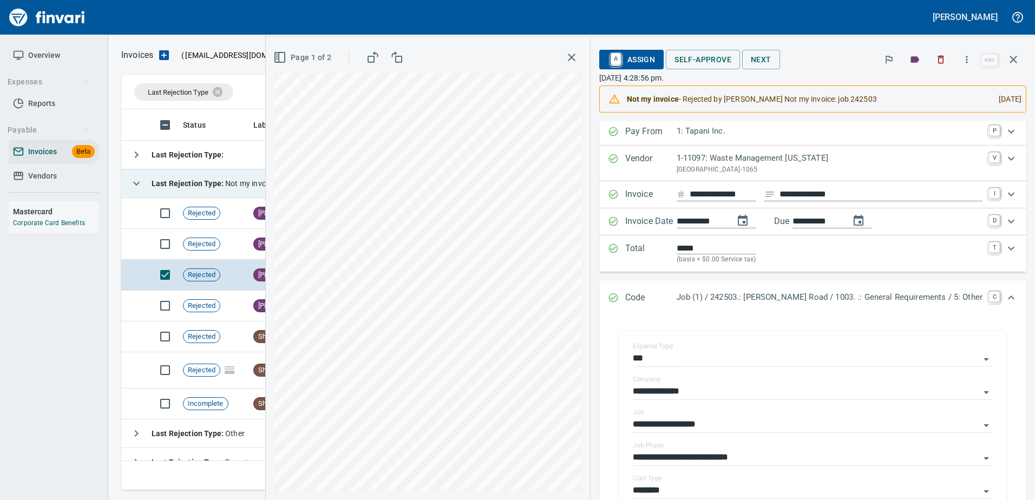
scroll to position [0, 0]
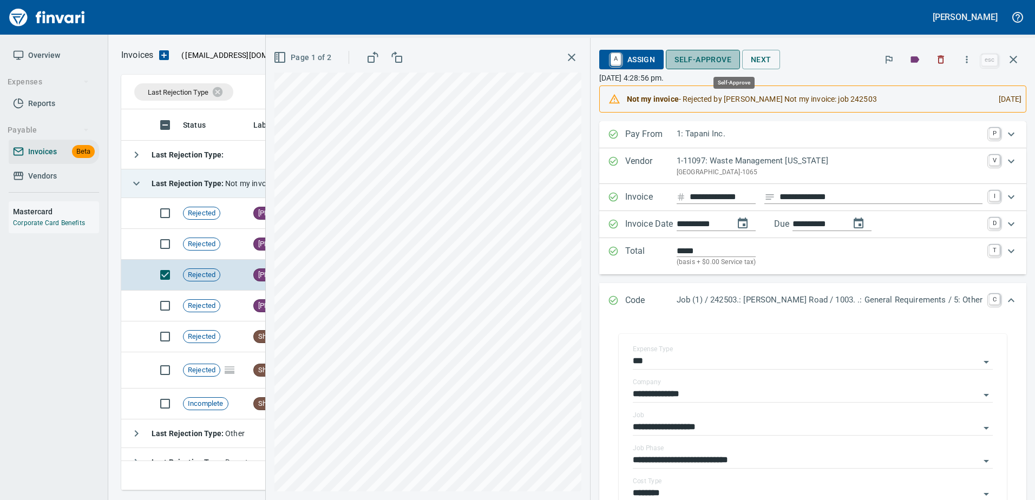
click at [740, 50] on button "Self-Approve" at bounding box center [703, 60] width 74 height 20
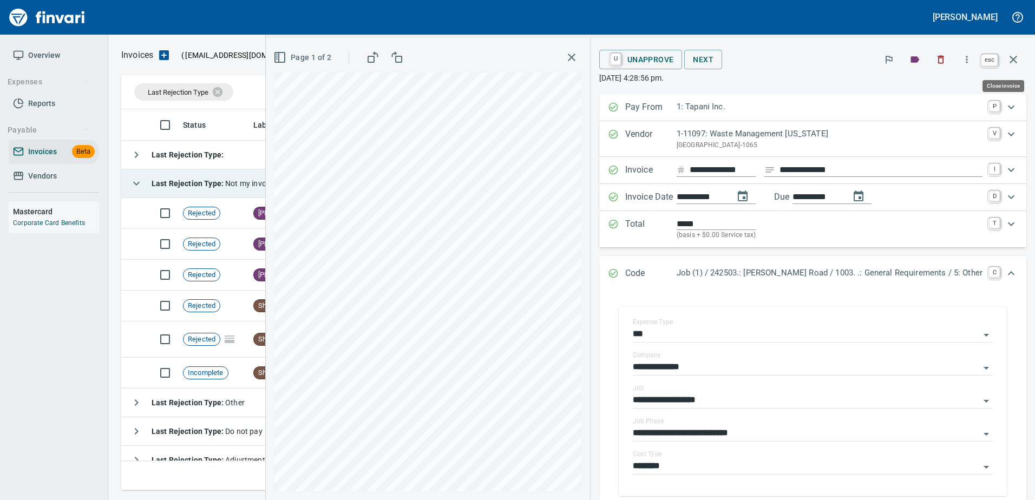
click at [1011, 62] on icon "button" at bounding box center [1014, 60] width 8 height 8
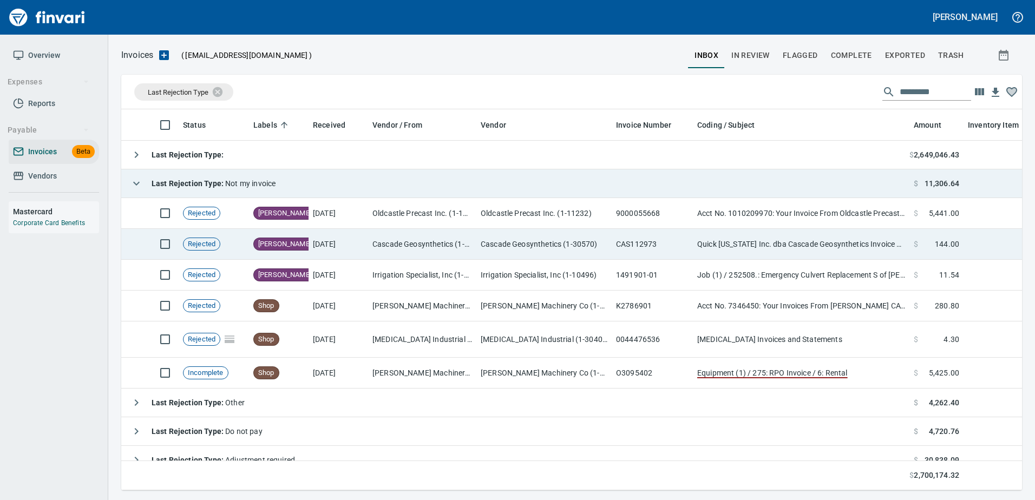
click at [395, 244] on td "Cascade Geosynthetics (1-30570)" at bounding box center [422, 244] width 108 height 31
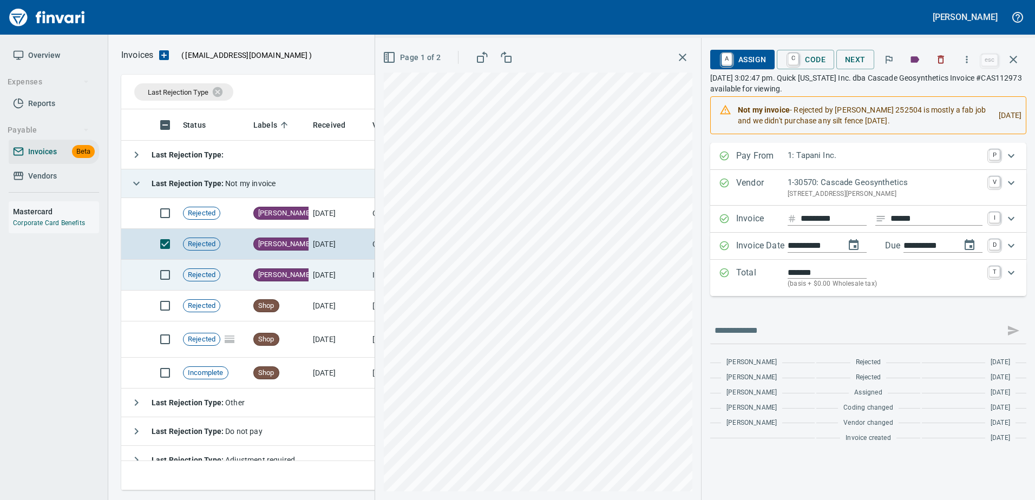
click at [340, 277] on td "7/30/2025" at bounding box center [339, 275] width 60 height 31
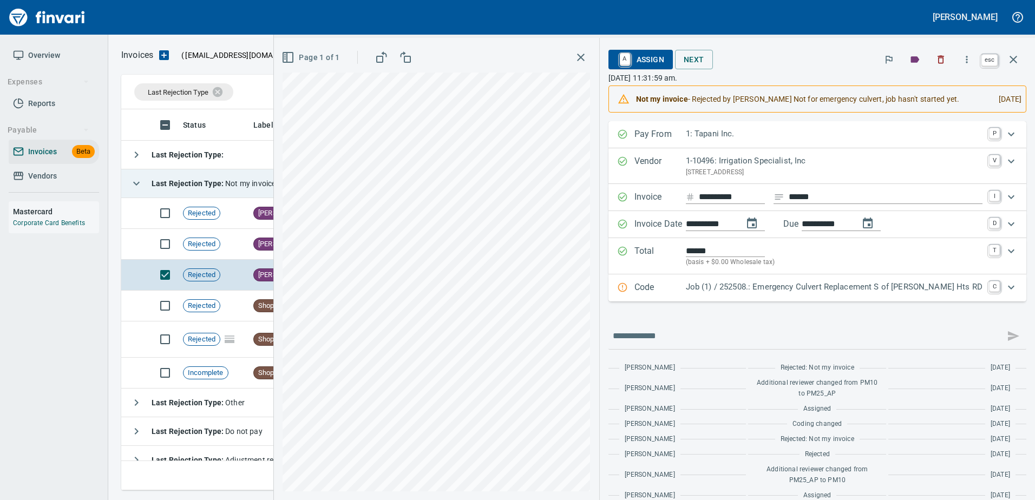
scroll to position [365, 884]
click at [1014, 55] on icon "button" at bounding box center [1013, 59] width 13 height 13
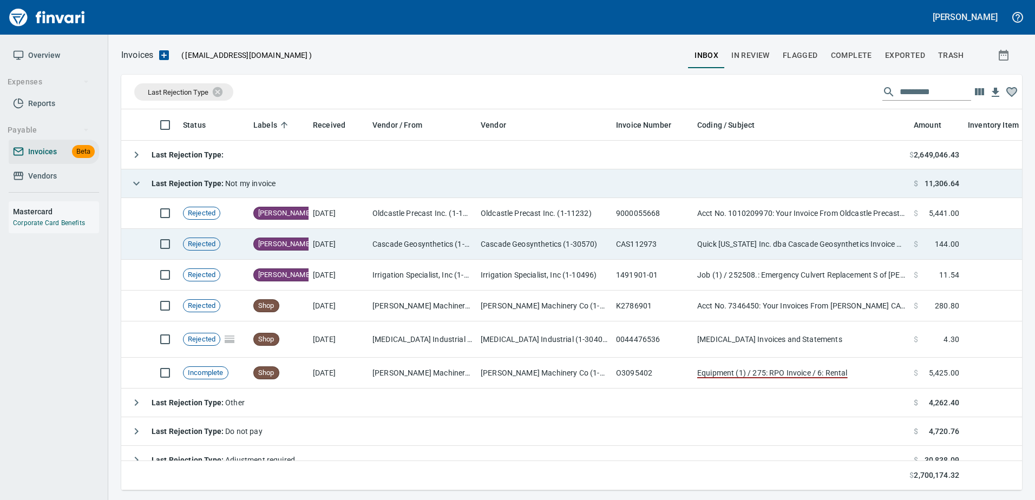
scroll to position [365, 885]
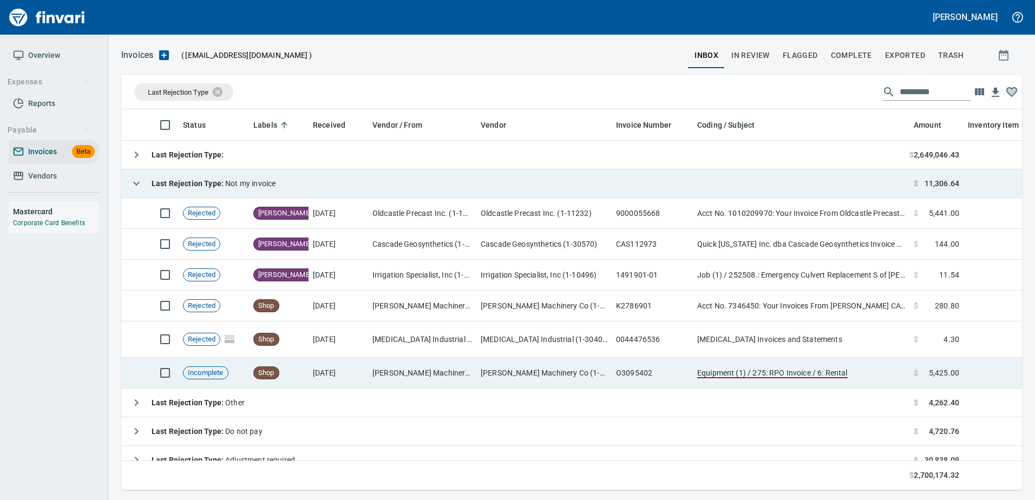
click at [510, 386] on td "[PERSON_NAME] Machinery Co (1-10794)" at bounding box center [544, 373] width 135 height 31
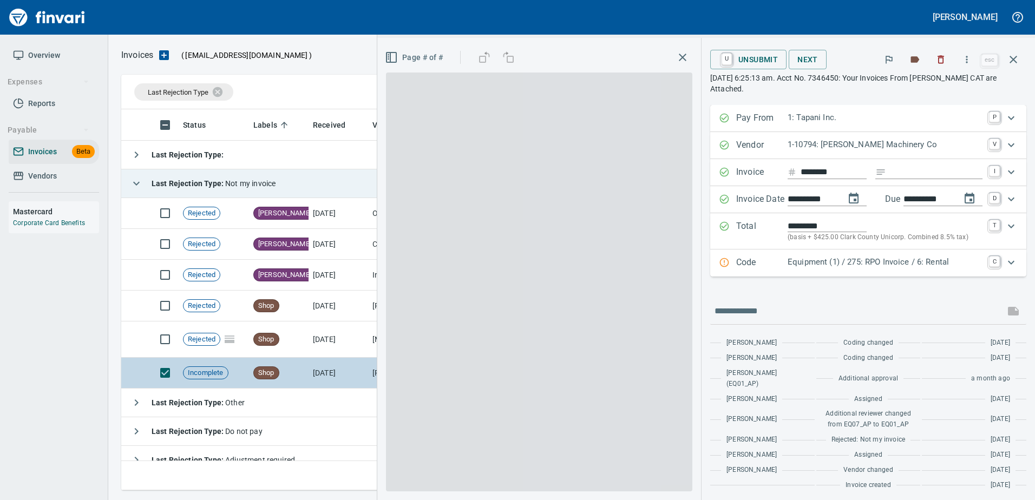
scroll to position [365, 884]
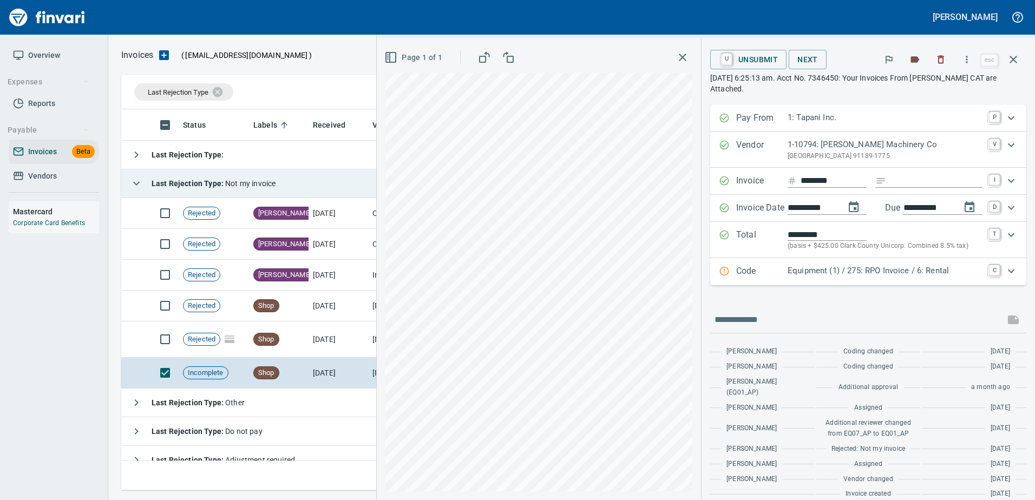
click at [963, 272] on p "Equipment (1) / 275: RPO Invoice / 6: Rental" at bounding box center [885, 271] width 195 height 12
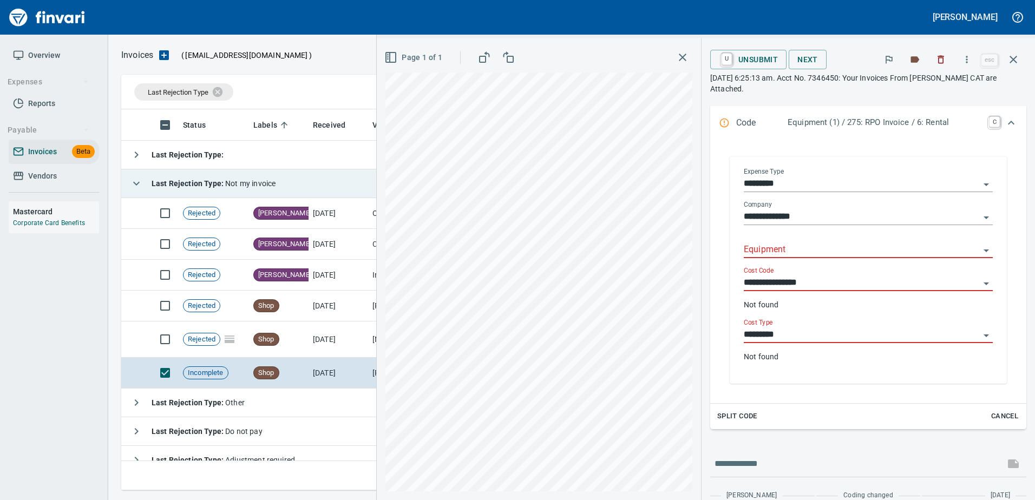
scroll to position [162, 0]
click at [1008, 409] on span "Cancel" at bounding box center [1004, 415] width 29 height 12
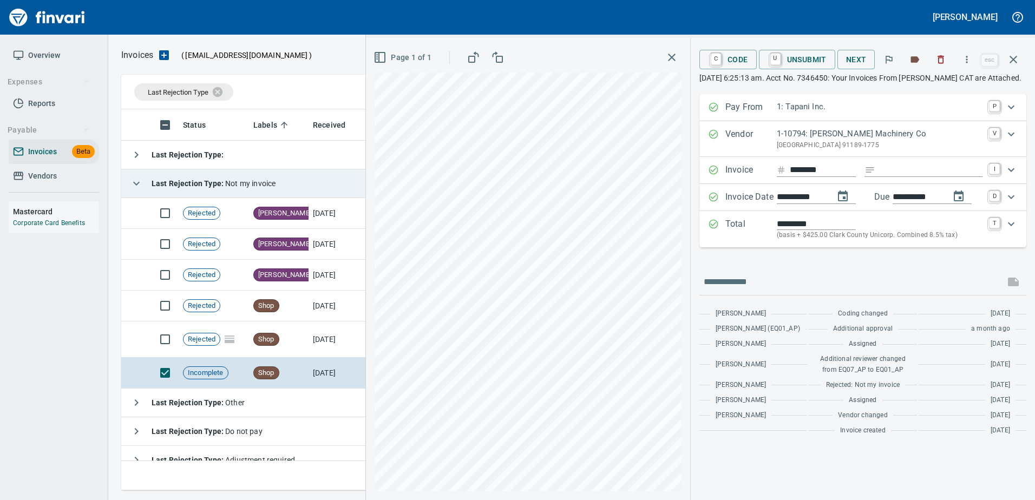
scroll to position [0, 0]
click at [791, 57] on span "U Unsubmit" at bounding box center [797, 59] width 59 height 18
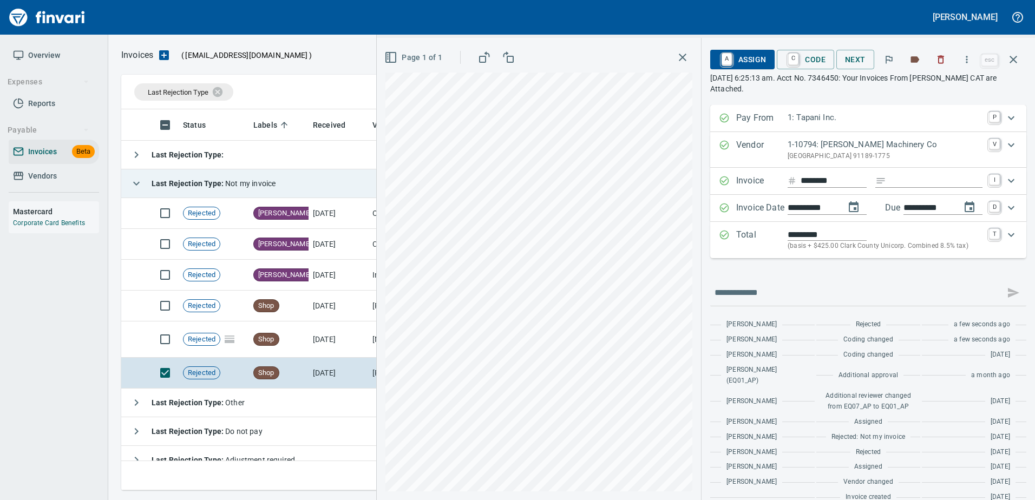
click at [748, 60] on span "A Assign" at bounding box center [742, 59] width 47 height 18
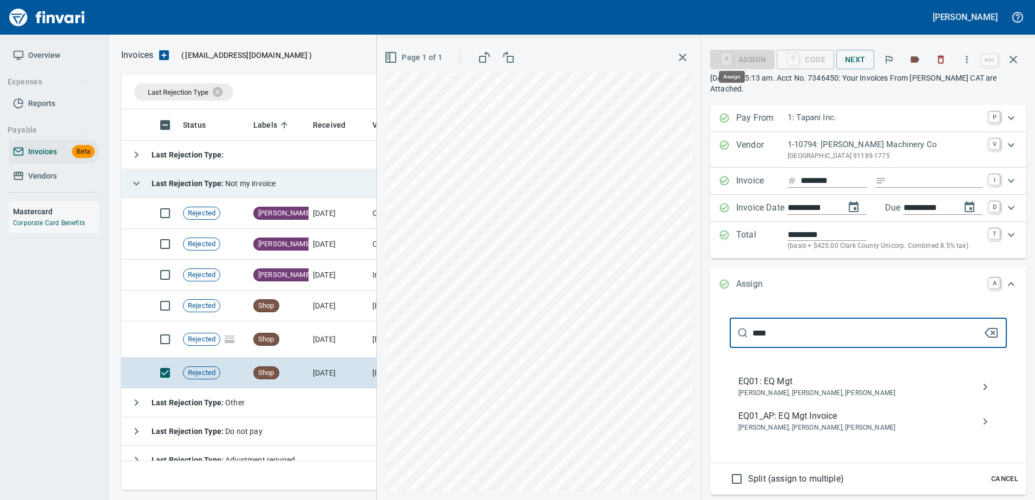
scroll to position [365, 884]
type input "****"
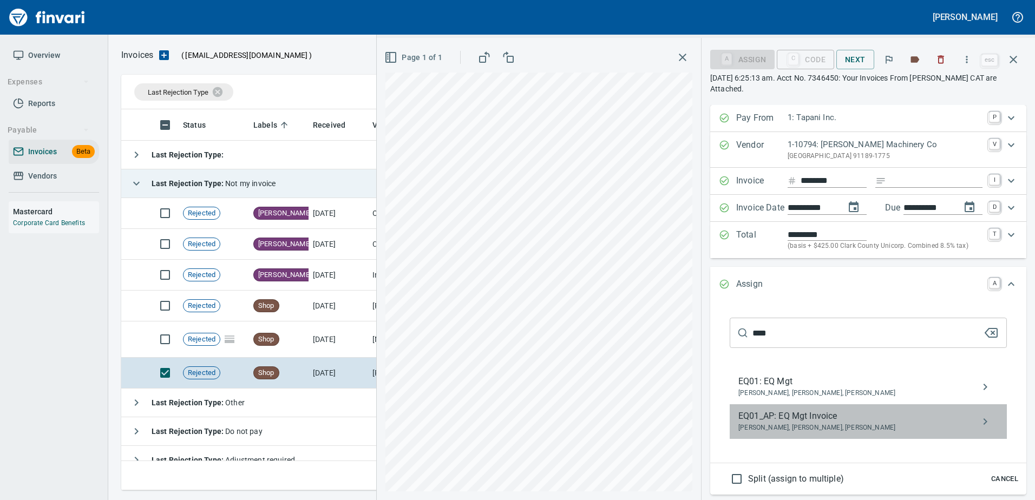
click at [842, 423] on span "Lance Tapani, Norvell McDaniels, Robert Kaarto" at bounding box center [860, 428] width 243 height 11
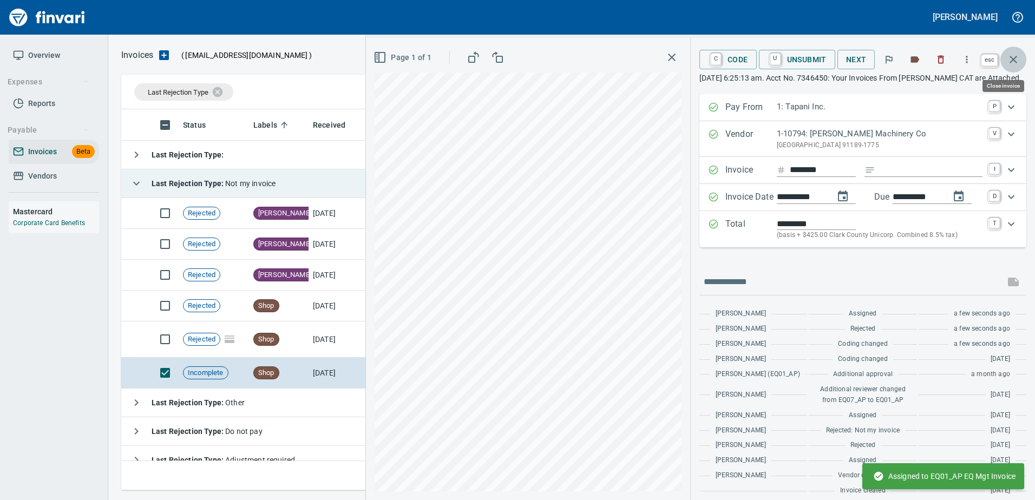
click at [1016, 53] on icon "button" at bounding box center [1013, 59] width 13 height 13
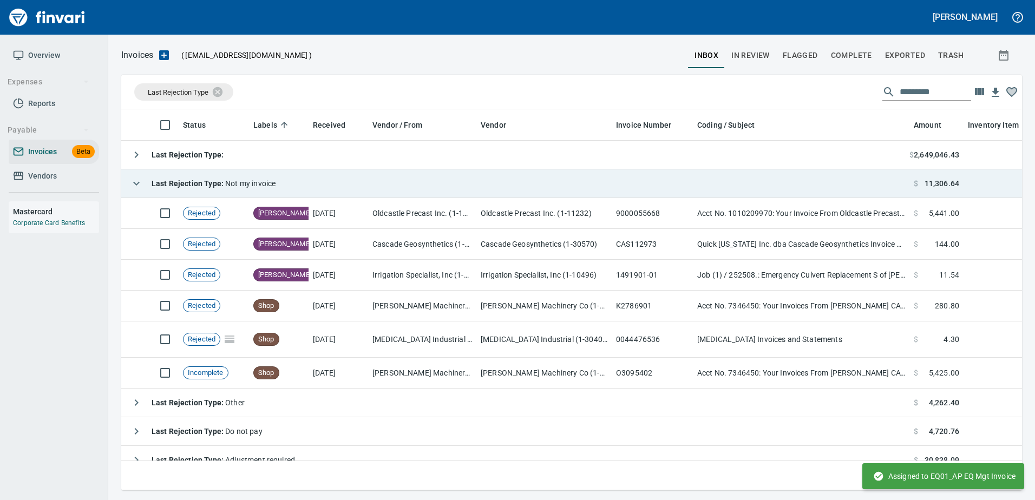
scroll to position [365, 884]
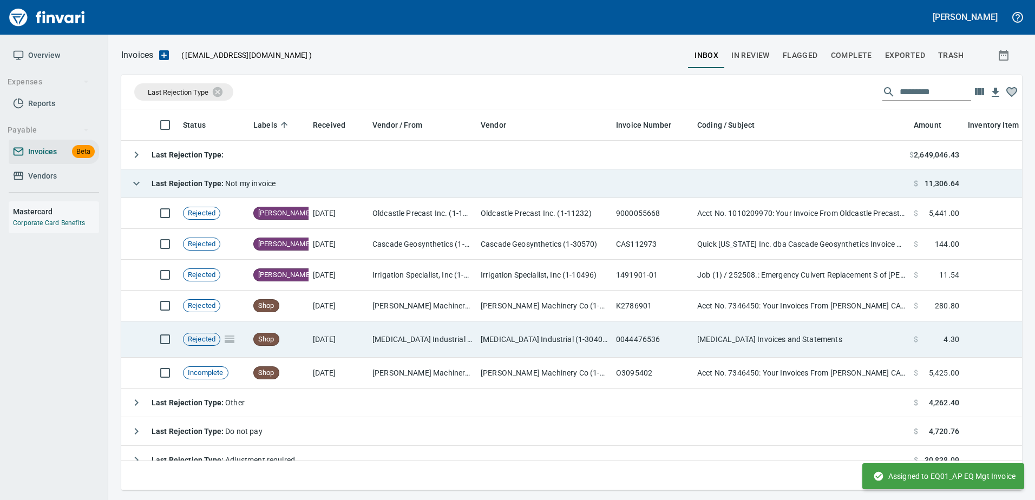
click at [804, 334] on td "Norco Invoices and Statements" at bounding box center [801, 340] width 217 height 36
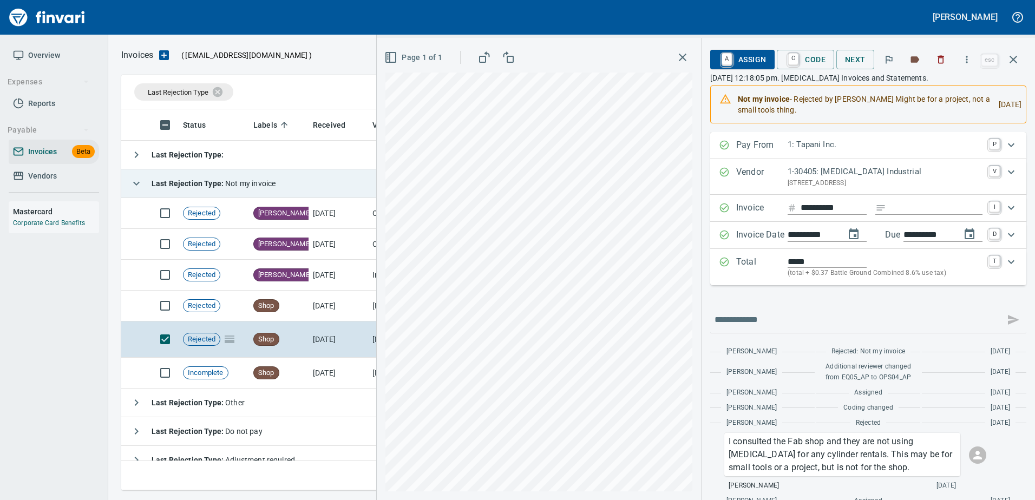
click at [942, 60] on icon "button" at bounding box center [941, 59] width 11 height 11
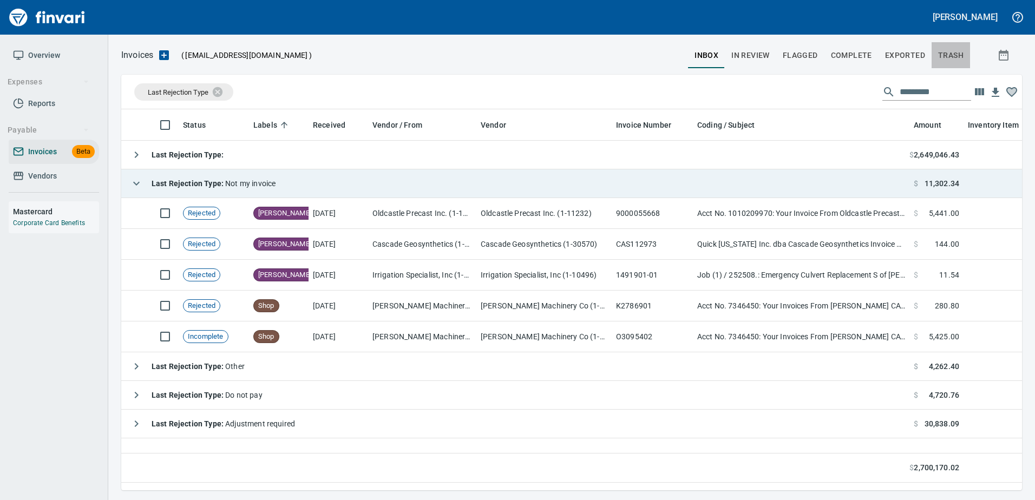
scroll to position [1, 1]
click at [942, 60] on span "trash" at bounding box center [950, 56] width 25 height 14
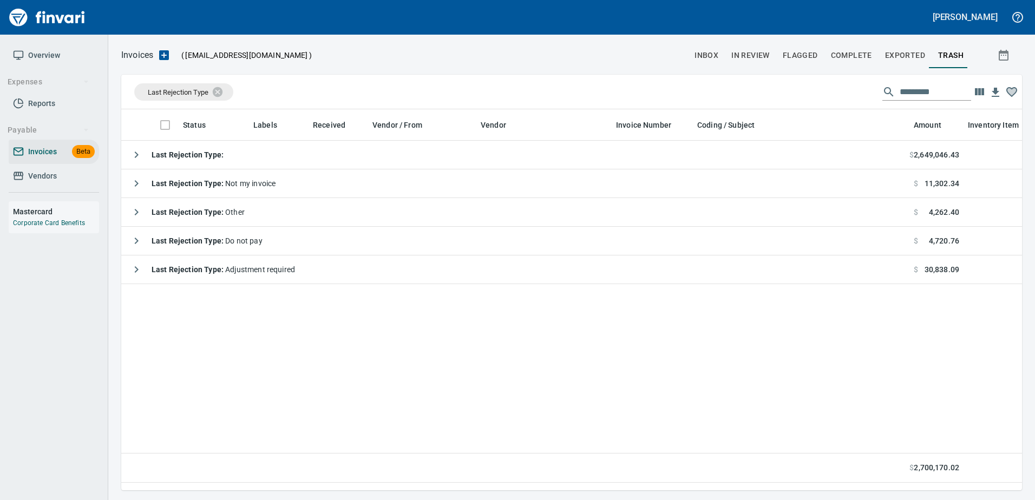
scroll to position [365, 893]
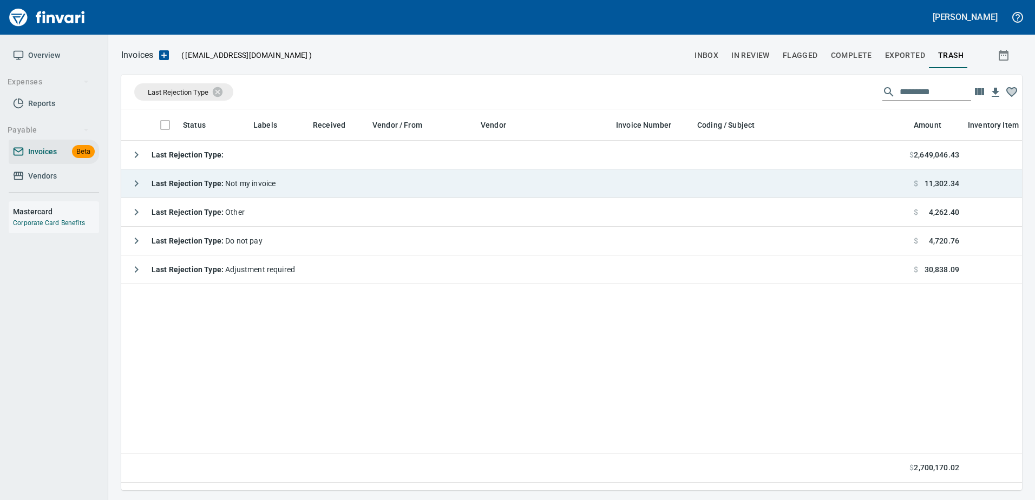
click at [156, 180] on strong "Last Rejection Type :" at bounding box center [189, 183] width 74 height 9
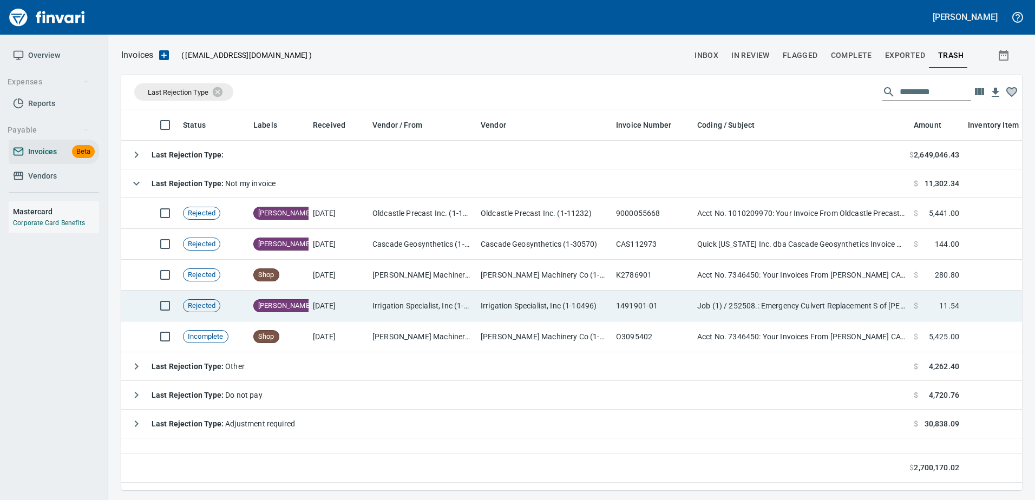
click at [588, 306] on td "Irrigation Specialist, Inc (1-10496)" at bounding box center [544, 306] width 135 height 31
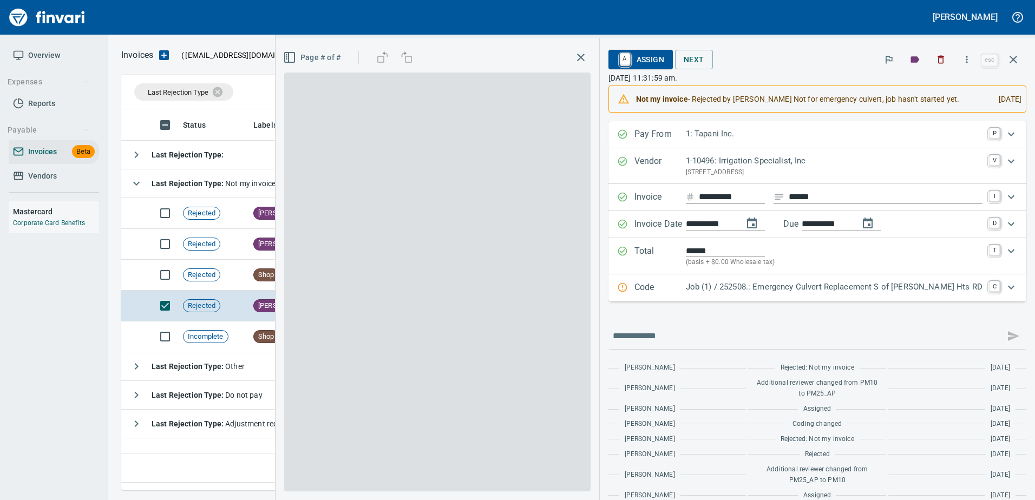
scroll to position [365, 892]
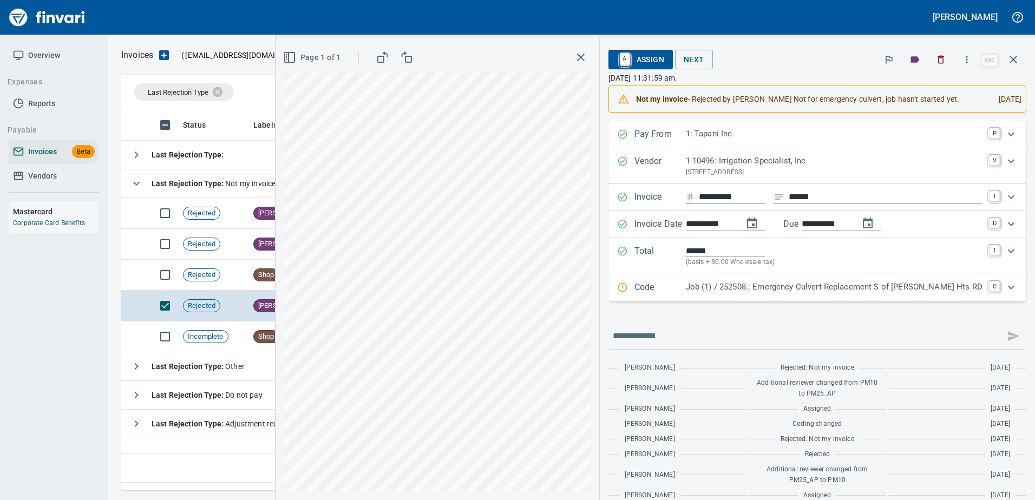
click at [1010, 60] on icon "button" at bounding box center [1013, 59] width 13 height 13
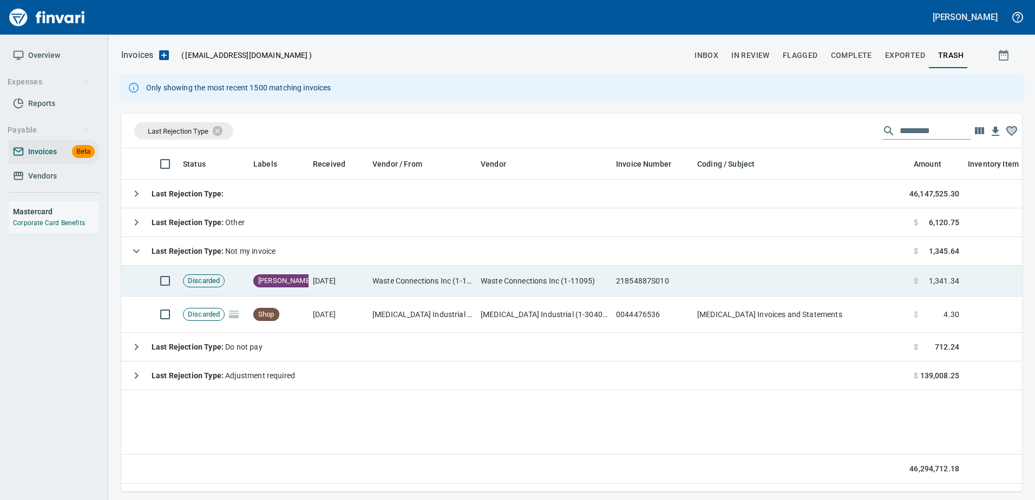
scroll to position [327, 885]
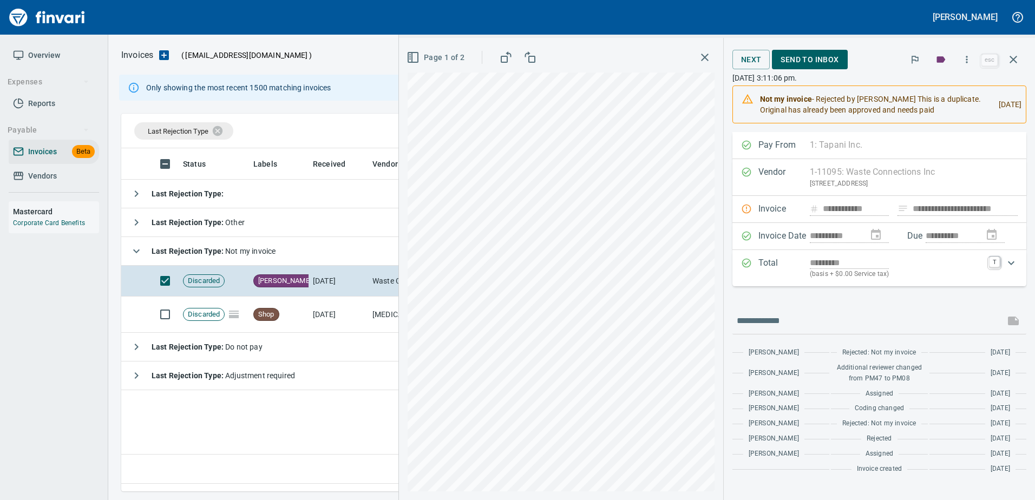
scroll to position [327, 892]
click at [1012, 55] on icon "button" at bounding box center [1013, 59] width 13 height 13
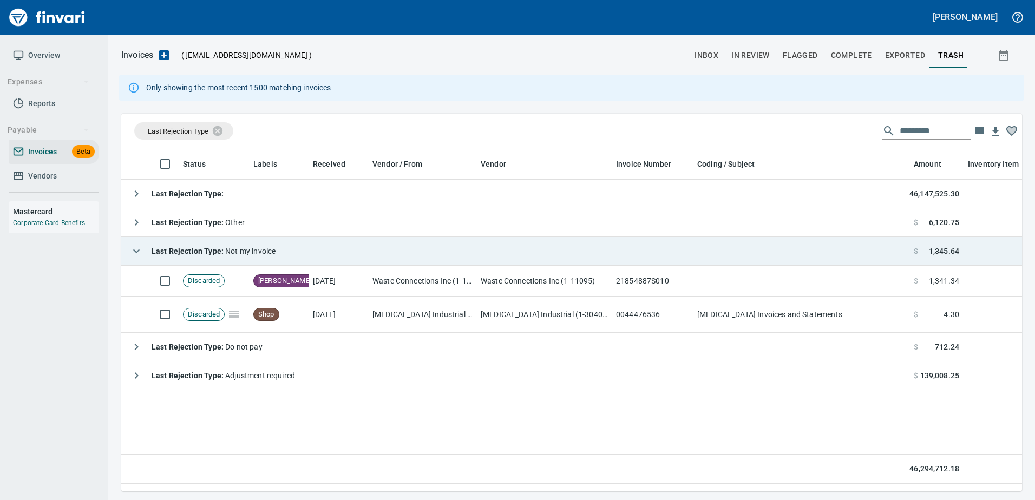
click at [184, 255] on strong "Last Rejection Type :" at bounding box center [189, 251] width 74 height 9
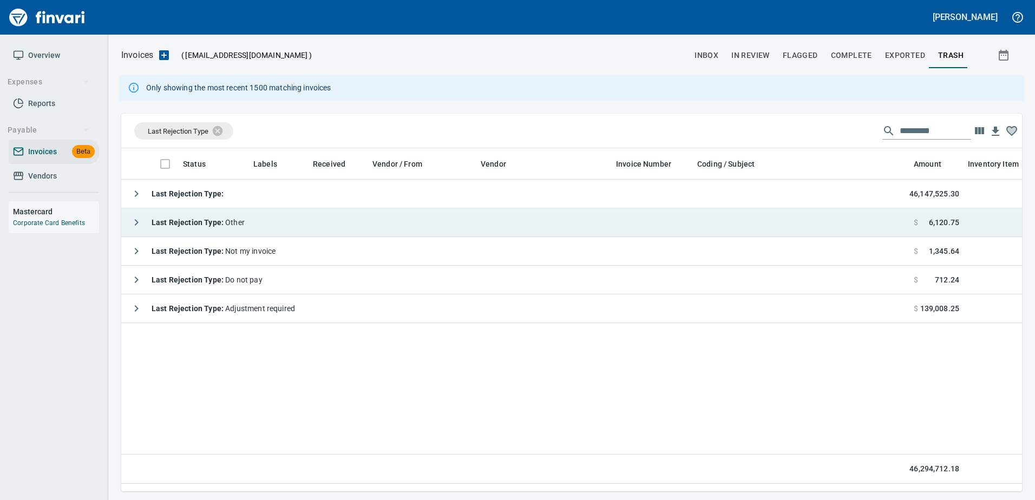
click at [155, 214] on div "Last Rejection Type : Other" at bounding box center [185, 223] width 119 height 22
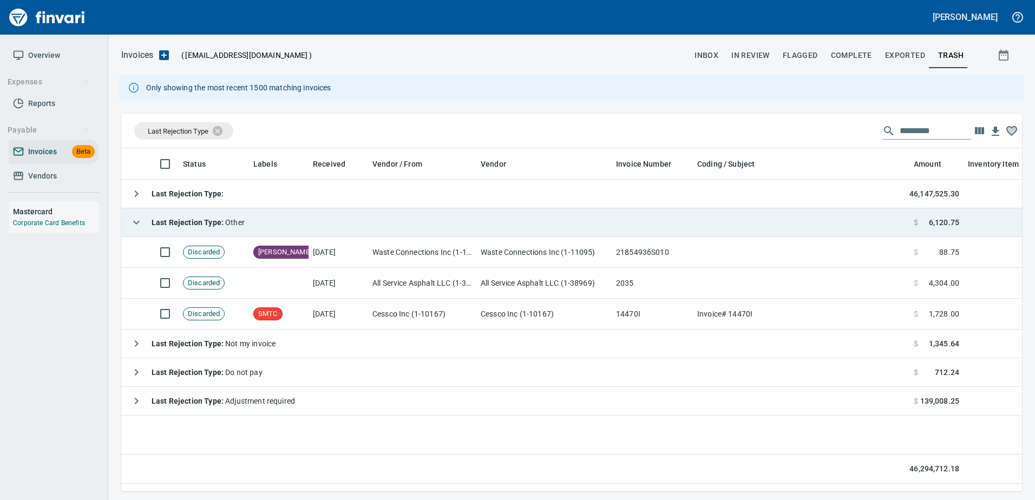
scroll to position [327, 893]
click at [143, 221] on button "button" at bounding box center [137, 223] width 22 height 22
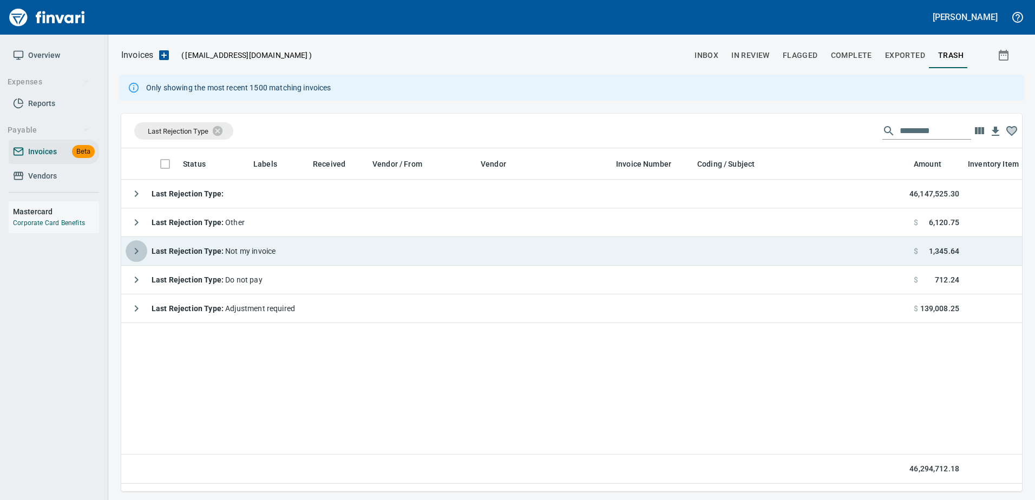
click at [139, 246] on icon "button" at bounding box center [136, 251] width 13 height 13
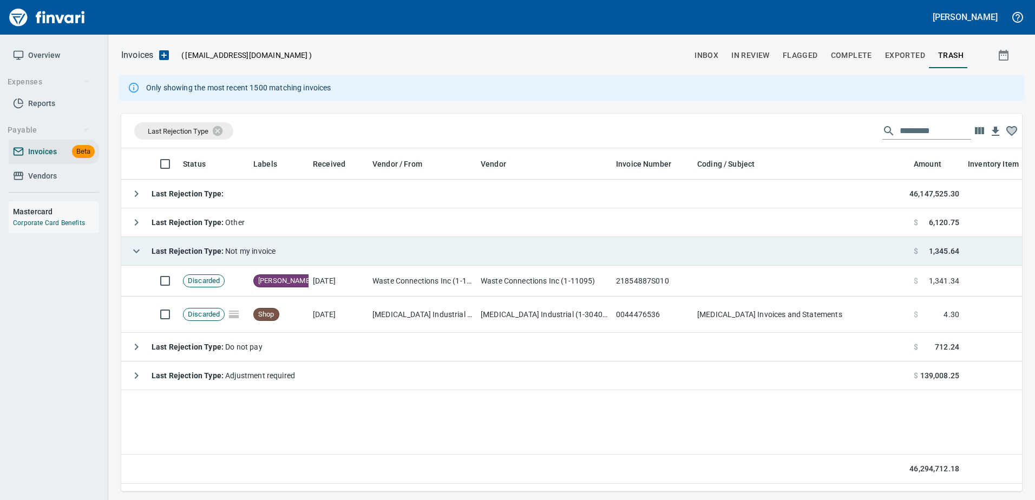
click at [139, 246] on icon "button" at bounding box center [136, 251] width 13 height 13
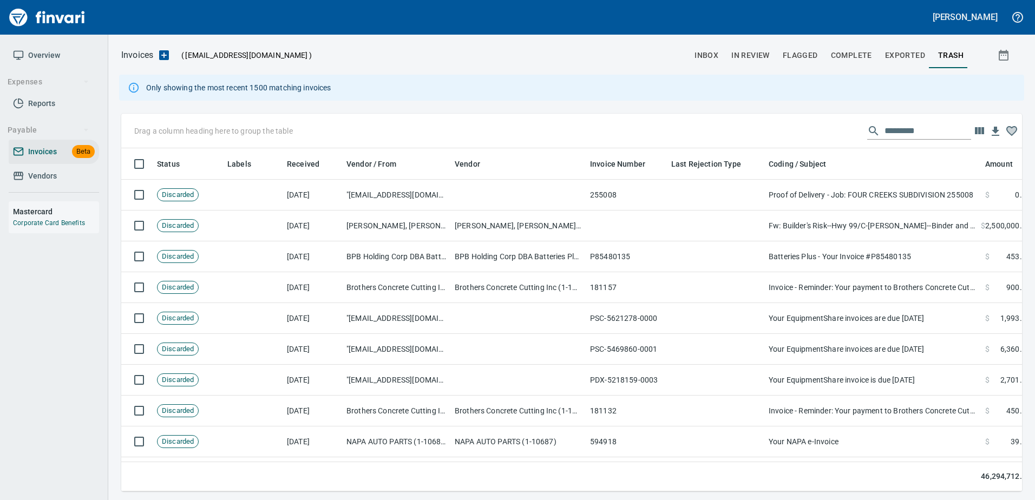
scroll to position [327, 885]
click at [768, 45] on button "In Review" at bounding box center [750, 55] width 51 height 26
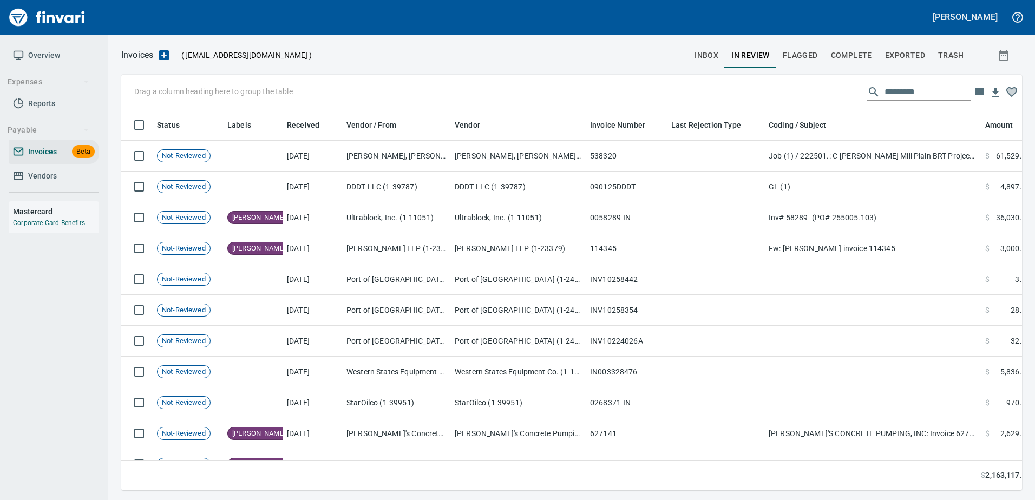
scroll to position [365, 885]
click at [801, 48] on button "Flagged" at bounding box center [801, 55] width 48 height 26
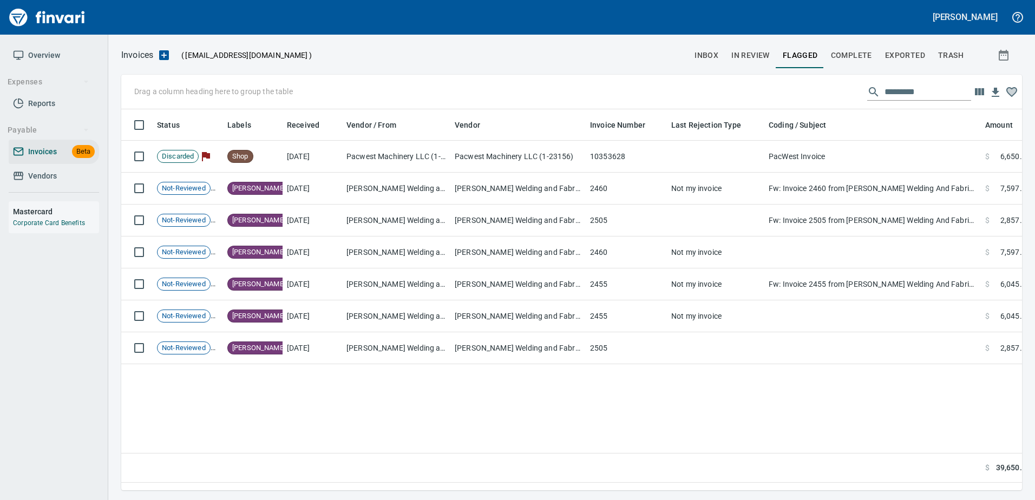
scroll to position [365, 885]
click at [908, 51] on span "Exported" at bounding box center [905, 56] width 40 height 14
click at [853, 56] on span "Complete" at bounding box center [851, 56] width 41 height 14
click at [807, 44] on button "Flagged" at bounding box center [801, 55] width 48 height 26
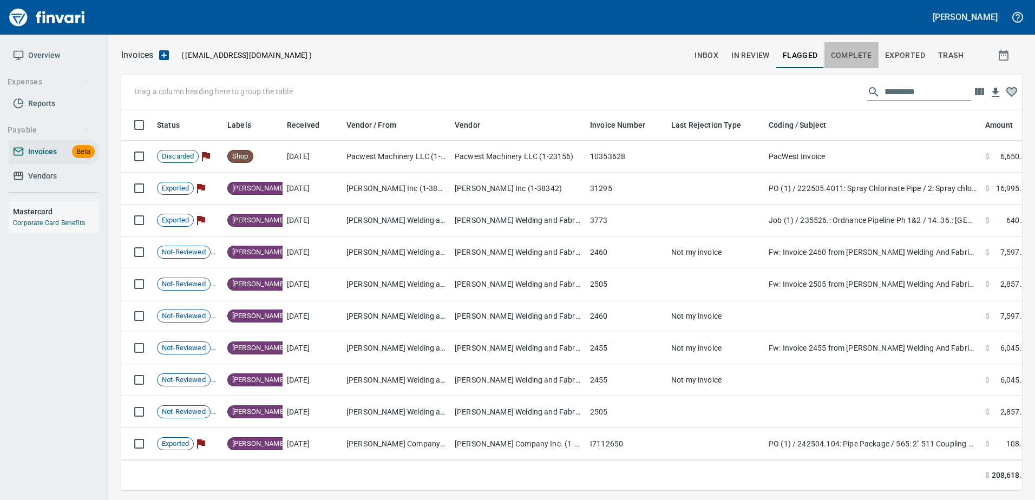
click at [865, 49] on span "Complete" at bounding box center [851, 56] width 41 height 14
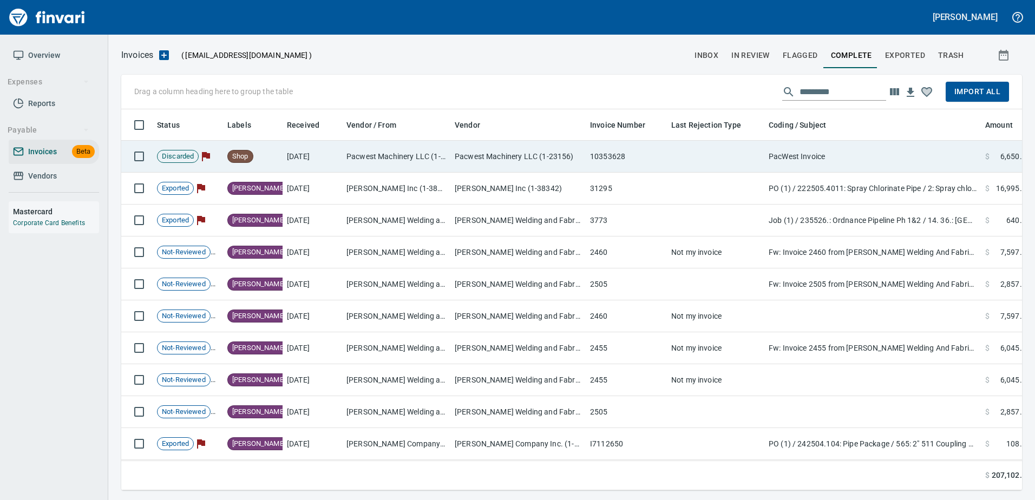
scroll to position [365, 885]
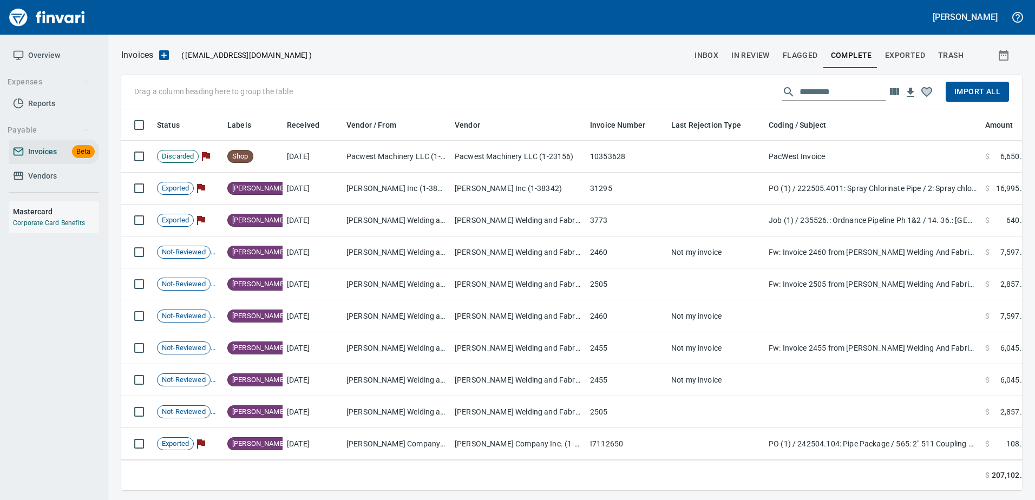
click at [902, 45] on button "Exported" at bounding box center [905, 55] width 53 height 26
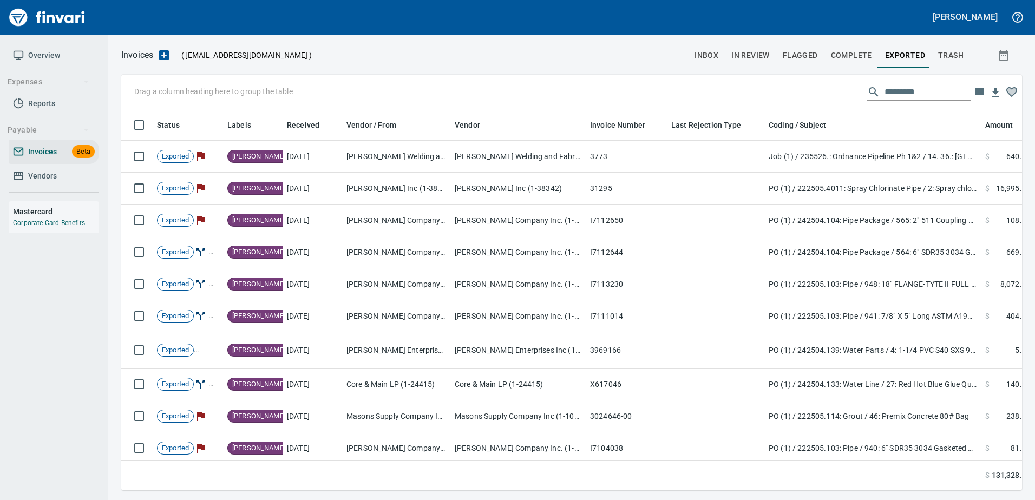
click at [853, 55] on span "Complete" at bounding box center [851, 56] width 41 height 14
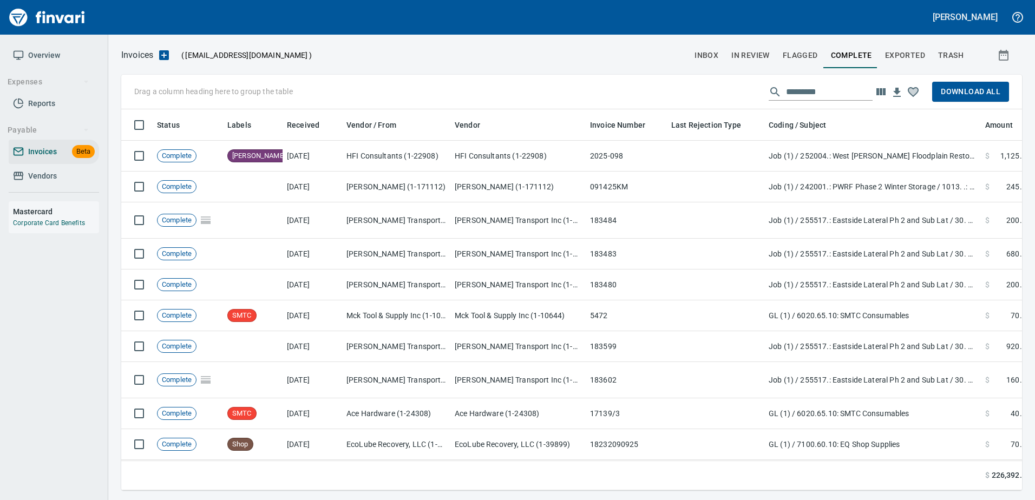
scroll to position [365, 885]
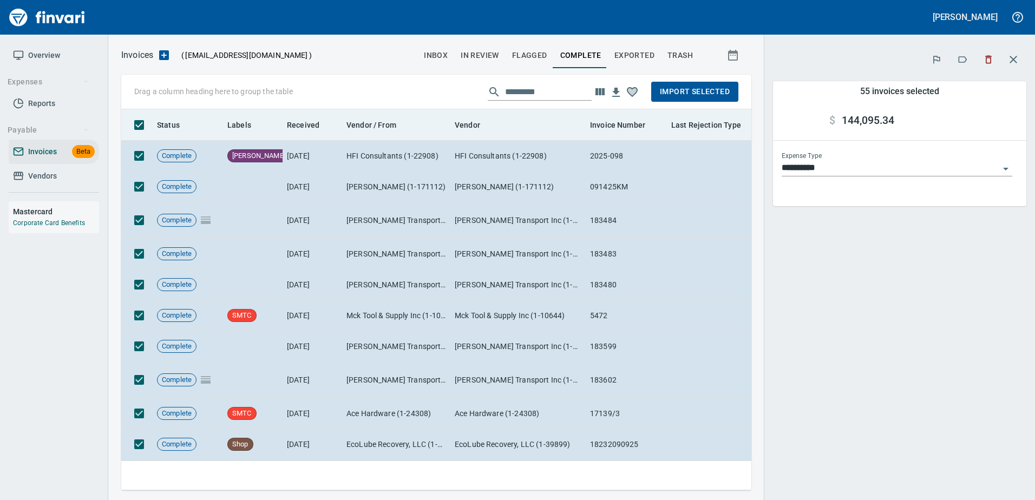
scroll to position [365, 614]
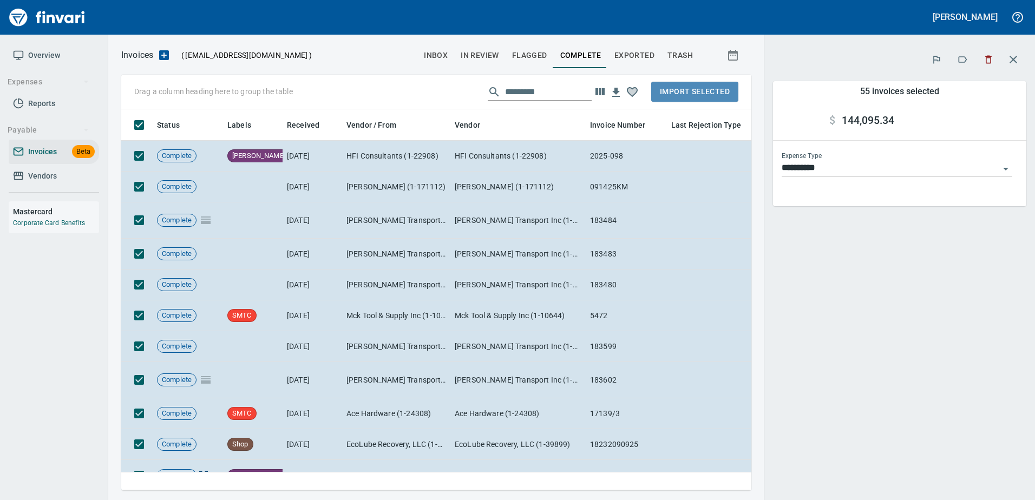
click at [699, 89] on span "Import Selected" at bounding box center [695, 92] width 70 height 14
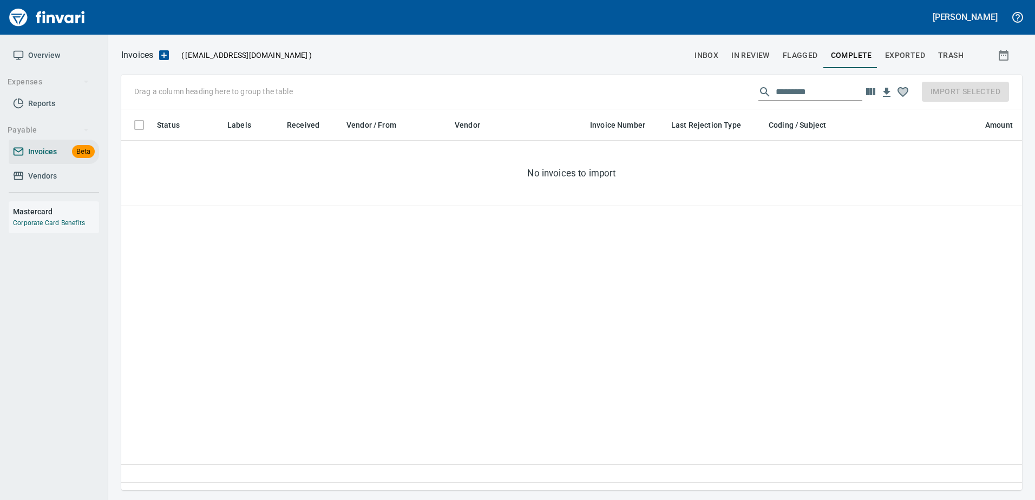
scroll to position [365, 891]
